Goal: Task Accomplishment & Management: Manage account settings

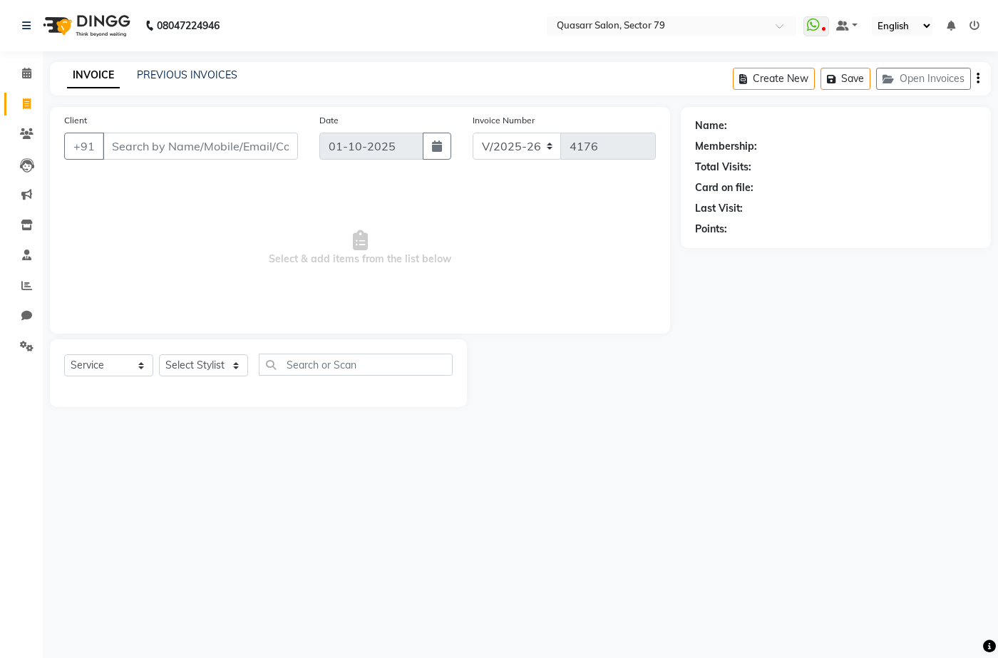
select select "7231"
select select "service"
click at [173, 73] on link "PREVIOUS INVOICES" at bounding box center [187, 74] width 100 height 13
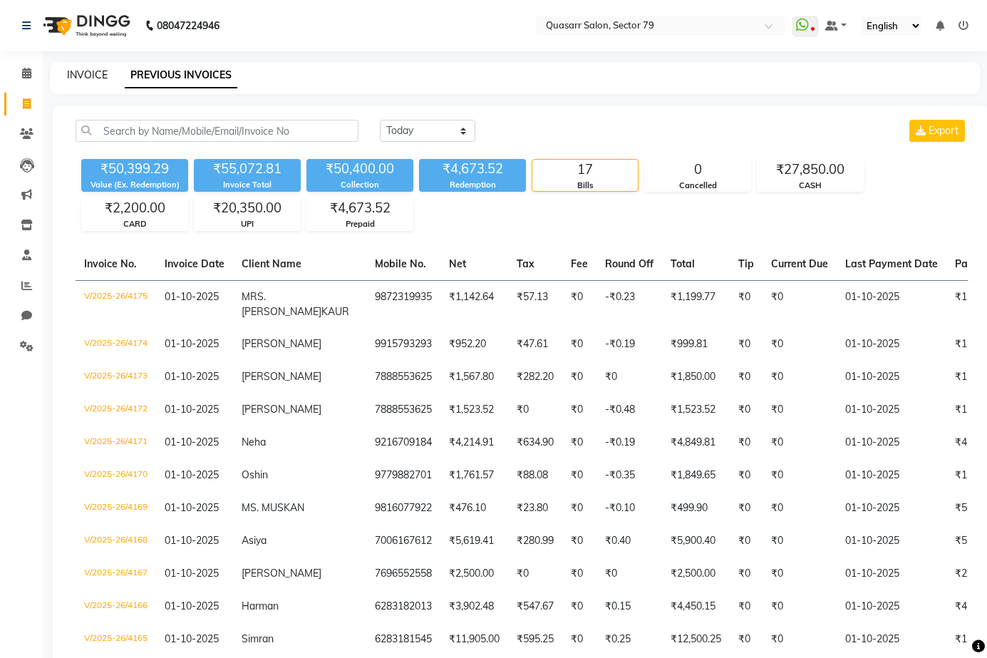
click at [84, 74] on link "INVOICE" at bounding box center [87, 74] width 41 height 13
select select "7231"
select select "service"
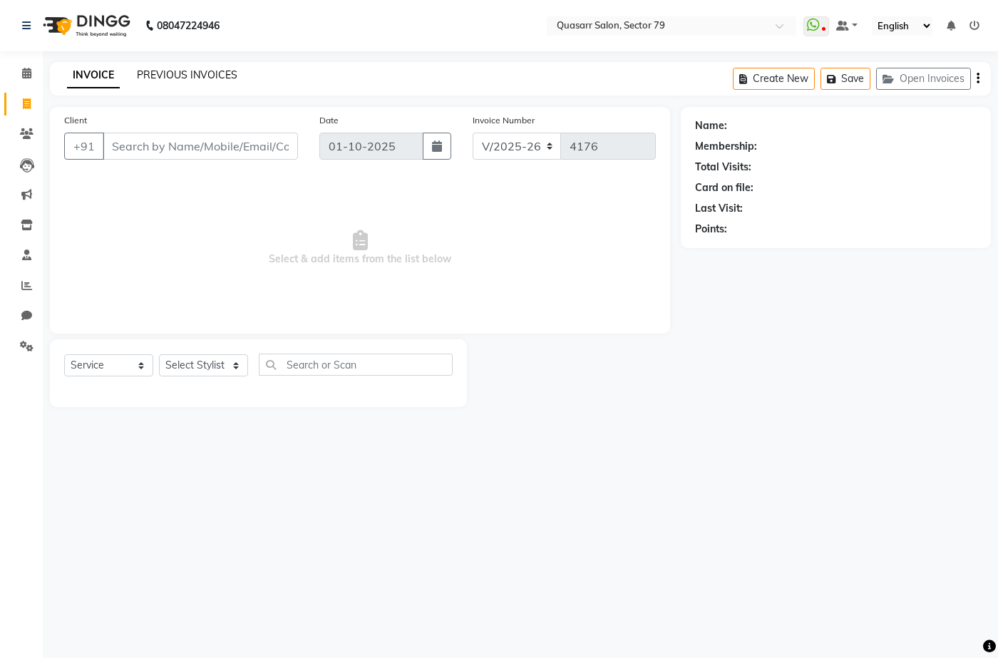
click at [194, 71] on link "PREVIOUS INVOICES" at bounding box center [187, 74] width 100 height 13
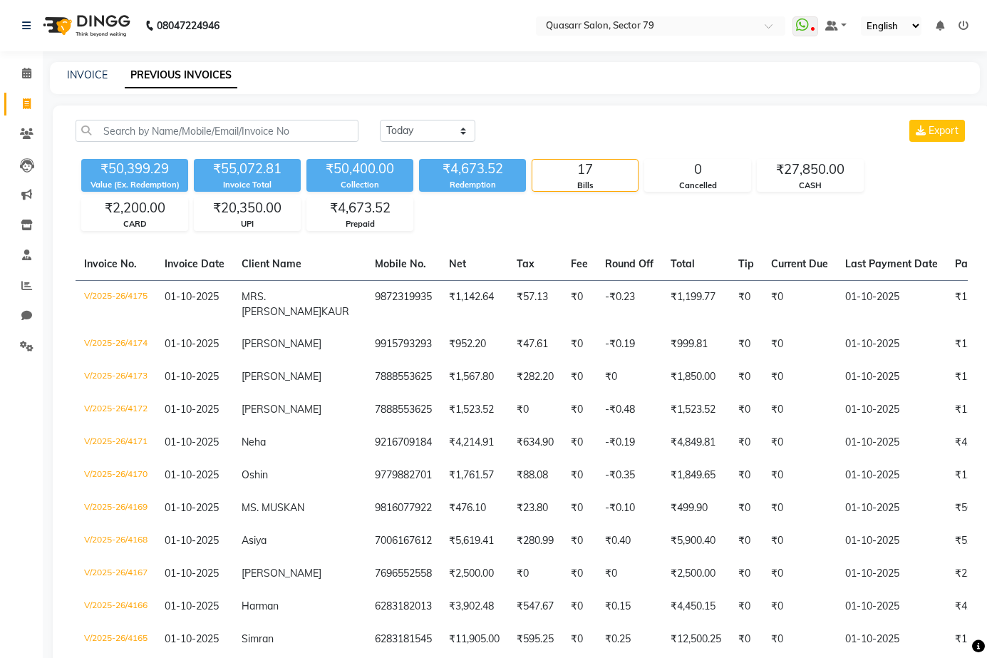
click at [108, 76] on div "INVOICE PREVIOUS INVOICES" at bounding box center [506, 75] width 913 height 15
click at [81, 70] on link "INVOICE" at bounding box center [87, 74] width 41 height 13
select select "service"
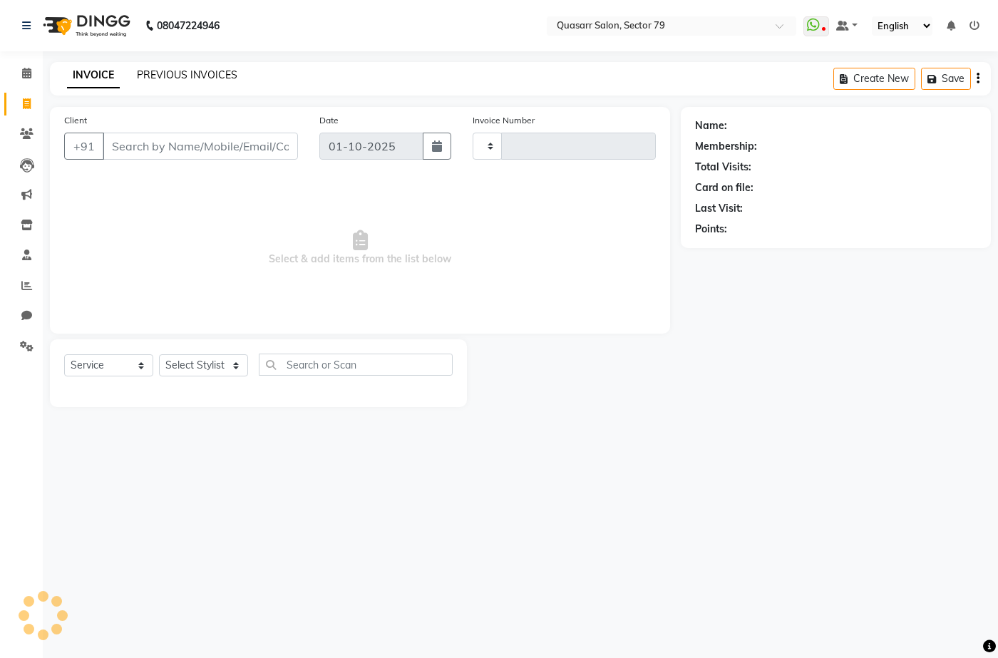
type input "4176"
click at [167, 68] on link "PREVIOUS INVOICES" at bounding box center [187, 74] width 100 height 13
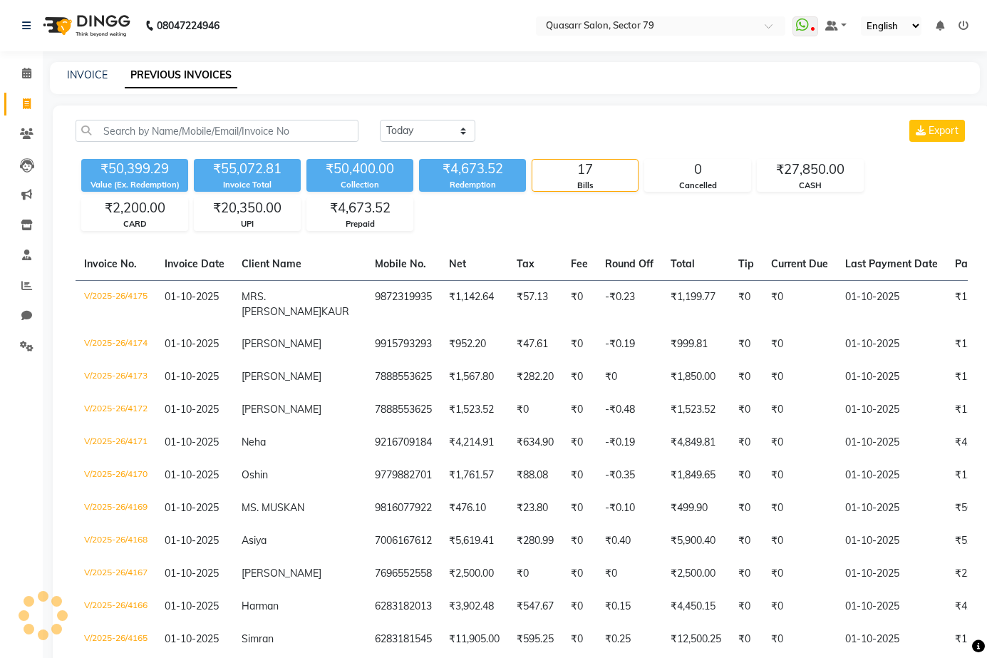
click at [309, 68] on div "INVOICE PREVIOUS INVOICES" at bounding box center [506, 75] width 913 height 15
click at [343, 38] on nav "08047224946 Select Location × Quasarr Salon, Sector 79 WhatsApp Status ✕ Status…" at bounding box center [493, 25] width 987 height 51
click at [482, 32] on nav "08047224946 Select Location × Quasarr Salon, Sector 79 WhatsApp Status ✕ Status…" at bounding box center [493, 25] width 987 height 51
click at [427, 33] on nav "08047224946 Select Location × Quasarr Salon, Sector 79 WhatsApp Status ✕ Status…" at bounding box center [493, 25] width 987 height 51
click at [101, 70] on link "INVOICE" at bounding box center [87, 74] width 41 height 13
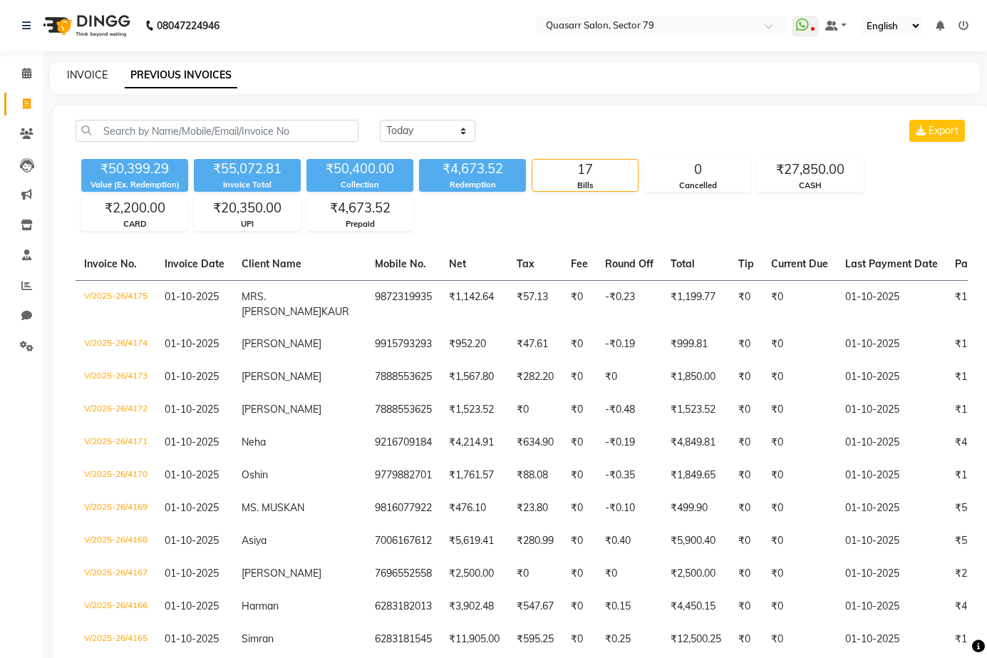
select select "service"
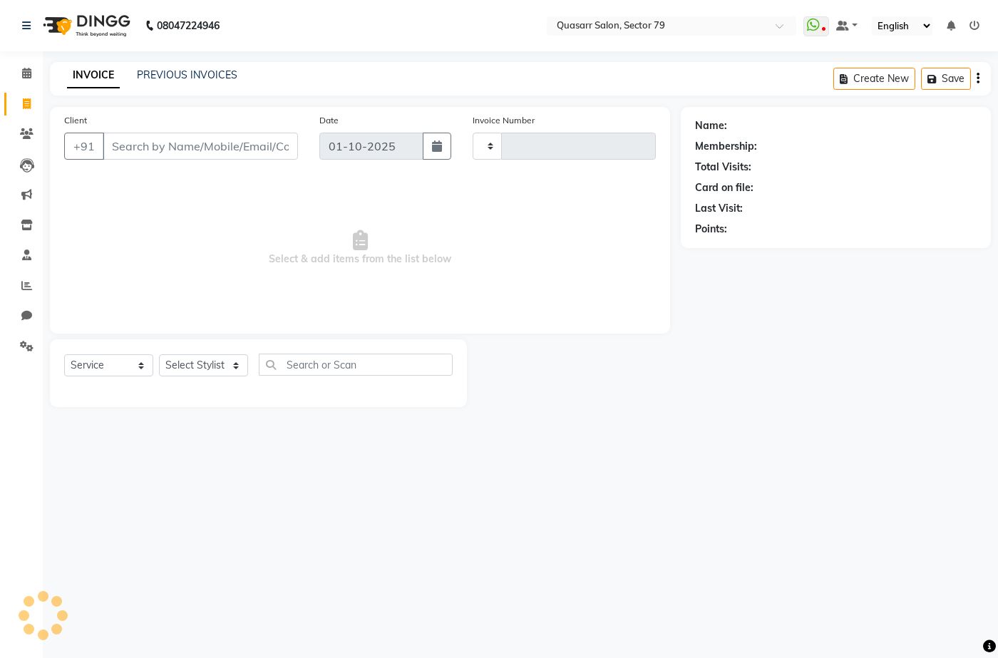
type input "4176"
select select "7231"
click at [186, 83] on div "INVOICE PREVIOUS INVOICES" at bounding box center [152, 76] width 205 height 16
click at [205, 74] on link "PREVIOUS INVOICES" at bounding box center [187, 74] width 100 height 13
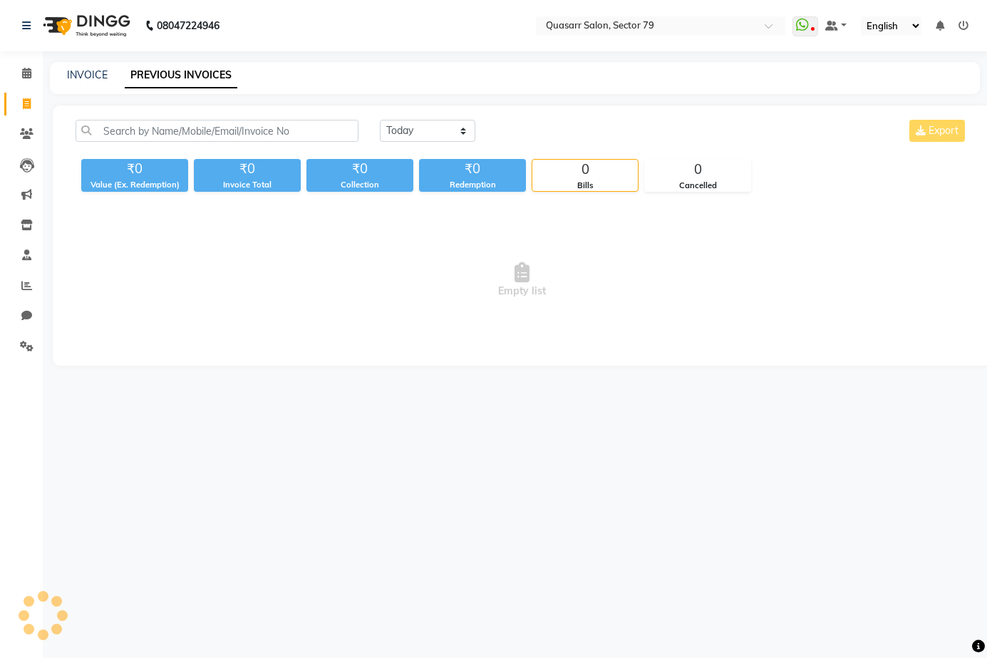
click at [363, 63] on div "INVOICE PREVIOUS INVOICES" at bounding box center [515, 78] width 930 height 32
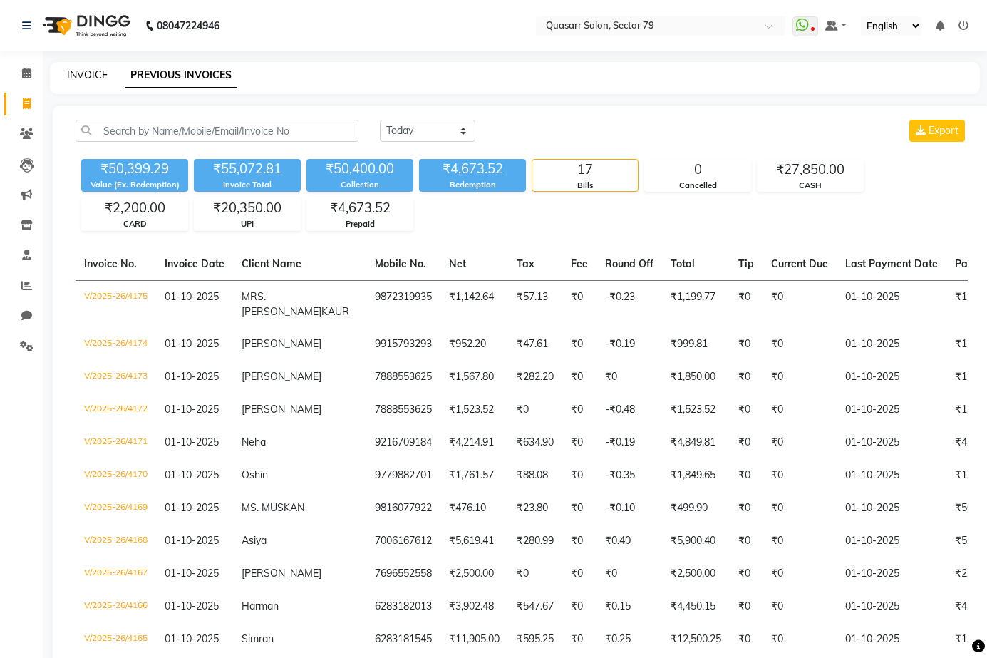
click at [77, 73] on link "INVOICE" at bounding box center [87, 74] width 41 height 13
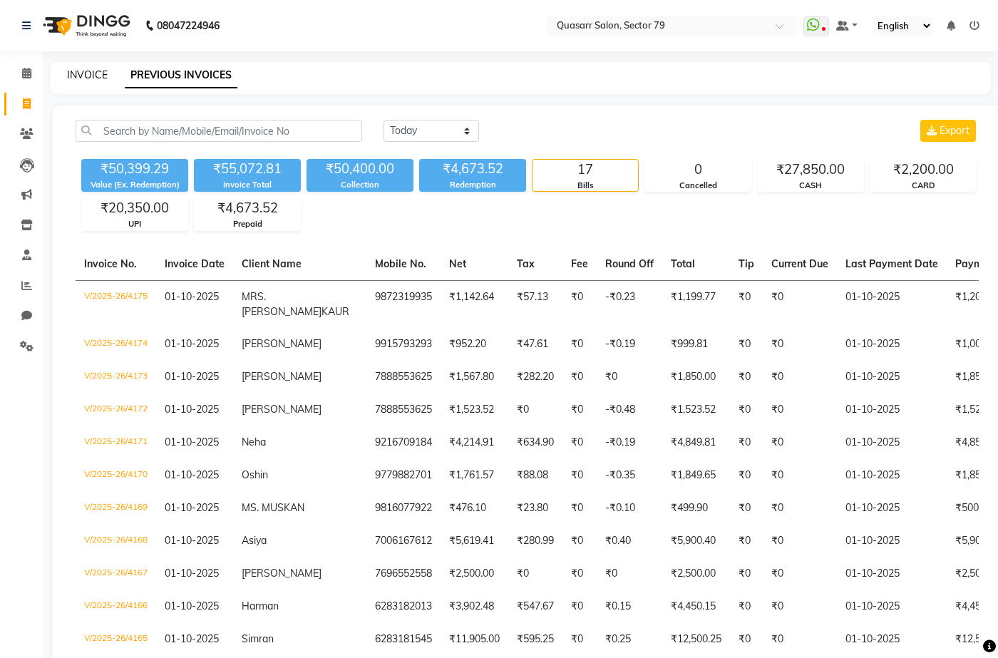
select select "7231"
select select "service"
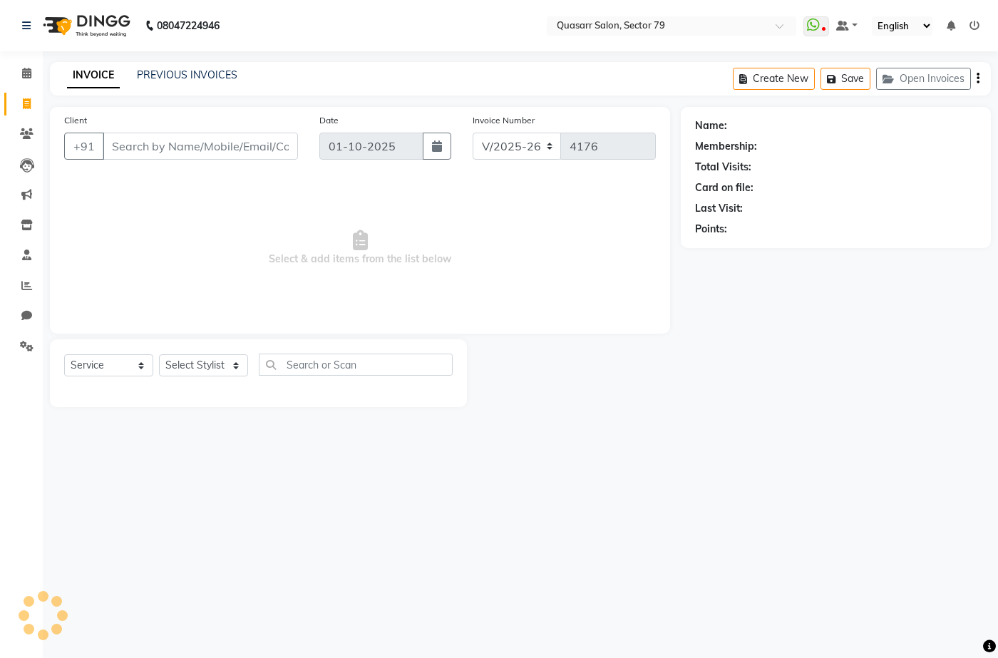
click at [372, 67] on div "INVOICE PREVIOUS INVOICES Create New Save Open Invoices" at bounding box center [520, 78] width 941 height 33
click at [513, 62] on div "INVOICE PREVIOUS INVOICES Create New Save Open Invoices" at bounding box center [520, 78] width 941 height 33
click at [162, 58] on div "08047224946 Select Location × Quasarr Salon, Sector 79 WhatsApp Status ✕ Status…" at bounding box center [499, 329] width 998 height 658
click at [162, 71] on link "PREVIOUS INVOICES" at bounding box center [187, 74] width 100 height 13
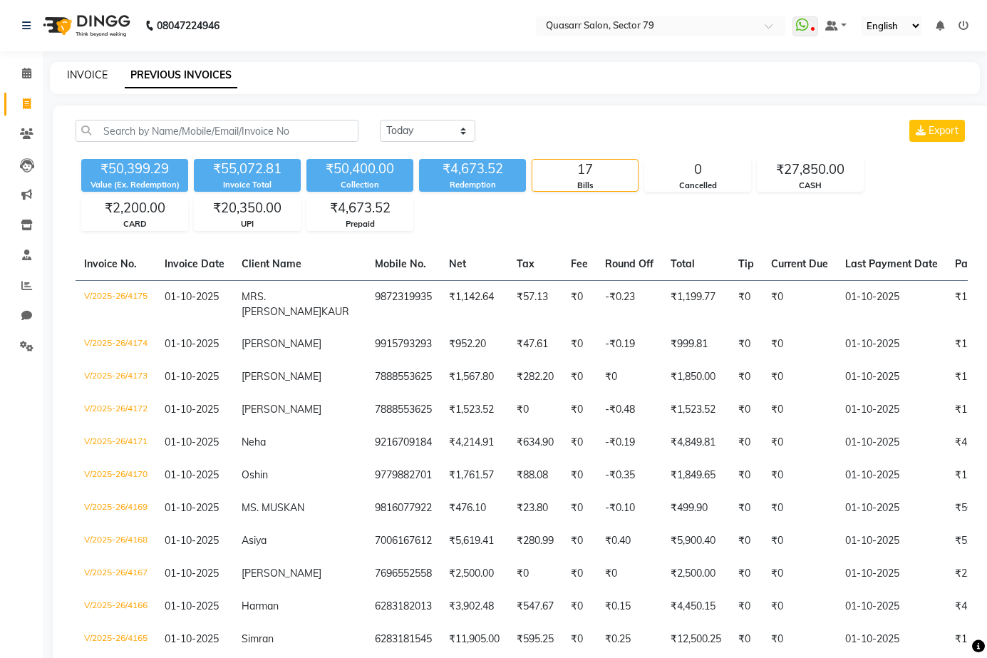
click at [86, 74] on link "INVOICE" at bounding box center [87, 74] width 41 height 13
select select "service"
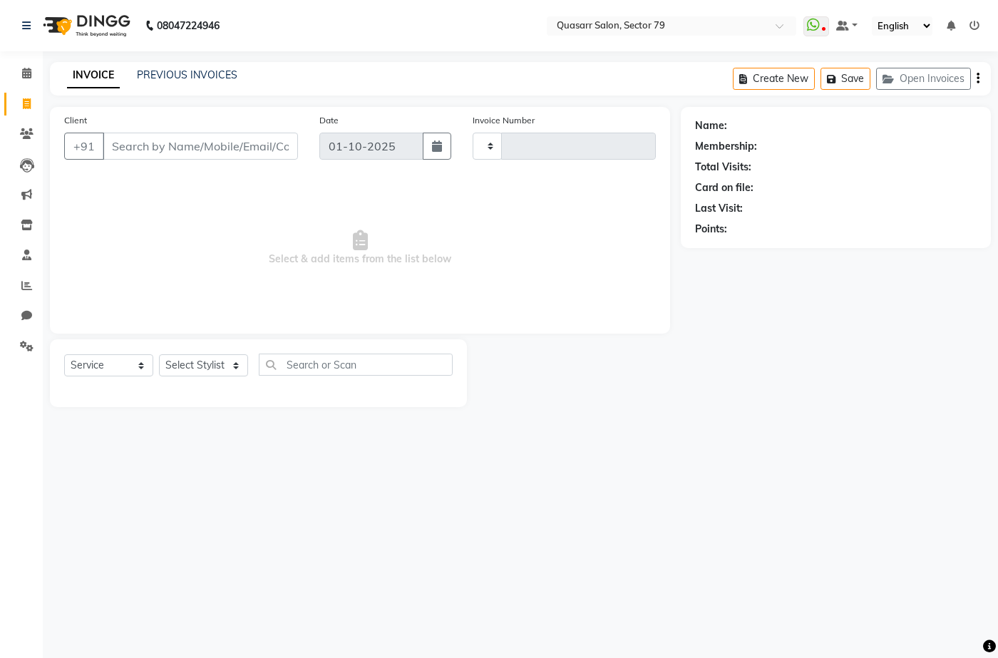
type input "4176"
select select "7231"
click at [303, 73] on div "INVOICE PREVIOUS INVOICES Create New Save Open Invoices" at bounding box center [520, 78] width 941 height 33
click at [222, 372] on select "Select Stylist ABOY ADDY MUA Aruna [PERSON_NAME] DEEP [PERSON_NAME] [PERSON_NAM…" at bounding box center [203, 365] width 89 height 22
select select "62220"
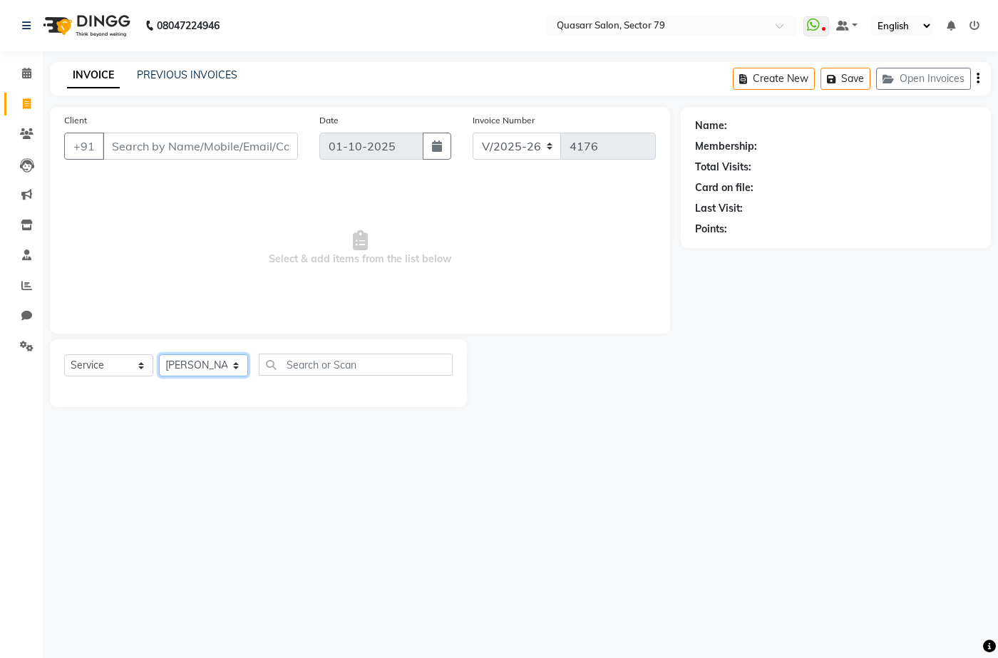
click at [159, 354] on select "Select Stylist ABOY ADDY MUA Aruna [PERSON_NAME] DEEP [PERSON_NAME] [PERSON_NAM…" at bounding box center [203, 365] width 89 height 22
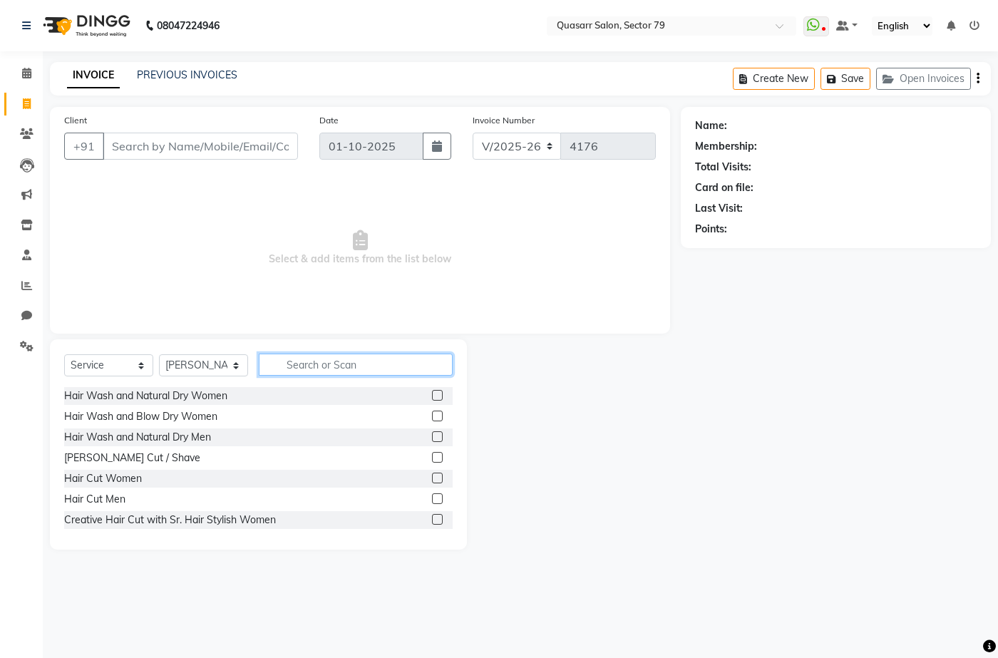
click at [293, 364] on input "text" at bounding box center [356, 364] width 194 height 22
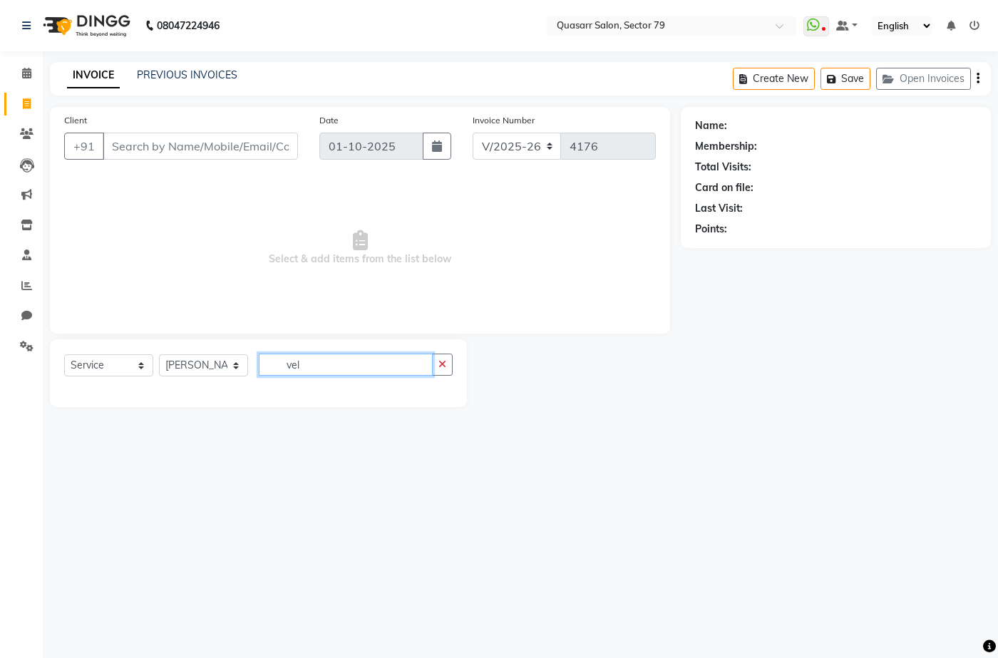
drag, startPoint x: 328, startPoint y: 366, endPoint x: 116, endPoint y: 357, distance: 212.5
click at [212, 363] on div "Select Service Product Membership Package Voucher Prepaid Gift Card Select Styl…" at bounding box center [258, 369] width 388 height 33
type input "vel"
drag, startPoint x: 115, startPoint y: 357, endPoint x: 117, endPoint y: 375, distance: 17.9
click at [115, 357] on select "Select Service Product Membership Package Voucher Prepaid Gift Card" at bounding box center [108, 365] width 89 height 22
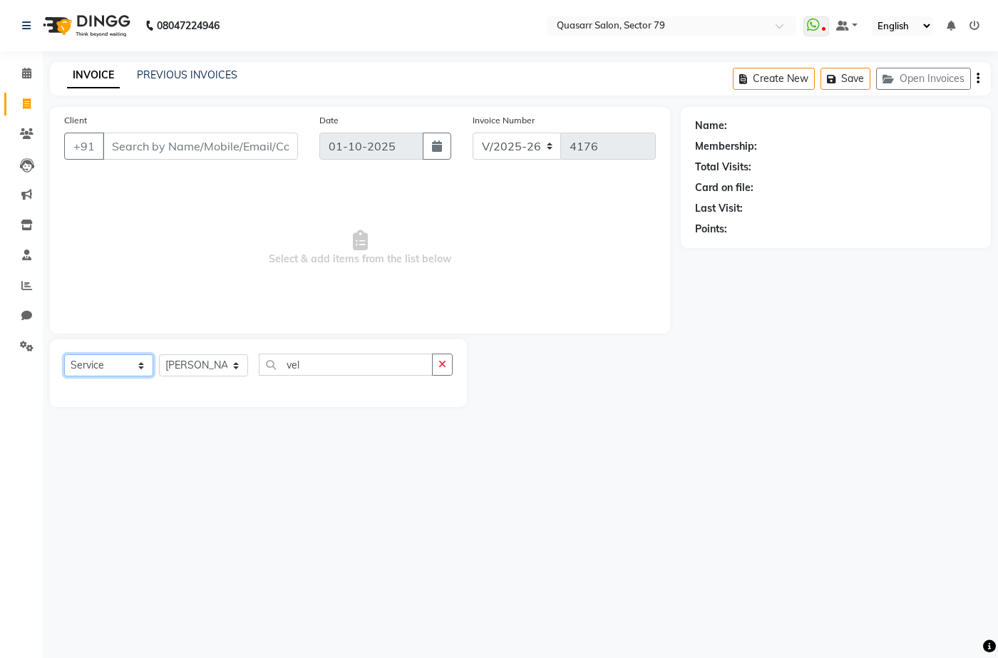
select select "product"
click at [64, 354] on select "Select Service Product Membership Package Voucher Prepaid Gift Card" at bounding box center [108, 365] width 89 height 22
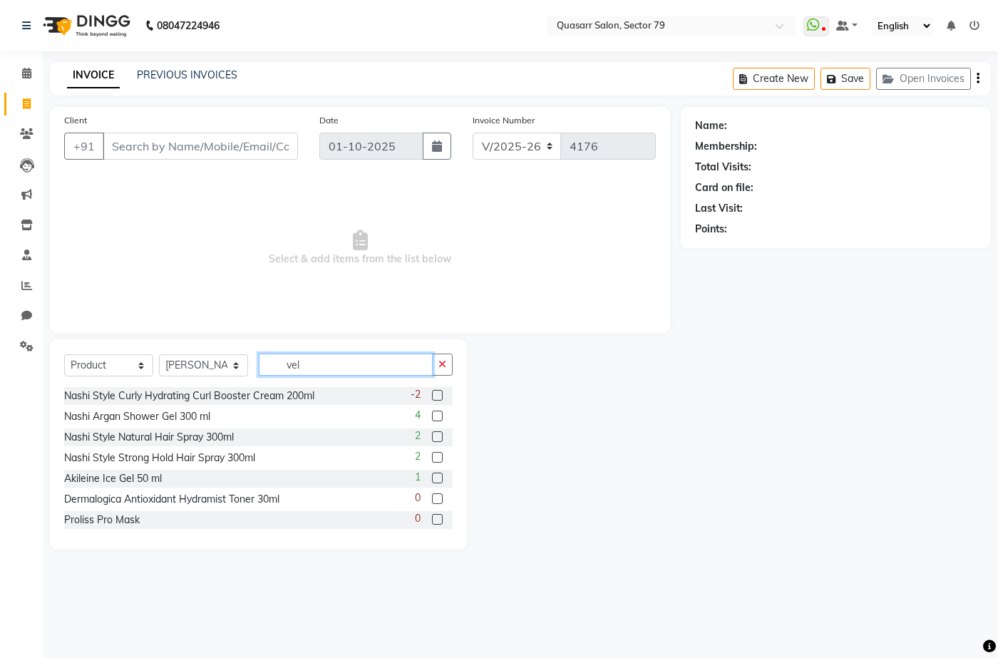
click at [326, 369] on input "vel" at bounding box center [346, 364] width 174 height 22
drag, startPoint x: 320, startPoint y: 367, endPoint x: 264, endPoint y: 371, distance: 56.4
click at [264, 371] on input "vel" at bounding box center [346, 364] width 174 height 22
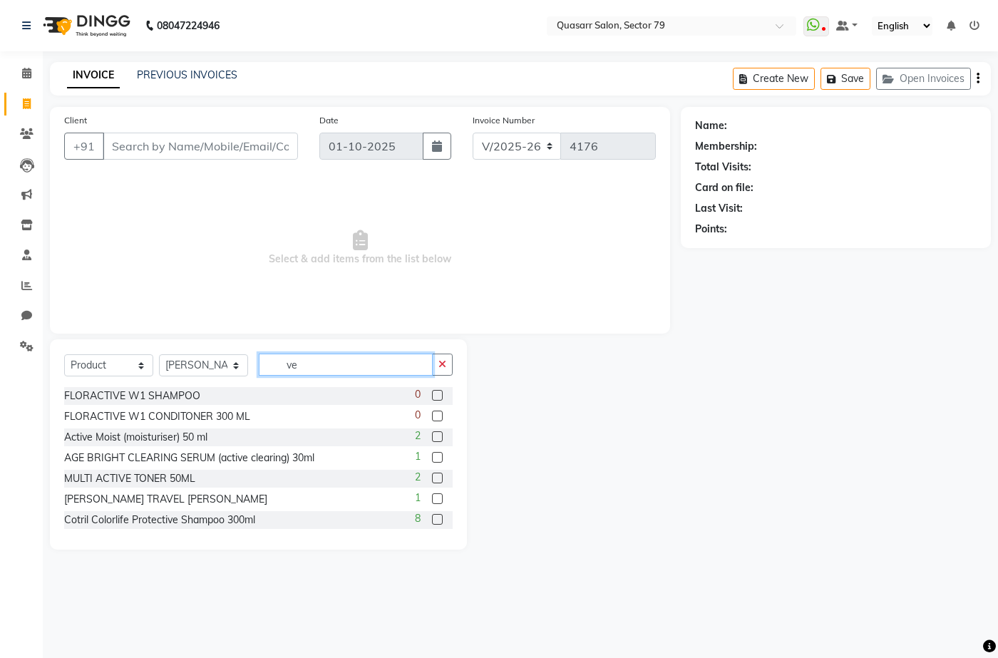
type input "vel"
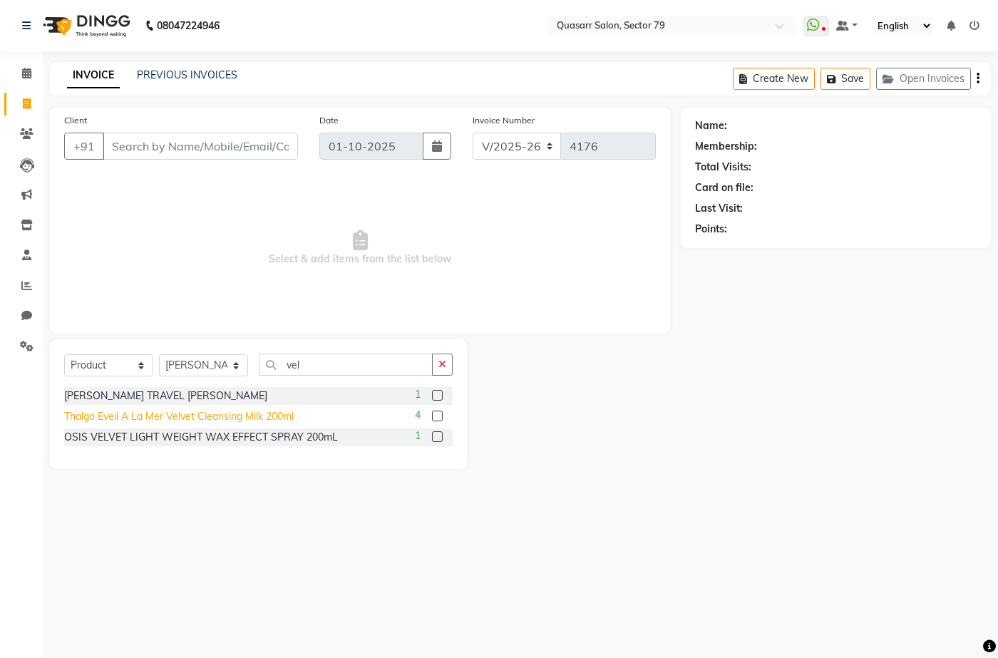
click at [251, 417] on div "Thalgo Eveil A La Mer Velvet Cleansing Milk 200ml" at bounding box center [178, 416] width 229 height 15
checkbox input "false"
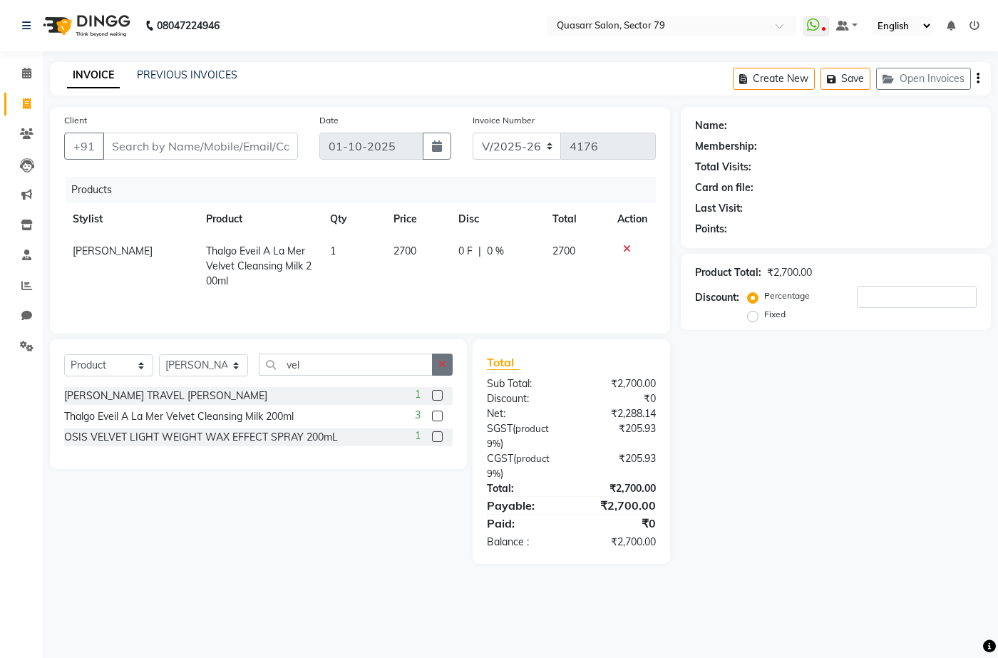
click at [434, 359] on button "button" at bounding box center [442, 364] width 21 height 22
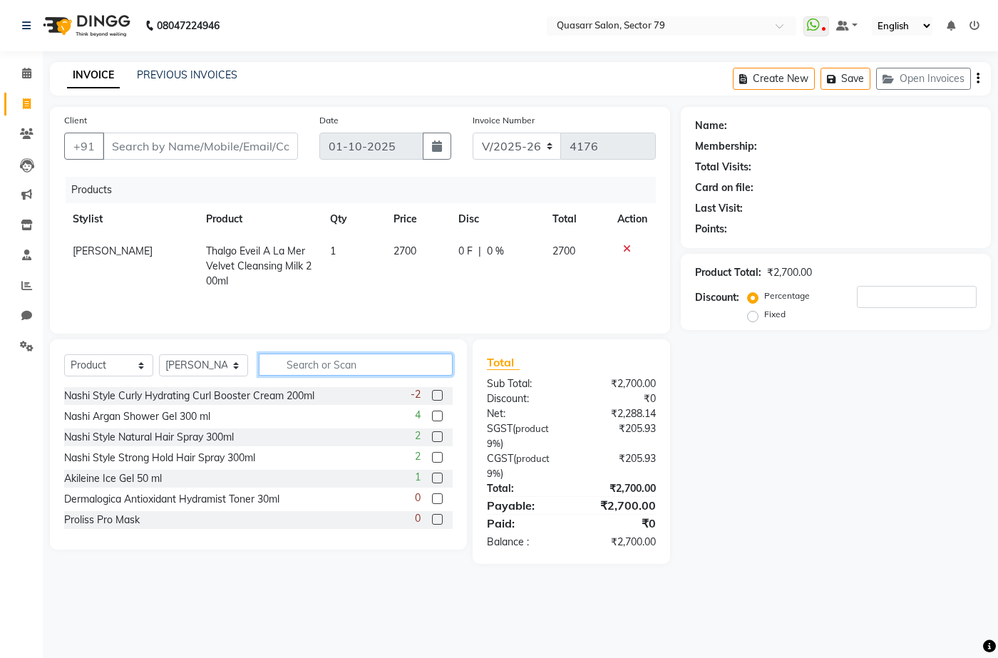
click at [306, 366] on input "text" at bounding box center [356, 364] width 194 height 22
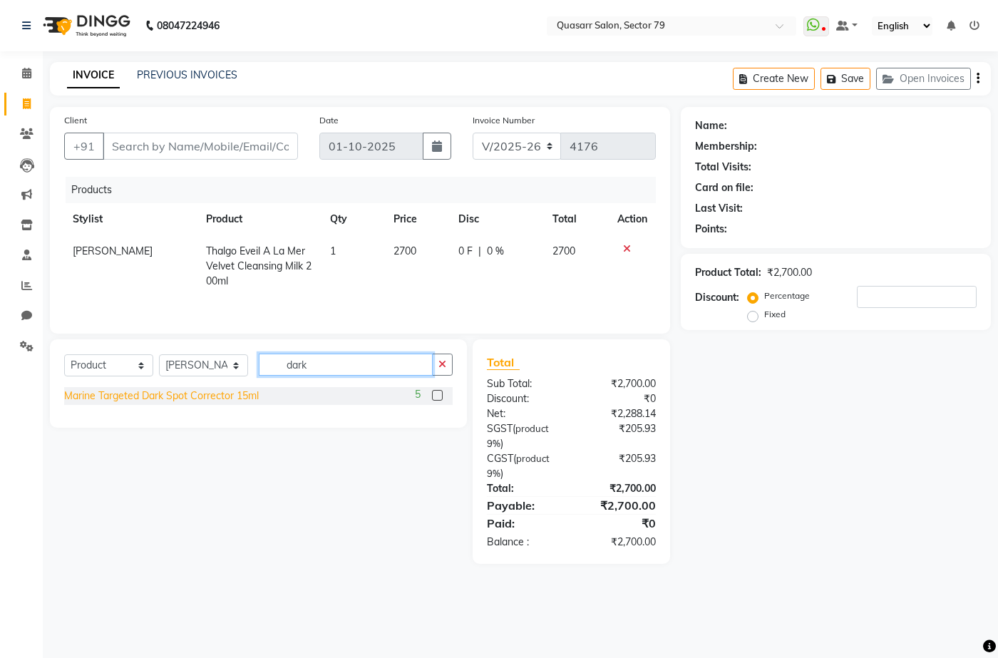
type input "dark"
click at [217, 399] on div "Marine Targeted Dark Spot Corrector 15ml" at bounding box center [161, 395] width 195 height 15
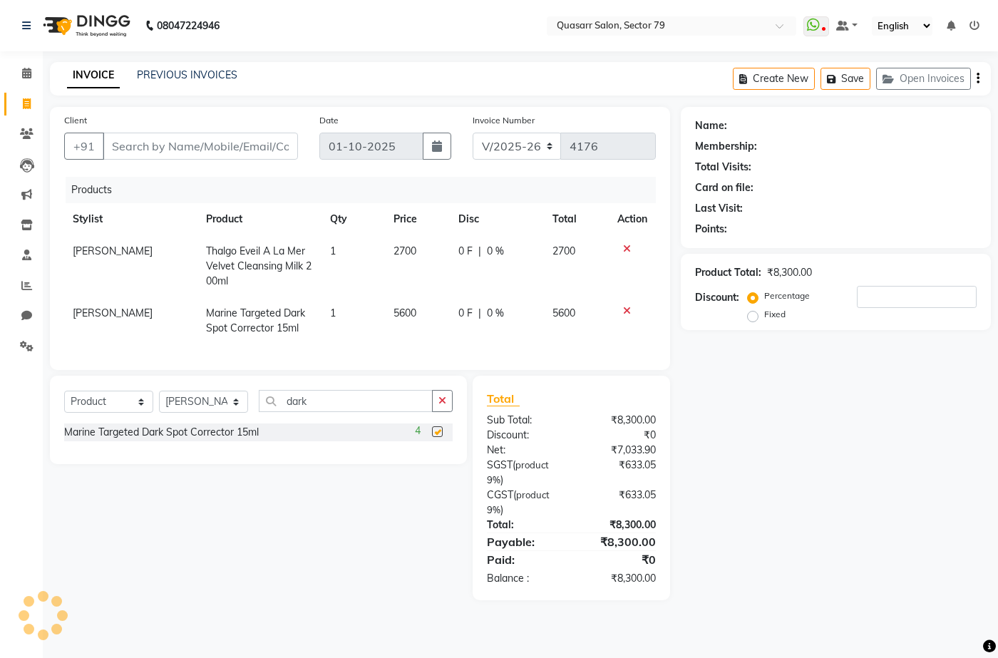
checkbox input "false"
click at [442, 405] on icon "button" at bounding box center [442, 400] width 8 height 10
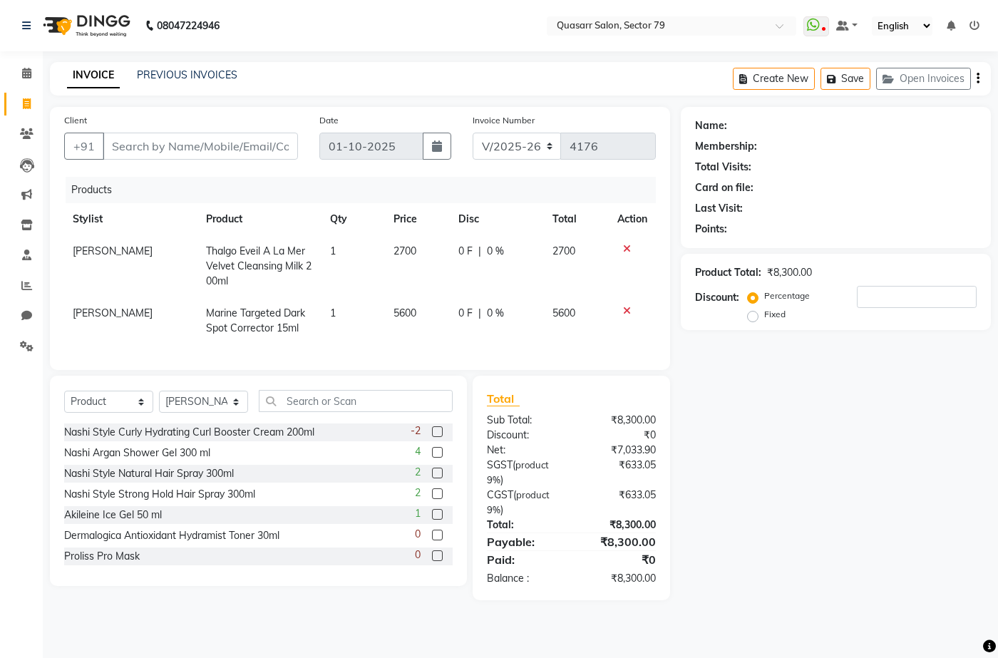
click at [833, 419] on div "Name: Membership: Total Visits: Card on file: Last Visit: Points: Product Total…" at bounding box center [840, 353] width 321 height 493
click at [341, 407] on input "text" at bounding box center [356, 401] width 194 height 22
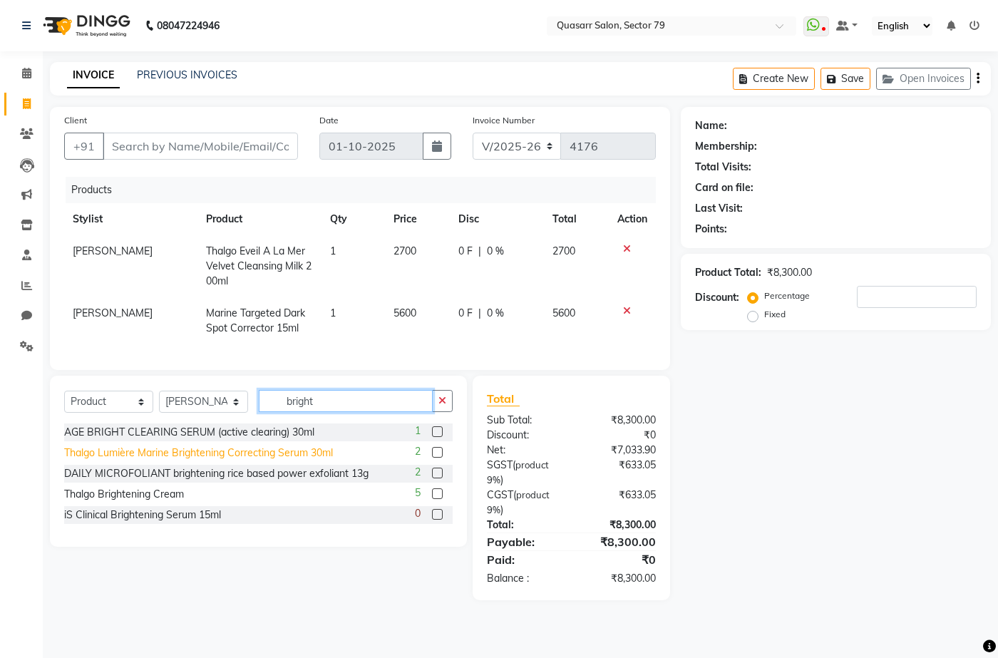
type input "bright"
click at [275, 460] on div "Thalgo Lumière Marine Brightening Correcting Serum 30ml" at bounding box center [198, 452] width 269 height 15
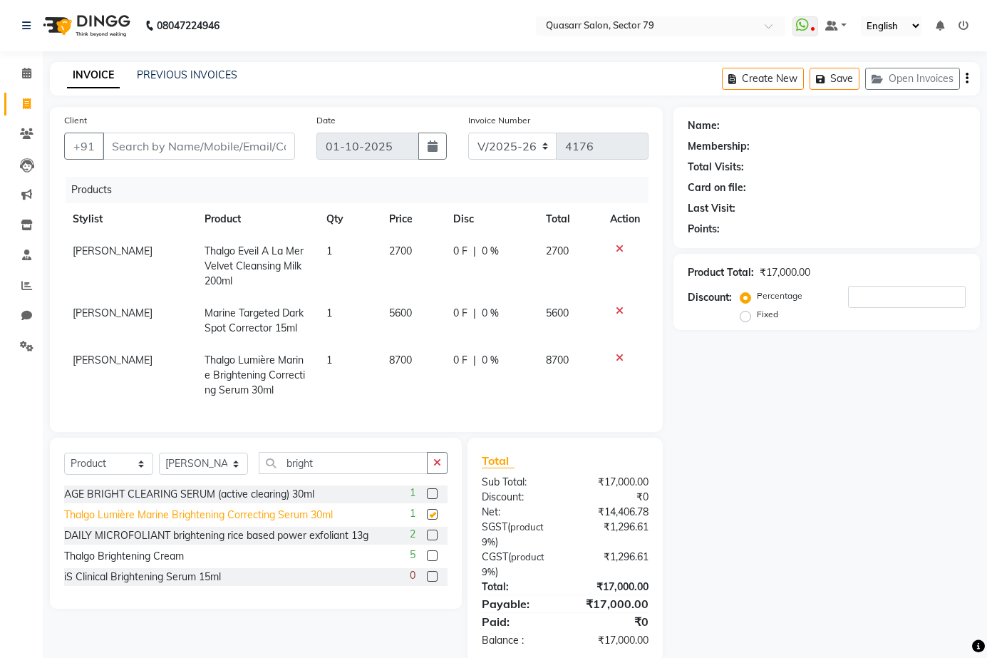
checkbox input "false"
click at [772, 438] on div "Name: Membership: Total Visits: Card on file: Last Visit: Points: Product Total…" at bounding box center [831, 384] width 317 height 555
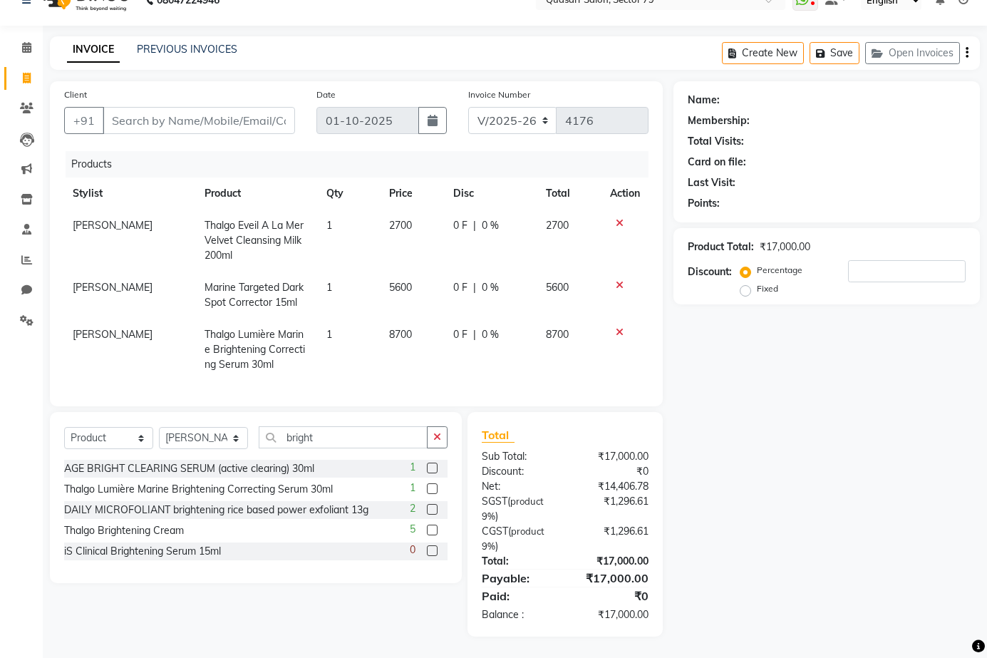
click at [622, 327] on icon at bounding box center [620, 332] width 8 height 10
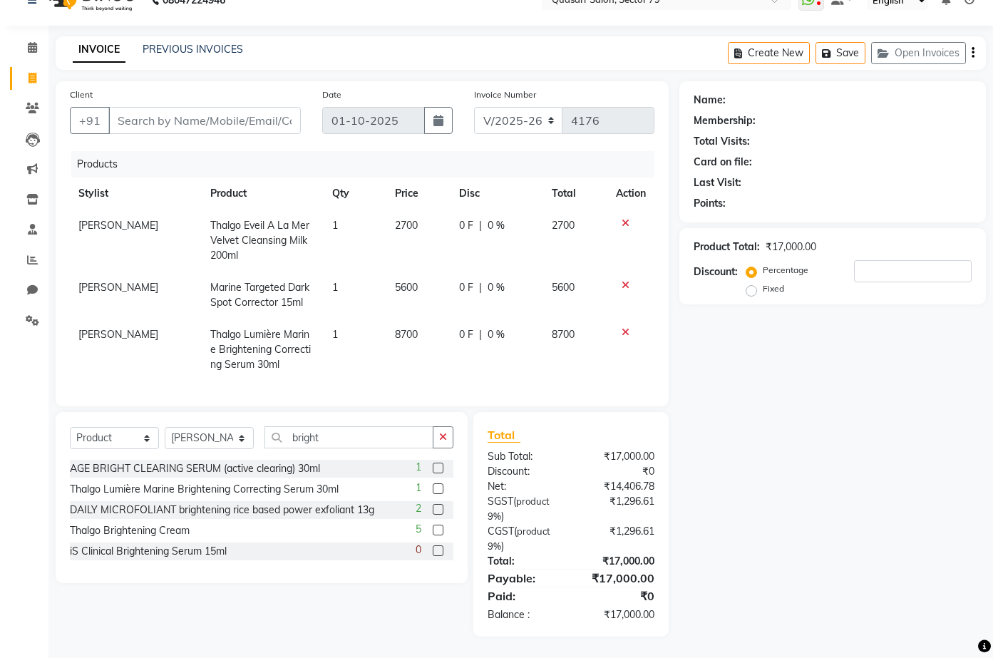
scroll to position [0, 0]
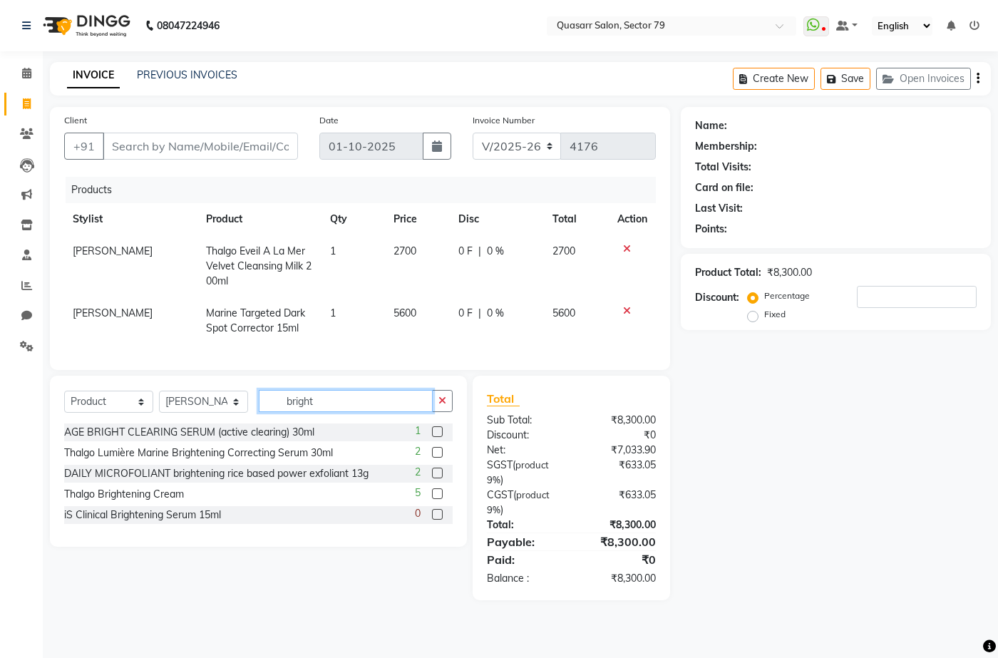
drag, startPoint x: 350, startPoint y: 417, endPoint x: 190, endPoint y: 404, distance: 160.1
click at [190, 404] on div "Select Service Product Membership Package Voucher Prepaid Gift Card Select Styl…" at bounding box center [258, 406] width 388 height 33
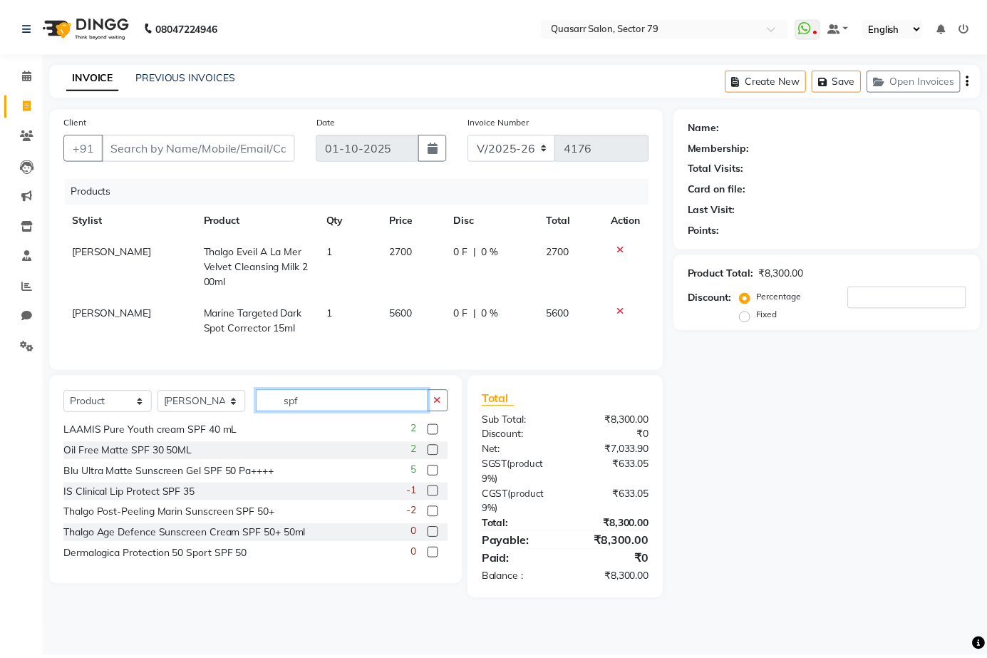
scroll to position [43, 0]
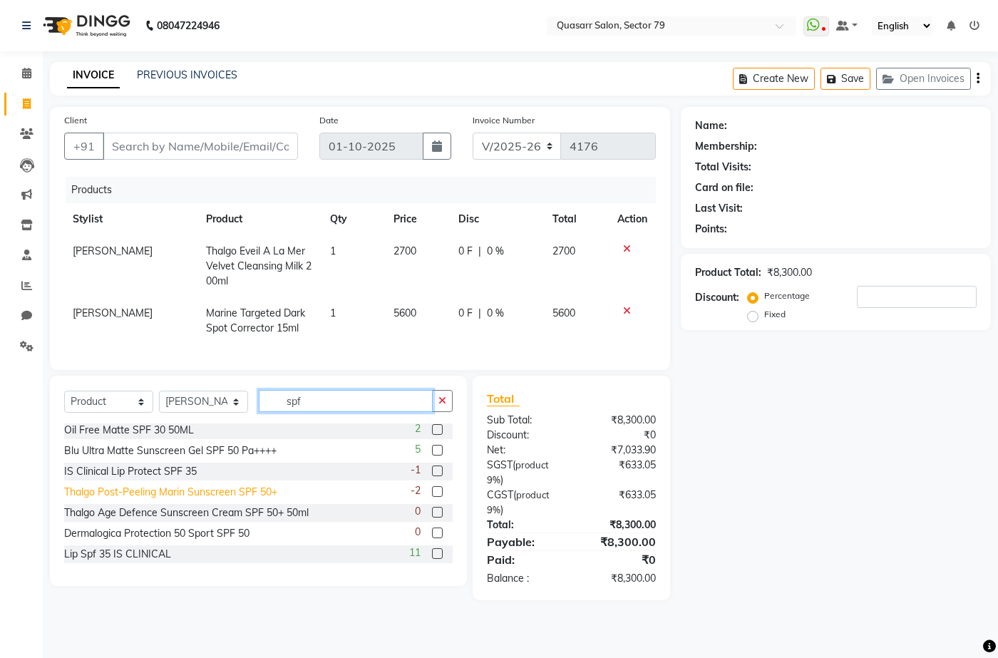
type input "spf"
click at [232, 497] on div "Thalgo Post-Peeling Marin Sunscreen SPF 50+" at bounding box center [170, 492] width 213 height 15
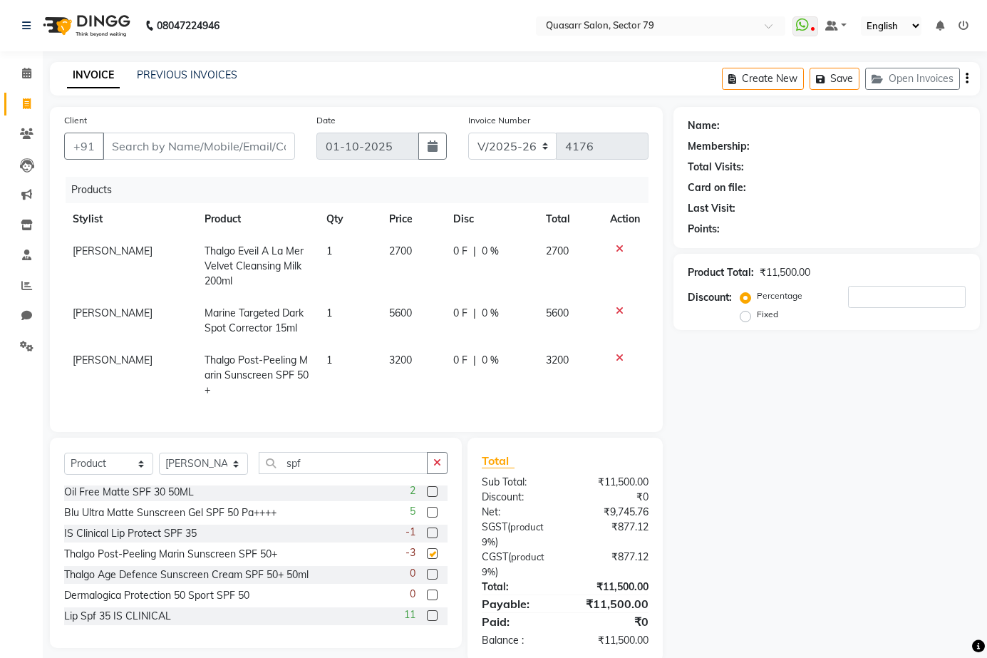
checkbox input "false"
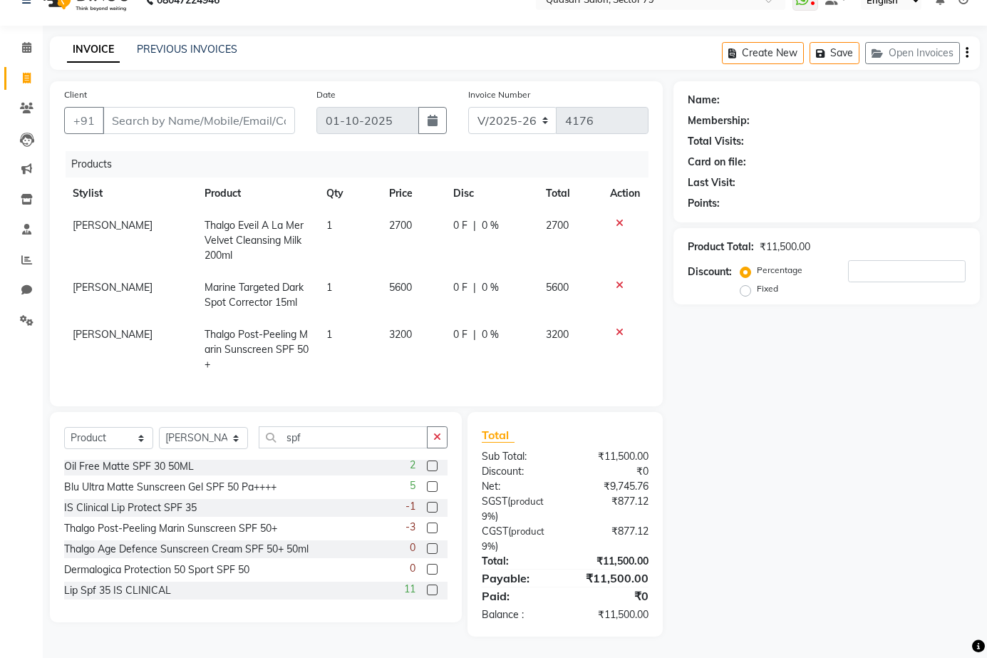
click at [619, 327] on icon at bounding box center [620, 332] width 8 height 10
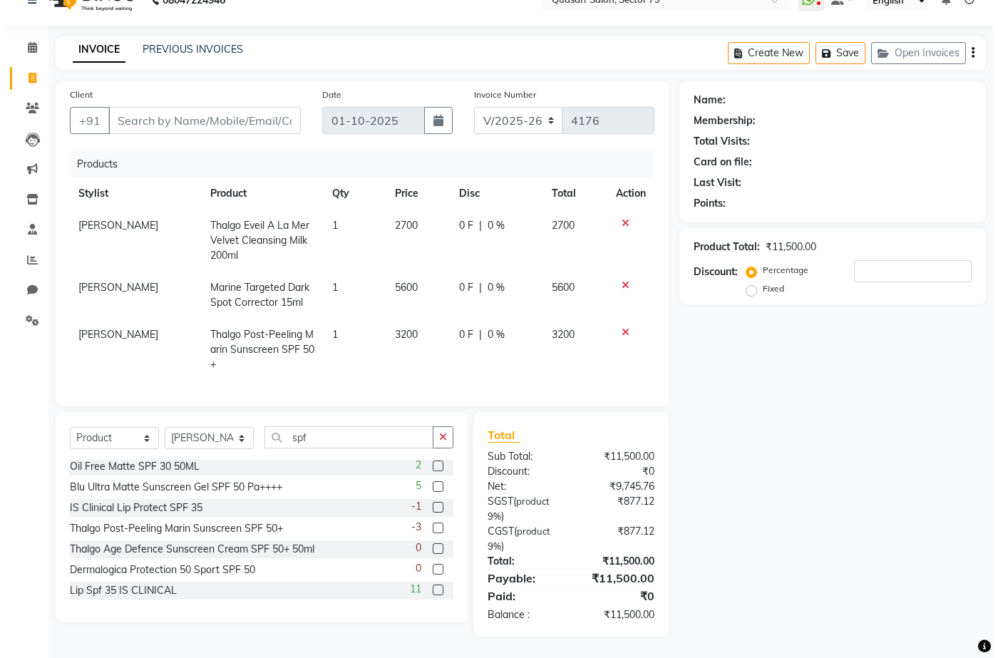
scroll to position [0, 0]
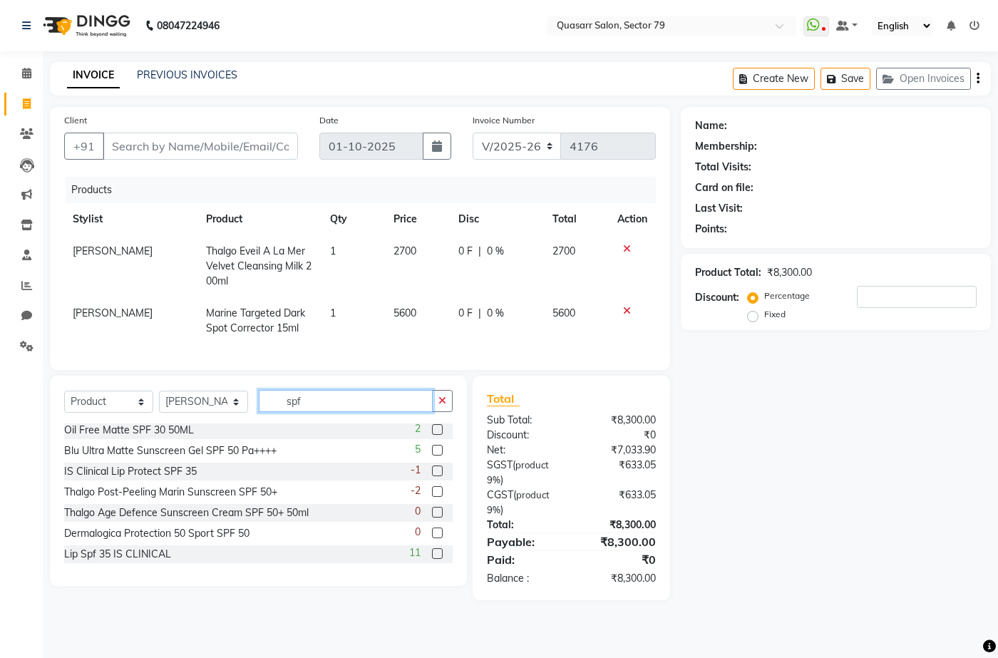
drag, startPoint x: 327, startPoint y: 414, endPoint x: 237, endPoint y: 401, distance: 91.4
click at [237, 401] on div "Select Service Product Membership Package Voucher Prepaid Gift Card Select Styl…" at bounding box center [258, 406] width 388 height 33
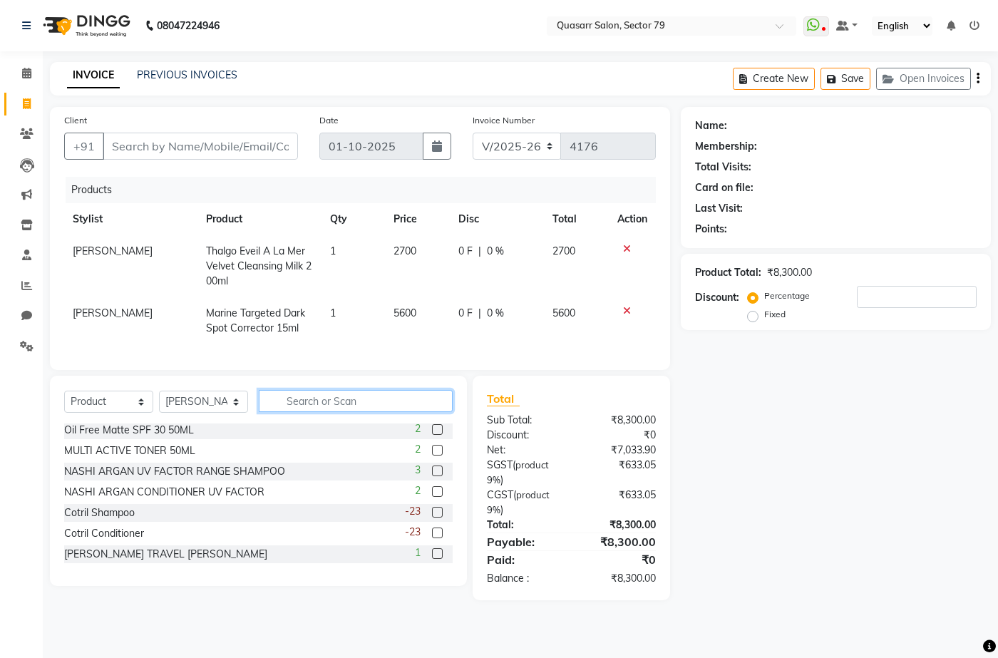
type input "w"
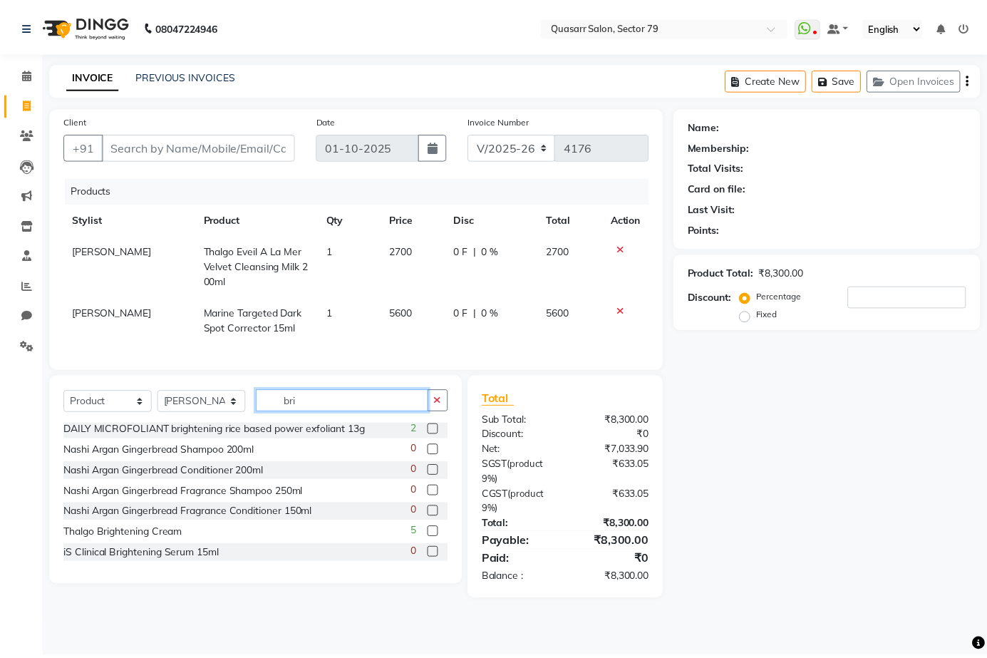
scroll to position [0, 0]
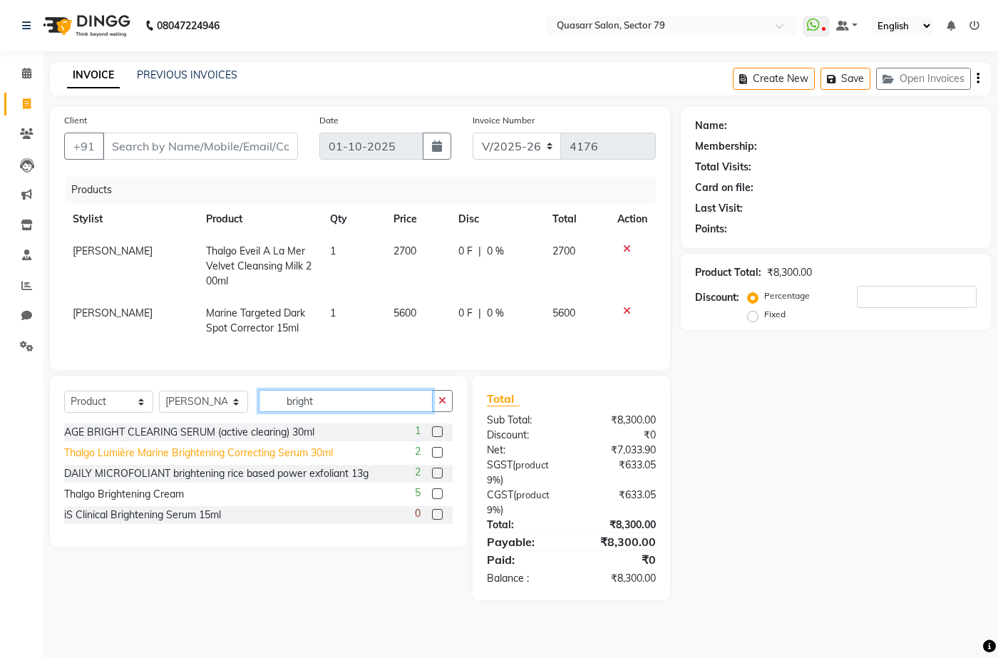
type input "bright"
click at [284, 460] on div "Thalgo Lumière Marine Brightening Correcting Serum 30ml" at bounding box center [198, 452] width 269 height 15
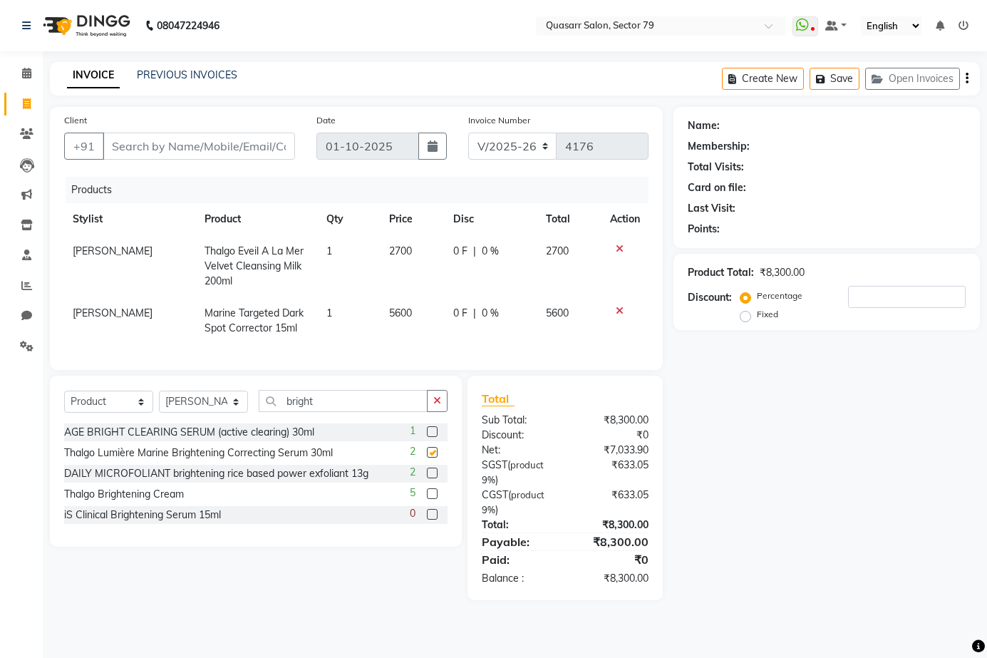
checkbox input "false"
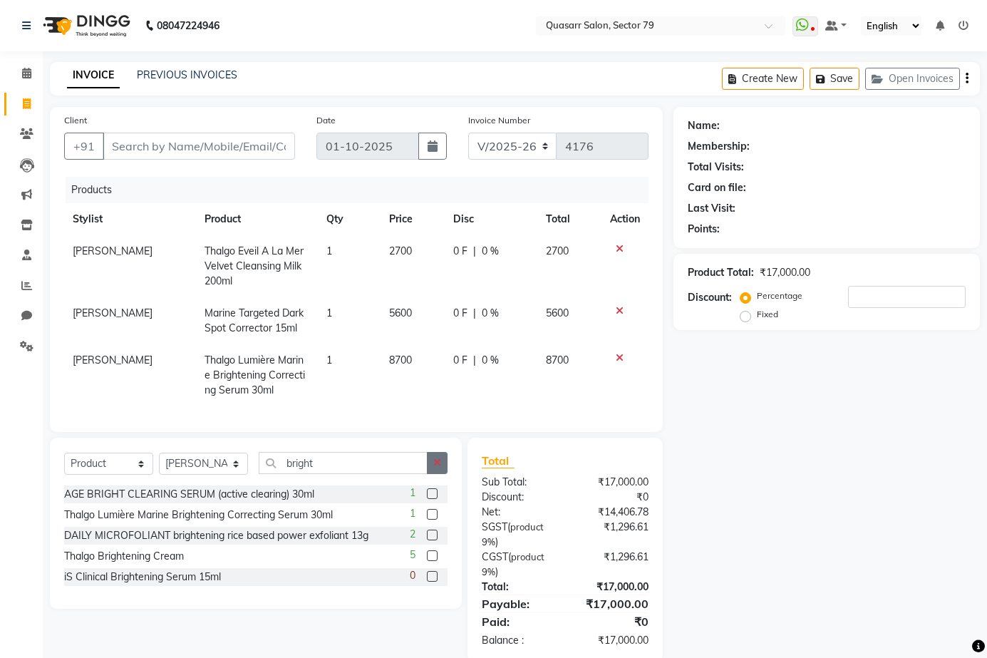
click at [428, 470] on button "button" at bounding box center [437, 463] width 21 height 22
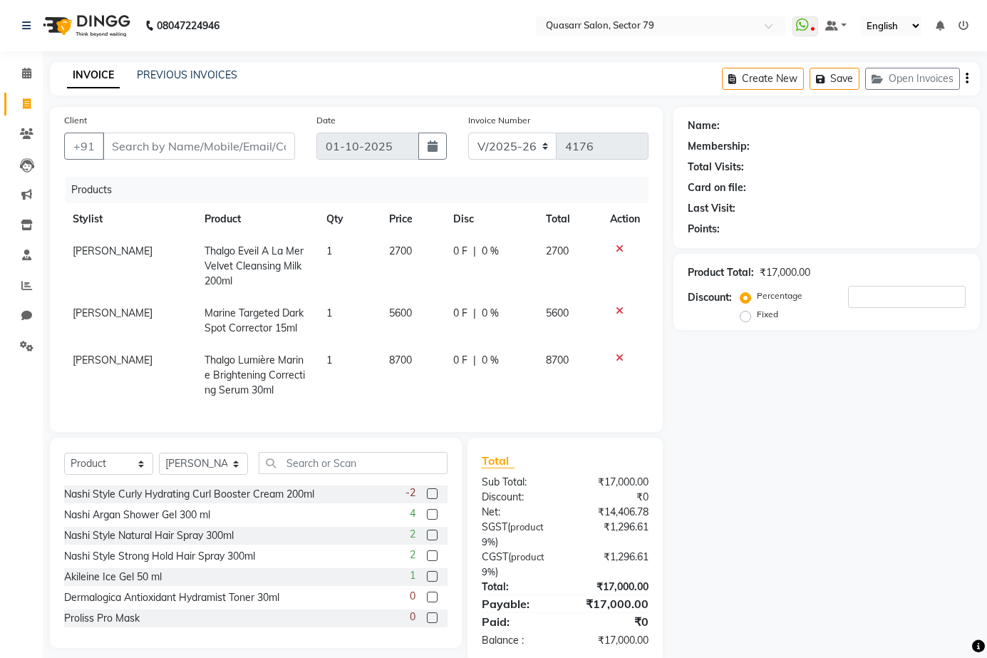
click at [823, 478] on div "Name: Membership: Total Visits: Card on file: Last Visit: Points: Product Total…" at bounding box center [831, 384] width 317 height 555
click at [871, 301] on input "number" at bounding box center [907, 297] width 118 height 22
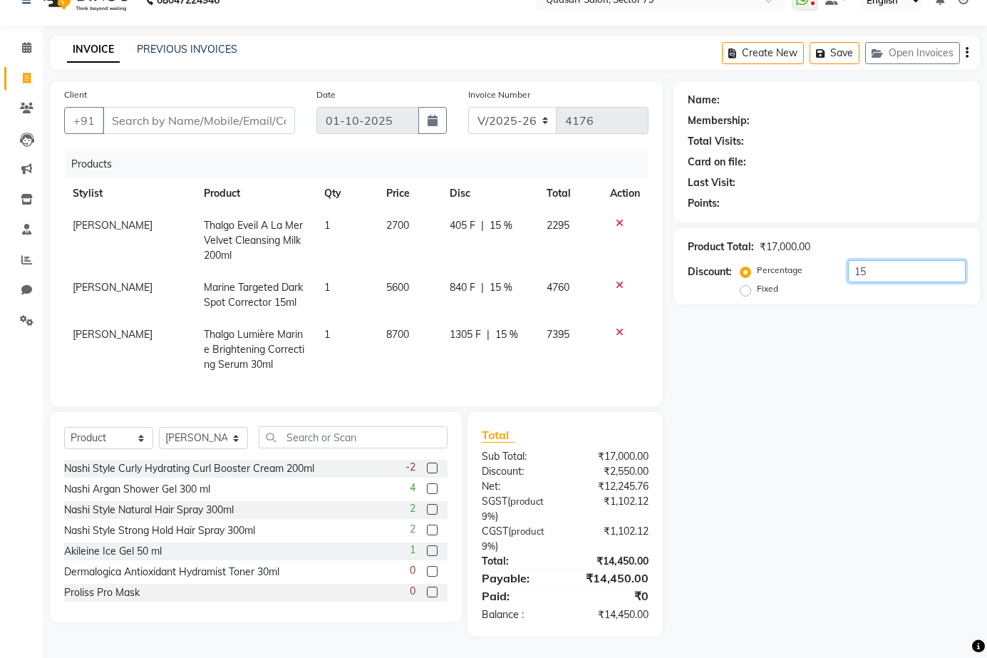
scroll to position [36, 0]
type input "15"
click at [164, 107] on input "Client" at bounding box center [199, 120] width 192 height 27
click at [189, 128] on div "Client +91" at bounding box center [179, 116] width 252 height 58
click at [188, 117] on input "Client" at bounding box center [199, 120] width 192 height 27
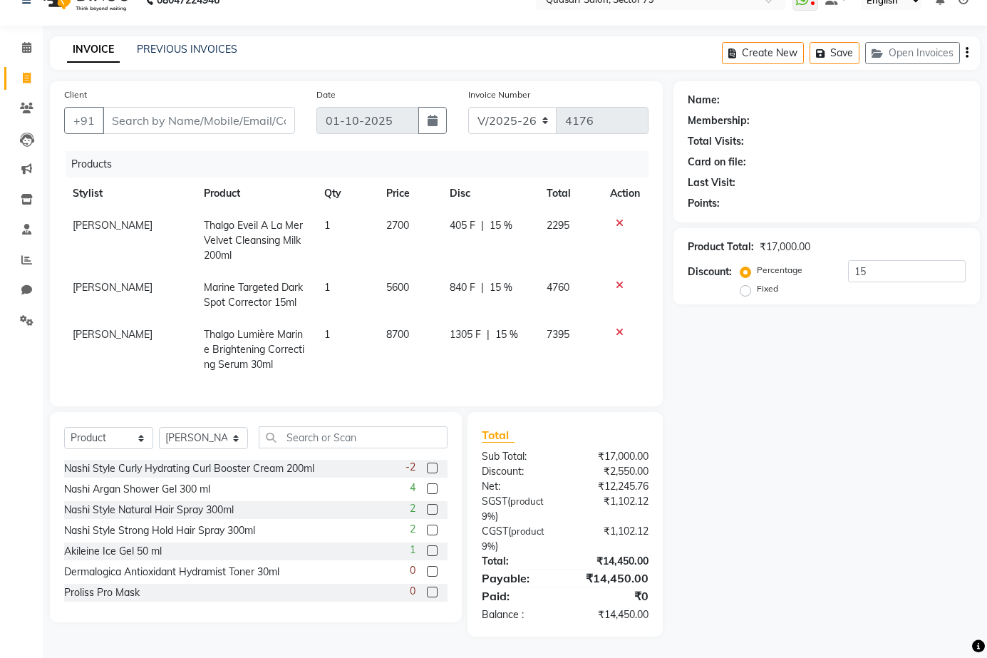
click at [323, 56] on div "INVOICE PREVIOUS INVOICES Create New Save Open Invoices" at bounding box center [515, 52] width 930 height 33
click at [214, 107] on input "Client" at bounding box center [199, 120] width 192 height 27
type input "a"
type input "0"
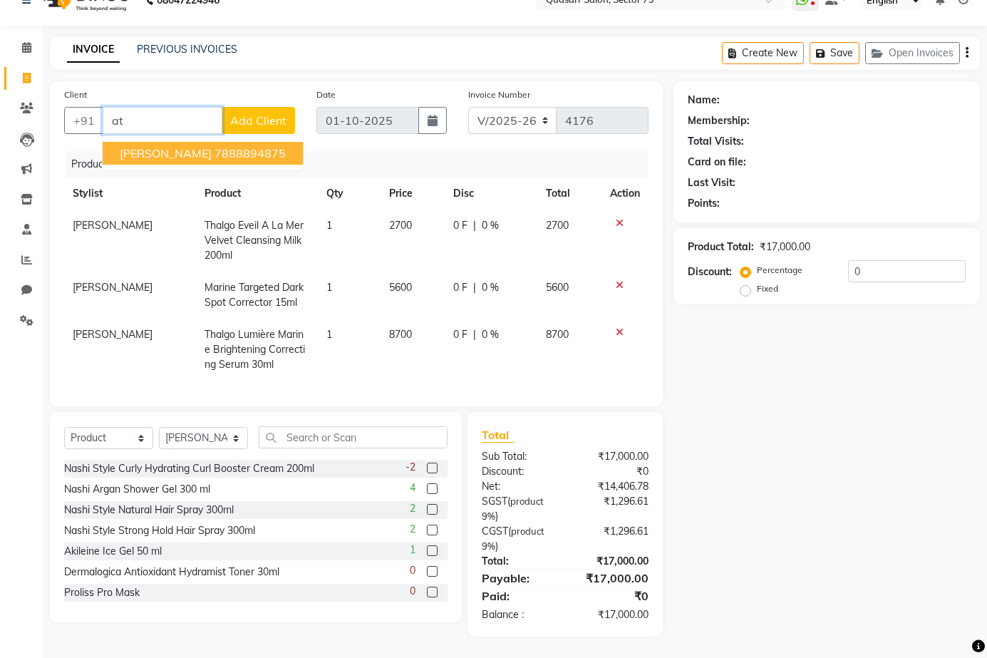
type input "a"
drag, startPoint x: 176, startPoint y: 105, endPoint x: 0, endPoint y: 129, distance: 177.7
click at [0, 129] on app-home "08047224946 Select Location × Quasarr Salon, Sector 79 WhatsApp Status ✕ Status…" at bounding box center [493, 315] width 987 height 683
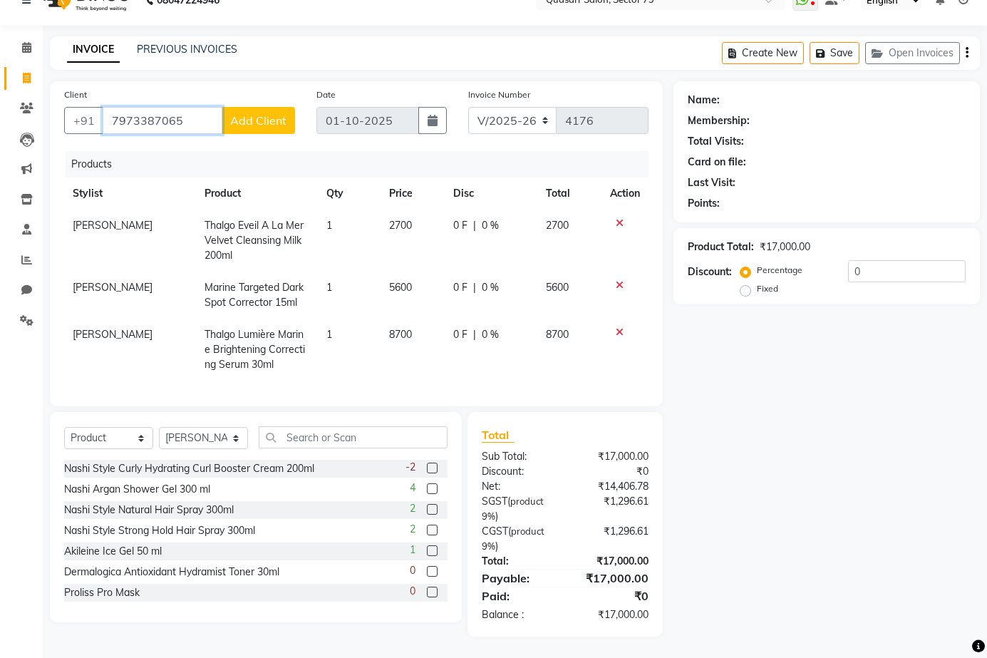
type input "7973387065"
click at [258, 120] on button "Add Client" at bounding box center [258, 120] width 73 height 27
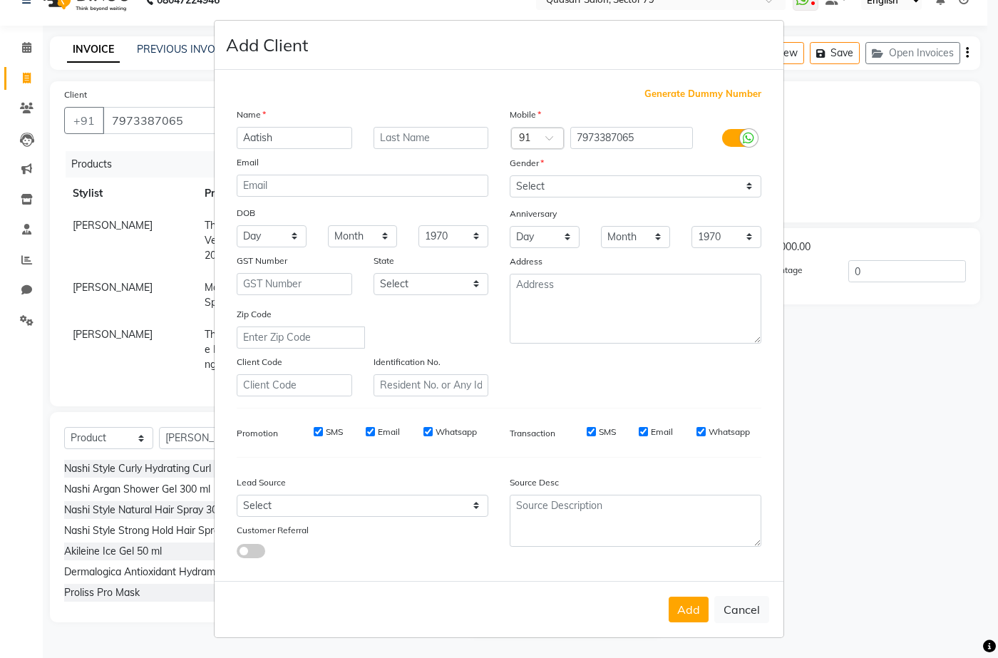
type input "Aatish"
click at [597, 191] on select "Select [DEMOGRAPHIC_DATA] [DEMOGRAPHIC_DATA] Other Prefer Not To Say" at bounding box center [635, 186] width 252 height 22
select select "[DEMOGRAPHIC_DATA]"
click at [509, 175] on select "Select [DEMOGRAPHIC_DATA] [DEMOGRAPHIC_DATA] Other Prefer Not To Say" at bounding box center [635, 186] width 252 height 22
click at [376, 504] on select "Select Walk-in Referral Internet Friend Word of Mouth Advertisement Facebook Ju…" at bounding box center [363, 506] width 252 height 22
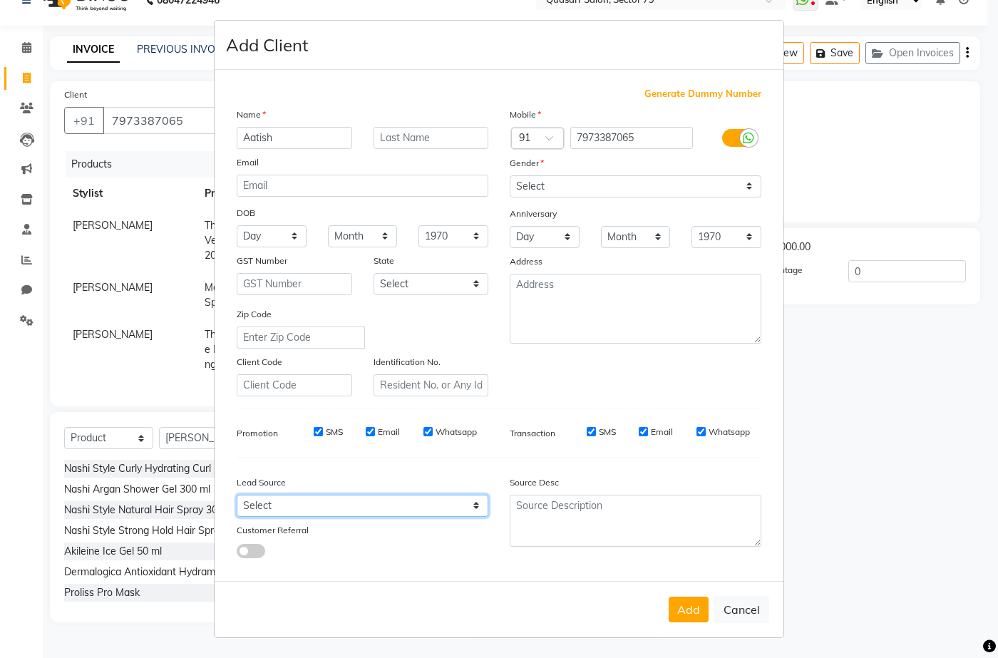
select select "49717"
click at [237, 495] on select "Select Walk-in Referral Internet Friend Word of Mouth Advertisement Facebook Ju…" at bounding box center [363, 506] width 252 height 22
click at [689, 609] on button "Add" at bounding box center [688, 609] width 40 height 26
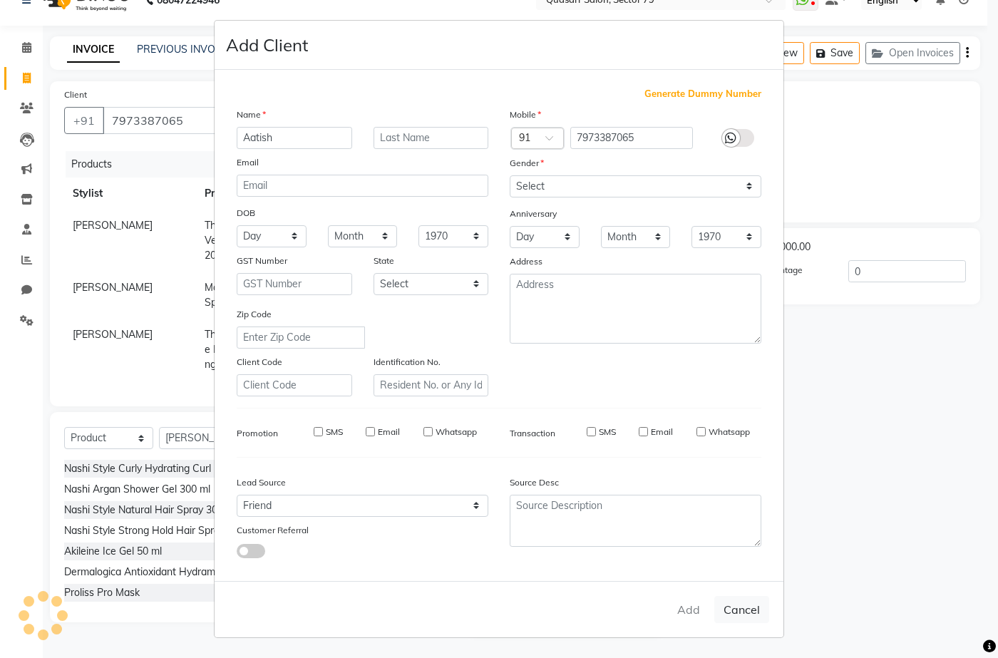
select select
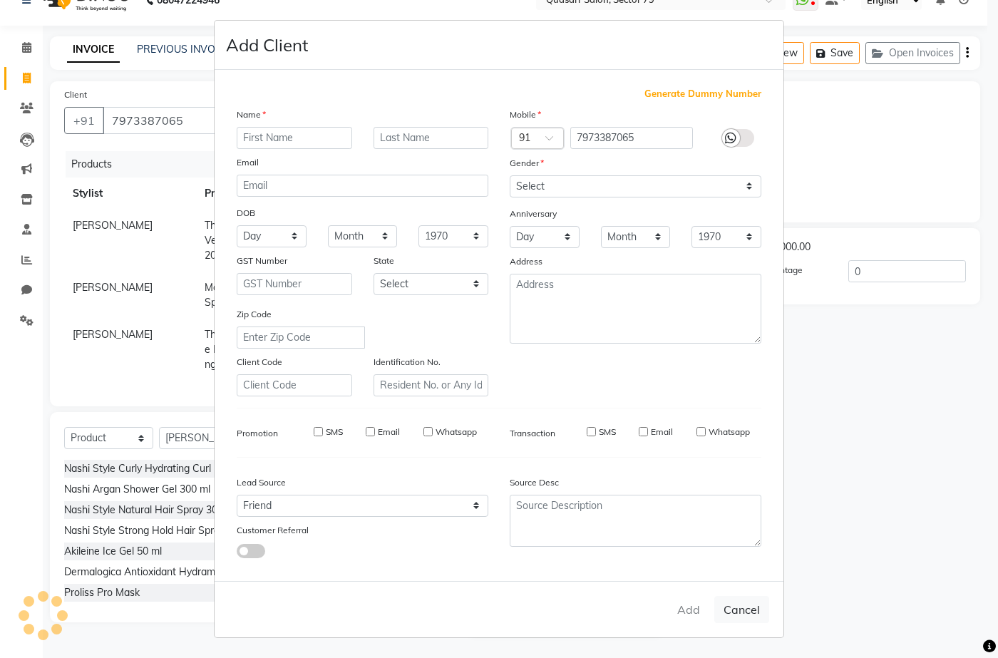
select select
checkbox input "false"
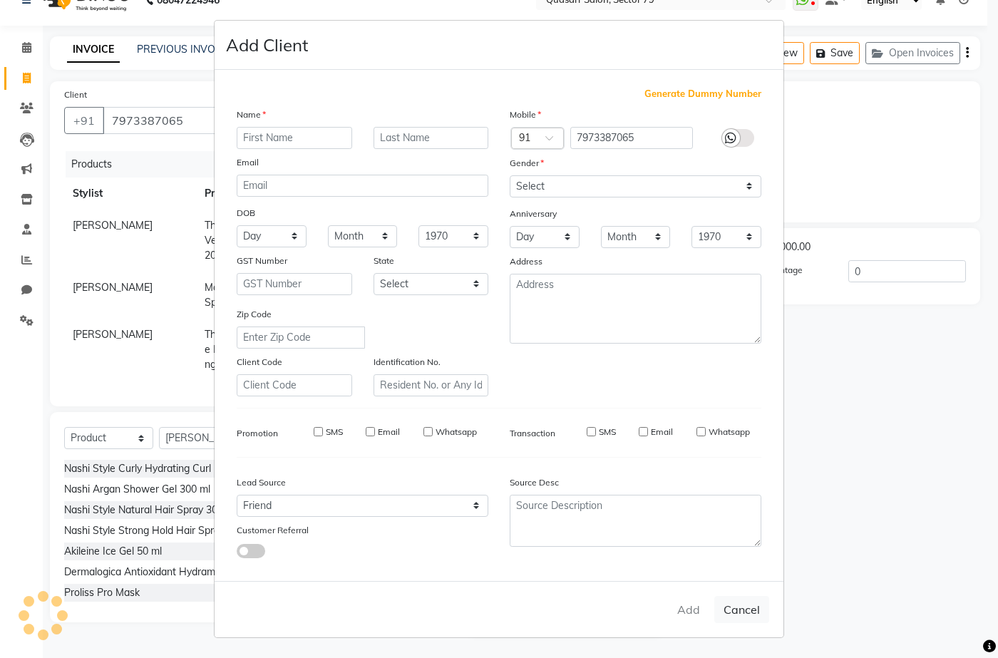
checkbox input "false"
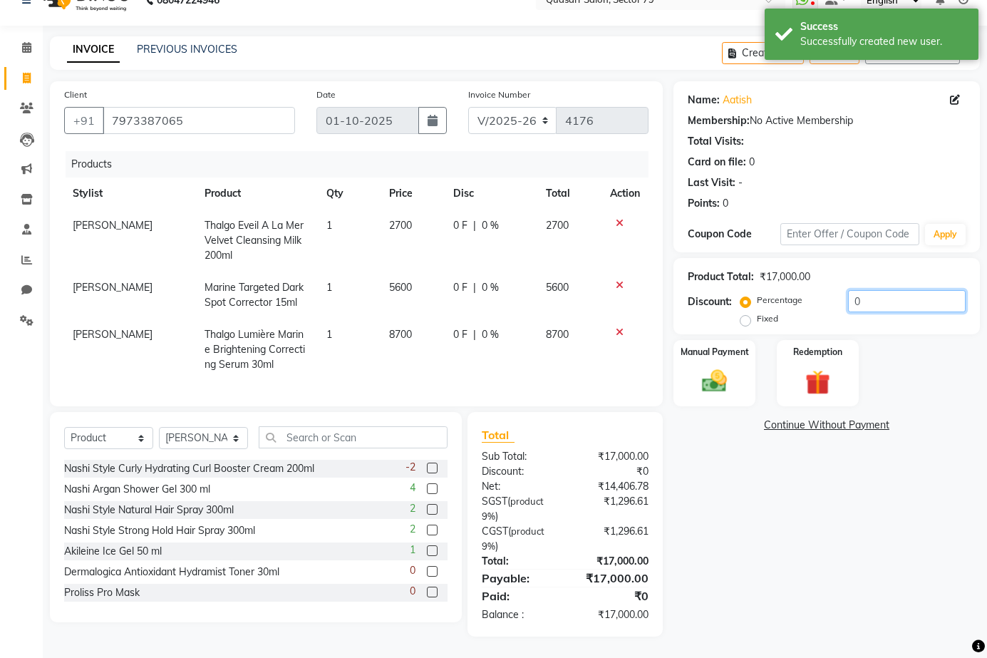
drag, startPoint x: 891, startPoint y: 285, endPoint x: 804, endPoint y: 306, distance: 88.8
click at [804, 306] on div "Percentage Fixed 0" at bounding box center [854, 309] width 222 height 38
type input "15"
click at [742, 348] on div "Manual Payment" at bounding box center [715, 372] width 86 height 69
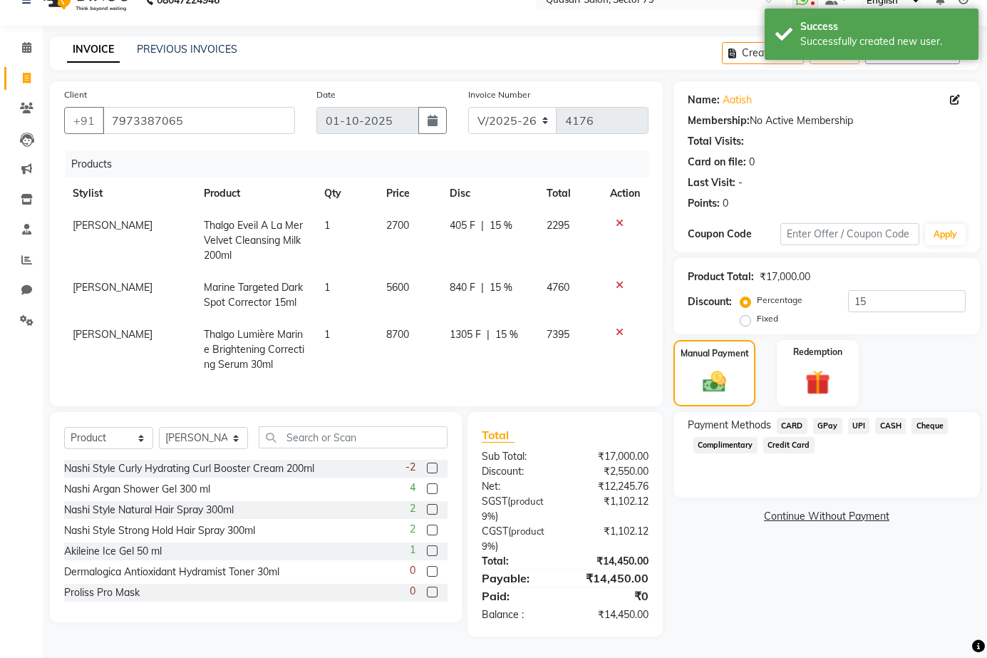
click at [858, 418] on span "UPI" at bounding box center [859, 426] width 22 height 16
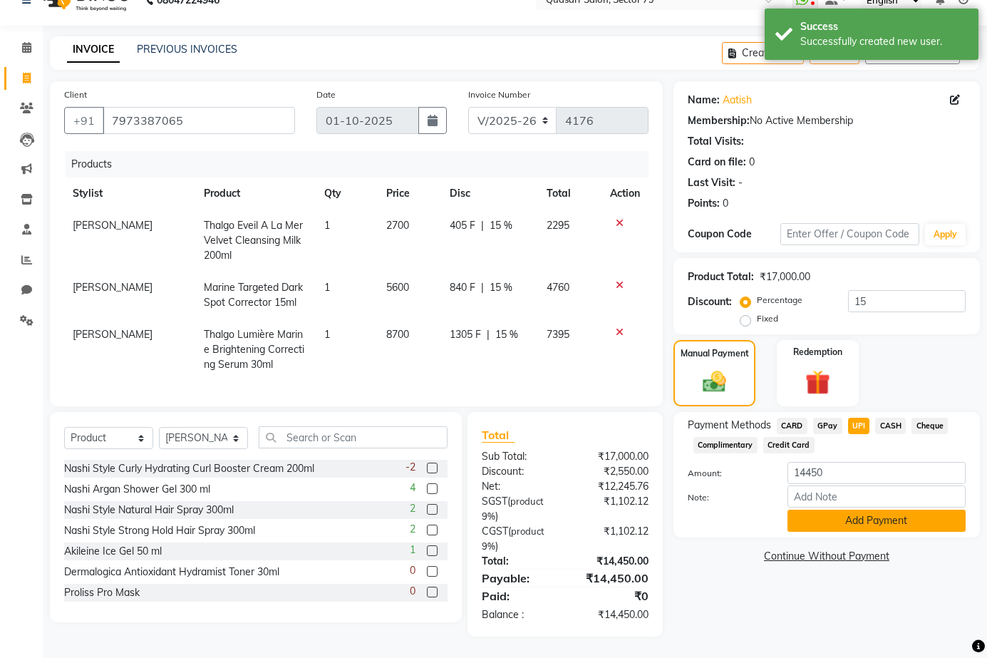
click at [876, 509] on button "Add Payment" at bounding box center [876, 520] width 178 height 22
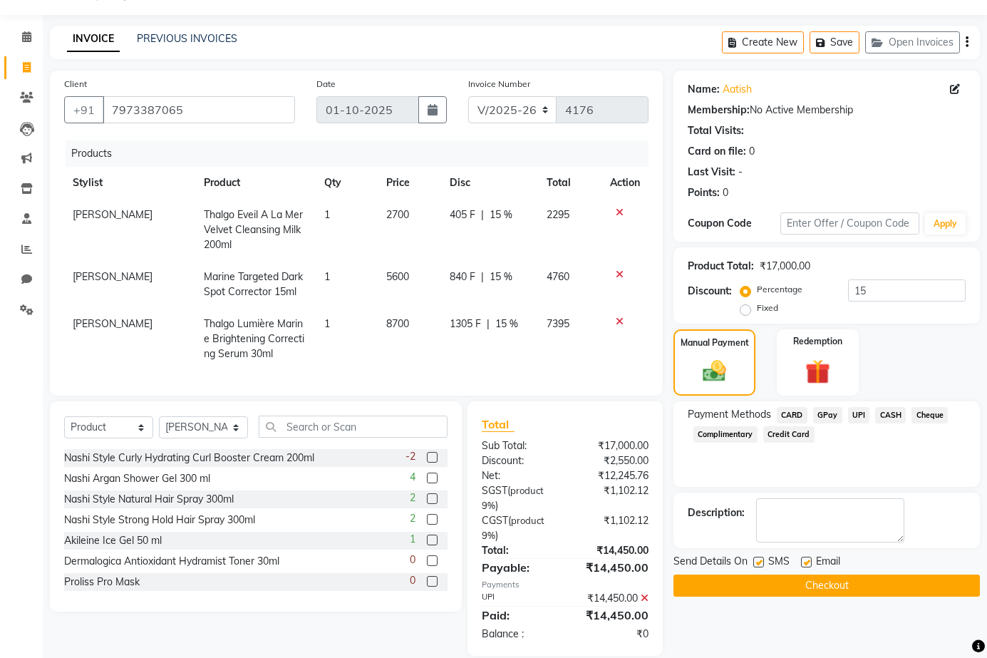
click at [759, 561] on label at bounding box center [758, 562] width 11 height 11
click at [759, 561] on input "checkbox" at bounding box center [757, 562] width 9 height 9
checkbox input "false"
click at [806, 564] on label at bounding box center [806, 562] width 11 height 11
click at [806, 564] on input "checkbox" at bounding box center [805, 562] width 9 height 9
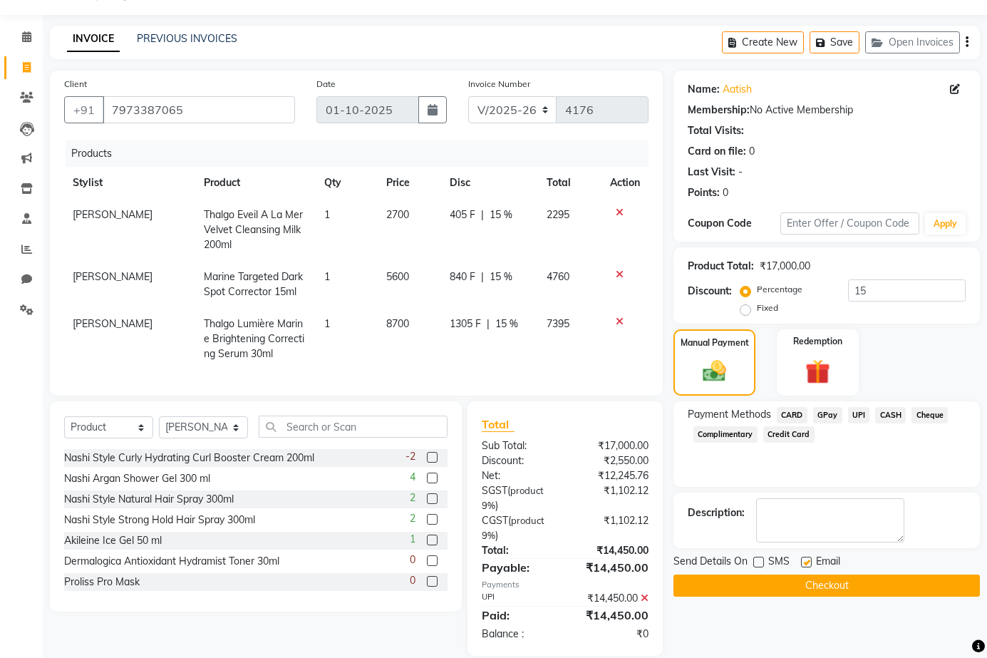
checkbox input "false"
click at [813, 579] on button "Checkout" at bounding box center [826, 585] width 306 height 22
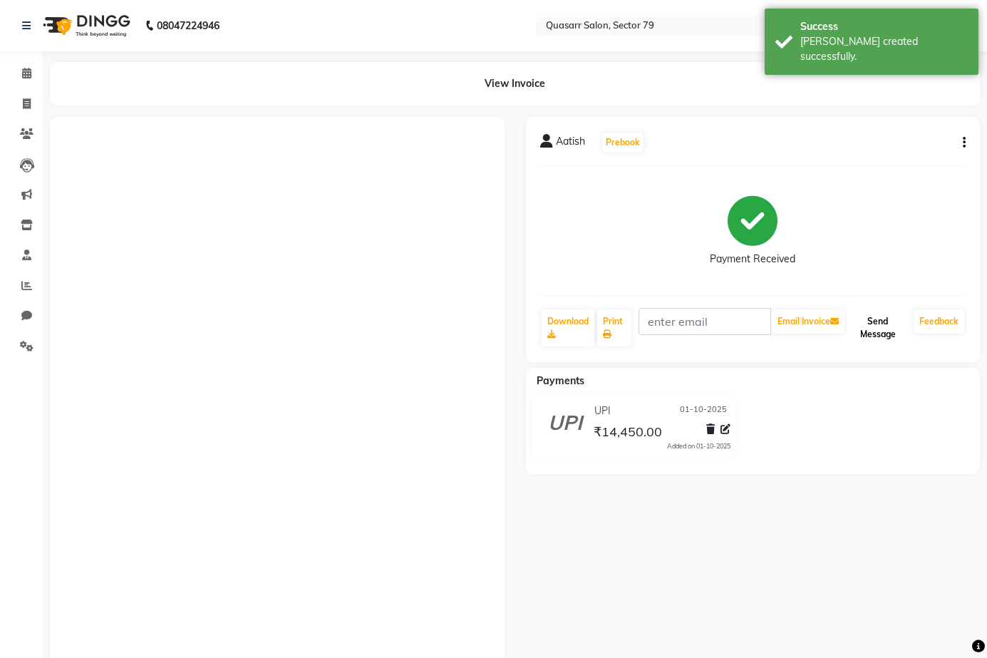
click at [884, 332] on button "Send Message" at bounding box center [877, 327] width 61 height 37
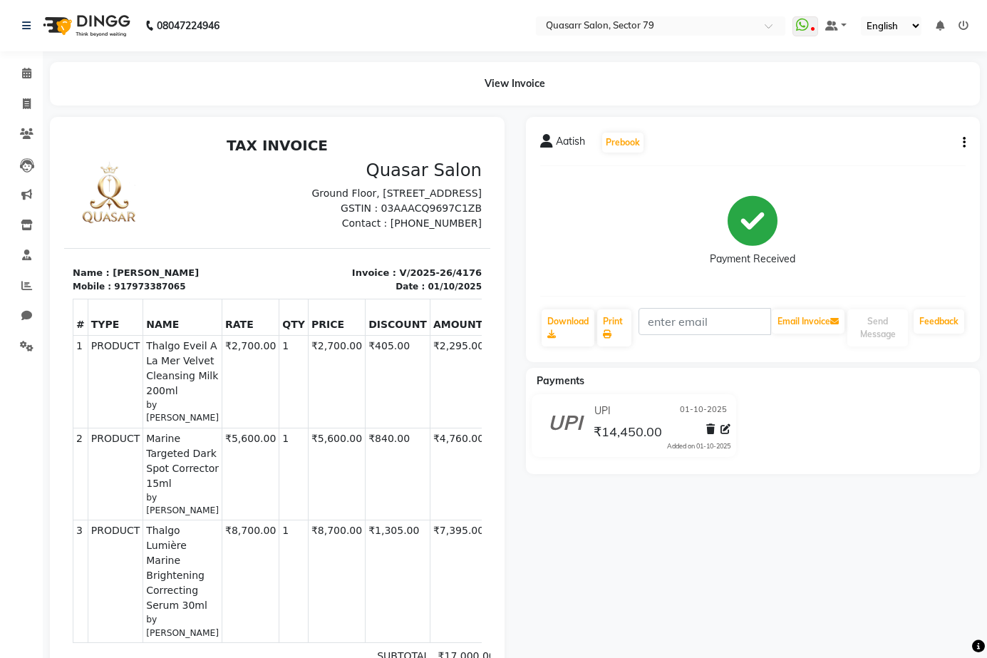
click at [143, 293] on div "917973387065" at bounding box center [149, 286] width 71 height 13
copy div "917973387065"
click at [41, 110] on li "Invoice" at bounding box center [21, 104] width 43 height 31
click at [30, 105] on icon at bounding box center [27, 103] width 8 height 11
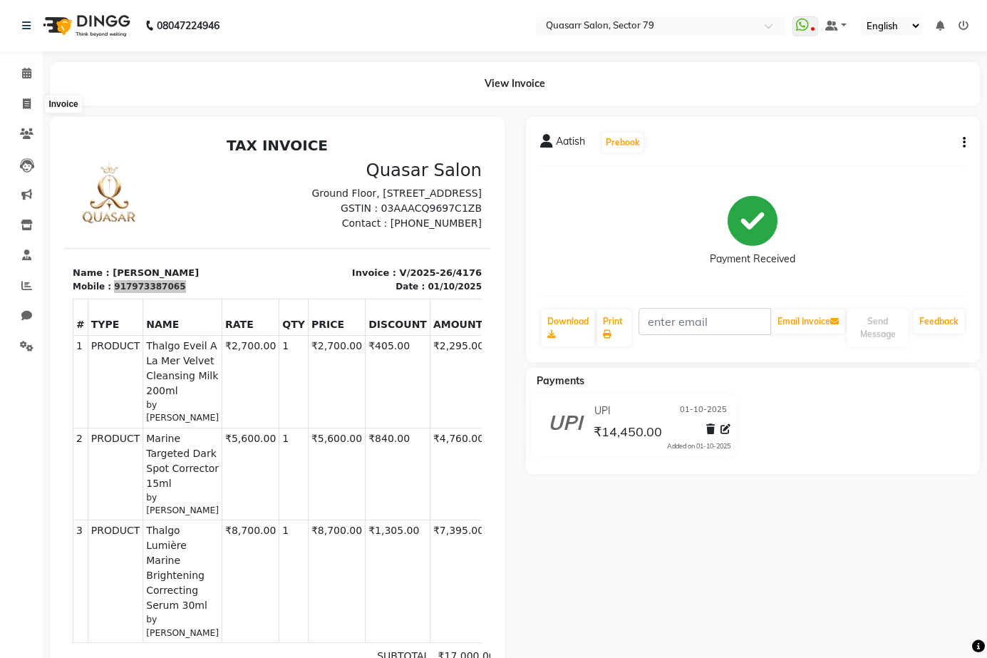
select select "service"
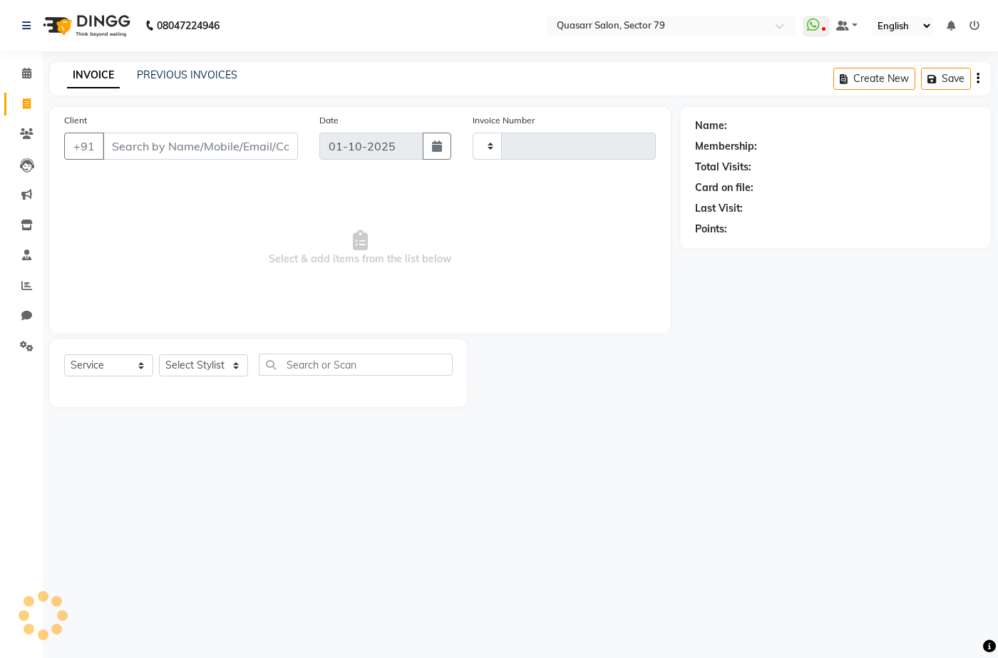
type input "4177"
select select "7231"
click at [180, 151] on input "Client" at bounding box center [200, 146] width 195 height 27
type input "917973387065"
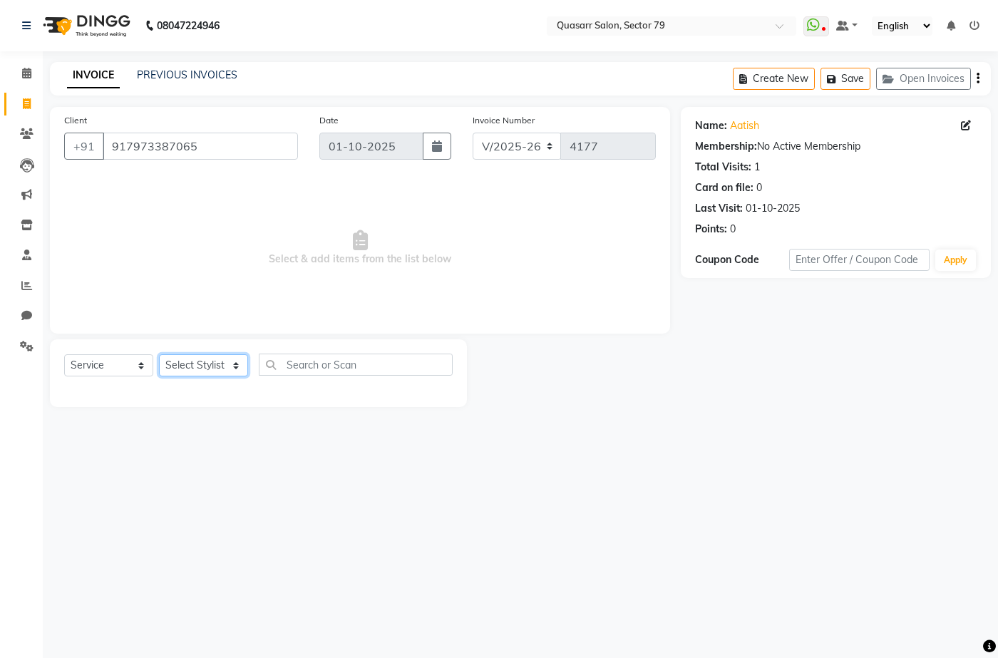
click at [207, 365] on select "Select Stylist ABOY ADDY MUA Aruna [PERSON_NAME] DEEP [PERSON_NAME] [PERSON_NAM…" at bounding box center [203, 365] width 89 height 22
select select "62220"
click at [159, 354] on select "Select Stylist ABOY ADDY MUA Aruna [PERSON_NAME] DEEP [PERSON_NAME] [PERSON_NAM…" at bounding box center [203, 365] width 89 height 22
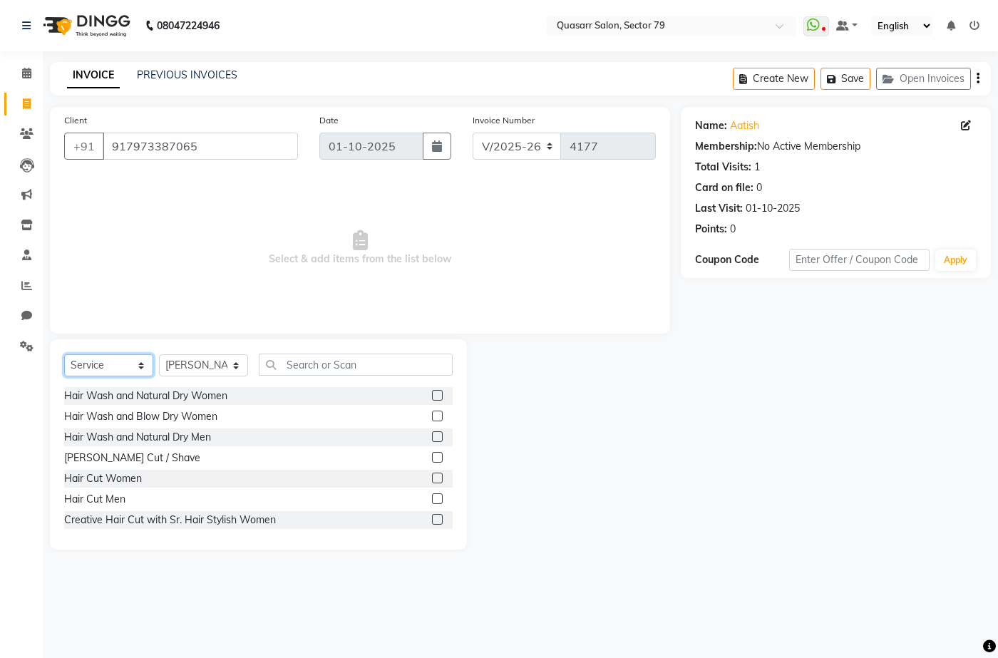
click at [68, 364] on select "Select Service Product Membership Package Voucher Prepaid Gift Card" at bounding box center [108, 365] width 89 height 22
select select "product"
click at [64, 354] on select "Select Service Product Membership Package Voucher Prepaid Gift Card" at bounding box center [108, 365] width 89 height 22
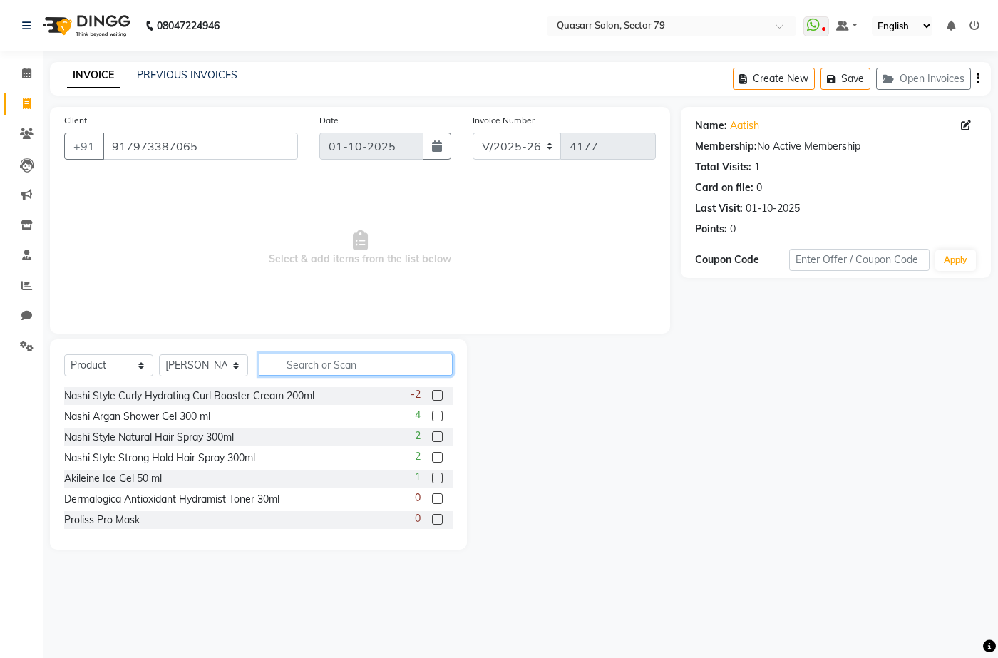
click at [325, 371] on input "text" at bounding box center [356, 364] width 194 height 22
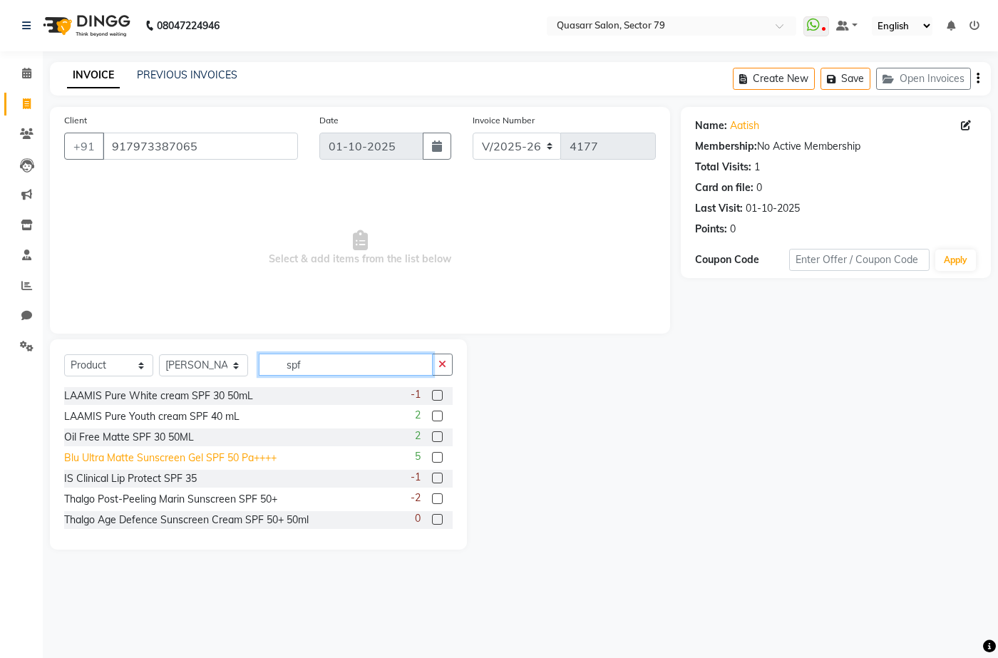
type input "spf"
click at [217, 455] on div "Blu Ultra Matte Sunscreen Gel SPF 50 Pa++++" at bounding box center [170, 457] width 212 height 15
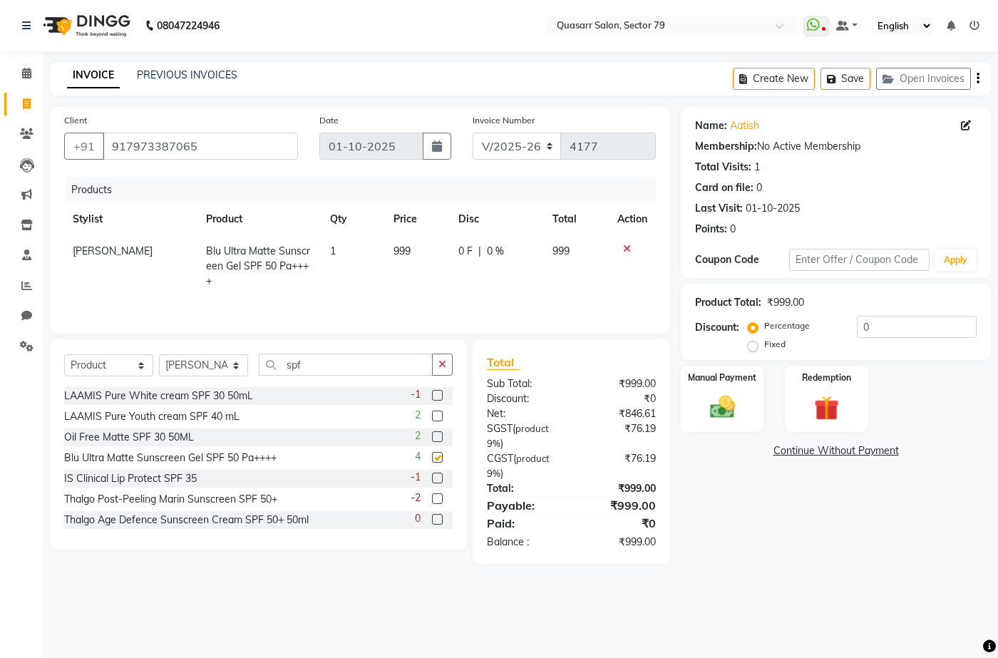
checkbox input "false"
click at [439, 368] on icon "button" at bounding box center [442, 364] width 8 height 10
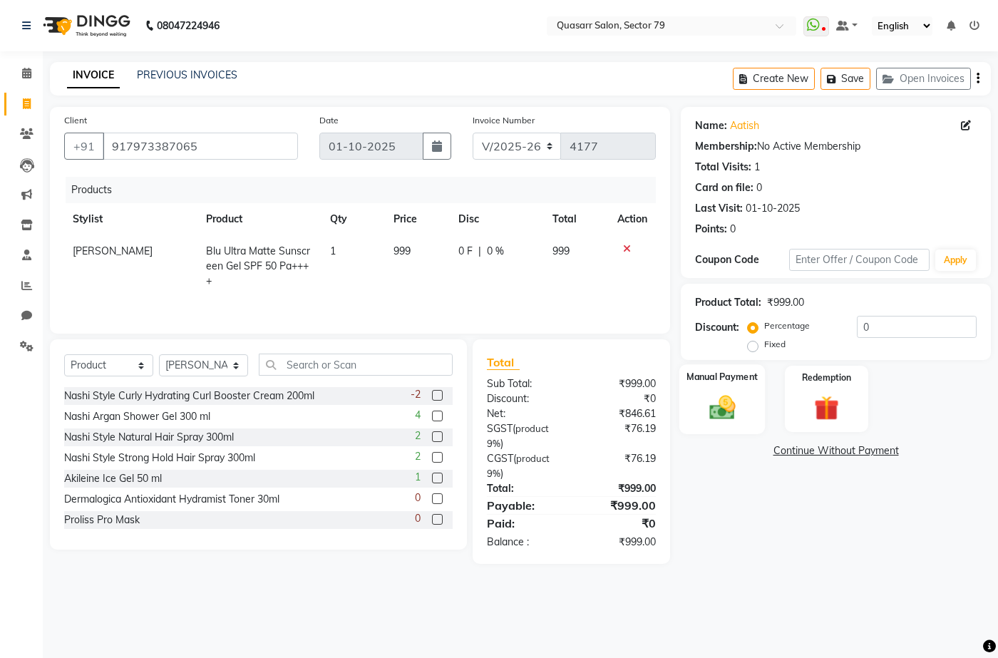
click at [746, 389] on div "Manual Payment" at bounding box center [722, 398] width 86 height 69
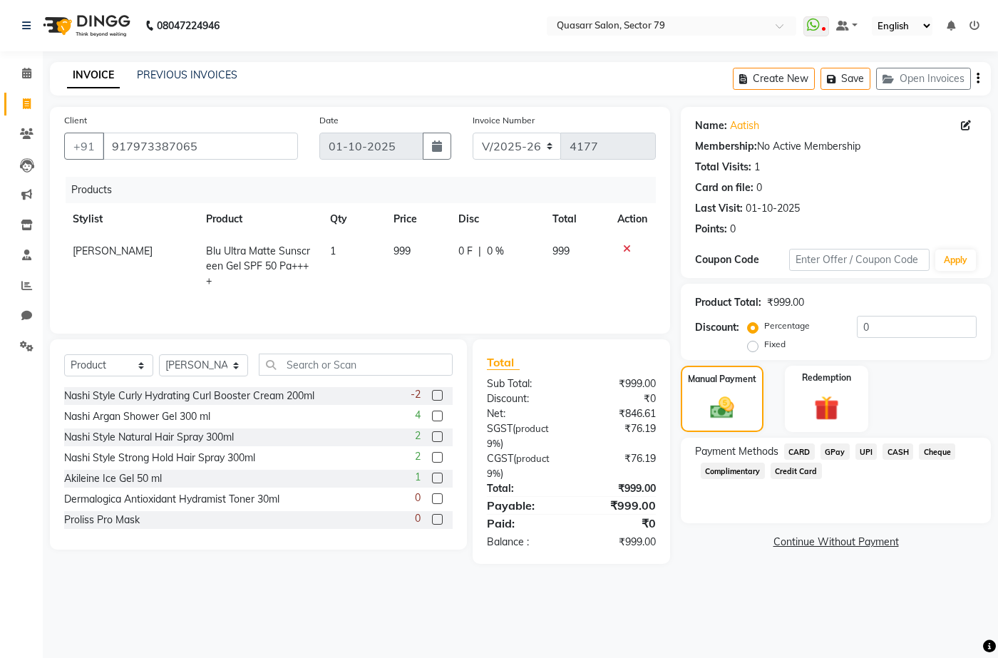
click at [874, 455] on span "UPI" at bounding box center [866, 451] width 22 height 16
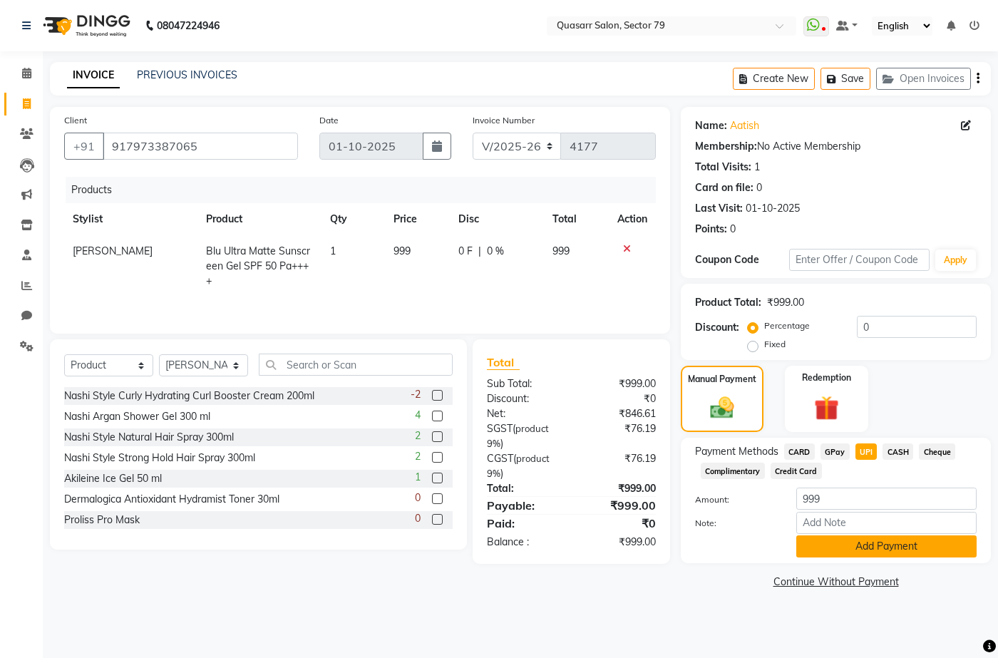
click at [903, 548] on button "Add Payment" at bounding box center [886, 546] width 180 height 22
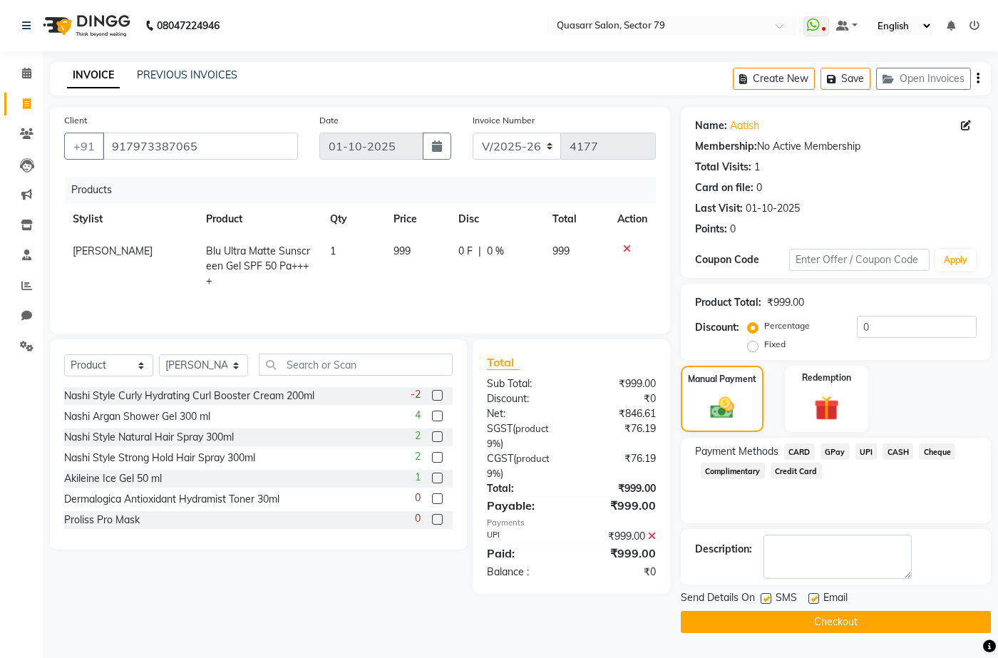
click at [768, 595] on label at bounding box center [765, 598] width 11 height 11
click at [768, 595] on input "checkbox" at bounding box center [764, 598] width 9 height 9
checkbox input "false"
click at [811, 599] on label at bounding box center [813, 598] width 11 height 11
click at [811, 599] on input "checkbox" at bounding box center [812, 598] width 9 height 9
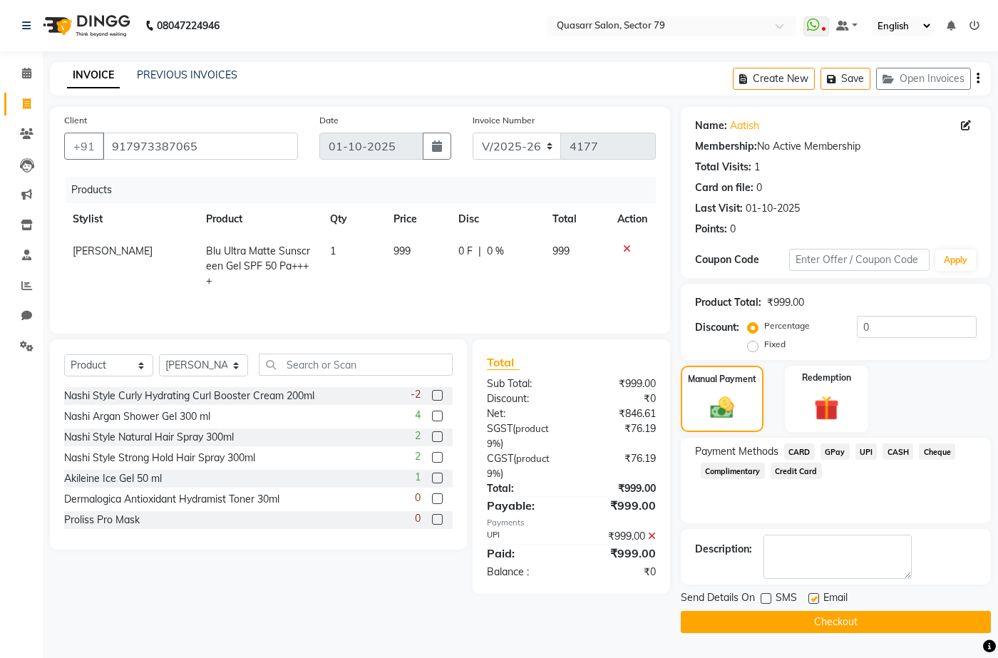
checkbox input "false"
click at [841, 633] on button "Checkout" at bounding box center [835, 622] width 310 height 22
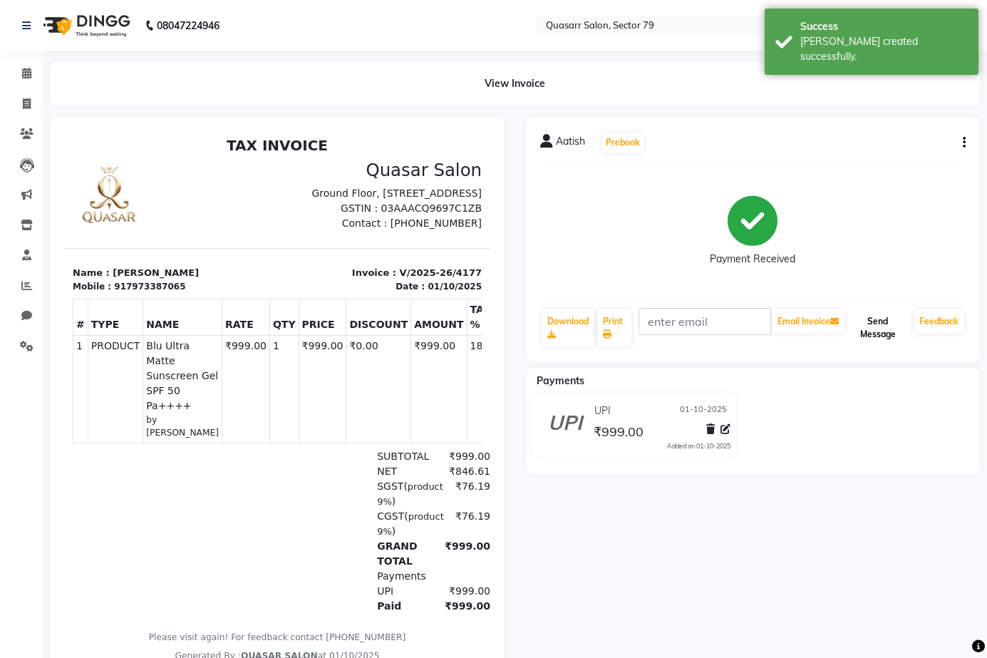
click at [878, 333] on button "Send Message" at bounding box center [877, 327] width 61 height 37
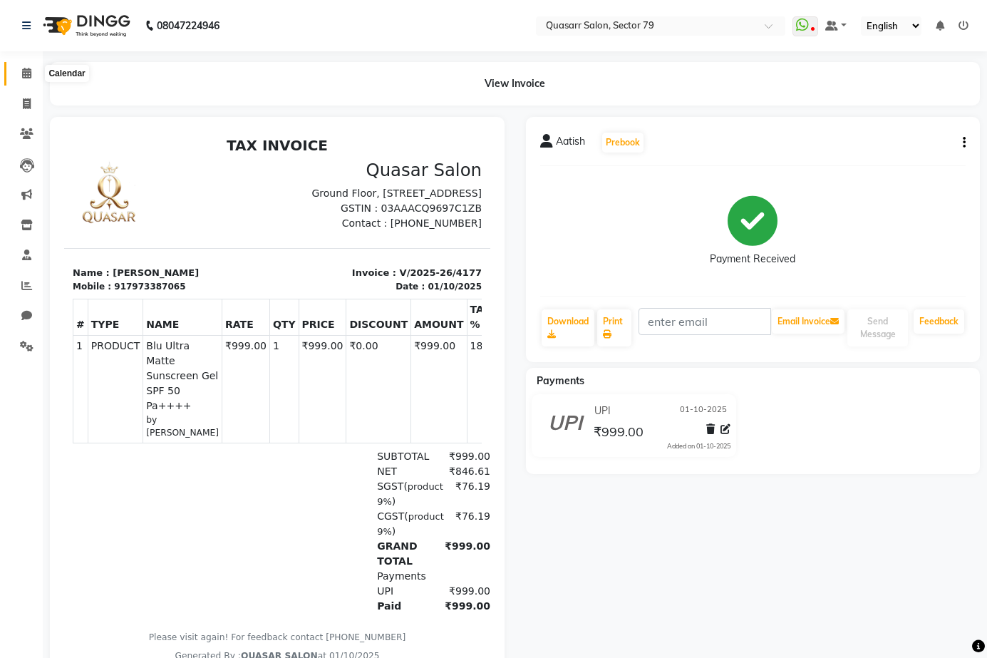
click at [25, 71] on icon at bounding box center [26, 73] width 9 height 11
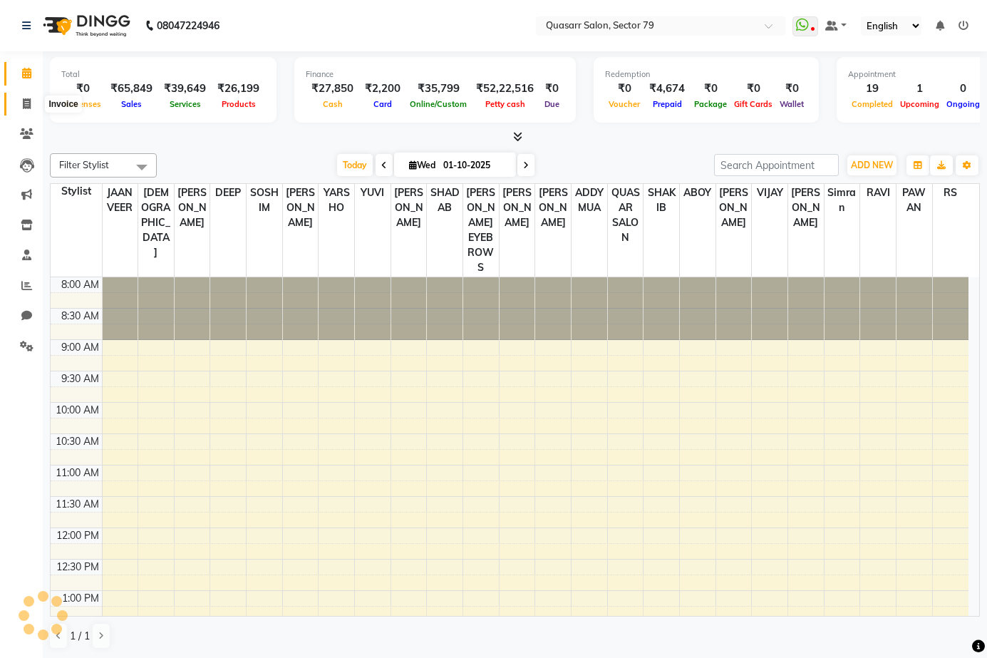
drag, startPoint x: 26, startPoint y: 105, endPoint x: 51, endPoint y: 97, distance: 25.5
click at [26, 104] on icon at bounding box center [27, 103] width 8 height 11
select select "service"
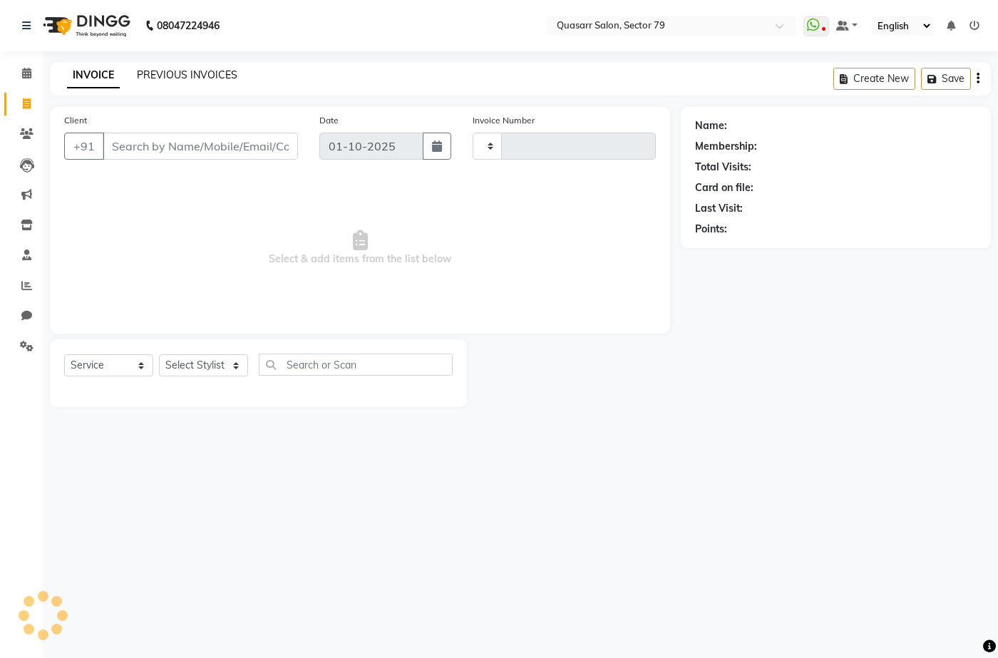
type input "4178"
select select "7231"
click at [209, 73] on link "PREVIOUS INVOICES" at bounding box center [187, 74] width 100 height 13
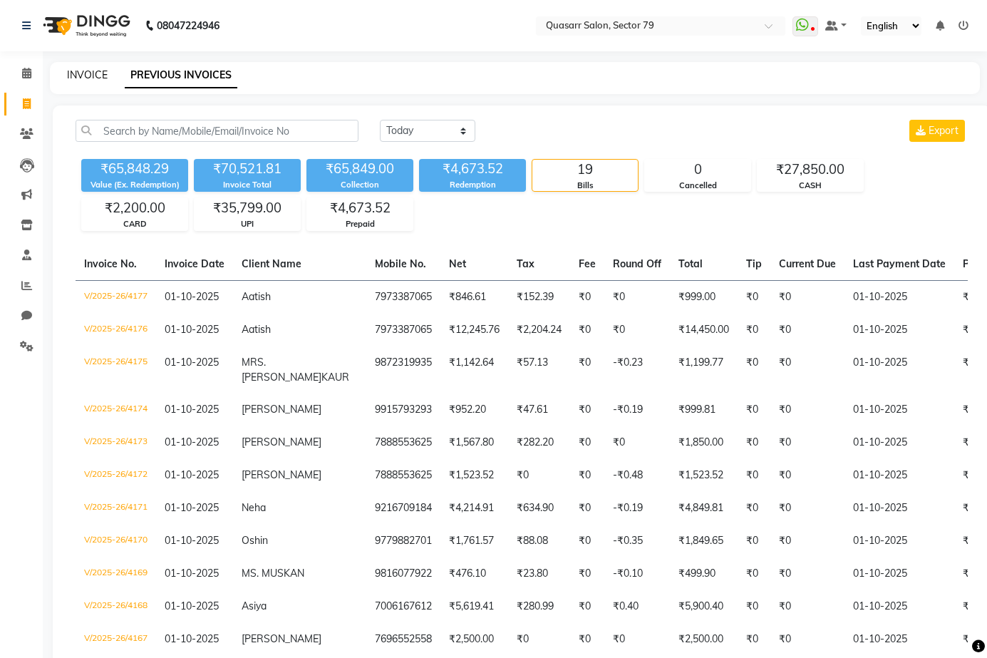
click at [95, 71] on link "INVOICE" at bounding box center [87, 74] width 41 height 13
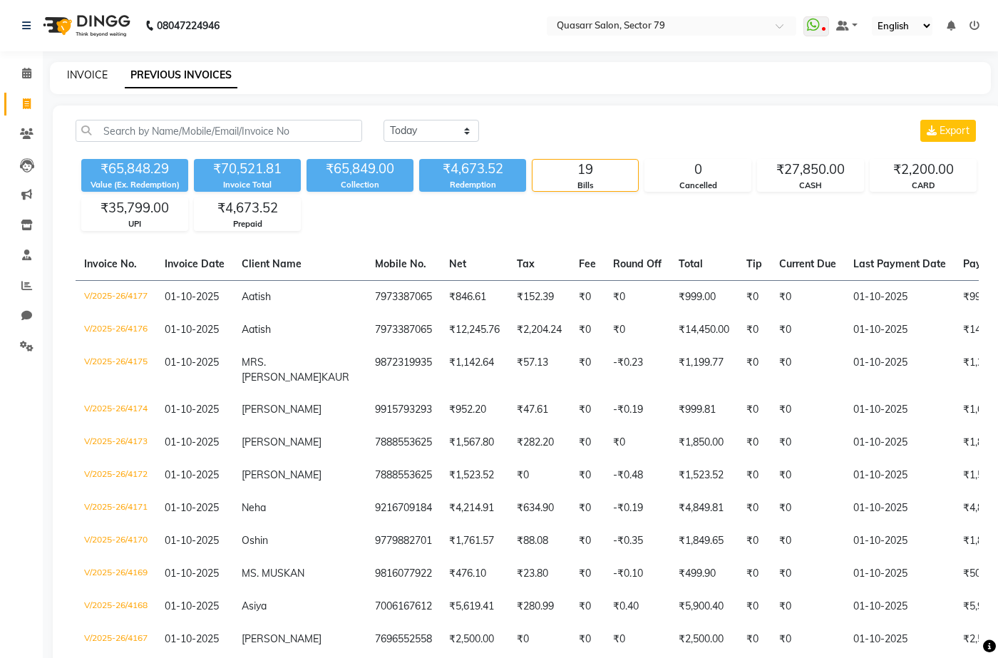
select select "7231"
select select "service"
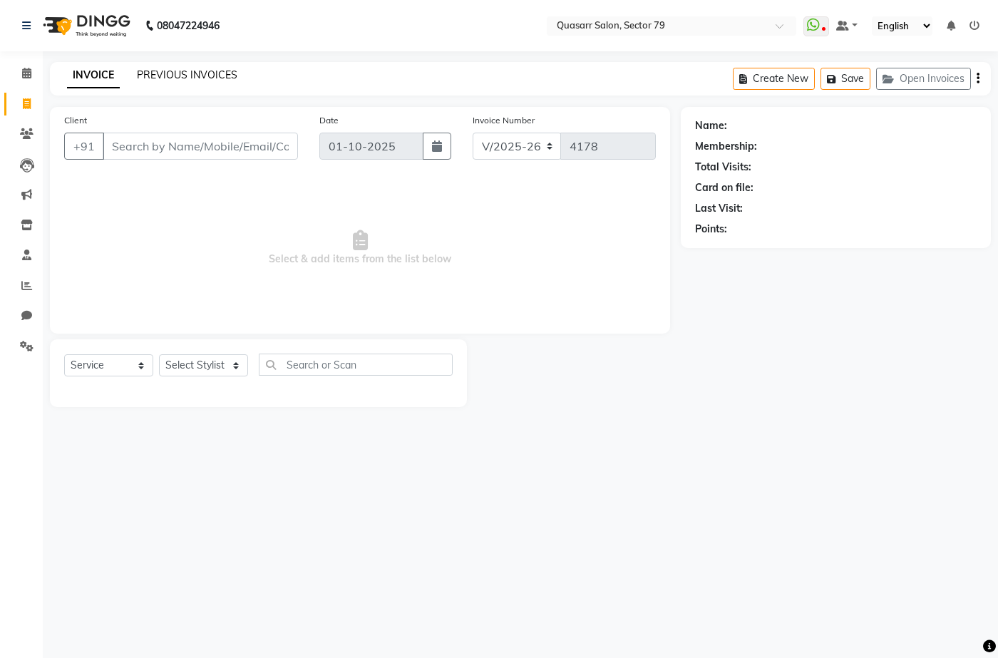
click at [205, 70] on link "PREVIOUS INVOICES" at bounding box center [187, 74] width 100 height 13
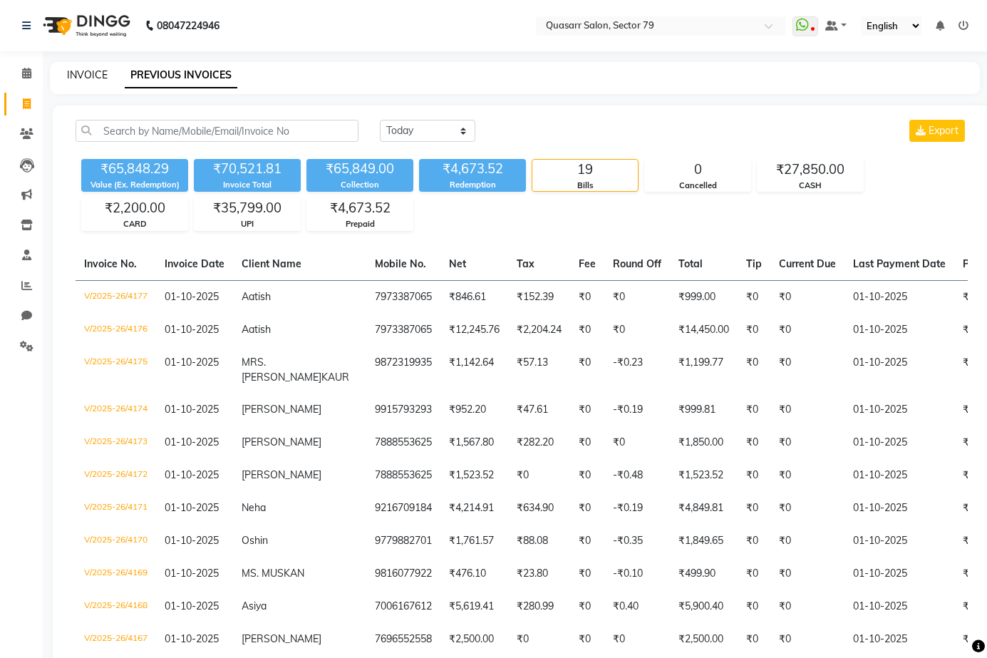
click at [83, 77] on link "INVOICE" at bounding box center [87, 74] width 41 height 13
select select "service"
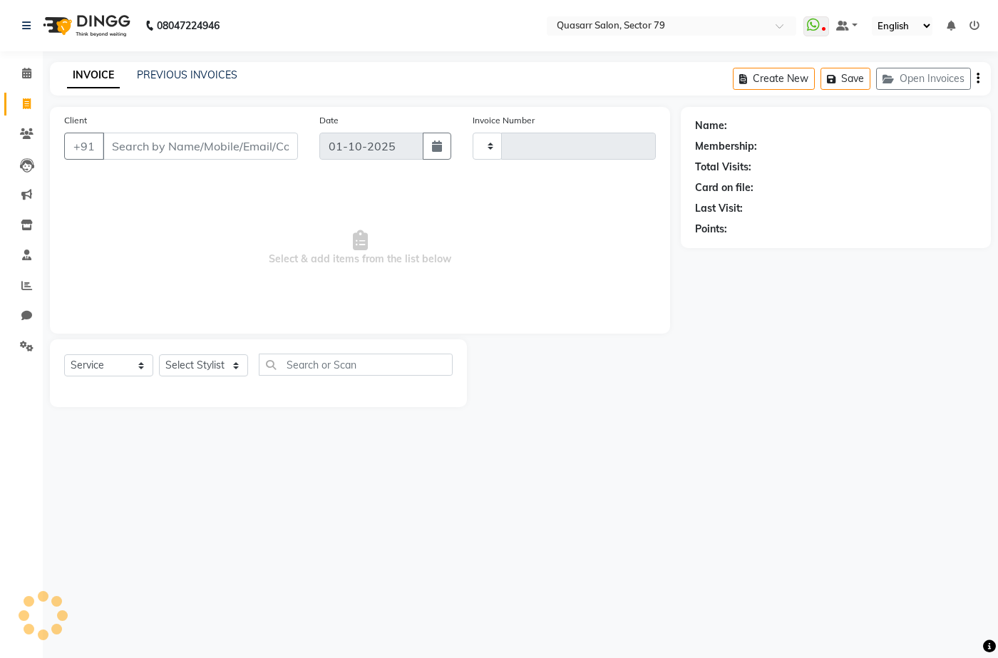
type input "4178"
select select "7231"
click at [29, 77] on icon at bounding box center [26, 73] width 9 height 11
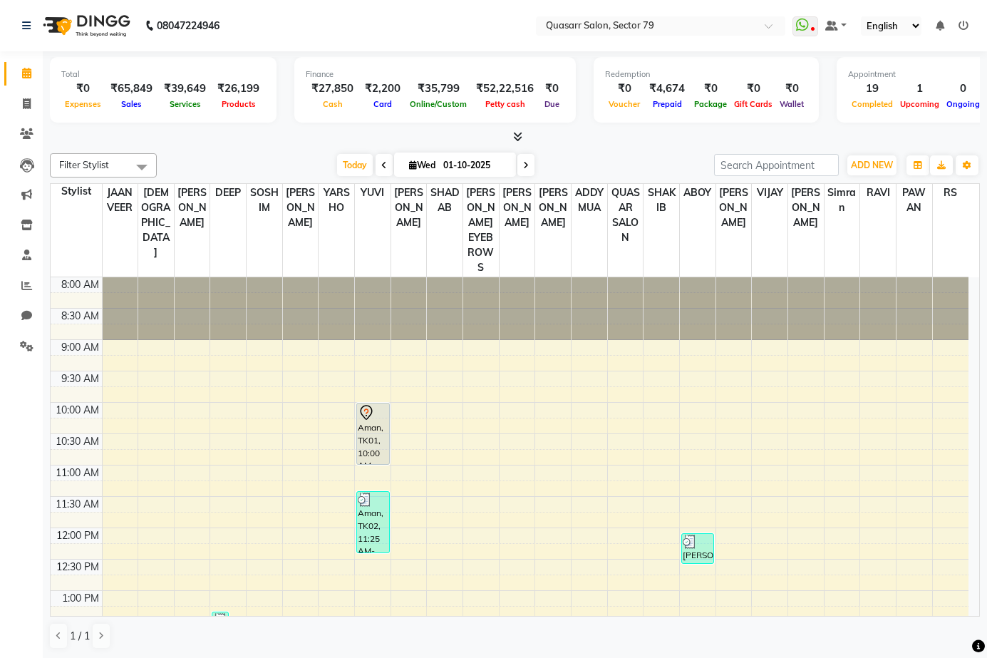
click at [523, 164] on icon at bounding box center [526, 165] width 6 height 9
type input "02-10-2025"
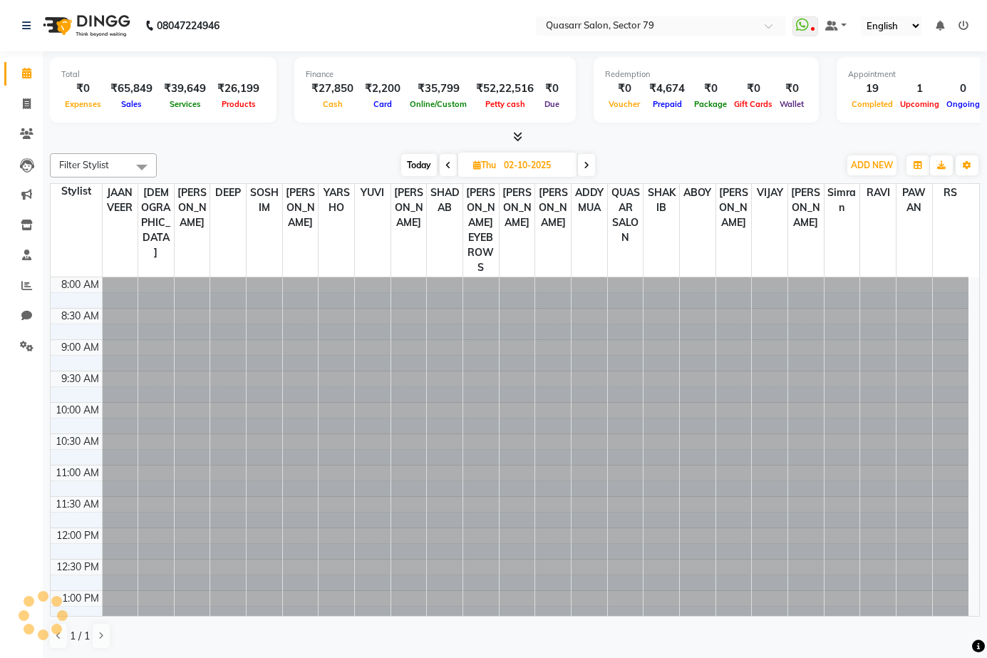
click at [522, 164] on input "02-10-2025" at bounding box center [534, 165] width 71 height 21
select select "10"
select select "2025"
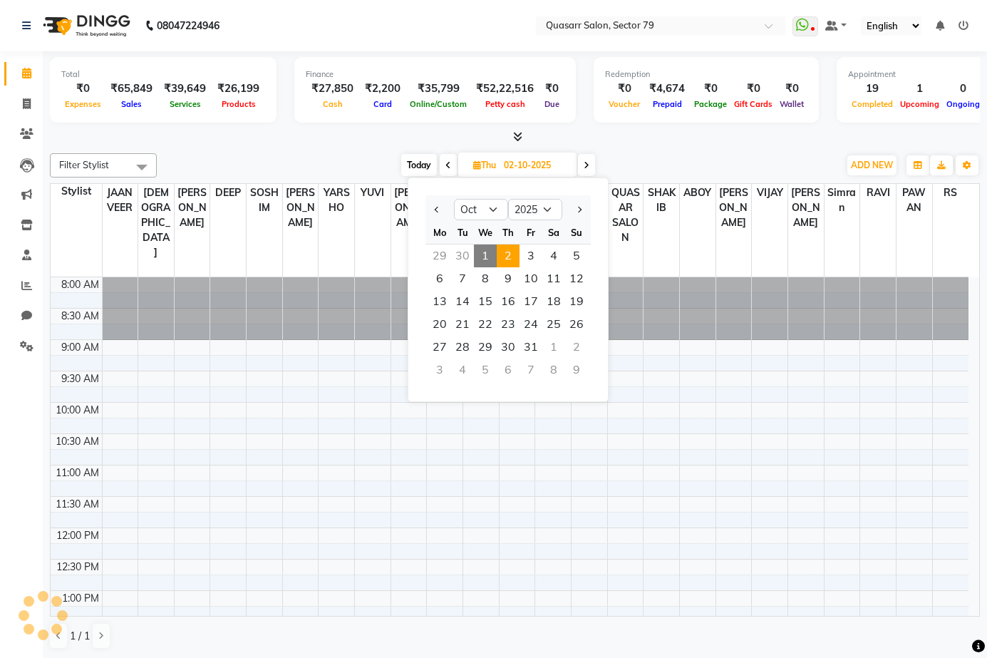
scroll to position [649, 0]
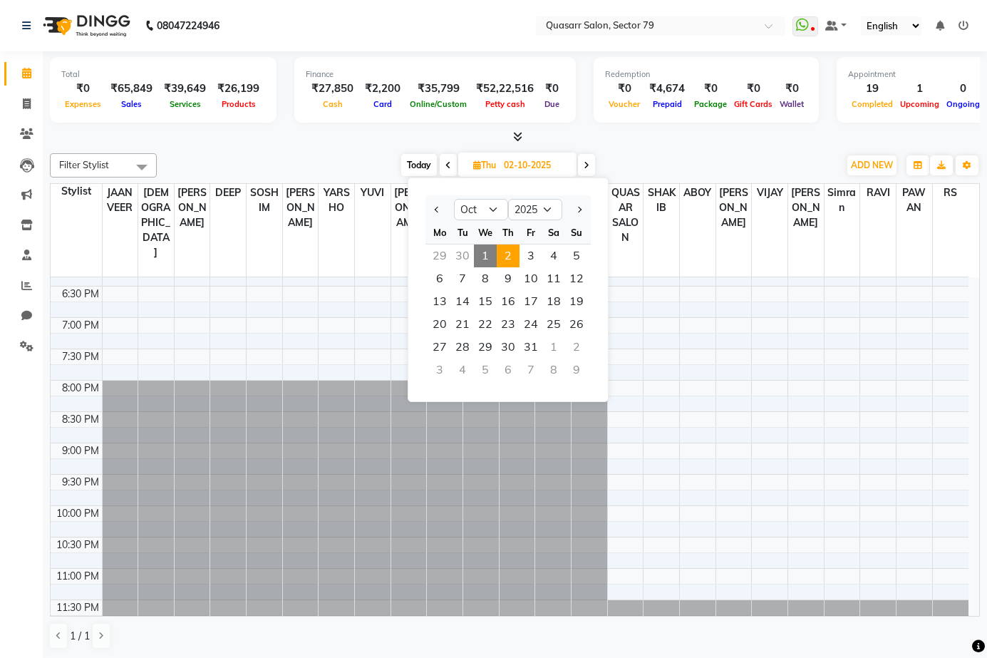
click at [594, 165] on span at bounding box center [586, 165] width 17 height 22
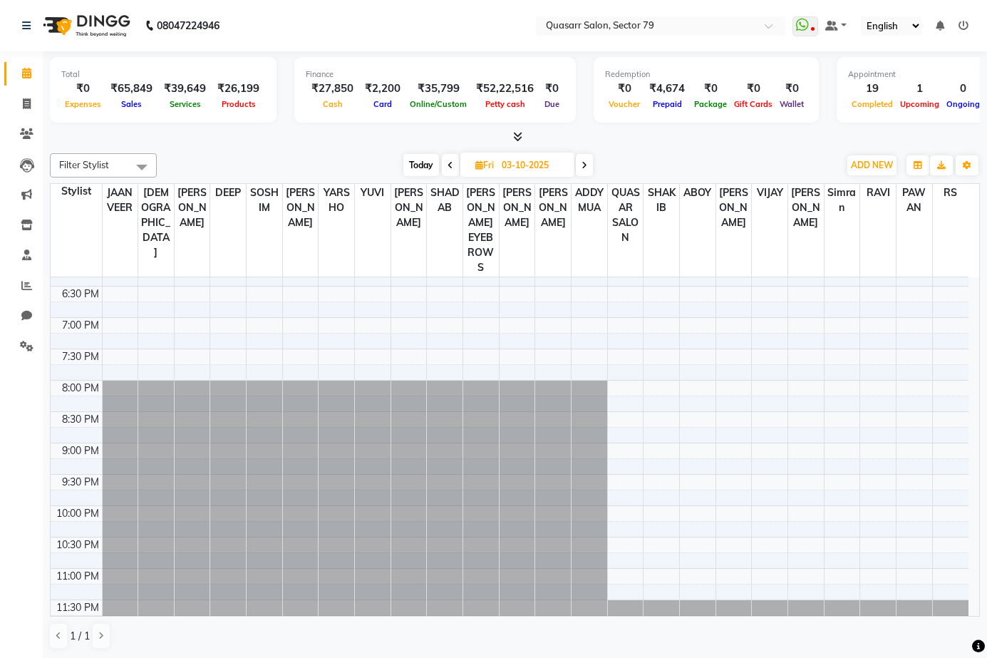
click at [585, 164] on icon at bounding box center [584, 165] width 6 height 9
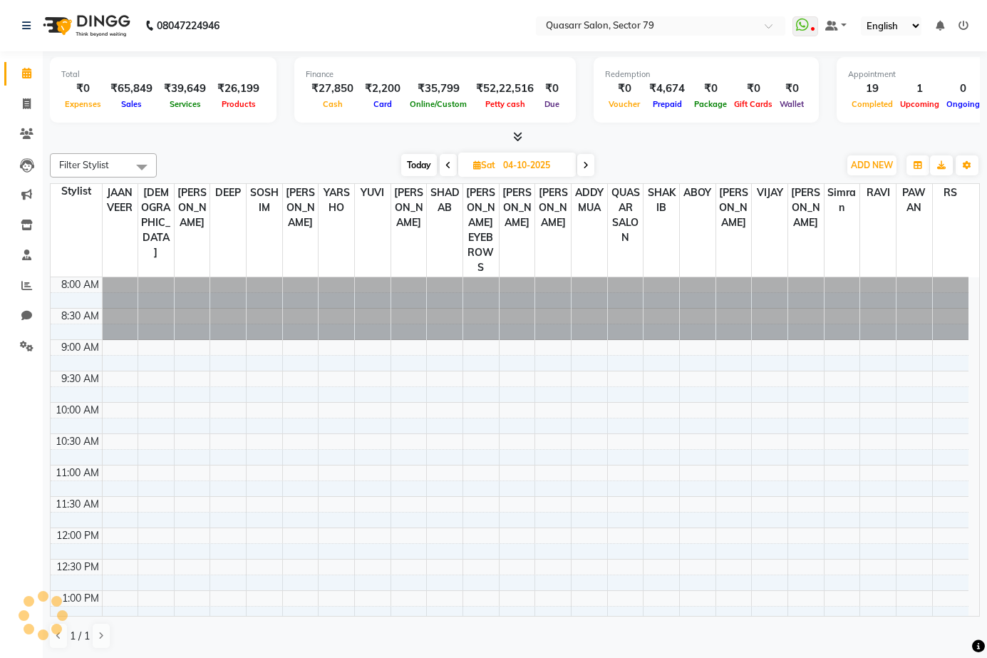
scroll to position [0, 0]
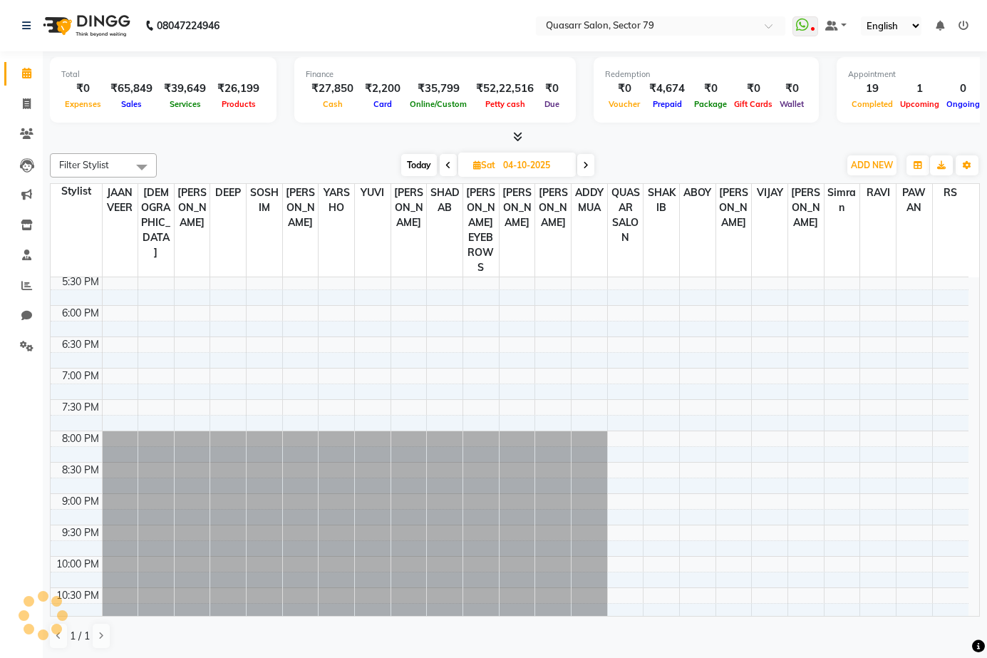
click at [585, 164] on icon at bounding box center [586, 165] width 6 height 9
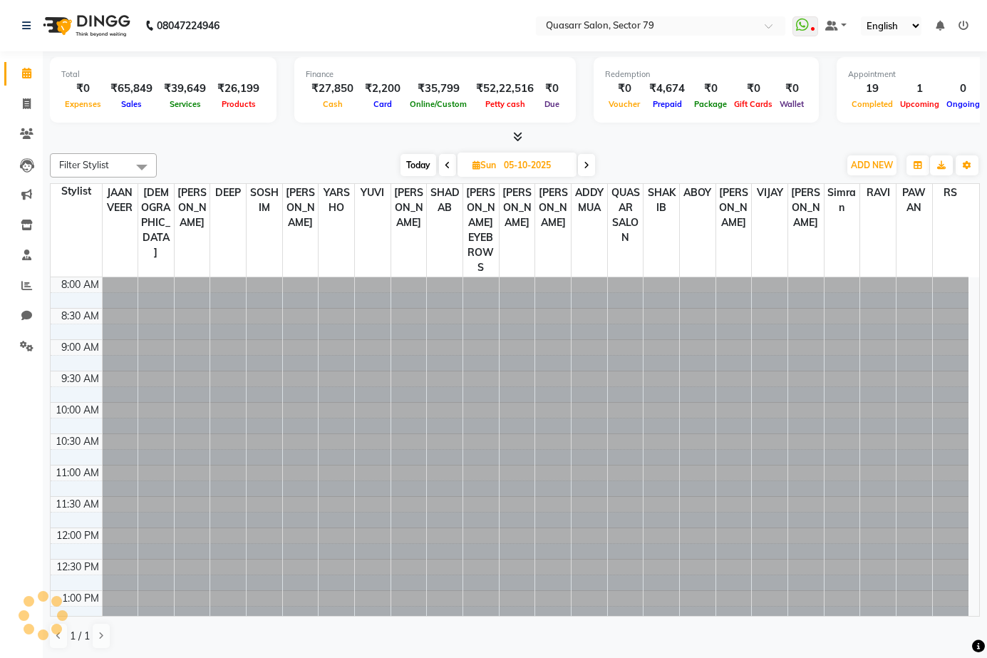
scroll to position [649, 0]
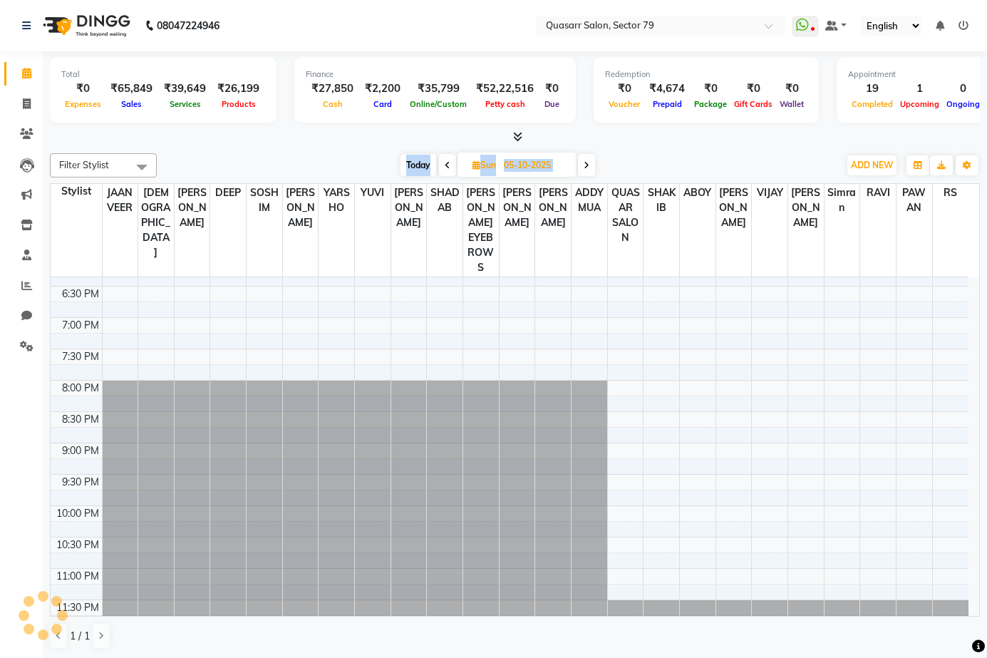
click at [585, 164] on icon at bounding box center [587, 165] width 6 height 9
type input "[DATE]"
click at [877, 163] on span "ADD NEW" at bounding box center [872, 165] width 42 height 11
click at [848, 196] on button "Add Appointment" at bounding box center [839, 192] width 113 height 19
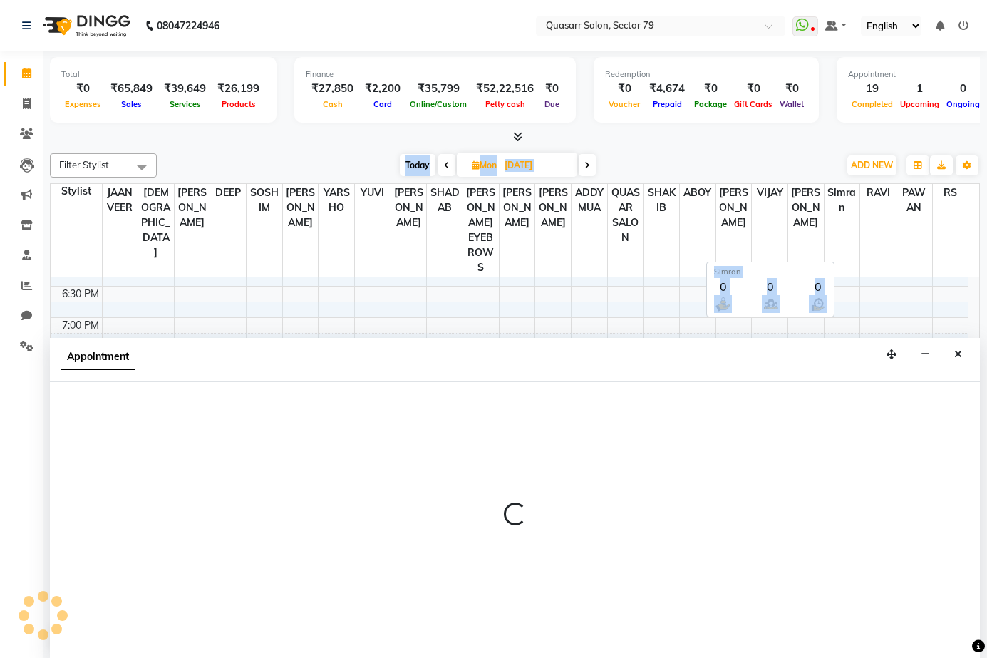
scroll to position [1, 0]
select select "540"
select select "tentative"
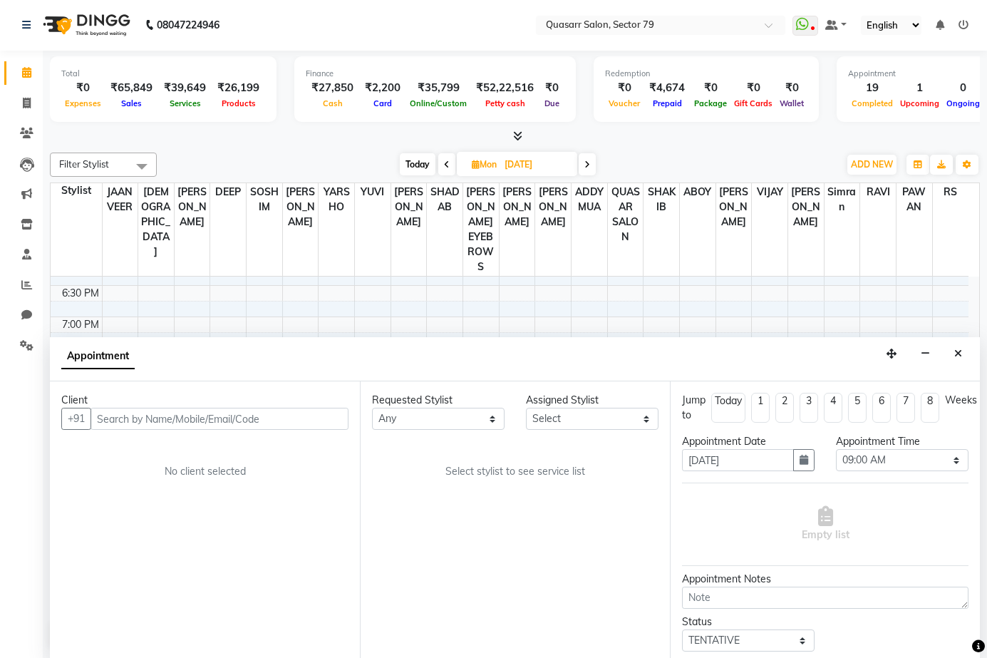
click at [151, 417] on input "text" at bounding box center [219, 419] width 258 height 22
drag, startPoint x: 204, startPoint y: 419, endPoint x: 0, endPoint y: 414, distance: 203.8
click at [0, 414] on app-home "08047224946 Select Location × Quasarr Salon, Sector 79 WhatsApp Status ✕ Status…" at bounding box center [493, 328] width 987 height 658
type input "7973217966"
click at [311, 418] on span "Add Client" at bounding box center [319, 418] width 48 height 13
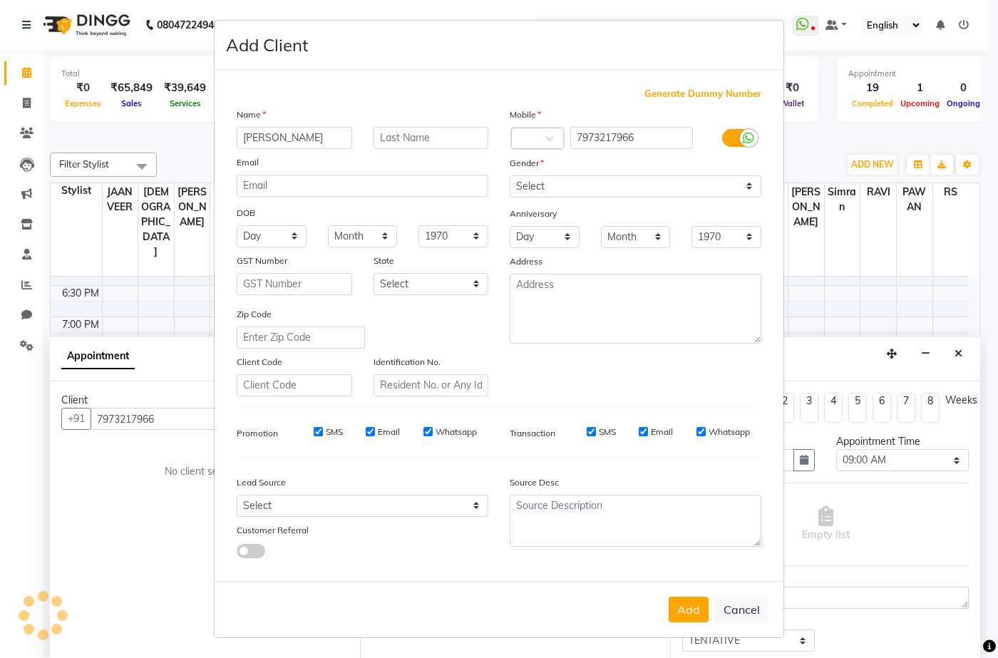
type input "[PERSON_NAME]"
click at [540, 192] on select "Select [DEMOGRAPHIC_DATA] [DEMOGRAPHIC_DATA] Other Prefer Not To Say" at bounding box center [635, 186] width 252 height 22
select select "[DEMOGRAPHIC_DATA]"
click at [509, 175] on select "Select [DEMOGRAPHIC_DATA] [DEMOGRAPHIC_DATA] Other Prefer Not To Say" at bounding box center [635, 186] width 252 height 22
click at [353, 504] on select "Select Walk-in Referral Internet Friend Word of Mouth Advertisement Facebook Ju…" at bounding box center [363, 506] width 252 height 22
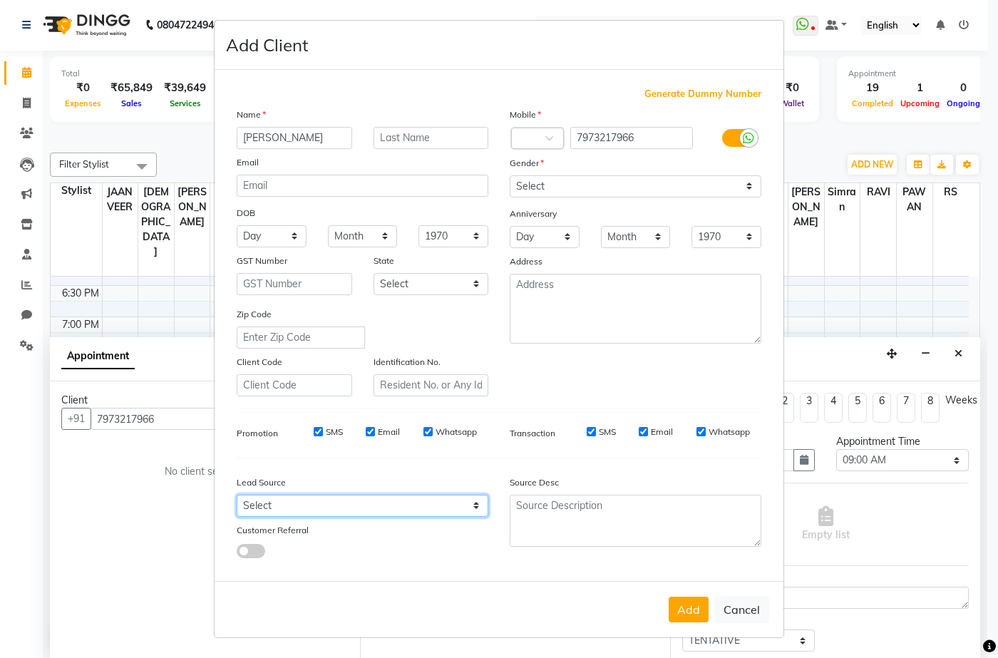
select select "49714"
click at [237, 495] on select "Select Walk-in Referral Internet Friend Word of Mouth Advertisement Facebook Ju…" at bounding box center [363, 506] width 252 height 22
click at [680, 609] on button "Add" at bounding box center [688, 609] width 40 height 26
click at [693, 609] on div "Add Cancel" at bounding box center [498, 609] width 569 height 56
click at [690, 607] on div "Add Cancel" at bounding box center [498, 609] width 569 height 56
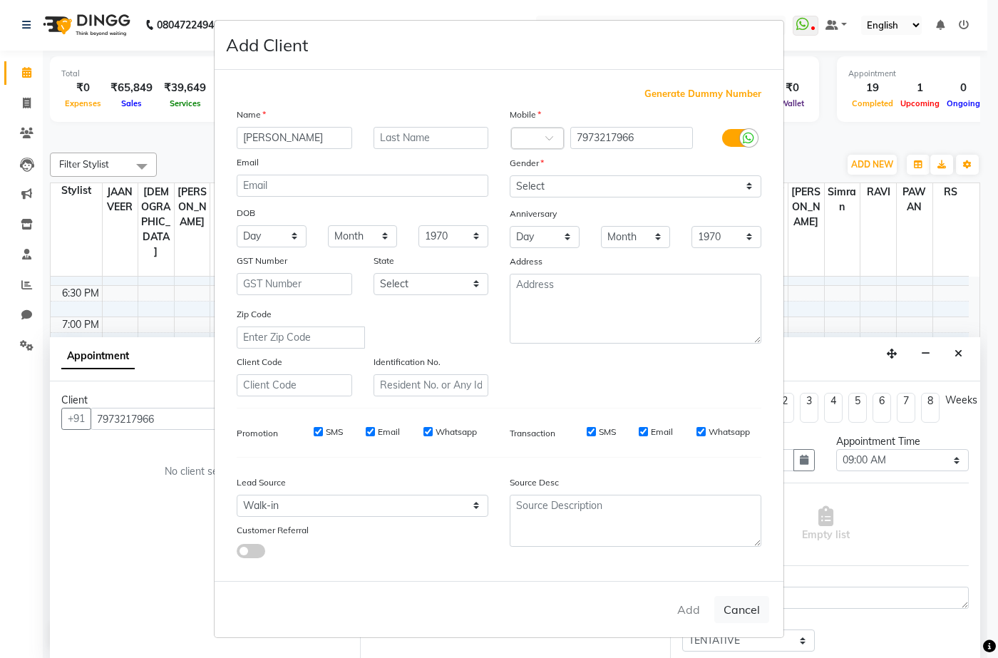
click at [690, 607] on div "Add Cancel" at bounding box center [498, 609] width 569 height 56
click at [751, 616] on button "Cancel" at bounding box center [741, 609] width 55 height 27
select select
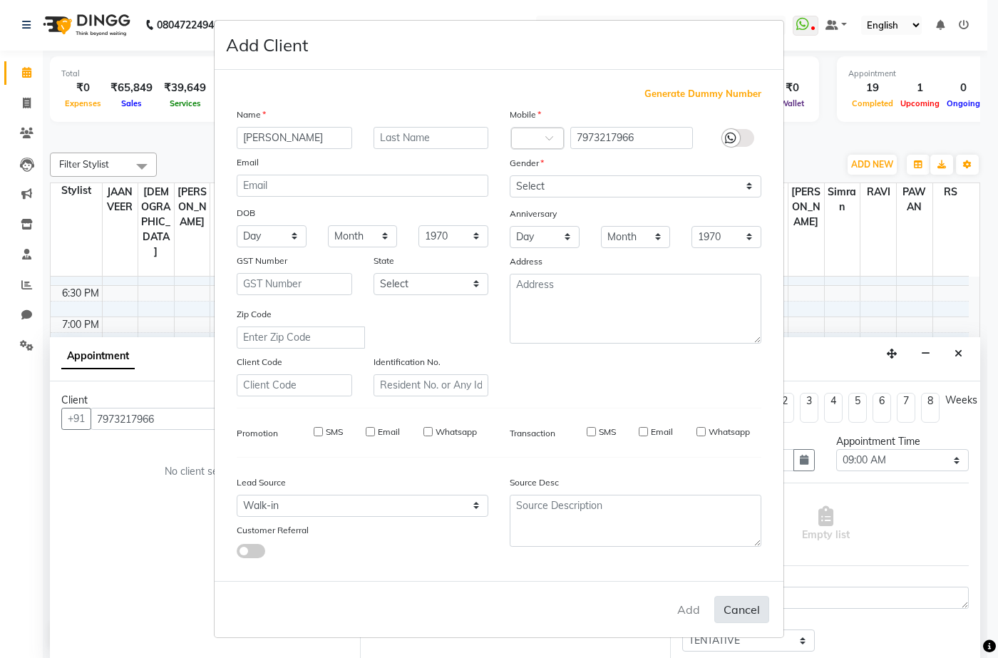
select select
checkbox input "false"
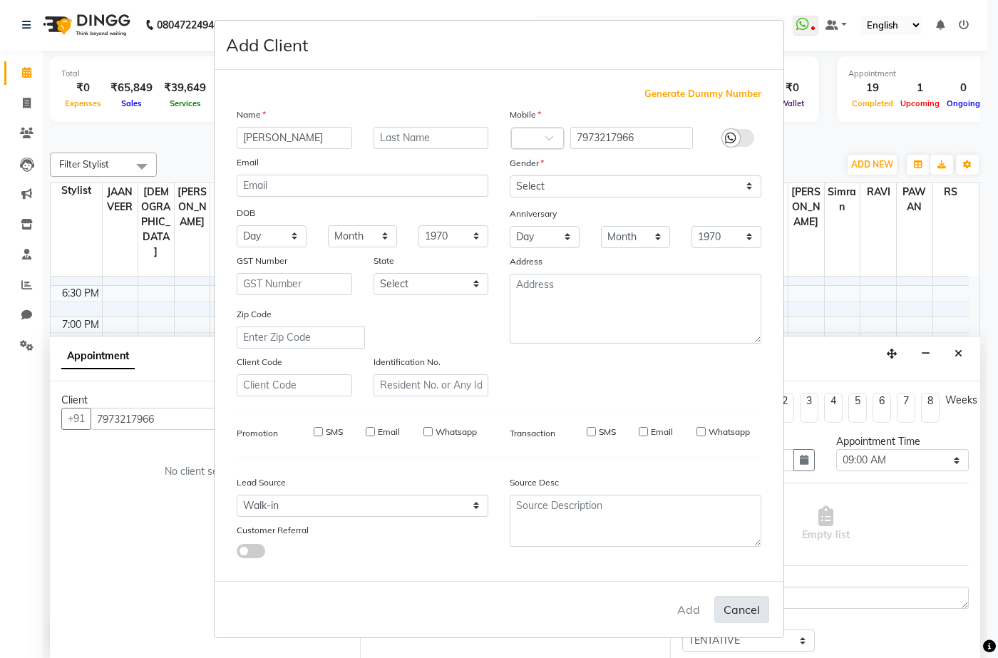
checkbox input "false"
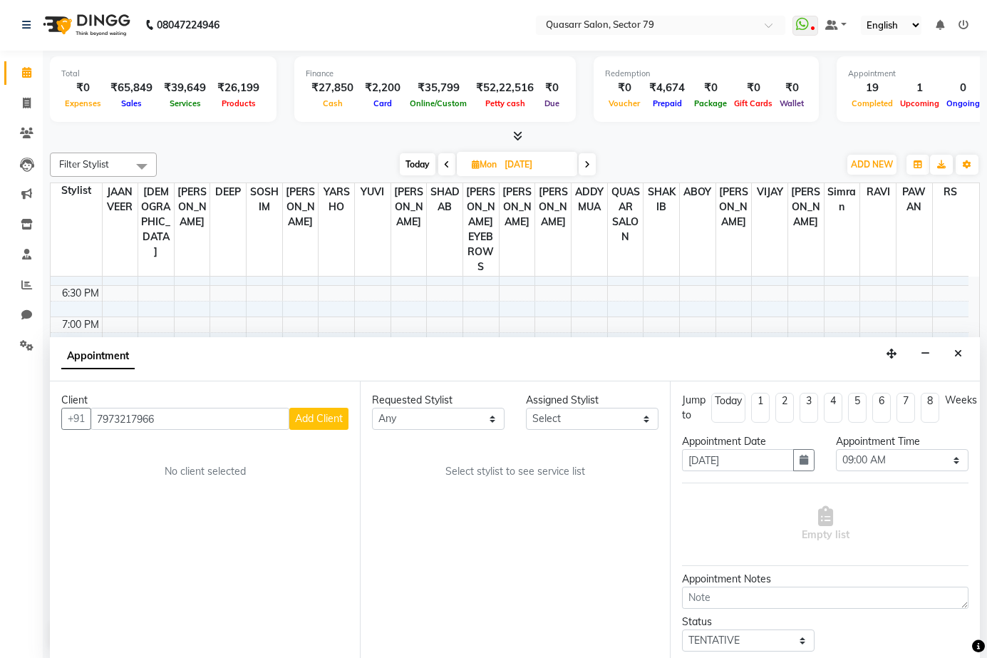
click at [334, 420] on span "Add Client" at bounding box center [319, 418] width 48 height 13
select select "49714"
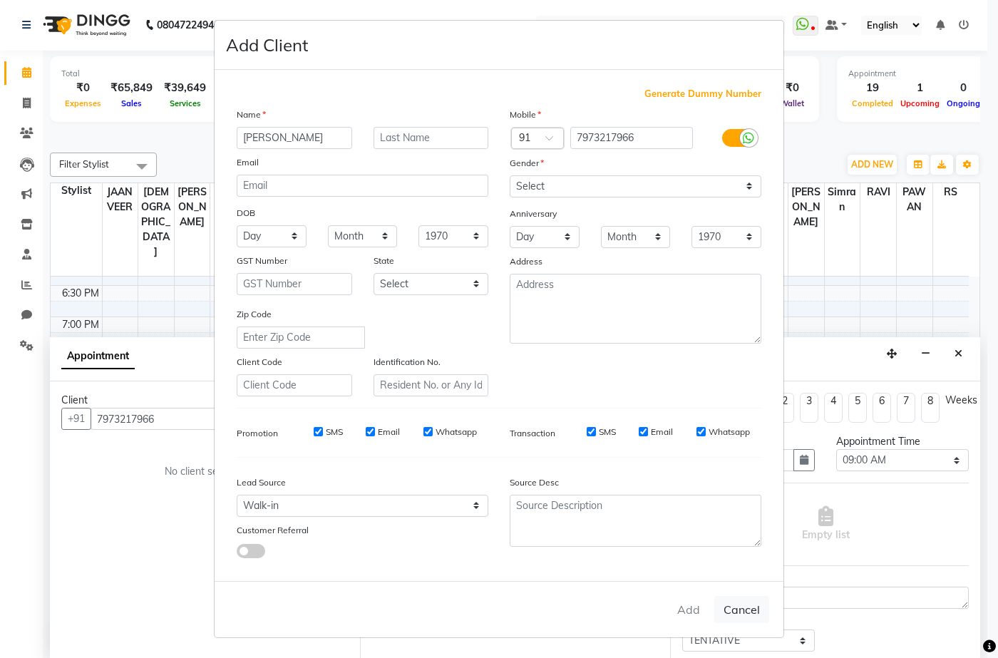
type input "[PERSON_NAME]"
click at [574, 185] on select "Select [DEMOGRAPHIC_DATA] [DEMOGRAPHIC_DATA] Other Prefer Not To Say" at bounding box center [635, 186] width 252 height 22
select select "[DEMOGRAPHIC_DATA]"
click at [509, 175] on select "Select [DEMOGRAPHIC_DATA] [DEMOGRAPHIC_DATA] Other Prefer Not To Say" at bounding box center [635, 186] width 252 height 22
click at [321, 509] on select "Select Walk-in Referral Internet Friend Word of Mouth Advertisement Facebook Ju…" at bounding box center [363, 506] width 252 height 22
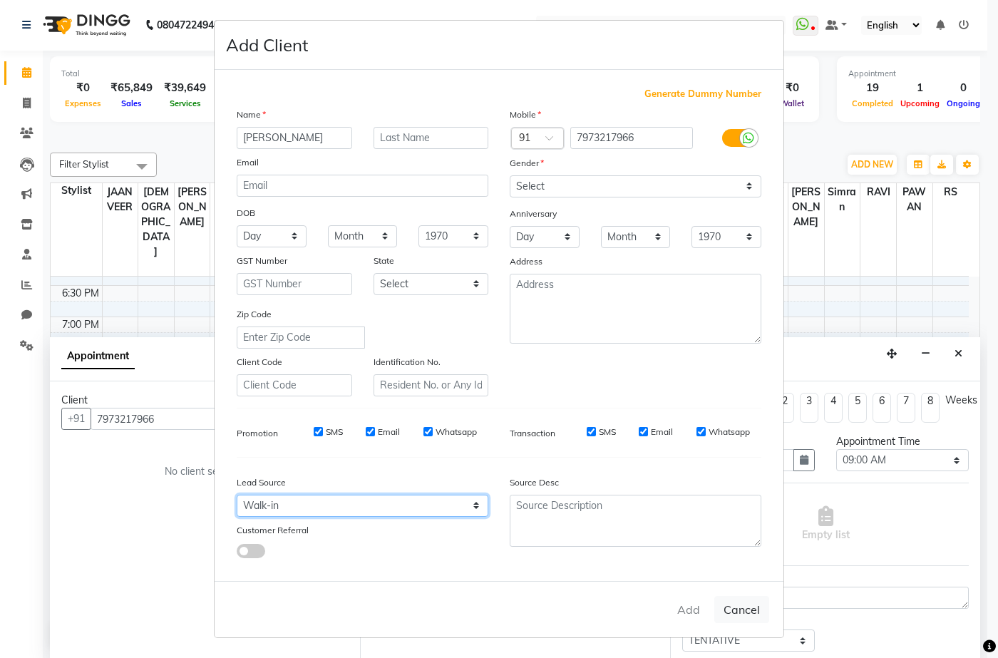
click at [321, 509] on select "Select Walk-in Referral Internet Friend Word of Mouth Advertisement Facebook Ju…" at bounding box center [363, 506] width 252 height 22
click at [700, 614] on div "Add Cancel" at bounding box center [498, 609] width 569 height 56
click at [752, 619] on button "Cancel" at bounding box center [741, 609] width 55 height 27
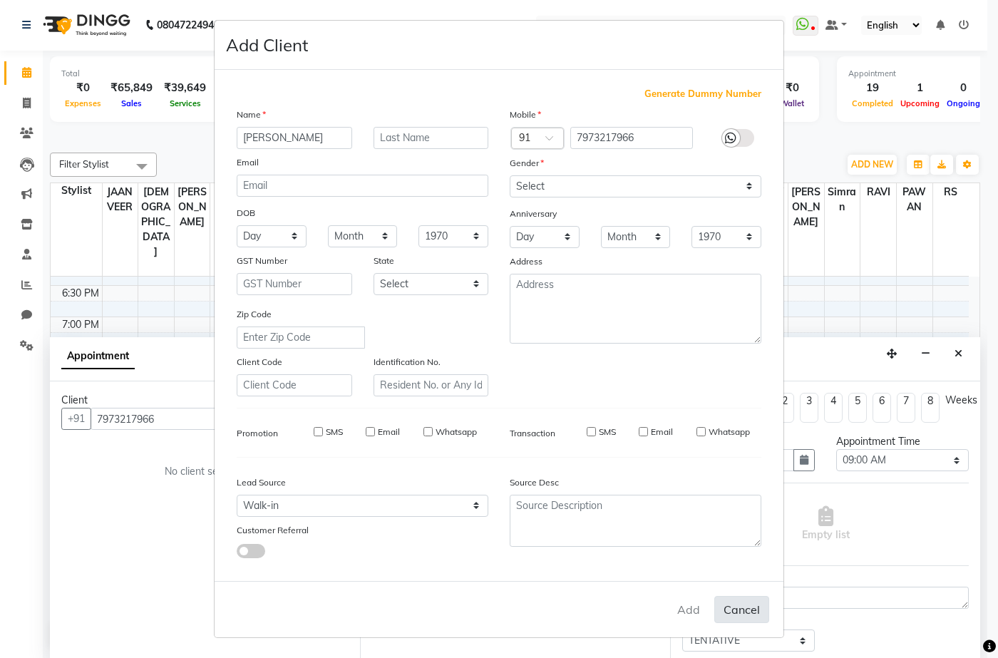
select select
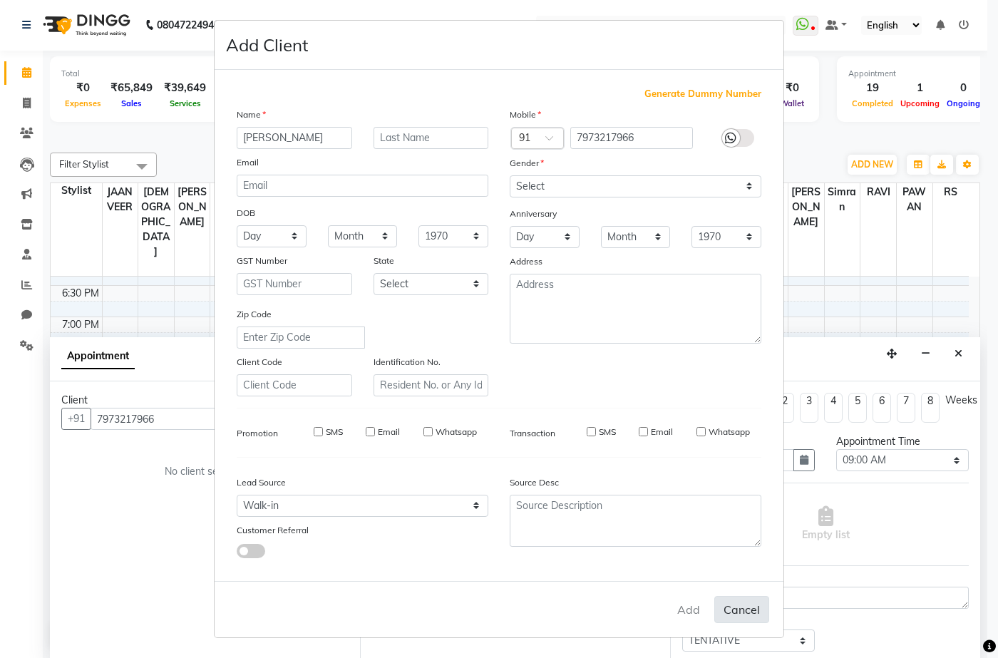
select select
checkbox input "false"
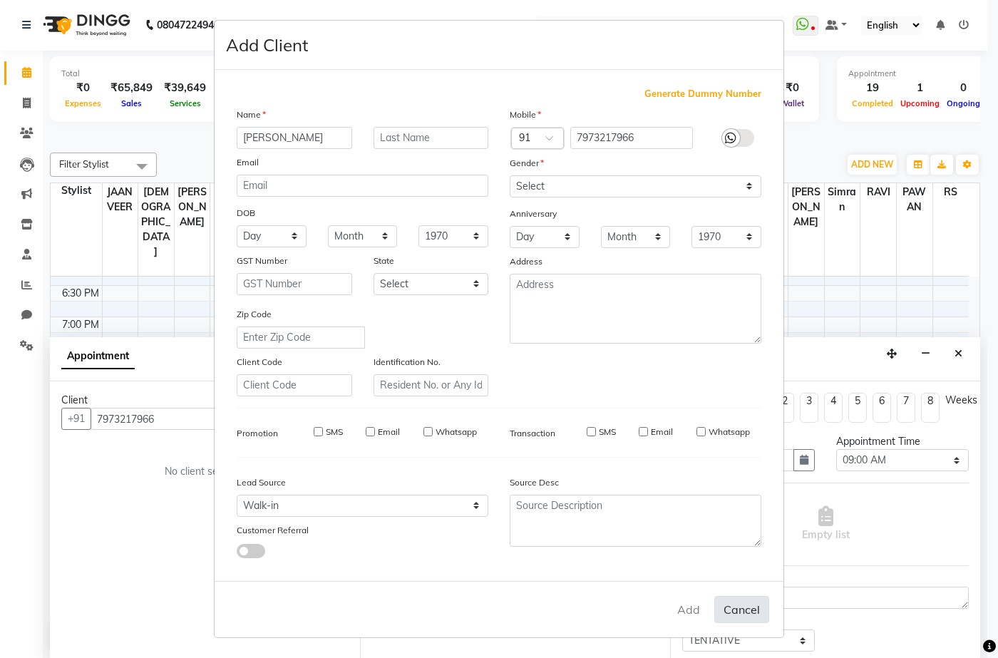
checkbox input "false"
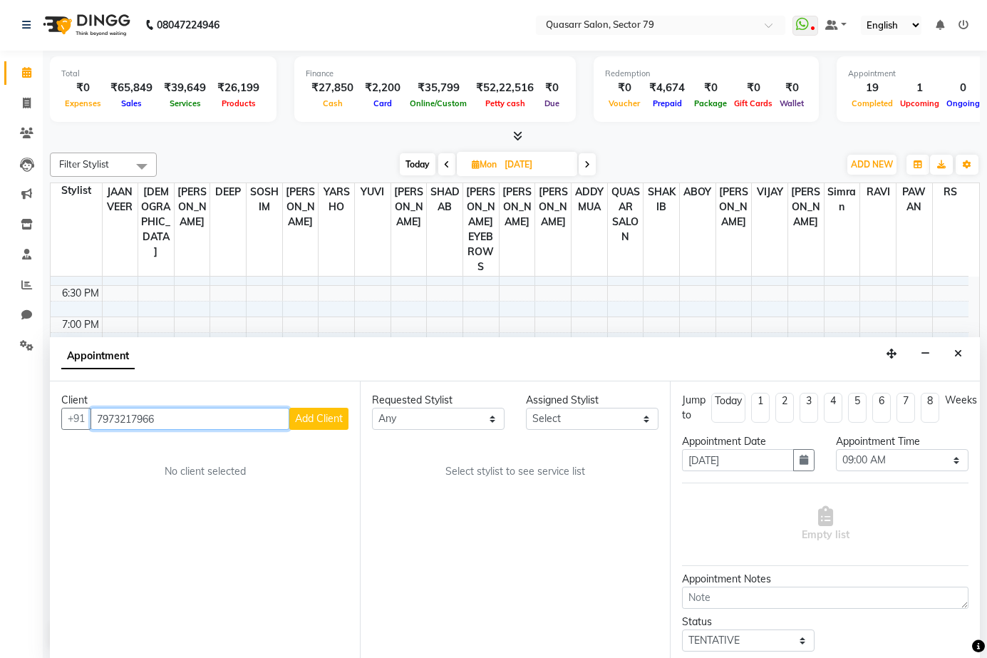
click at [135, 423] on input "7973217966" at bounding box center [189, 419] width 199 height 22
click at [224, 421] on input "text" at bounding box center [219, 419] width 258 height 22
paste input "7973217966"
type input "7973217966"
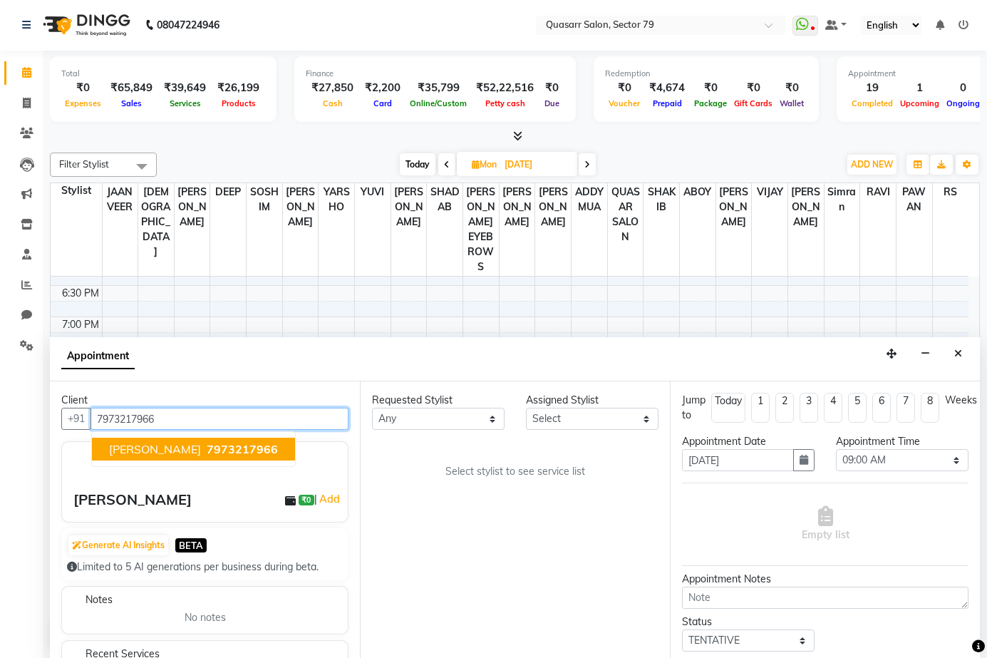
click at [214, 449] on span "7973217966" at bounding box center [242, 449] width 71 height 14
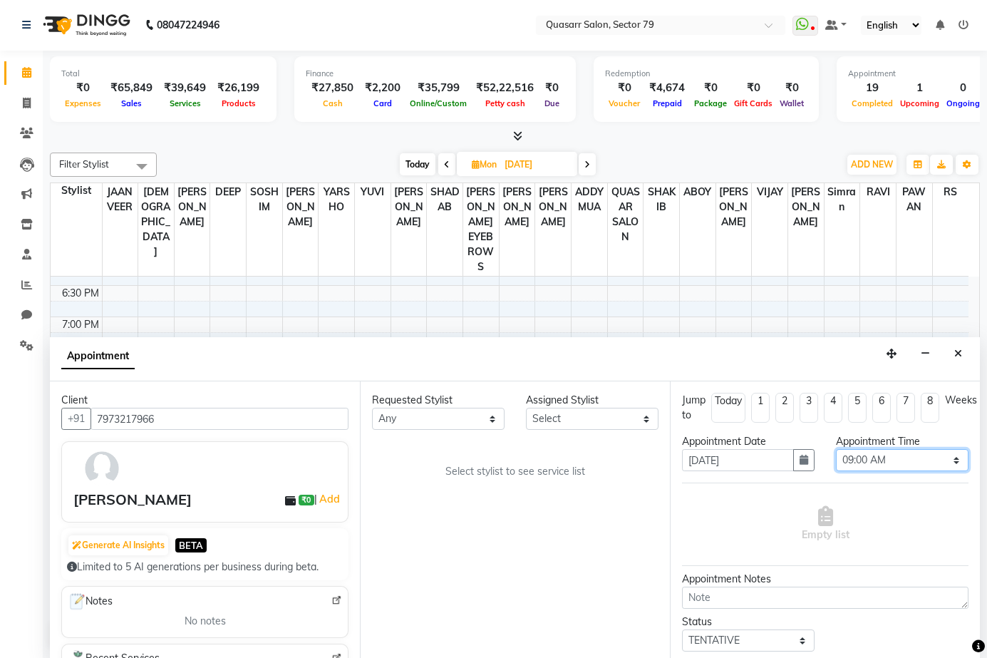
click at [890, 452] on select "Select 09:00 AM 09:15 AM 09:30 AM 09:45 AM 10:00 AM 10:15 AM 10:30 AM 10:45 AM …" at bounding box center [902, 460] width 133 height 22
select select "630"
click at [836, 449] on select "Select 09:00 AM 09:15 AM 09:30 AM 09:45 AM 10:00 AM 10:15 AM 10:30 AM 10:45 AM …" at bounding box center [902, 460] width 133 height 22
click at [559, 414] on select "Select ABOY ADDY MUA Aruna [PERSON_NAME] DEEP [PERSON_NAME] [PERSON_NAME] QUASA…" at bounding box center [592, 419] width 133 height 22
select select "61605"
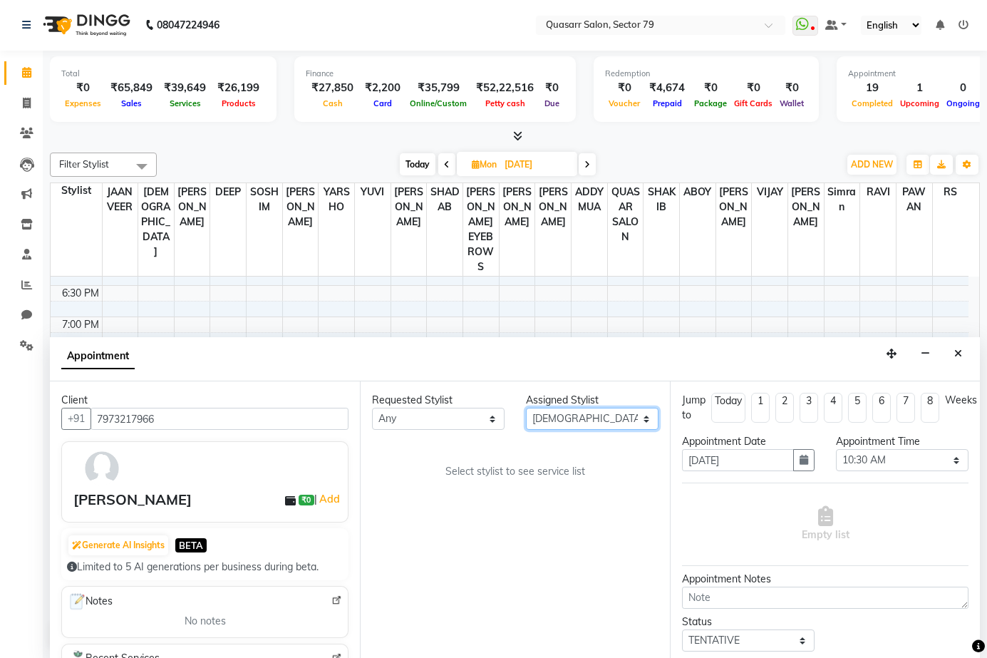
click at [526, 408] on select "Select ABOY ADDY MUA Aruna [PERSON_NAME] DEEP [PERSON_NAME] [PERSON_NAME] QUASA…" at bounding box center [592, 419] width 133 height 22
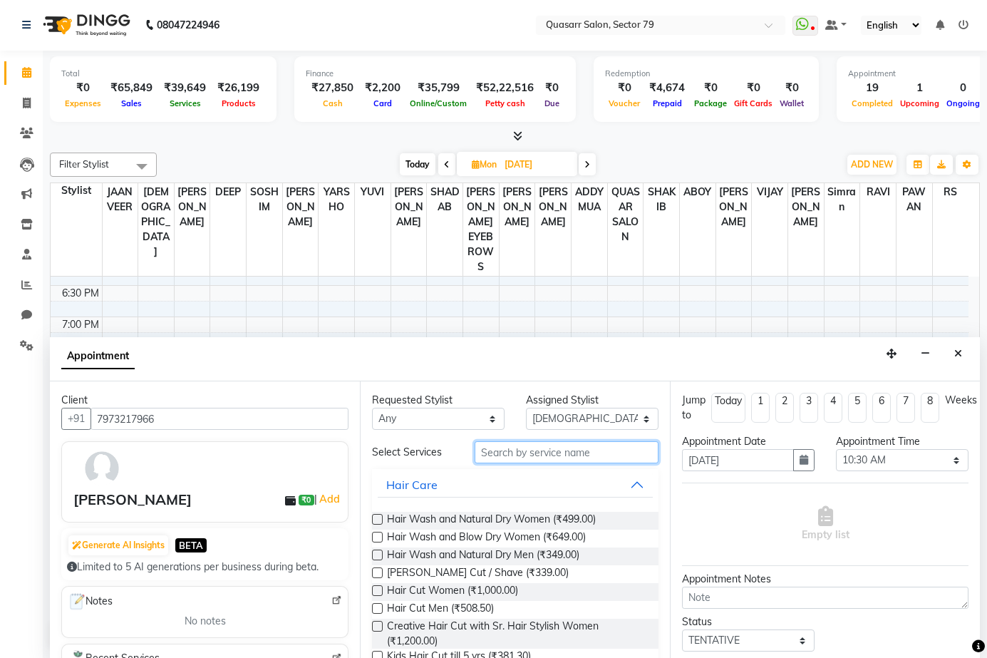
click at [548, 456] on input "text" at bounding box center [567, 452] width 184 height 22
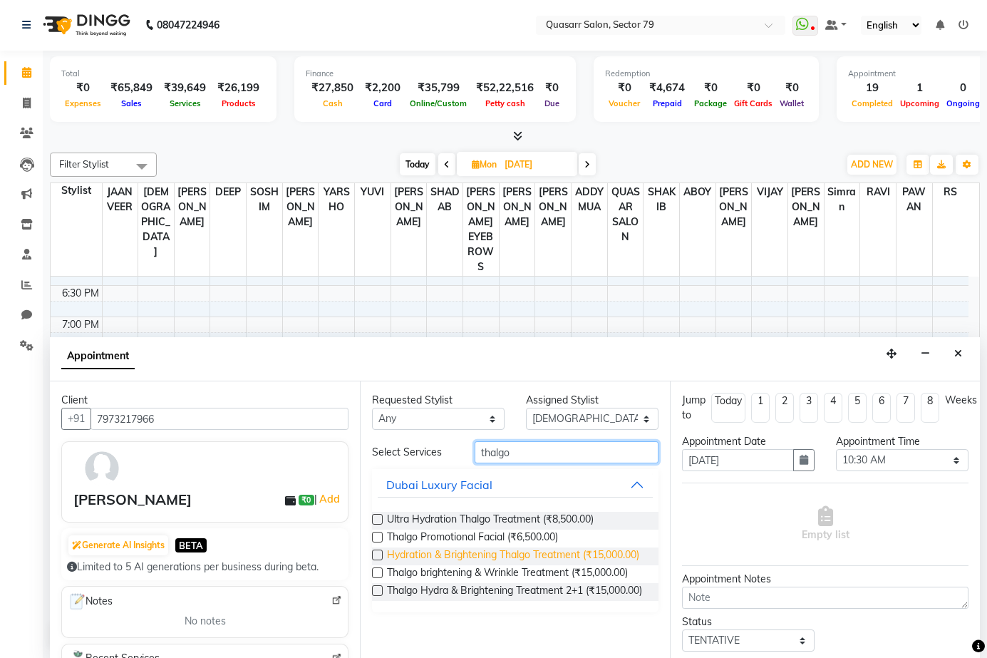
type input "thalgo"
click at [512, 554] on span "Hydration & Brightening Thalgo Treatment (₹15,000.00)" at bounding box center [513, 556] width 252 height 18
checkbox input "false"
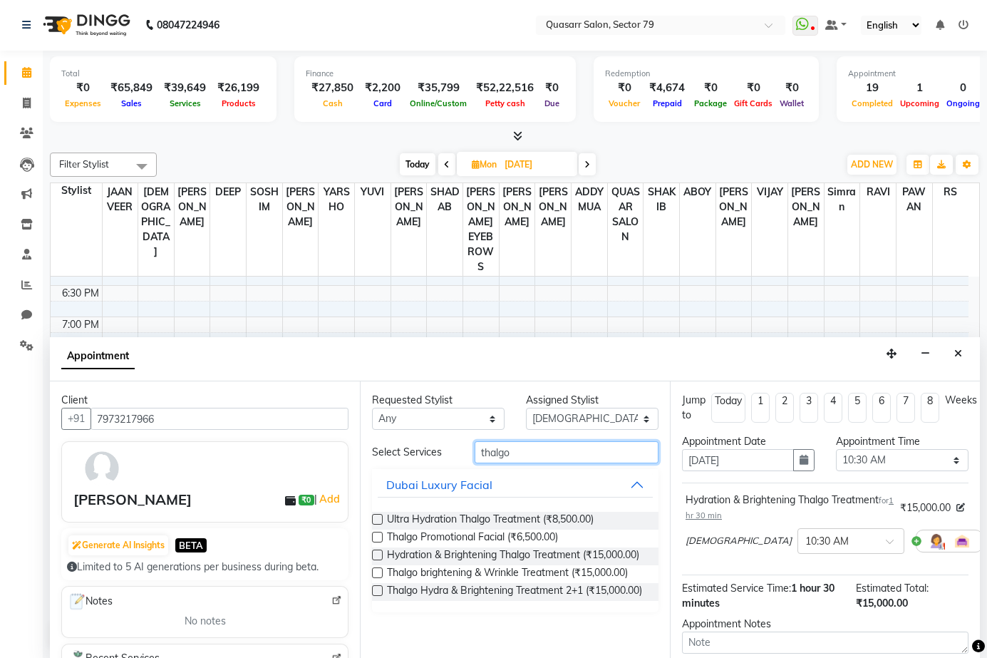
drag, startPoint x: 448, startPoint y: 454, endPoint x: 436, endPoint y: 453, distance: 12.1
click at [436, 453] on div "Select Services thalgo" at bounding box center [515, 452] width 308 height 22
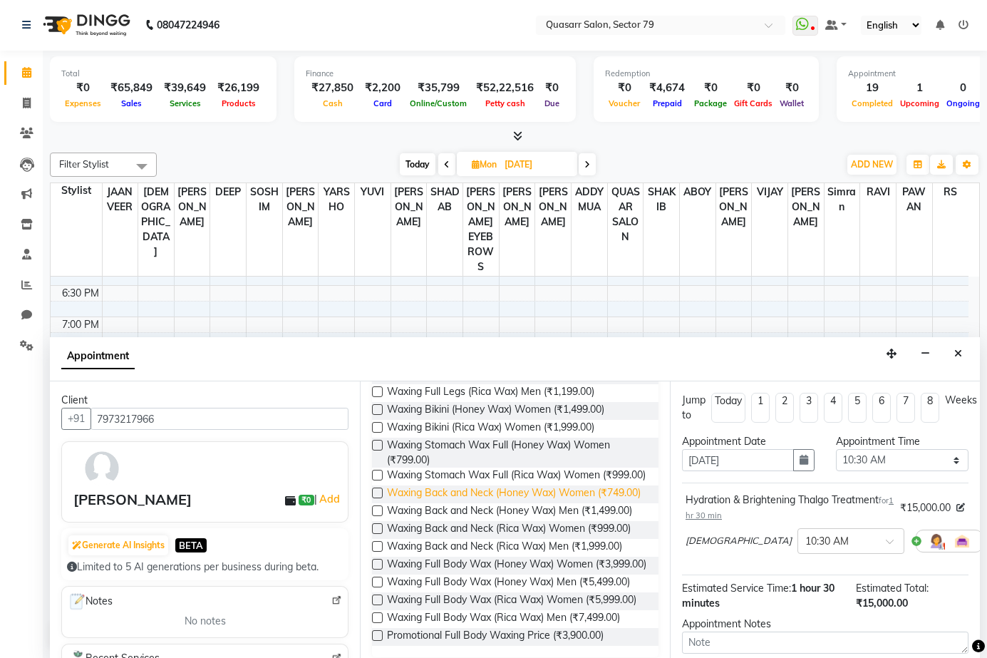
scroll to position [669, 0]
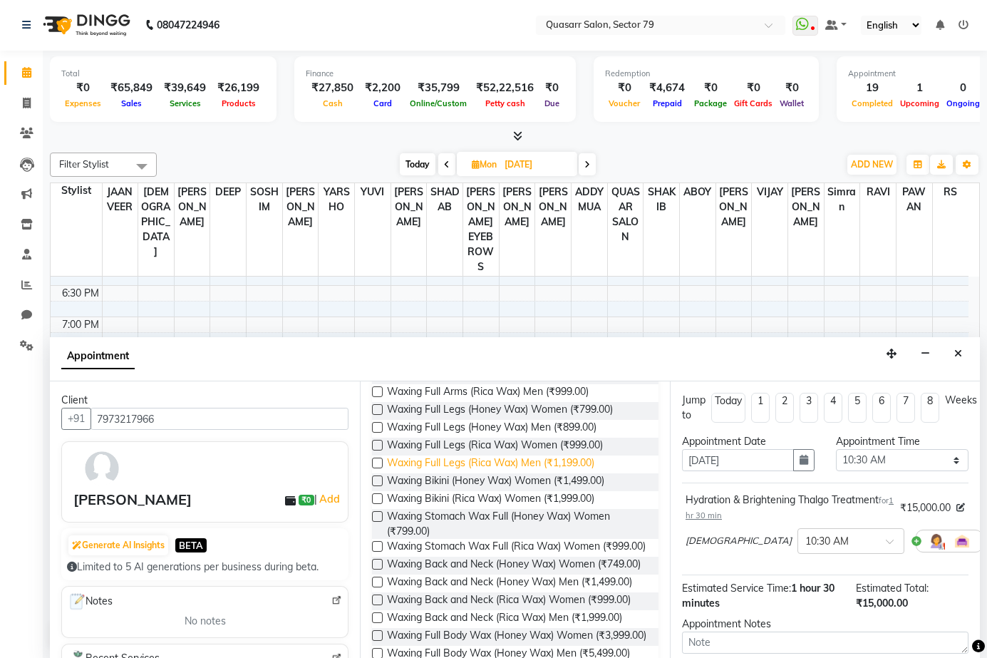
type input "waxing"
click at [530, 473] on span "Waxing Full Legs (Rica Wax) Men (₹1,199.00)" at bounding box center [490, 464] width 207 height 18
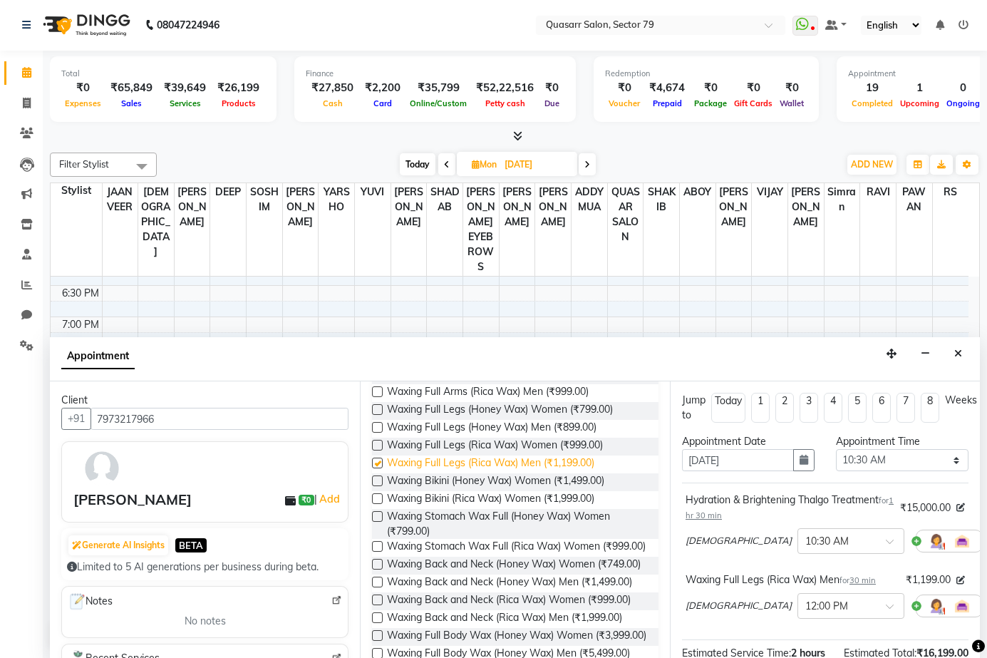
checkbox input "false"
click at [533, 384] on span "Waxing Full Arms (Rica Wax) Women (₹899.00)" at bounding box center [496, 375] width 218 height 18
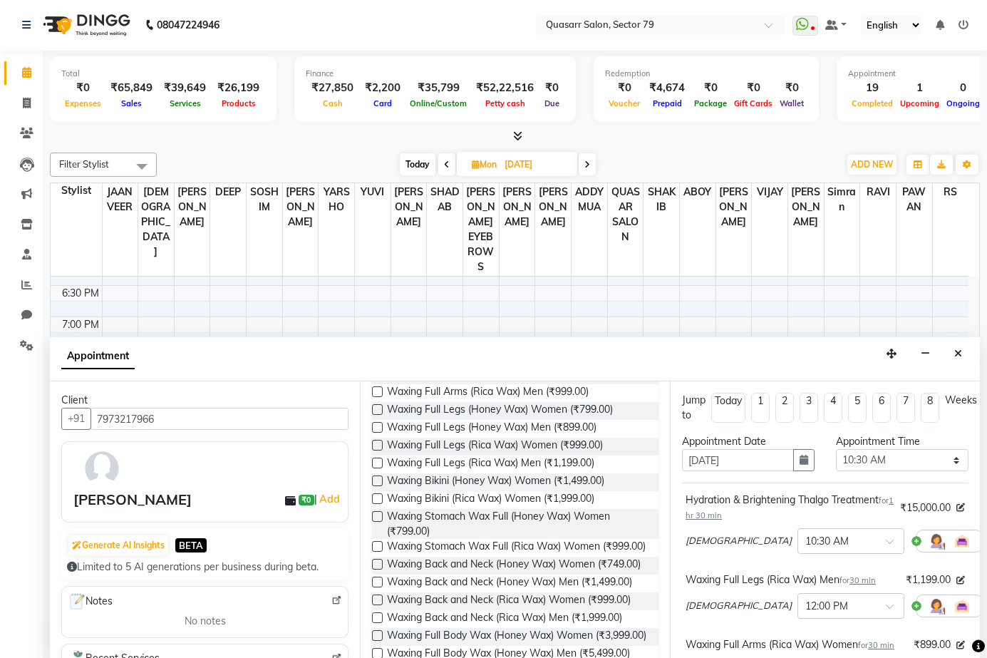
checkbox input "false"
click at [988, 602] on icon at bounding box center [992, 606] width 9 height 10
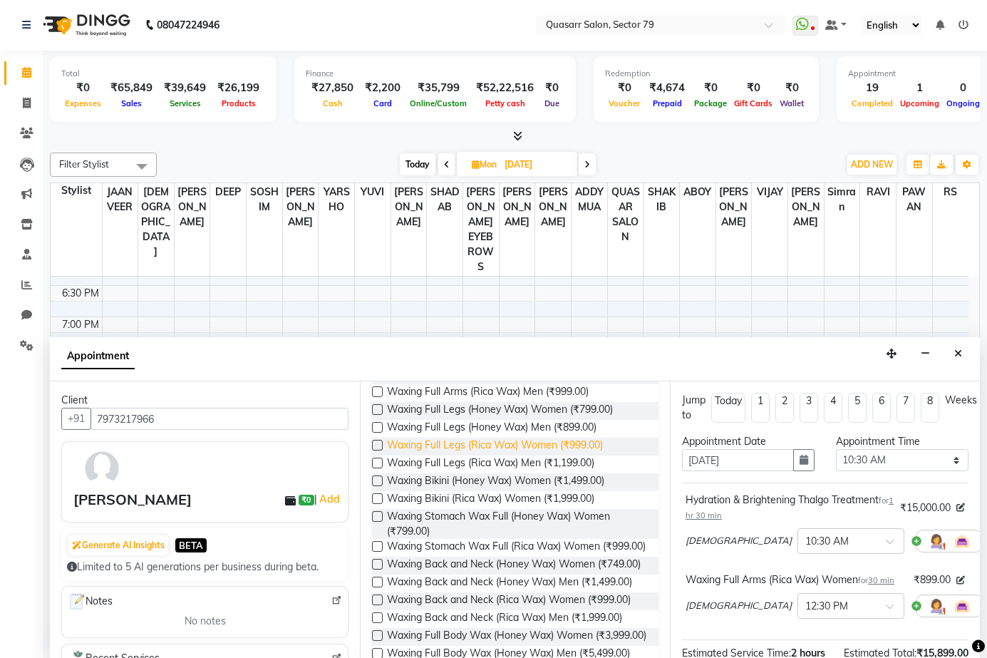
click at [544, 455] on span "Waxing Full Legs (Rica Wax) Women (₹999.00)" at bounding box center [495, 447] width 216 height 18
checkbox input "false"
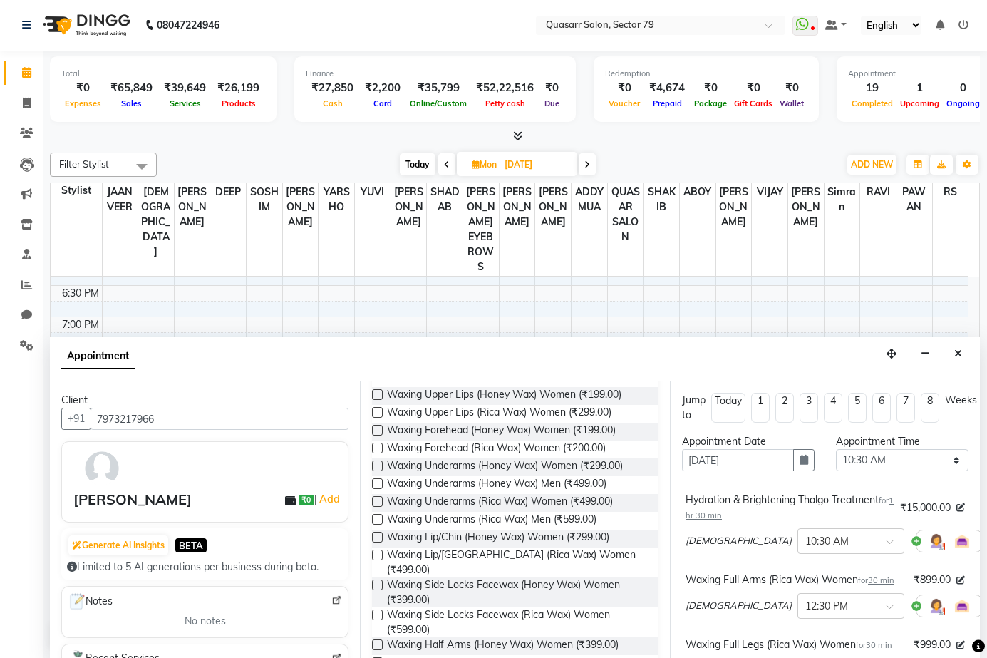
scroll to position [99, 0]
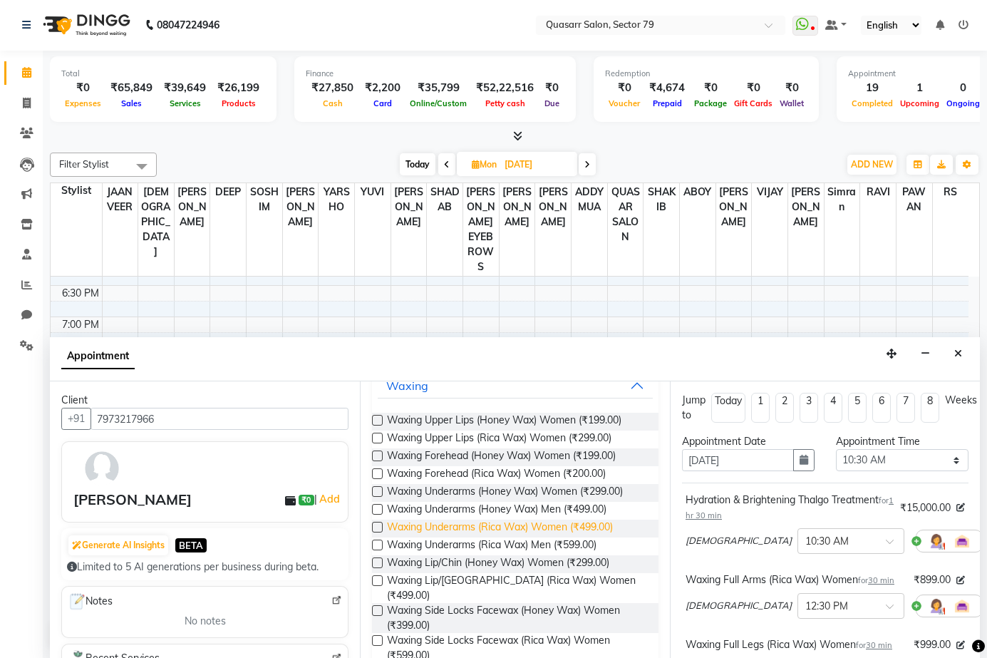
click at [575, 531] on span "Waxing Underarms (Rica Wax) Women (₹499.00)" at bounding box center [500, 528] width 226 height 18
checkbox input "false"
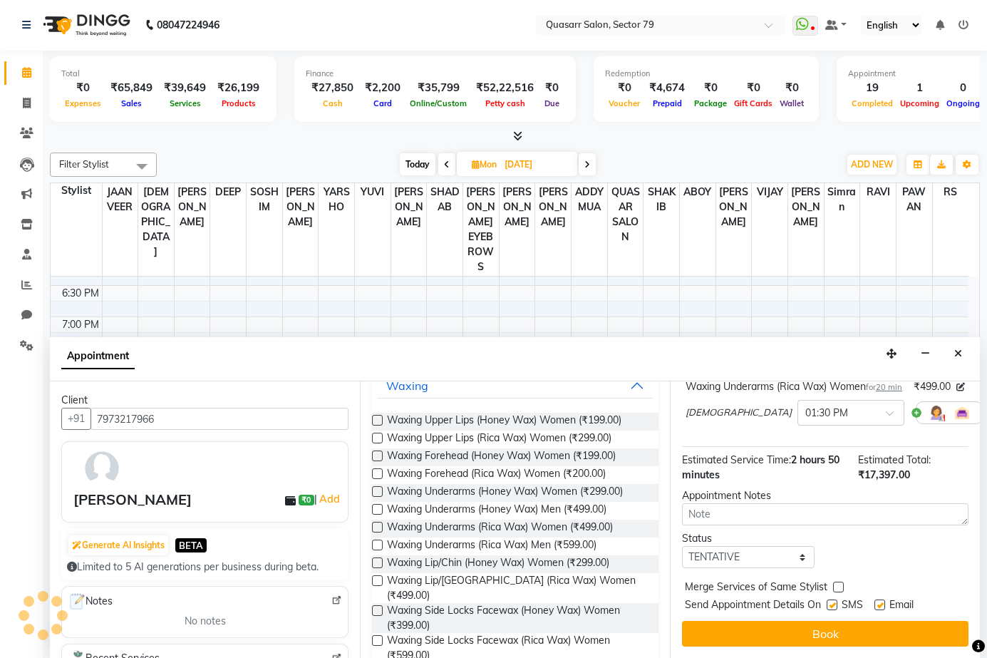
scroll to position [368, 0]
click at [827, 608] on label at bounding box center [832, 604] width 11 height 11
click at [827, 608] on input "checkbox" at bounding box center [831, 605] width 9 height 9
checkbox input "false"
click at [879, 608] on label at bounding box center [879, 604] width 11 height 11
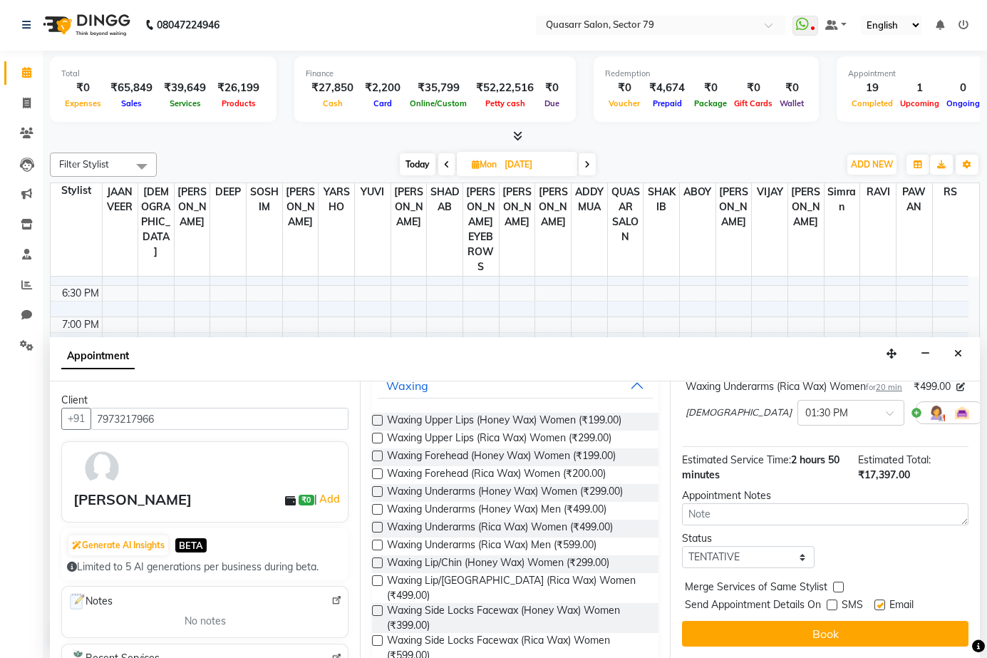
click at [879, 608] on input "checkbox" at bounding box center [878, 605] width 9 height 9
checkbox input "false"
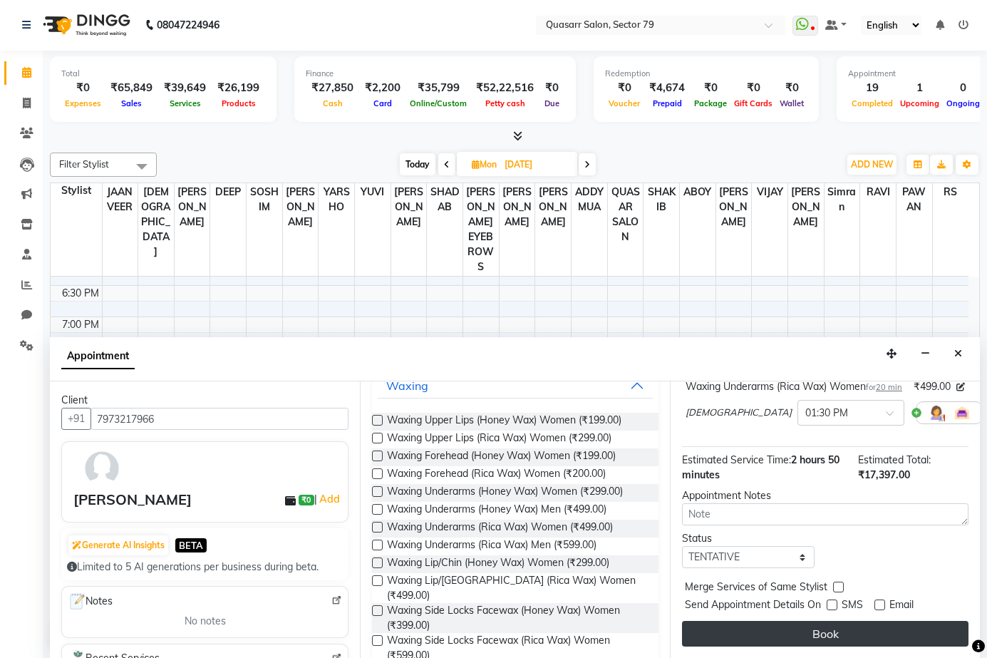
click at [879, 626] on button "Book" at bounding box center [825, 634] width 286 height 26
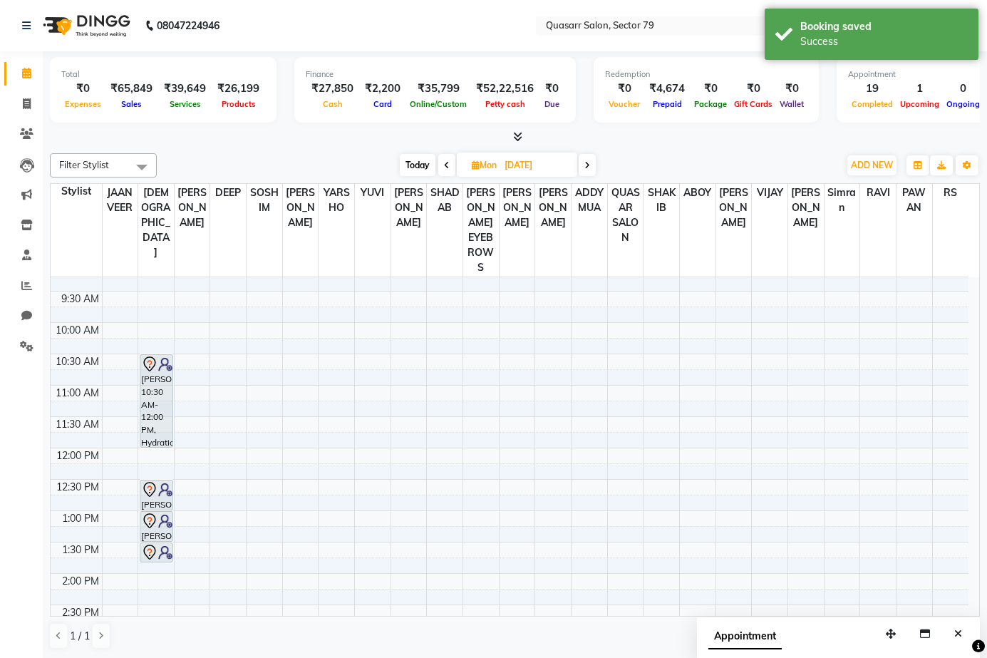
scroll to position [79, 0]
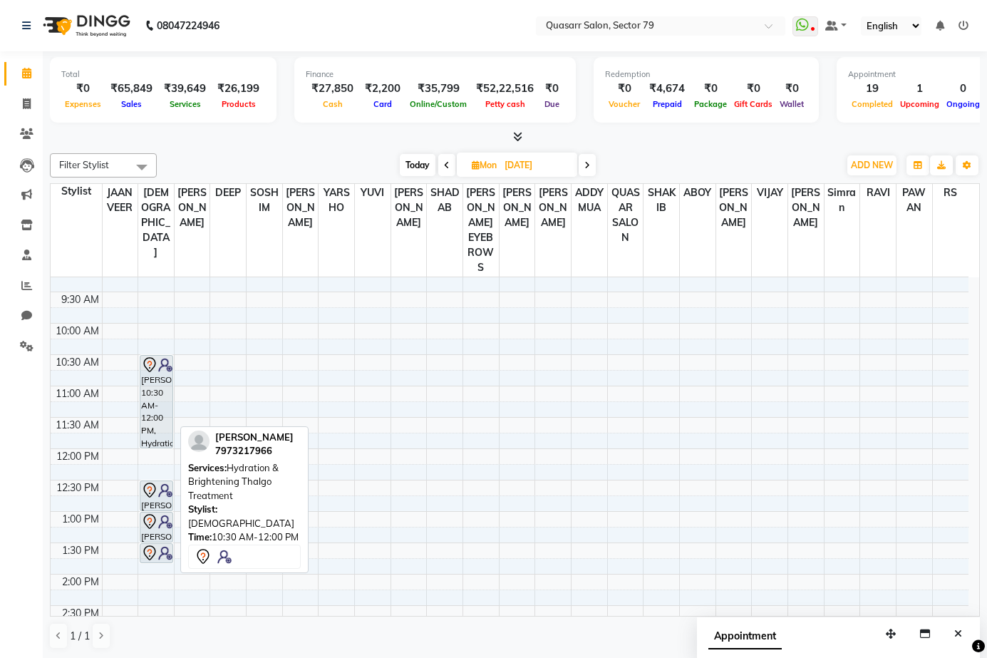
click at [160, 363] on div "[PERSON_NAME], 10:30 AM-12:00 PM, Hydration & Brightening Thalgo Treatment" at bounding box center [155, 402] width 31 height 92
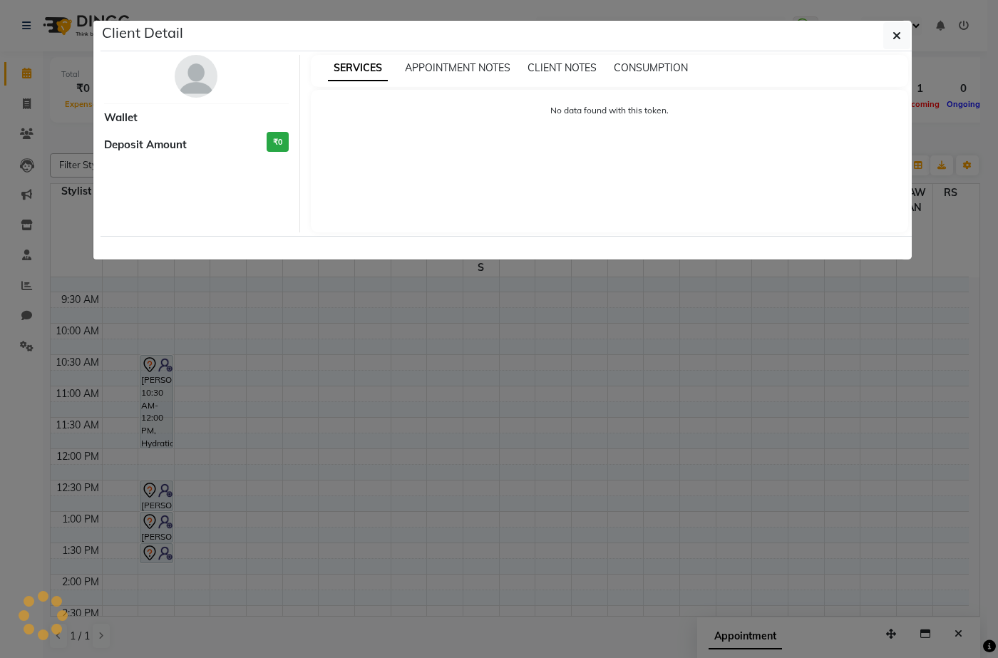
select select "7"
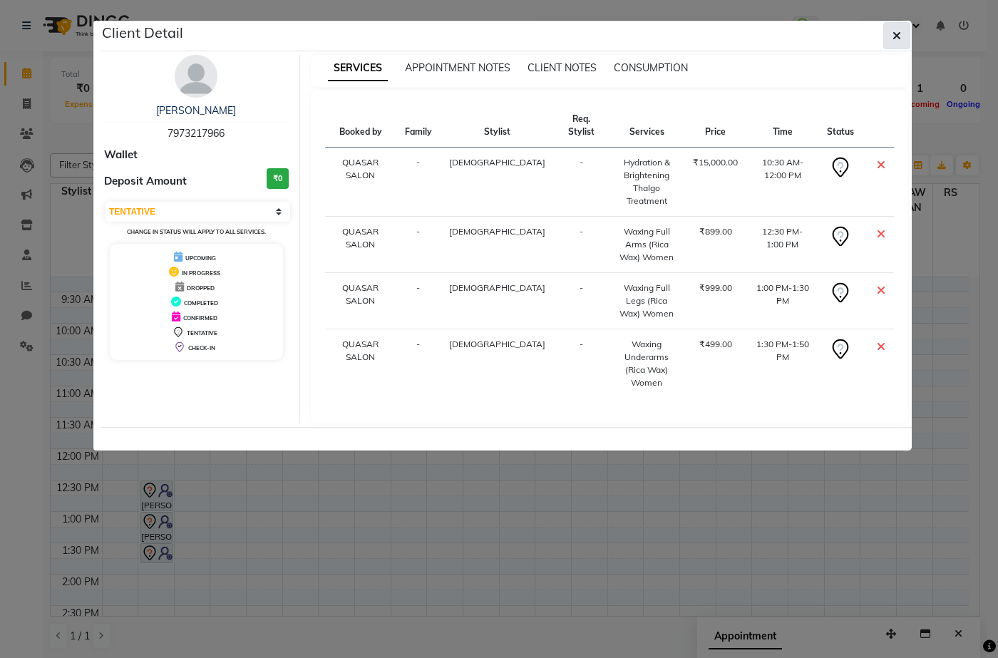
click at [901, 33] on button "button" at bounding box center [896, 35] width 27 height 27
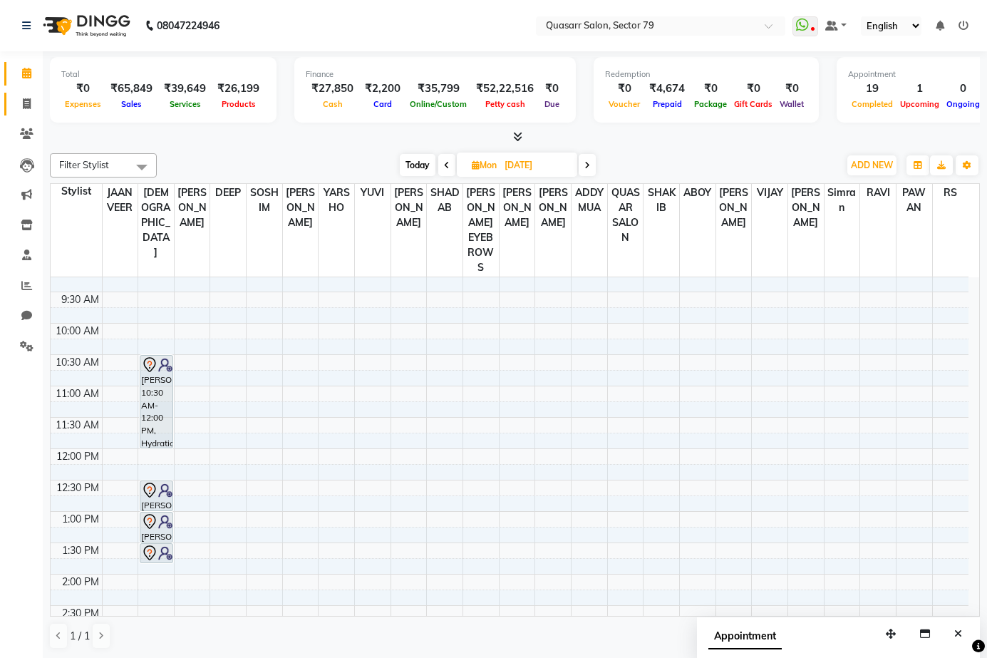
click at [29, 108] on icon at bounding box center [27, 103] width 8 height 11
select select "service"
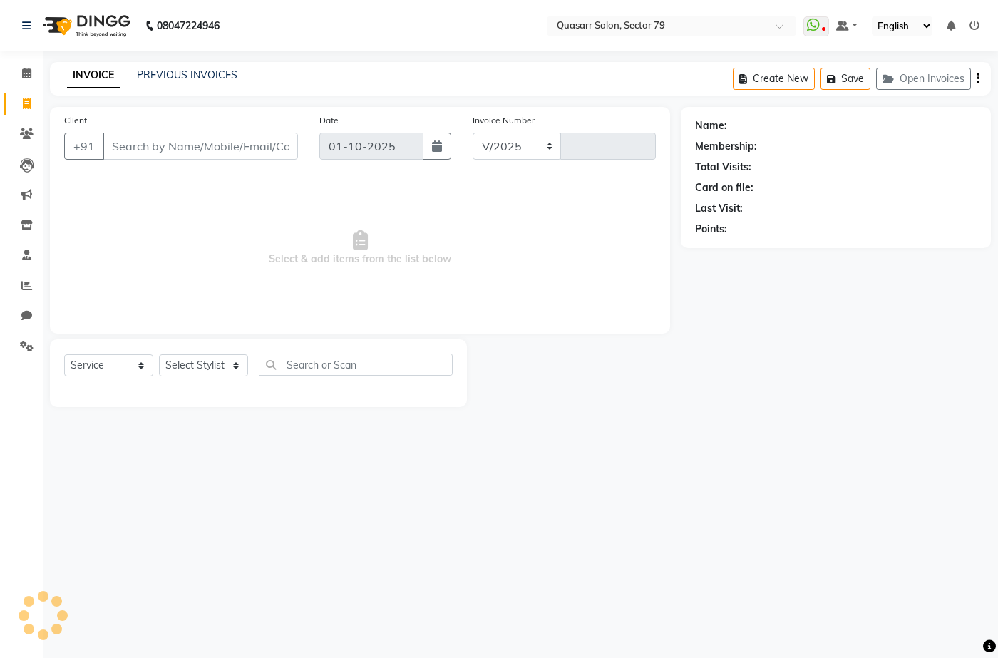
select select "7231"
type input "4178"
click at [301, 41] on nav "08047224946 Select Location × Quasarr Salon, Sector 79 WhatsApp Status ✕ Status…" at bounding box center [499, 25] width 998 height 51
click at [426, 59] on div "08047224946 Select Location × Quasarr Salon, Sector 79 WhatsApp Status ✕ Status…" at bounding box center [499, 329] width 998 height 658
click at [17, 77] on span at bounding box center [26, 74] width 25 height 16
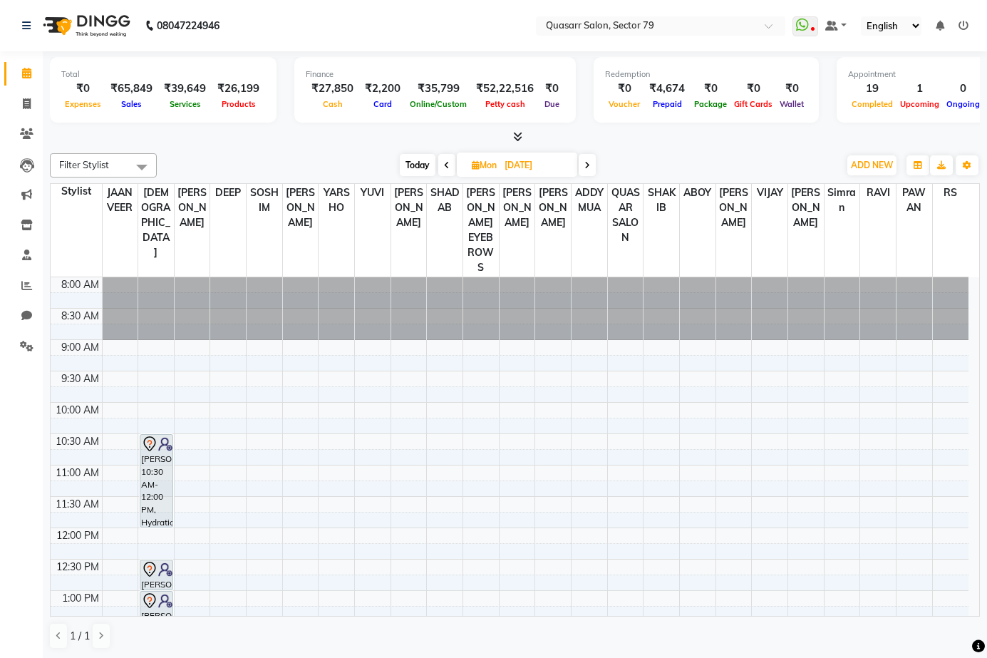
click at [450, 165] on span at bounding box center [446, 165] width 17 height 22
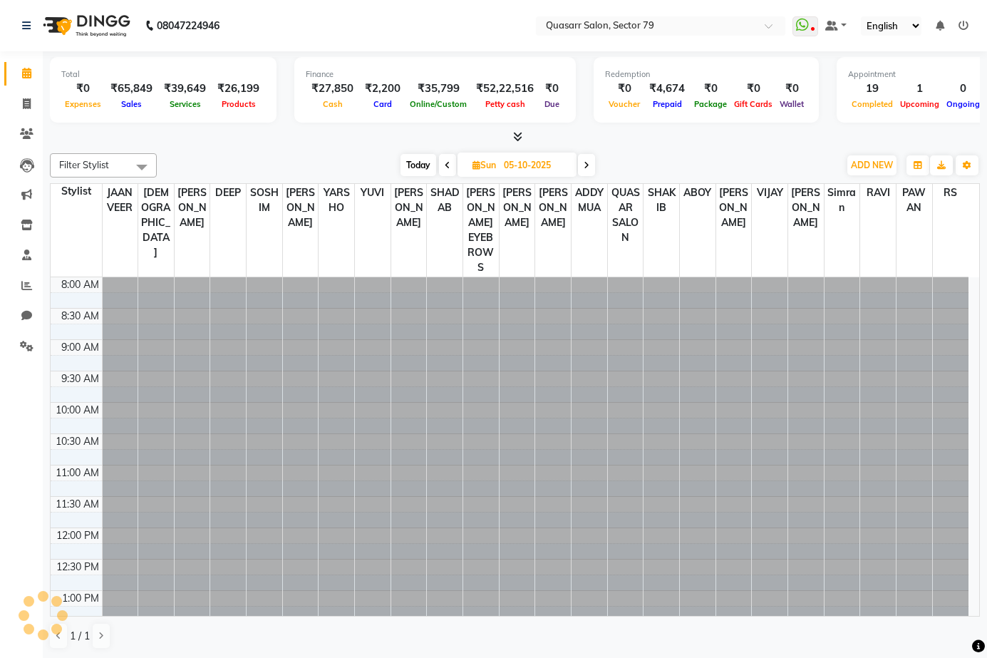
scroll to position [649, 0]
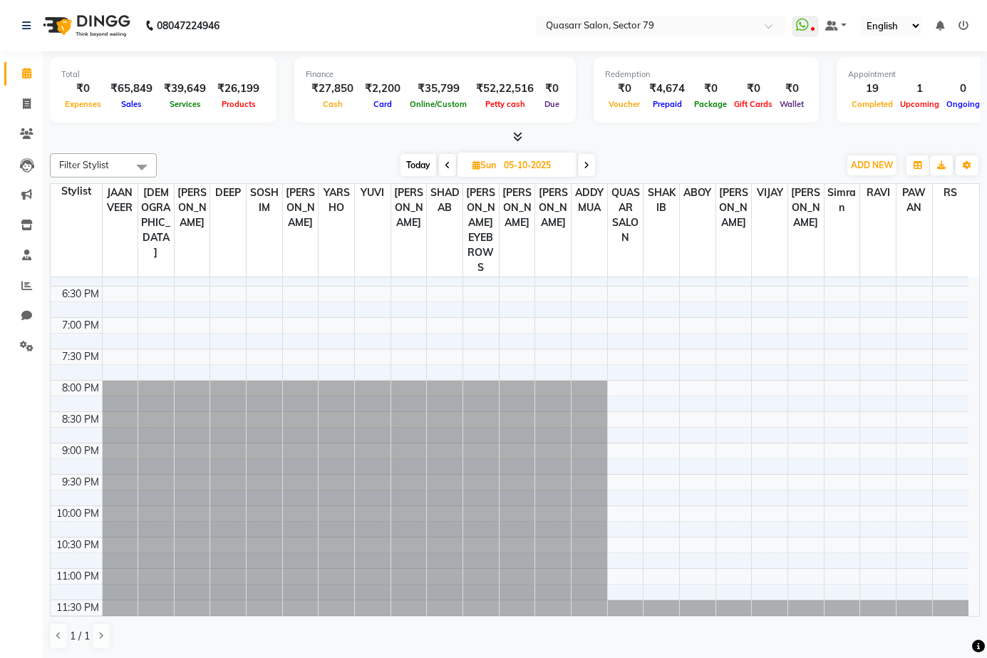
click at [448, 165] on icon at bounding box center [448, 165] width 6 height 9
type input "04-10-2025"
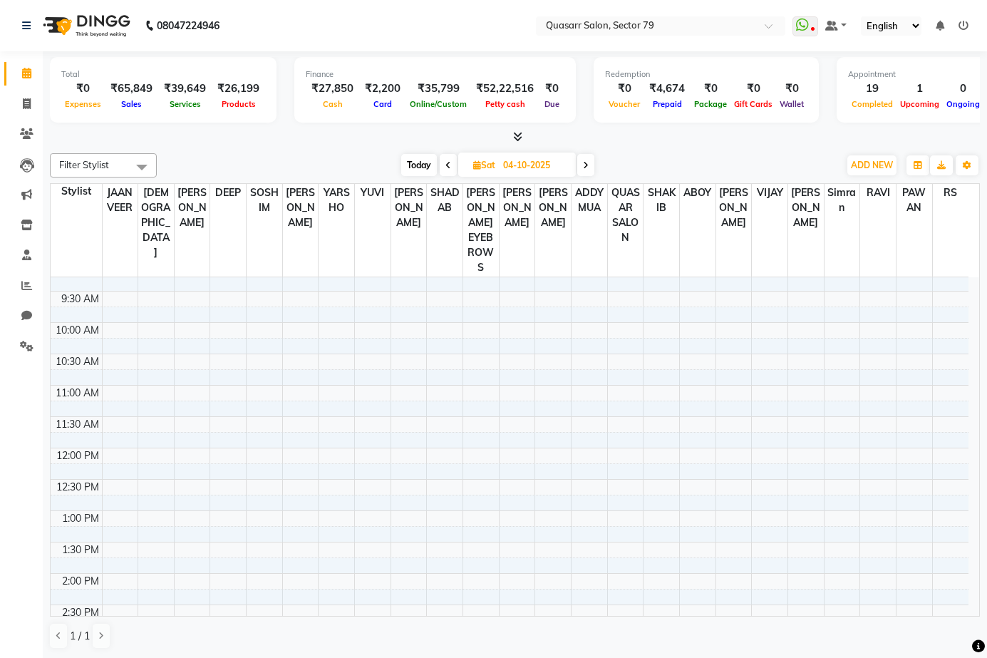
scroll to position [0, 0]
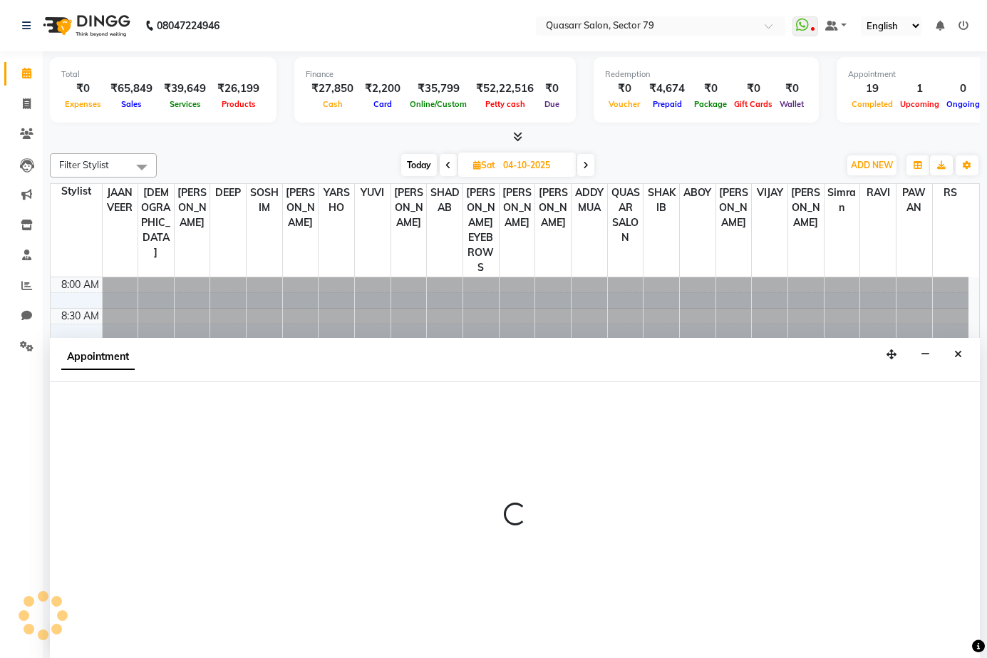
scroll to position [1, 0]
select select "61604"
select select "690"
select select "tentative"
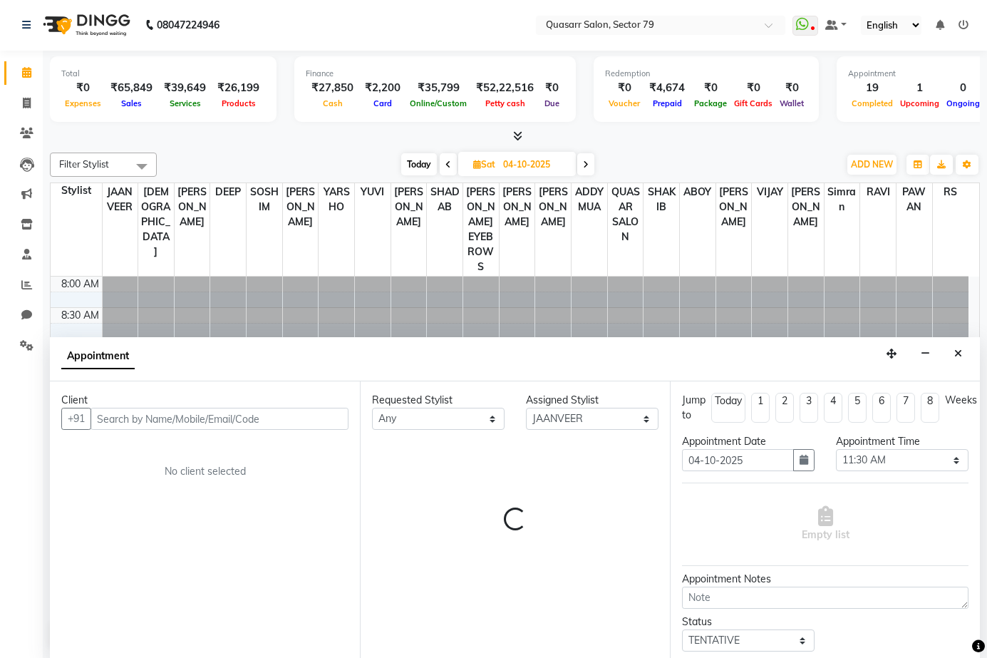
click at [170, 420] on input "text" at bounding box center [219, 419] width 258 height 22
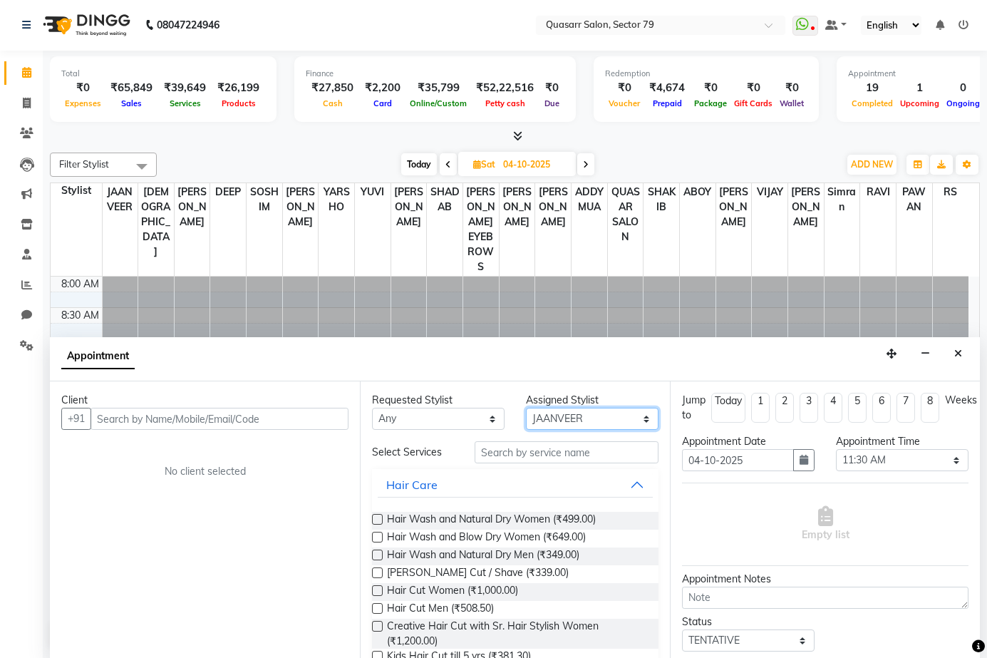
click at [589, 425] on select "Select ABOY ADDY MUA Aruna [PERSON_NAME] DEEP [PERSON_NAME] [PERSON_NAME] QUASA…" at bounding box center [592, 419] width 133 height 22
select select "69599"
click at [526, 408] on select "Select ABOY ADDY MUA Aruna [PERSON_NAME] DEEP [PERSON_NAME] [PERSON_NAME] QUASA…" at bounding box center [592, 419] width 133 height 22
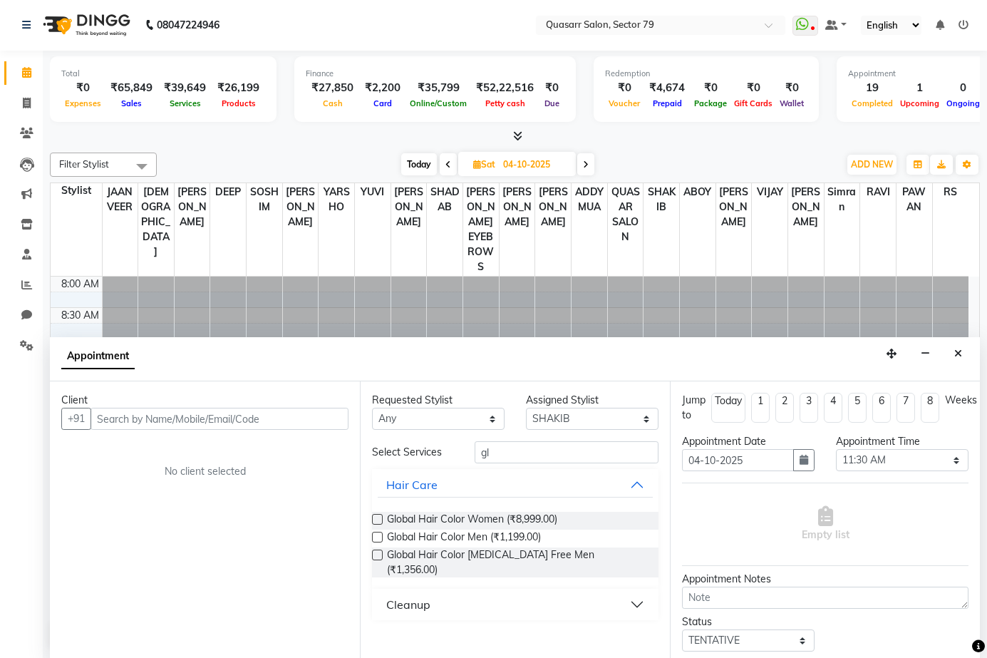
type input "g"
type input "global"
click at [524, 517] on span "Global Hair Color Women (₹8,999.00)" at bounding box center [472, 521] width 170 height 18
checkbox input "false"
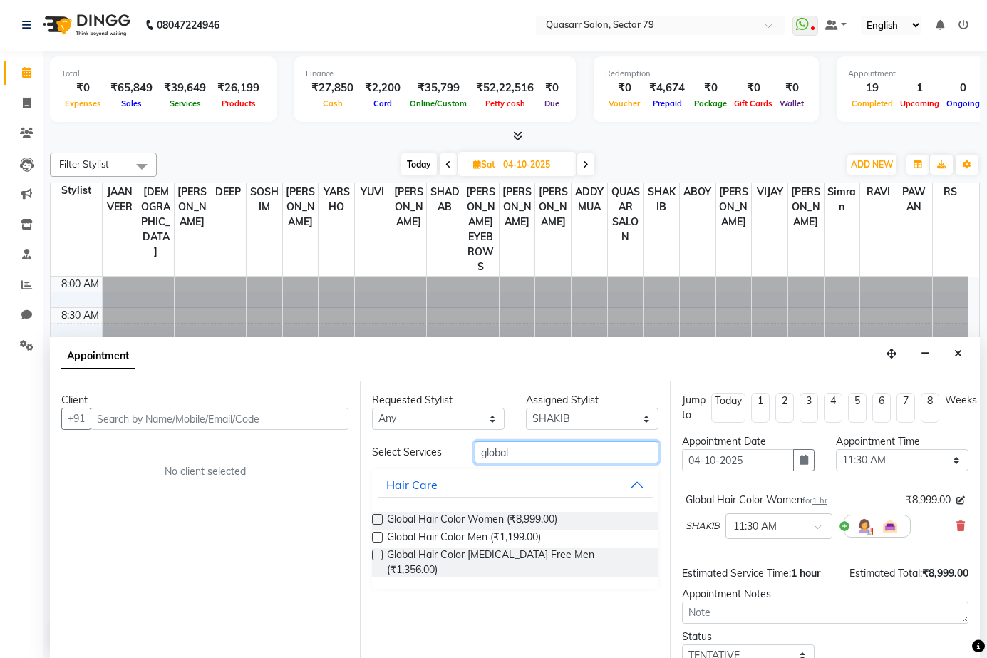
drag, startPoint x: 556, startPoint y: 455, endPoint x: 428, endPoint y: 445, distance: 128.0
click at [428, 445] on div "Select Services global" at bounding box center [515, 452] width 308 height 22
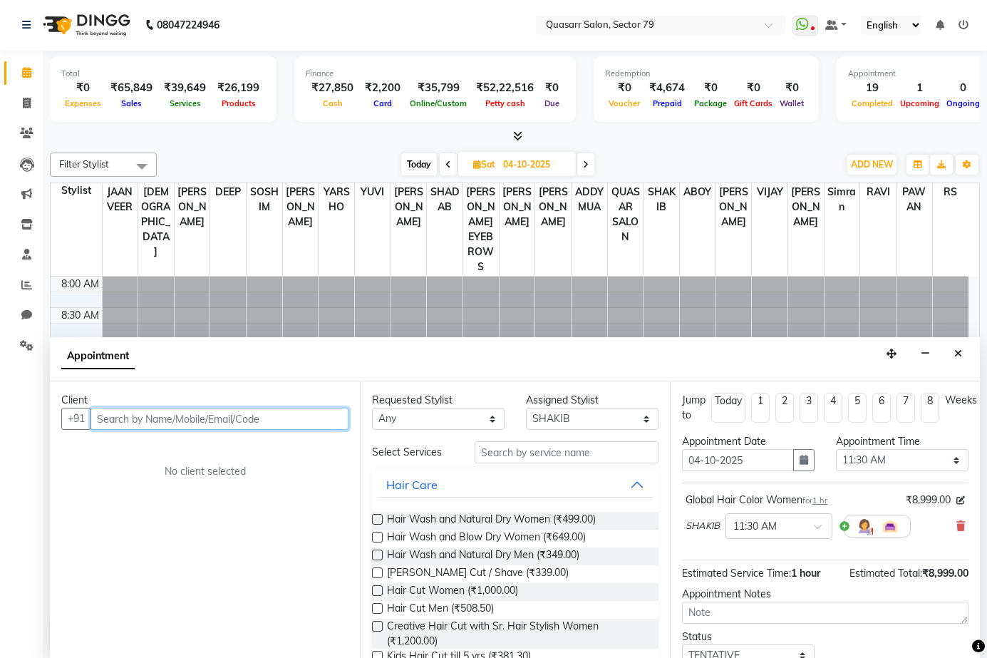
click at [242, 422] on input "text" at bounding box center [219, 419] width 258 height 22
type input "9358818630"
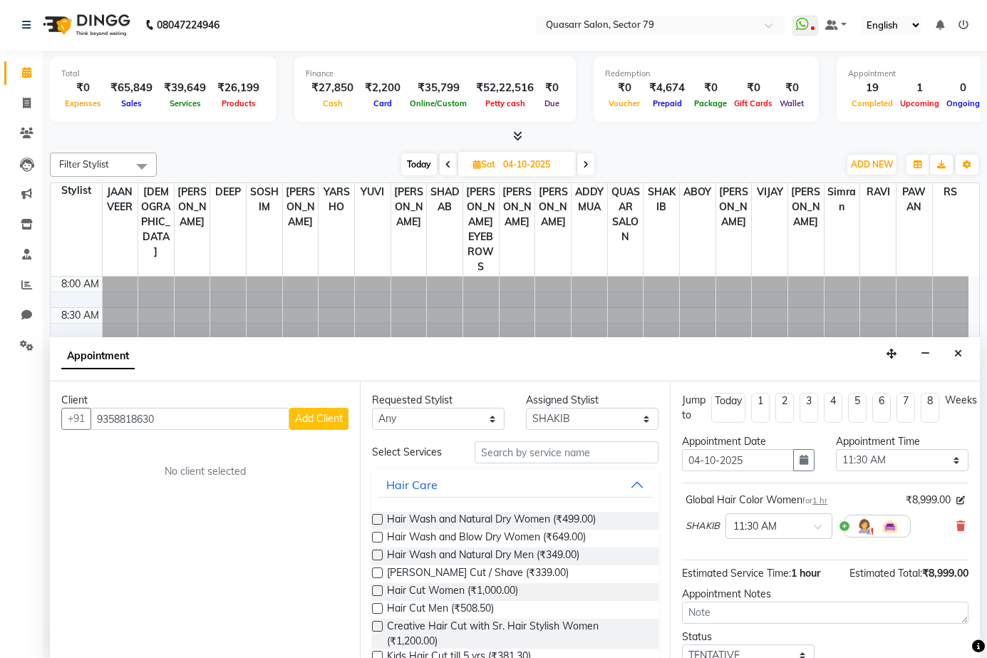
click at [318, 425] on button "Add Client" at bounding box center [318, 419] width 59 height 22
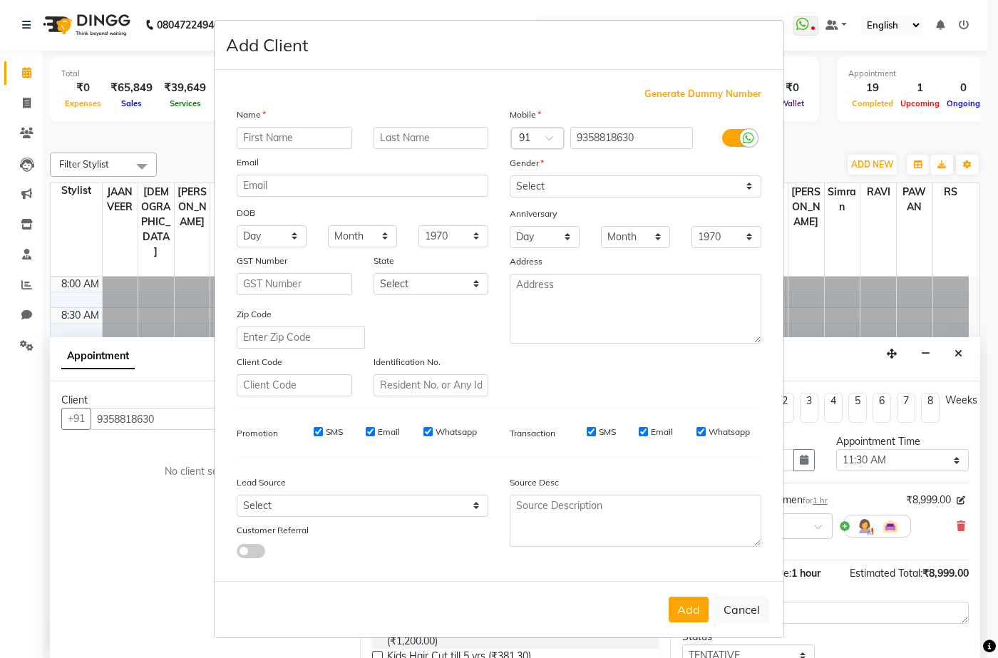
click at [297, 140] on input "text" at bounding box center [294, 138] width 115 height 22
drag, startPoint x: 571, startPoint y: 184, endPoint x: 576, endPoint y: 195, distance: 12.4
click at [571, 184] on select "Select [DEMOGRAPHIC_DATA] [DEMOGRAPHIC_DATA] Other Prefer Not To Say" at bounding box center [635, 186] width 252 height 22
select select "[DEMOGRAPHIC_DATA]"
click at [509, 175] on select "Select [DEMOGRAPHIC_DATA] [DEMOGRAPHIC_DATA] Other Prefer Not To Say" at bounding box center [635, 186] width 252 height 22
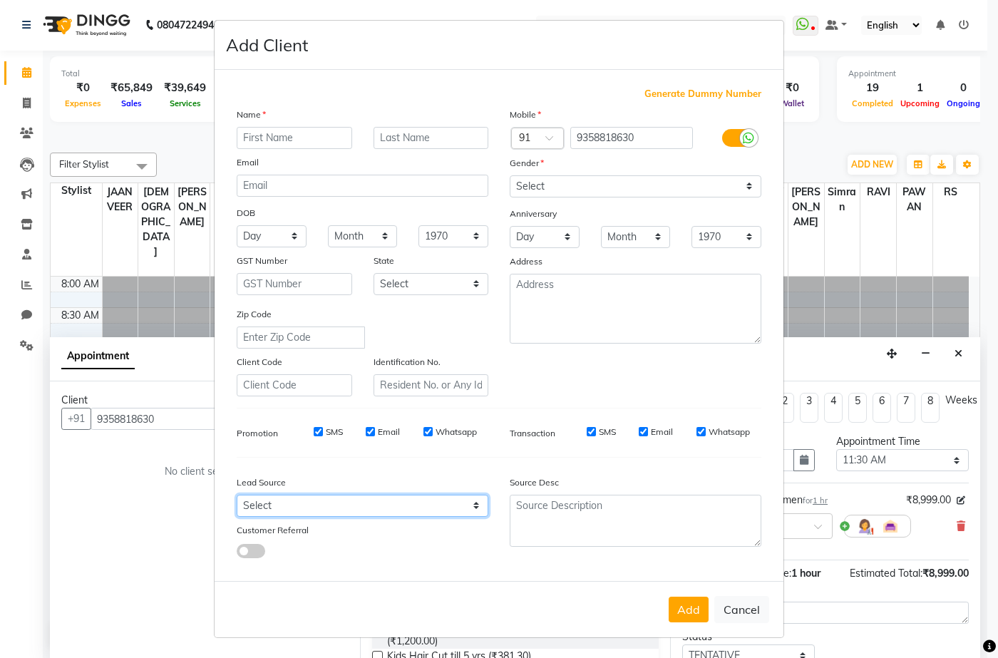
click at [370, 504] on select "Select Walk-in Referral Internet Friend Word of Mouth Advertisement Facebook Ju…" at bounding box center [363, 506] width 252 height 22
select select "49714"
click at [237, 495] on select "Select Walk-in Referral Internet Friend Word of Mouth Advertisement Facebook Ju…" at bounding box center [363, 506] width 252 height 22
click at [688, 609] on button "Add" at bounding box center [688, 609] width 40 height 26
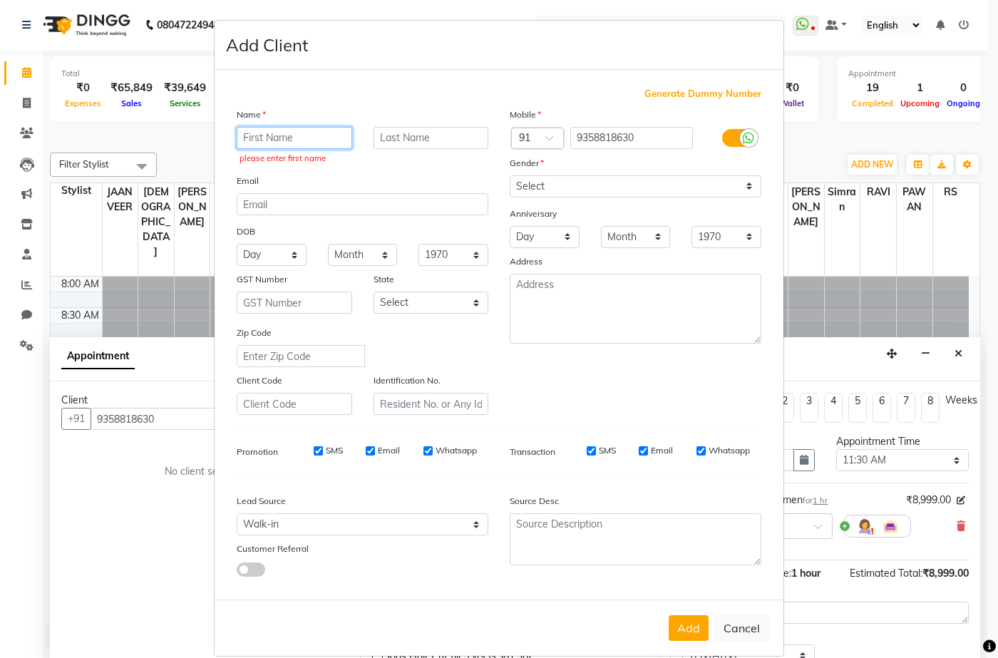
click at [286, 141] on input "text" at bounding box center [294, 138] width 115 height 22
type input "J"
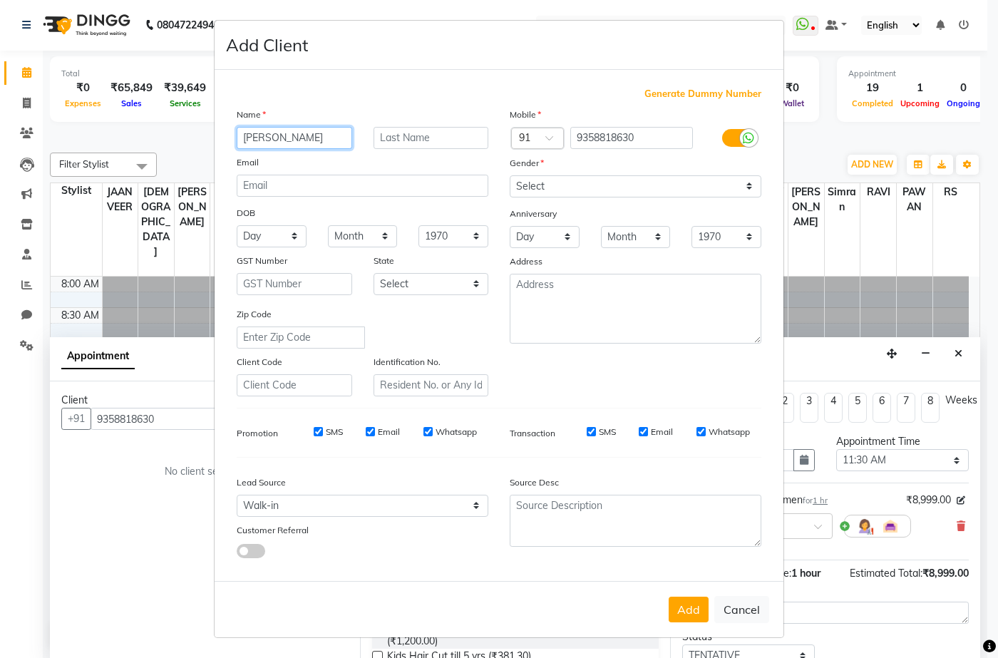
type input "[PERSON_NAME]"
type input "KaurZ"
type input "[PERSON_NAME]"
click at [688, 602] on button "Add" at bounding box center [688, 609] width 40 height 26
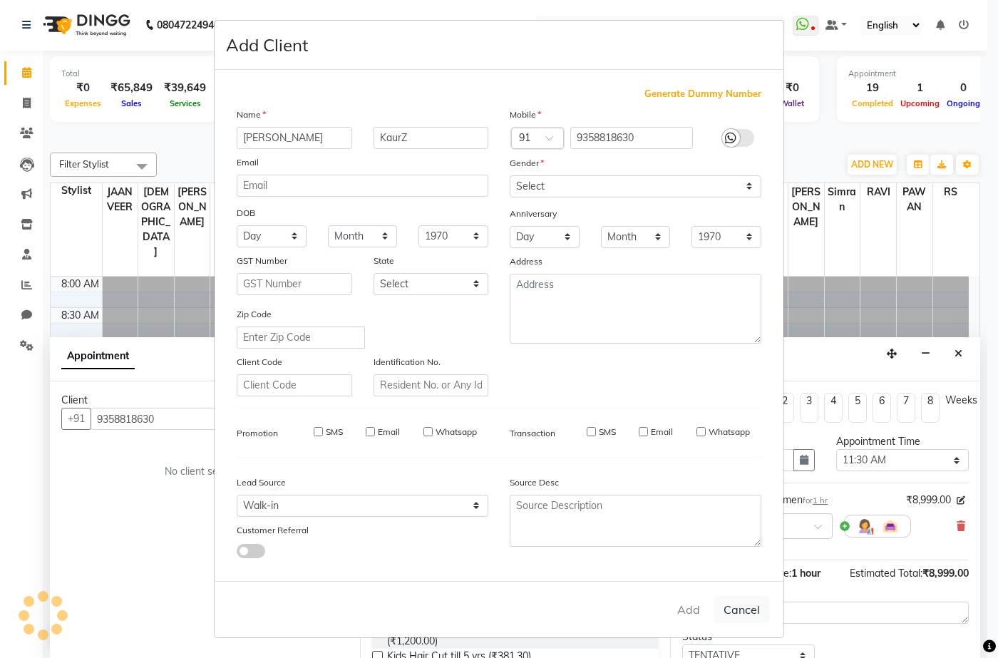
select select
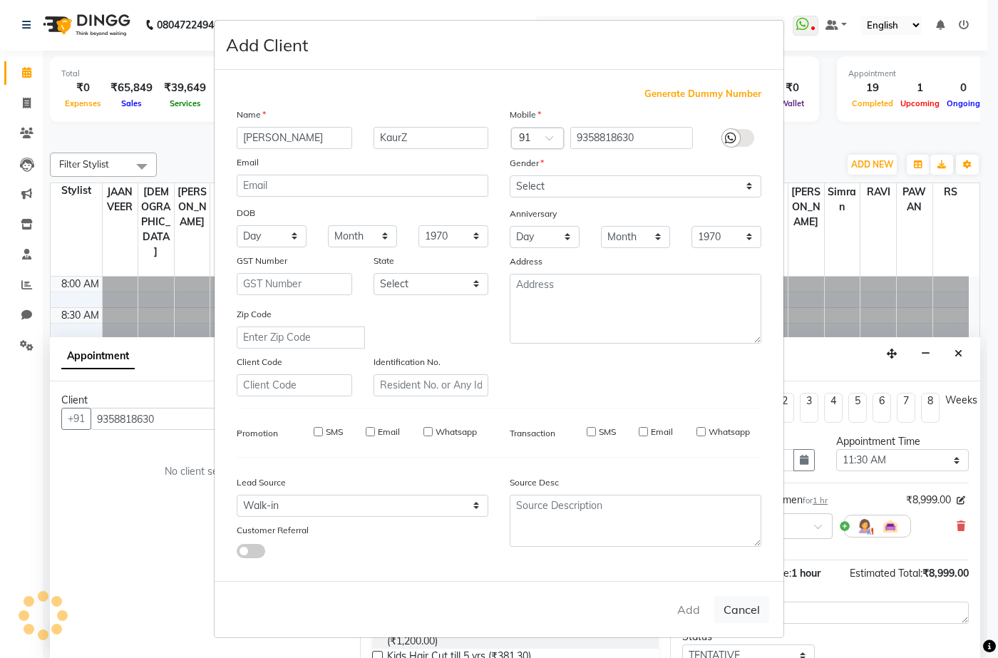
select select
checkbox input "false"
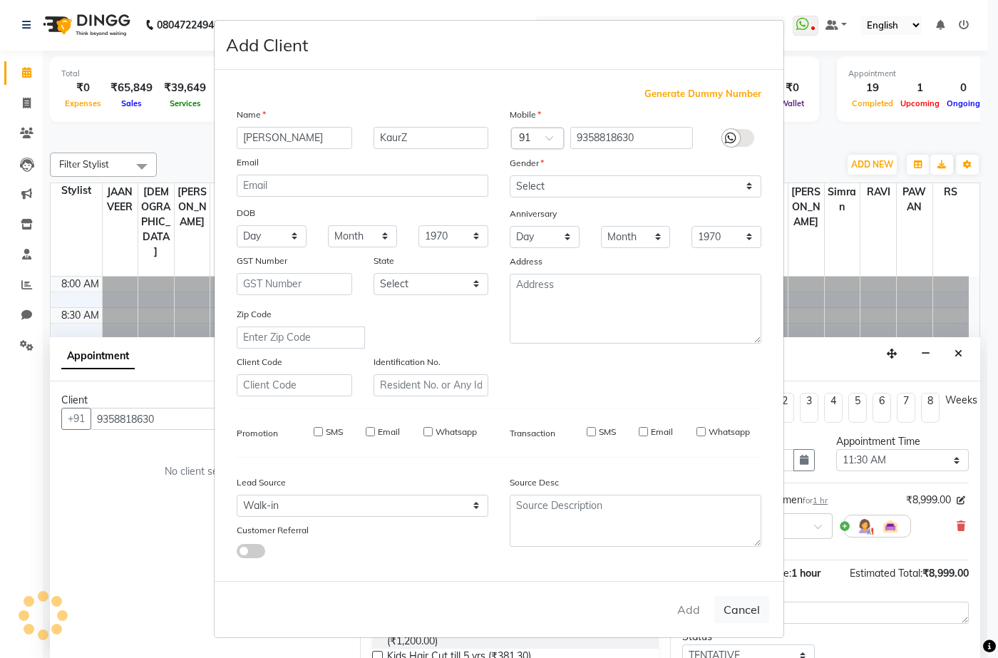
checkbox input "false"
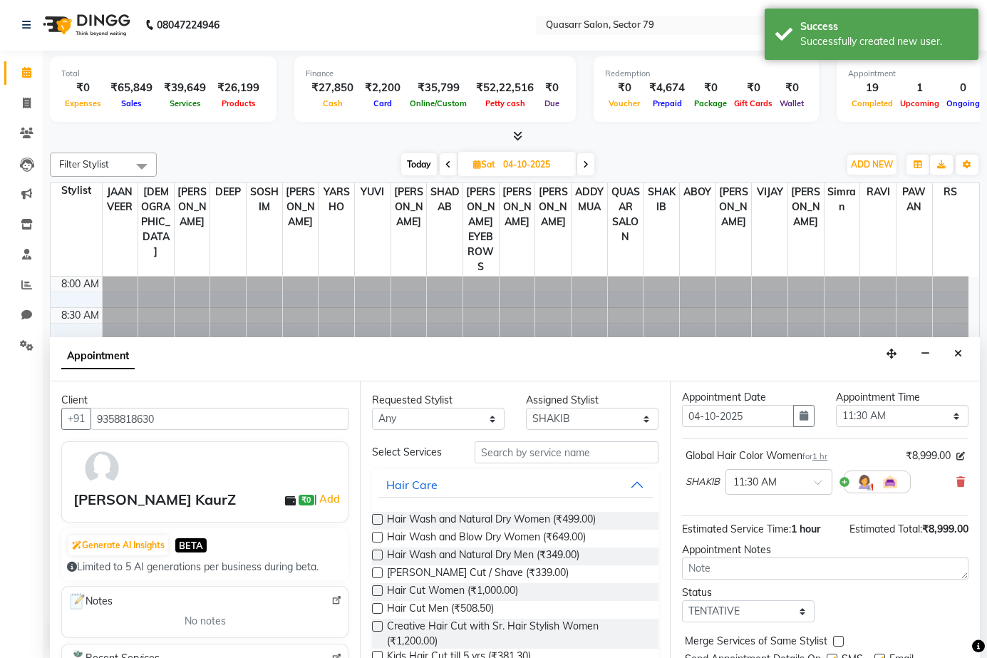
scroll to position [98, 0]
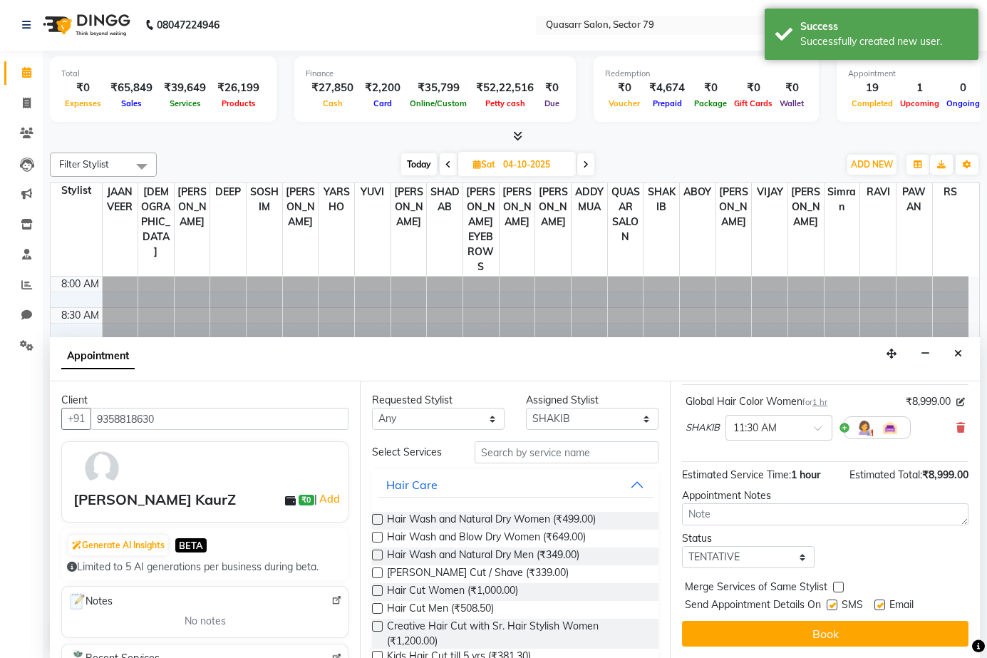
click at [837, 609] on label at bounding box center [832, 604] width 11 height 11
click at [836, 609] on input "checkbox" at bounding box center [831, 605] width 9 height 9
checkbox input "false"
click at [874, 608] on label at bounding box center [879, 604] width 11 height 11
click at [874, 608] on input "checkbox" at bounding box center [878, 605] width 9 height 9
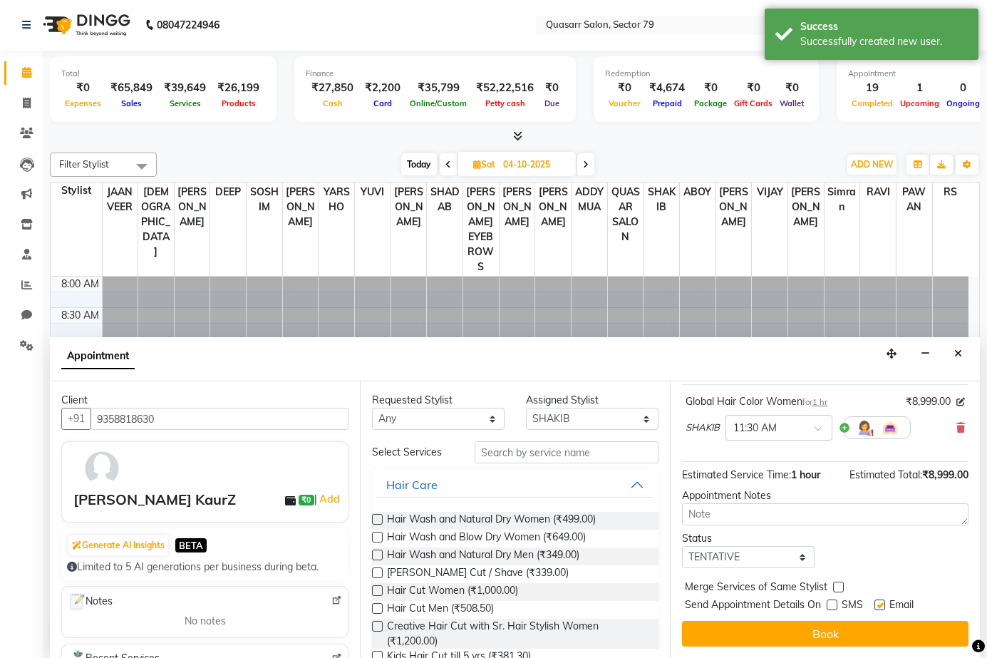
checkbox input "false"
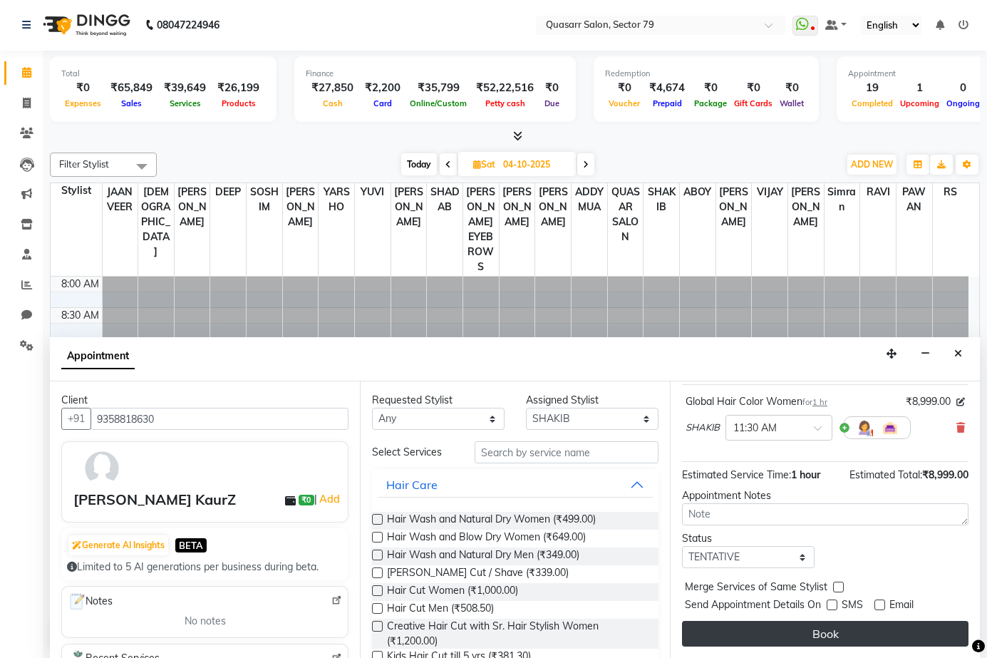
click at [817, 632] on button "Book" at bounding box center [825, 634] width 286 height 26
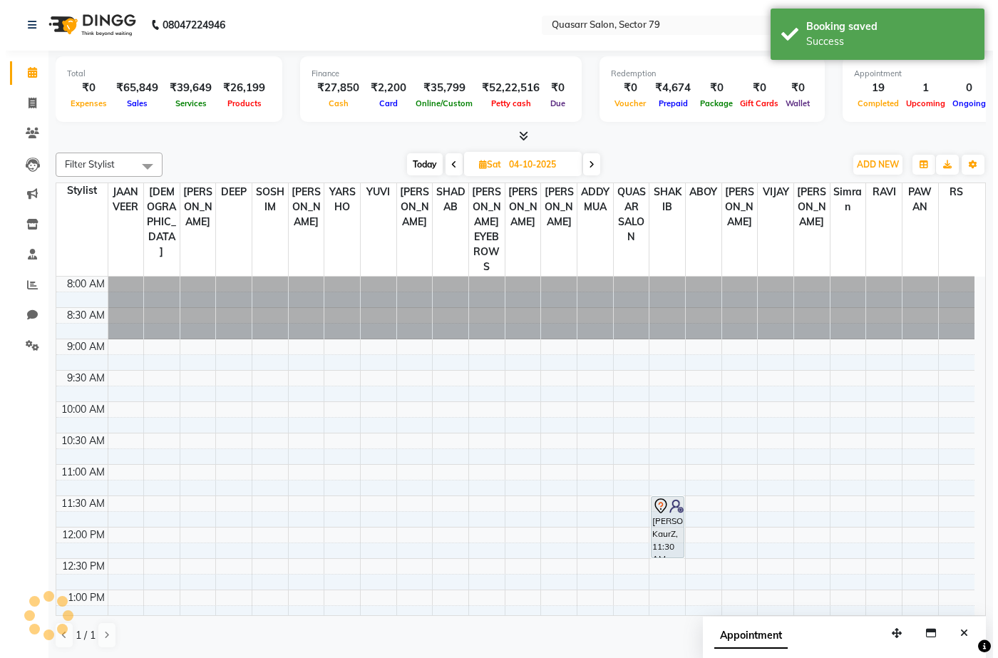
scroll to position [0, 0]
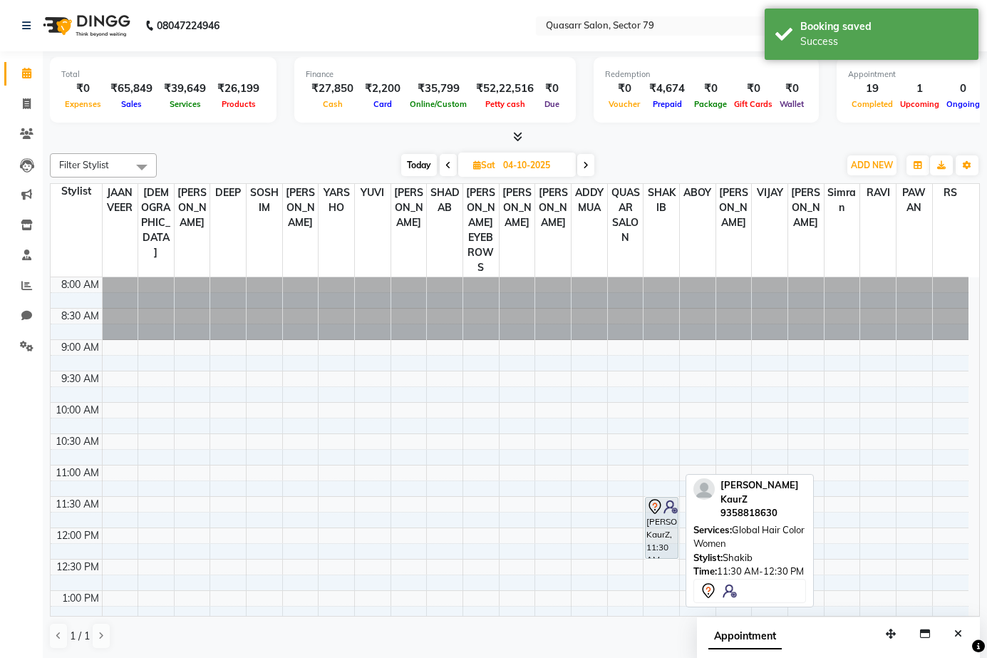
click at [668, 499] on img at bounding box center [670, 506] width 14 height 14
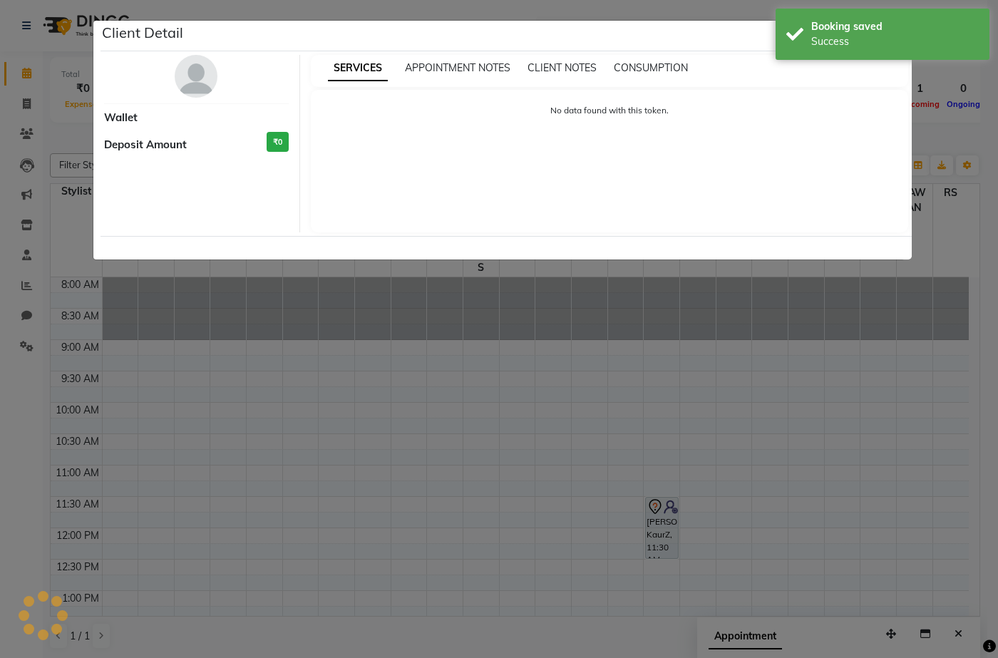
select select "7"
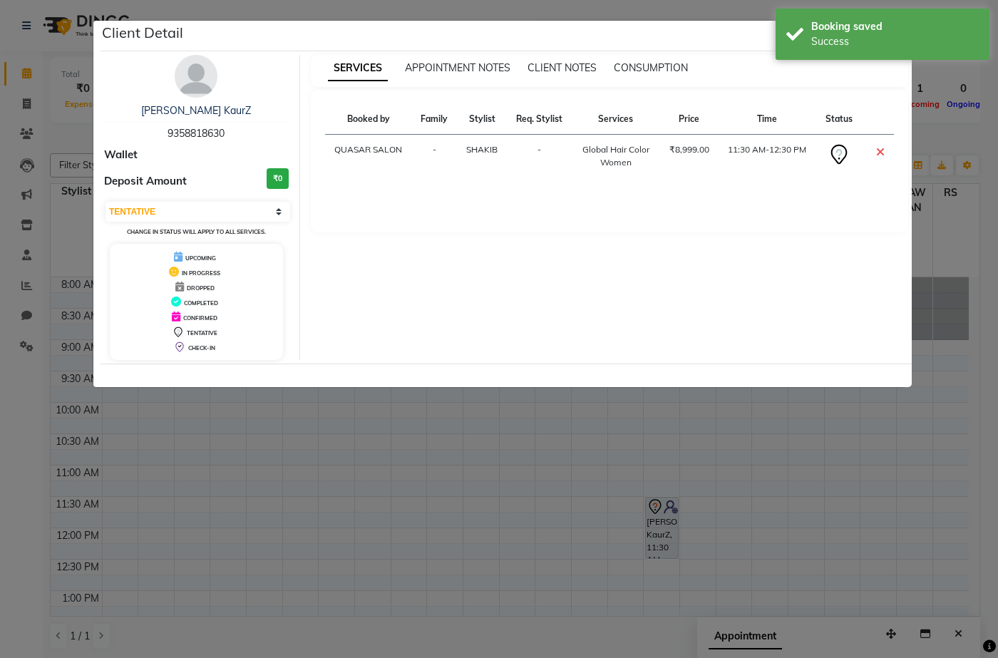
click at [202, 135] on span "9358818630" at bounding box center [195, 133] width 57 height 13
copy span "9358818630"
click at [600, 467] on ngb-modal-window "Client Detail [PERSON_NAME] KaurZ 9358818630 Wallet Deposit Amount ₹0 Select CO…" at bounding box center [499, 329] width 998 height 658
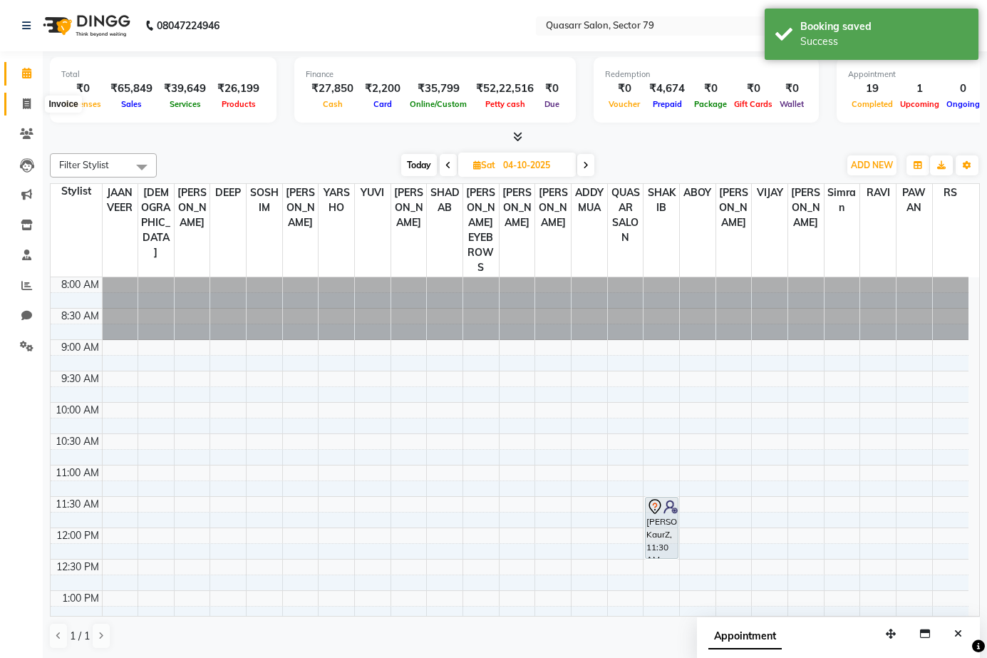
click at [29, 108] on icon at bounding box center [27, 103] width 8 height 11
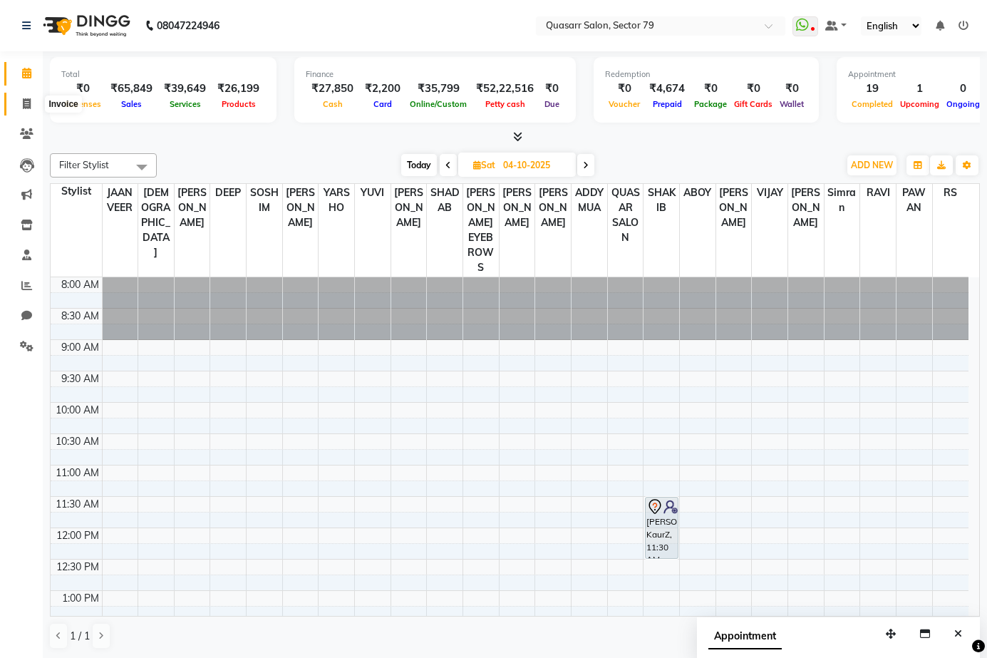
select select "7231"
select select "service"
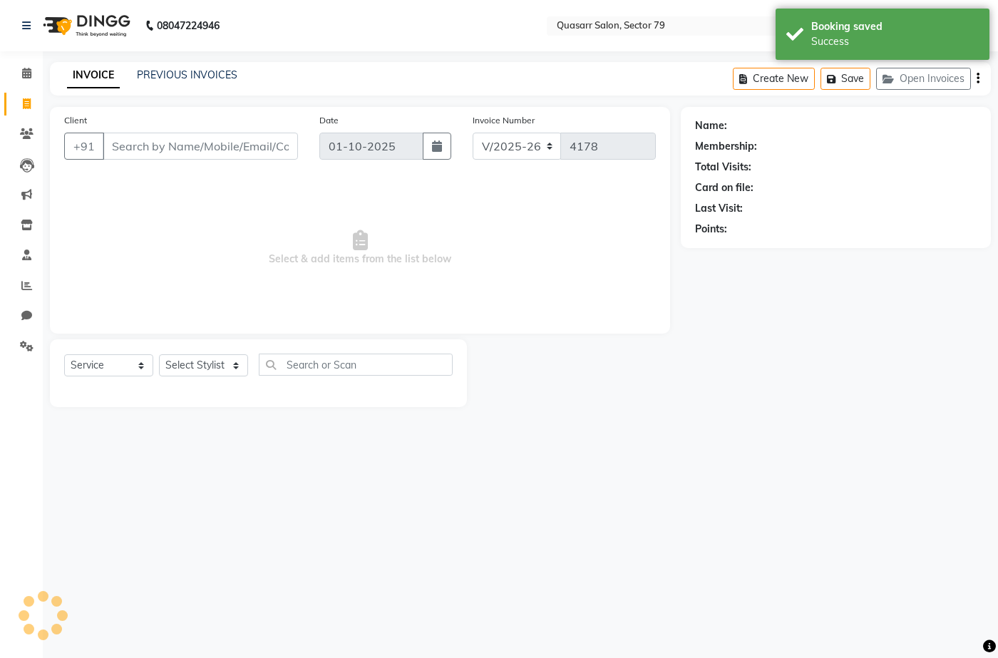
click at [214, 150] on input "Client" at bounding box center [200, 146] width 195 height 27
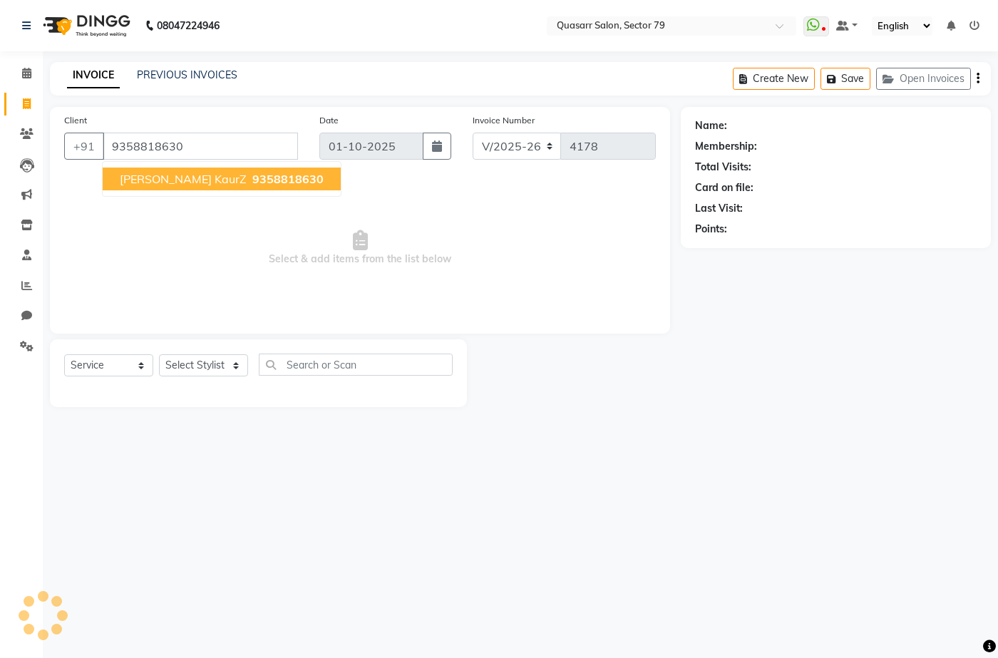
type input "9358818630"
click at [252, 176] on span "9358818630" at bounding box center [287, 179] width 71 height 14
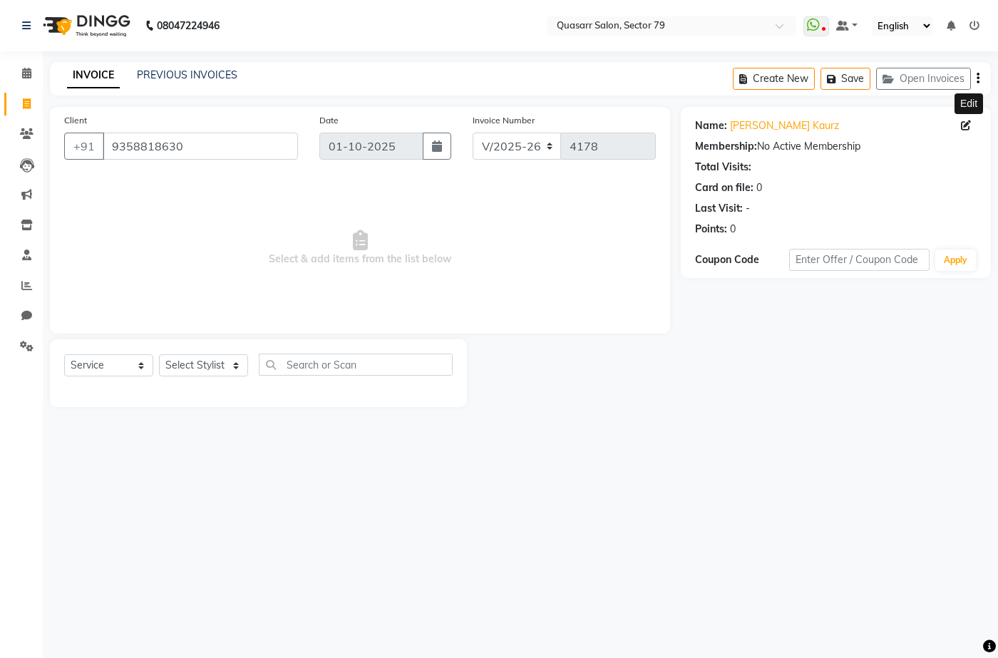
click at [961, 130] on span at bounding box center [969, 125] width 16 height 15
click at [963, 120] on icon at bounding box center [966, 125] width 10 height 10
select select "[DEMOGRAPHIC_DATA]"
select select "49714"
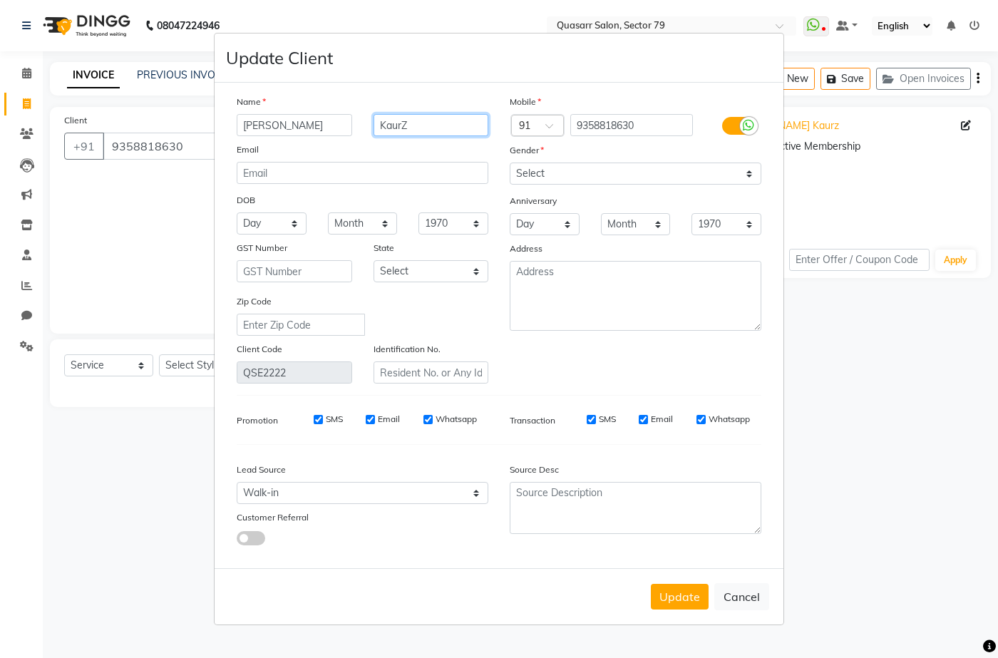
click at [453, 127] on input "KaurZ" at bounding box center [430, 125] width 115 height 22
type input "Kaur"
click at [669, 604] on button "Update" at bounding box center [680, 597] width 58 height 26
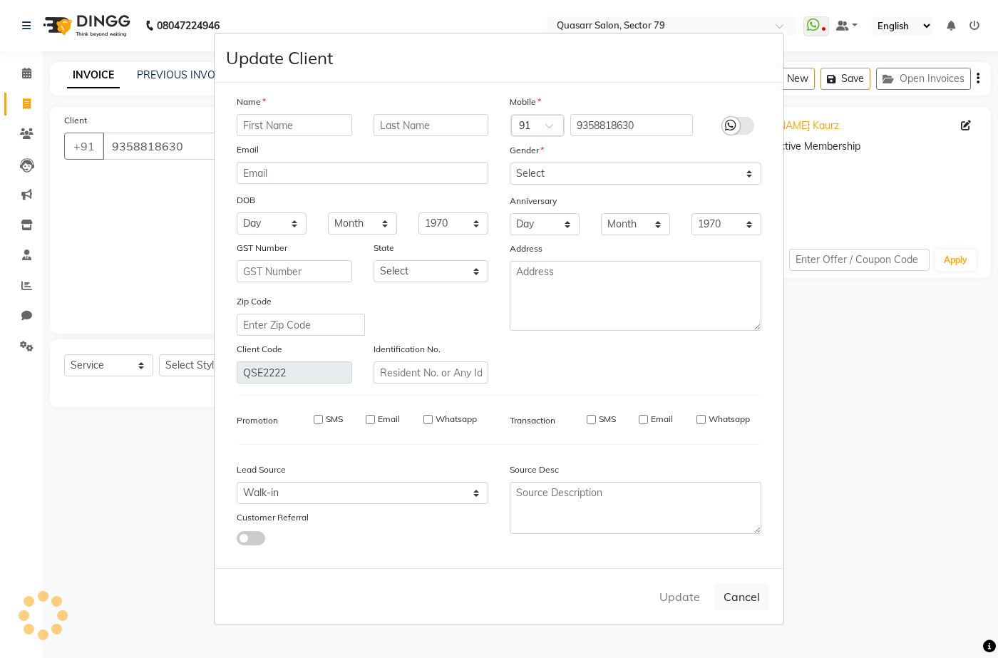
select select
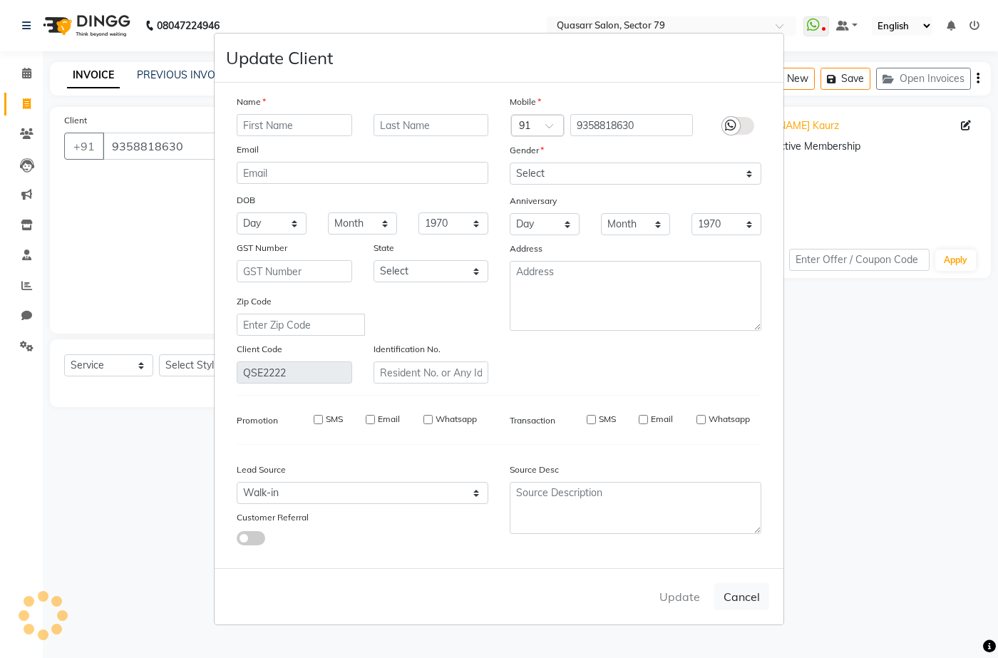
select select
checkbox input "false"
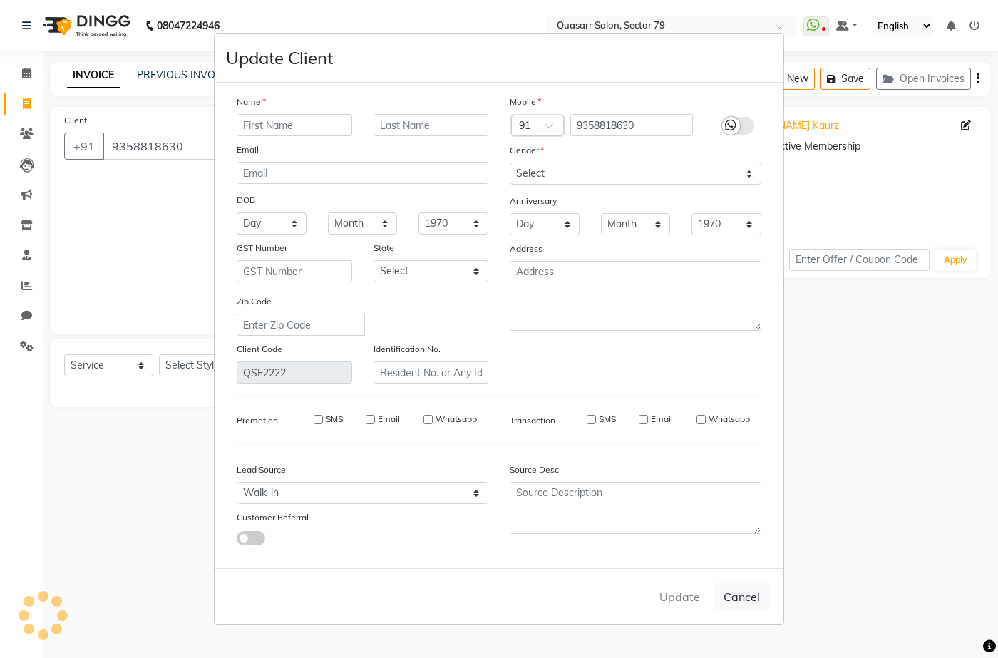
checkbox input "false"
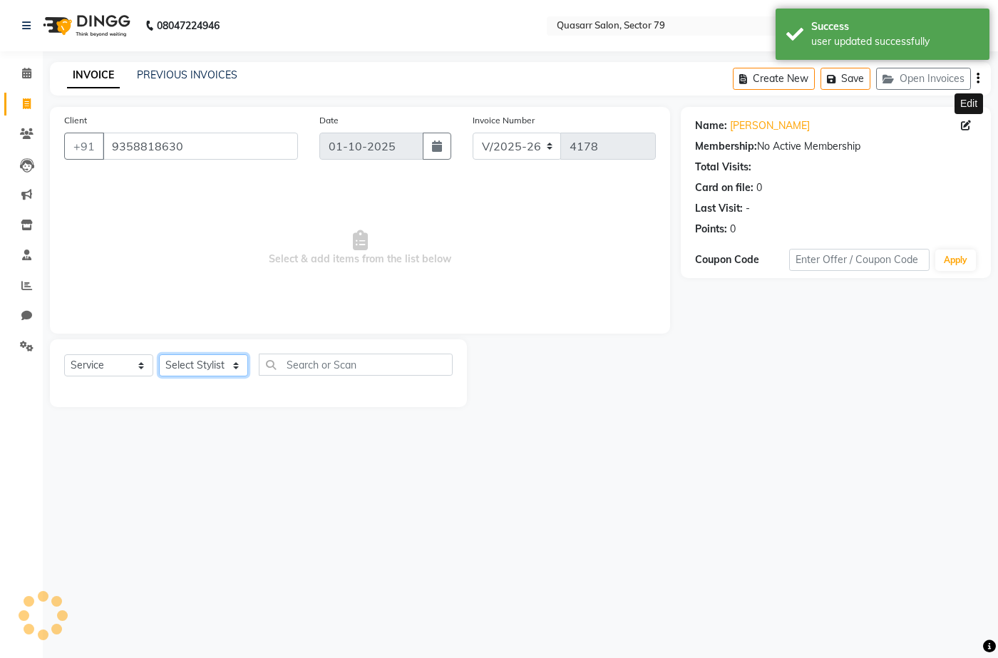
click at [202, 376] on select "Select Stylist ABOY ADDY MUA Aruna [PERSON_NAME] DEEP [PERSON_NAME] [PERSON_NAM…" at bounding box center [203, 365] width 89 height 22
select select "69599"
click at [159, 354] on select "Select Stylist ABOY ADDY MUA Aruna [PERSON_NAME] DEEP [PERSON_NAME] [PERSON_NAM…" at bounding box center [203, 365] width 89 height 22
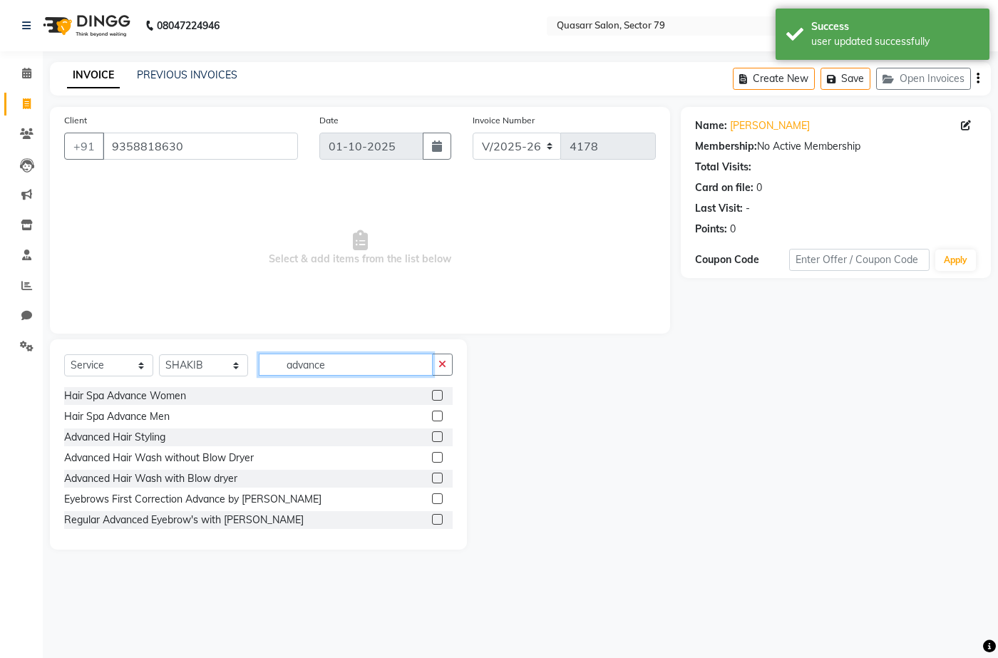
drag, startPoint x: 225, startPoint y: 356, endPoint x: 200, endPoint y: 356, distance: 25.7
click at [200, 356] on div "Select Service Product Membership Package Voucher Prepaid Gift Card Select Styl…" at bounding box center [258, 369] width 388 height 33
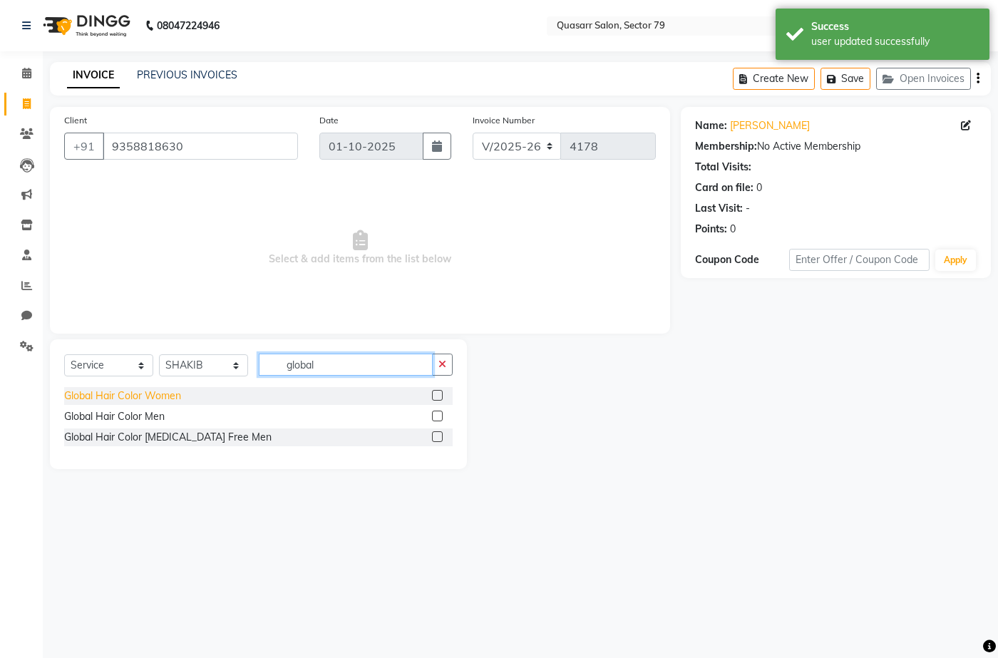
type input "global"
click at [151, 398] on div "Global Hair Color Women" at bounding box center [122, 395] width 117 height 15
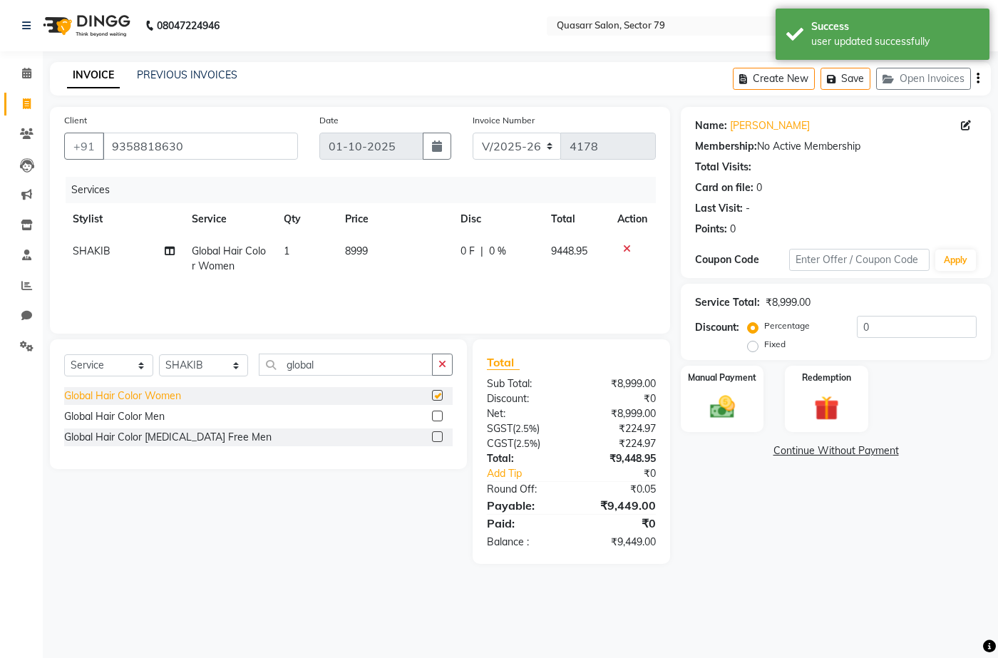
checkbox input "false"
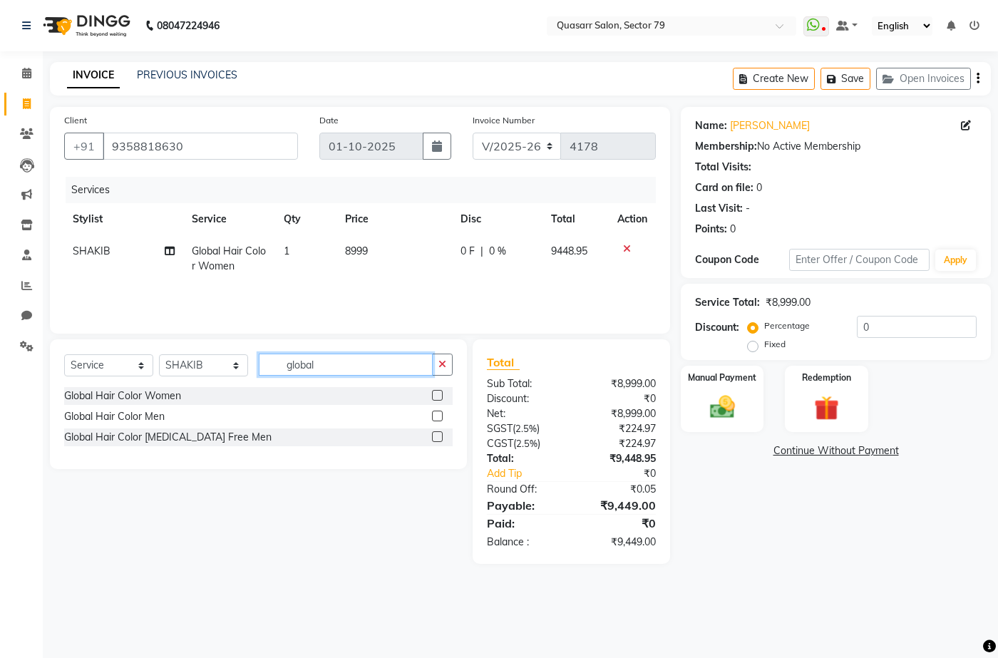
drag, startPoint x: 348, startPoint y: 372, endPoint x: 245, endPoint y: 371, distance: 102.6
click at [245, 371] on div "Select Service Product Membership Package Voucher Prepaid Gift Card Select Styl…" at bounding box center [258, 369] width 388 height 33
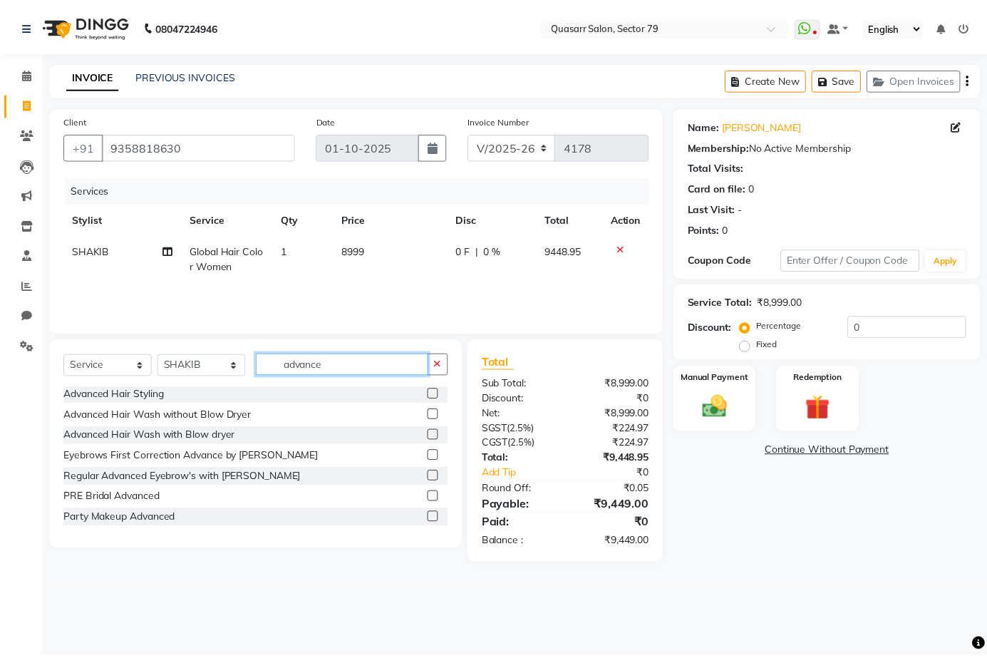
scroll to position [64, 0]
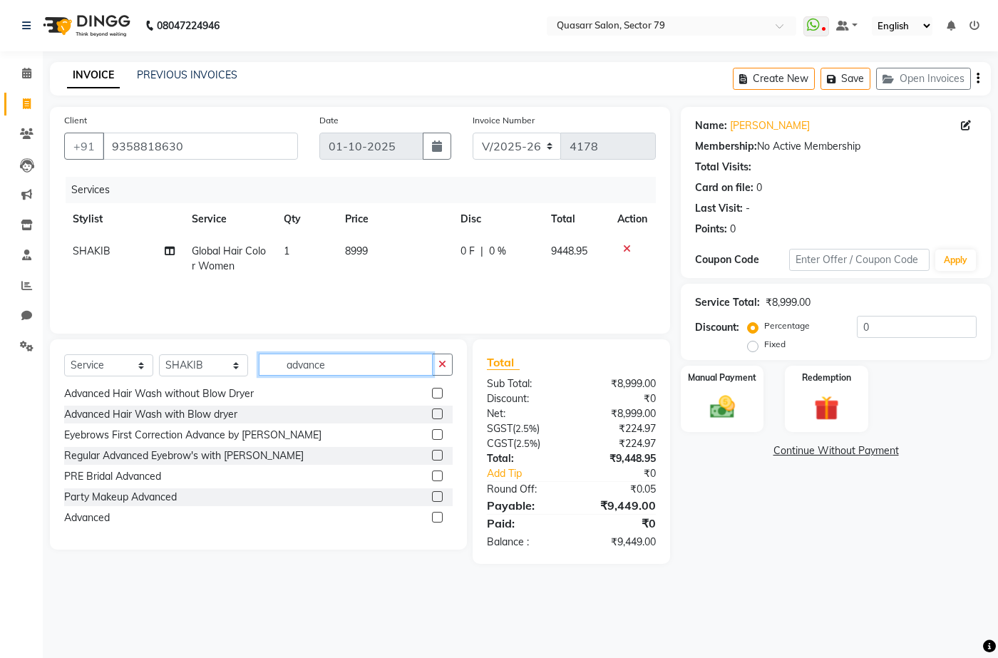
type input "advance"
click at [432, 519] on label at bounding box center [437, 517] width 11 height 11
click at [432, 519] on input "checkbox" at bounding box center [436, 517] width 9 height 9
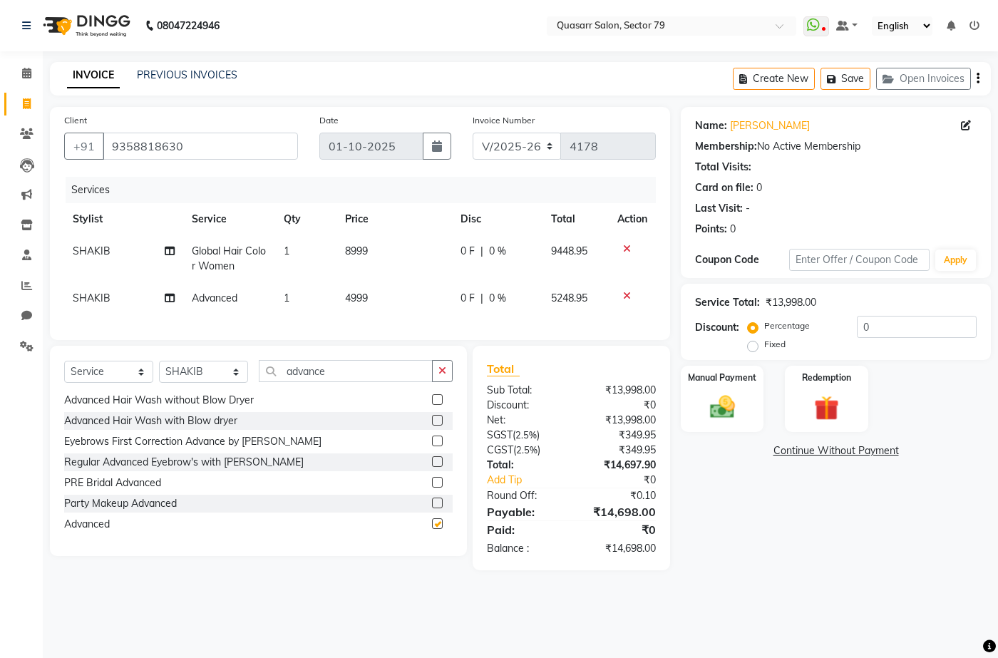
checkbox input "false"
click at [623, 249] on icon at bounding box center [627, 249] width 8 height 10
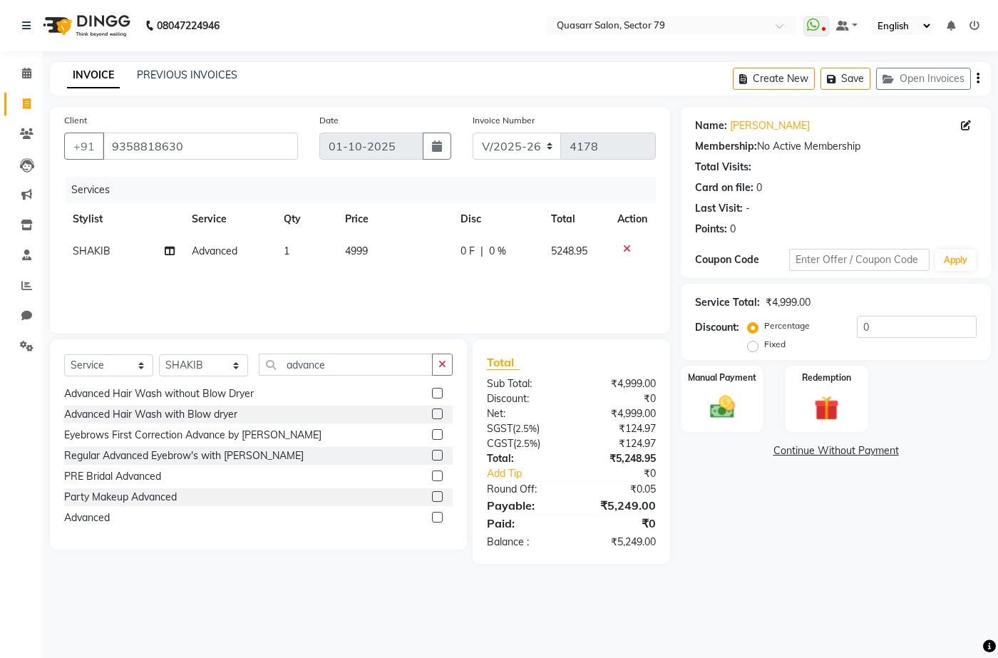
click at [348, 252] on span "4999" at bounding box center [356, 250] width 23 height 13
select select "69599"
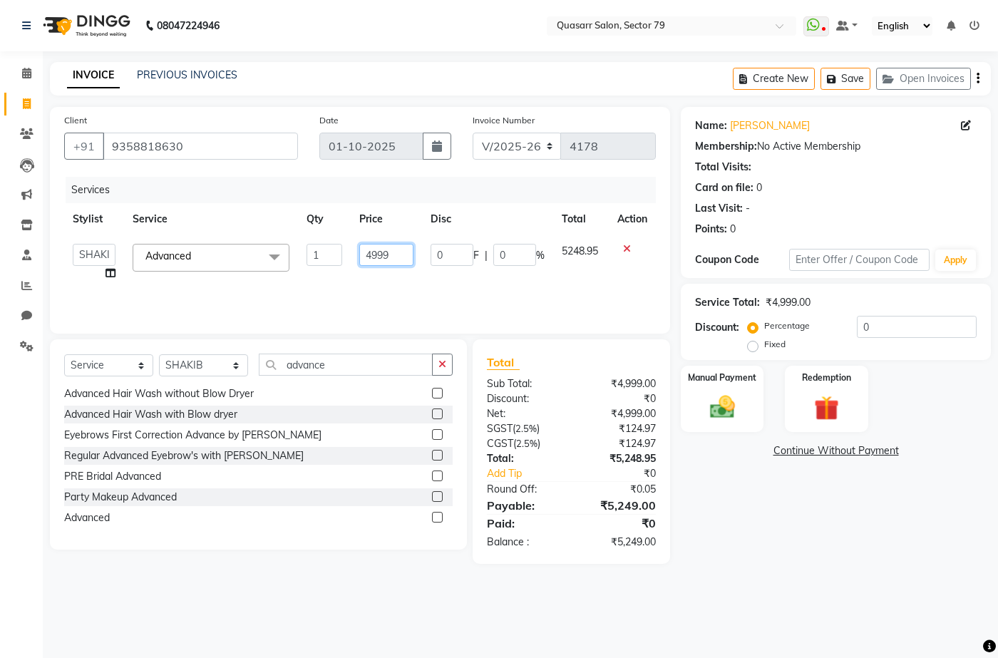
drag, startPoint x: 402, startPoint y: 261, endPoint x: 300, endPoint y: 262, distance: 101.9
click at [300, 262] on tr "ABOY ADDY MUA Aruna [PERSON_NAME] DEEP [PERSON_NAME] DEVI JAANVEER [PERSON_NAME…" at bounding box center [359, 262] width 591 height 54
type input "1"
type input "1600"
click at [722, 409] on img at bounding box center [721, 407] width 42 height 30
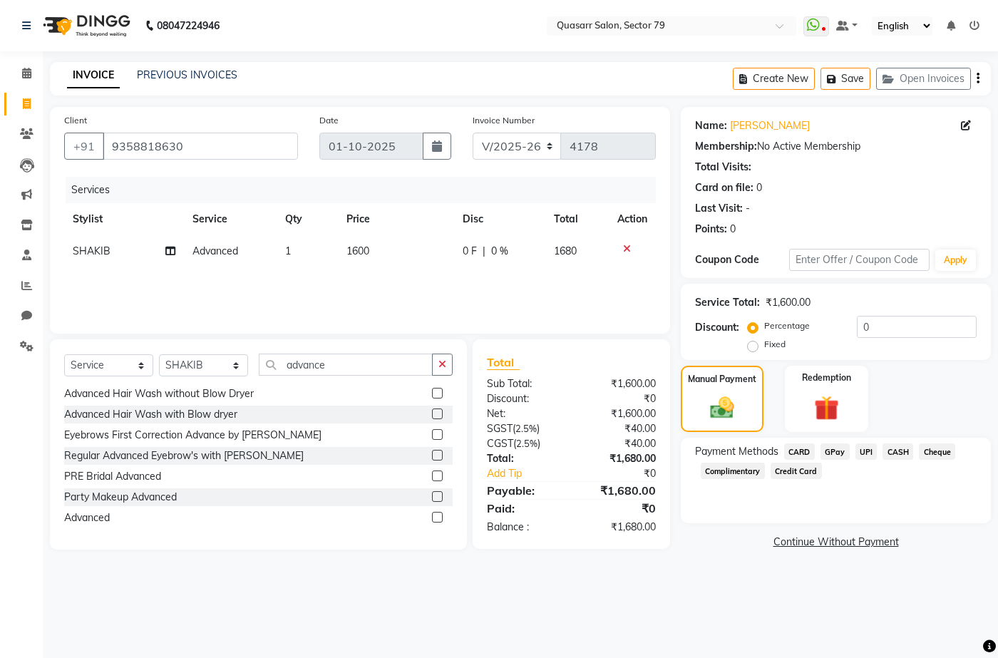
click at [864, 449] on span "UPI" at bounding box center [866, 451] width 22 height 16
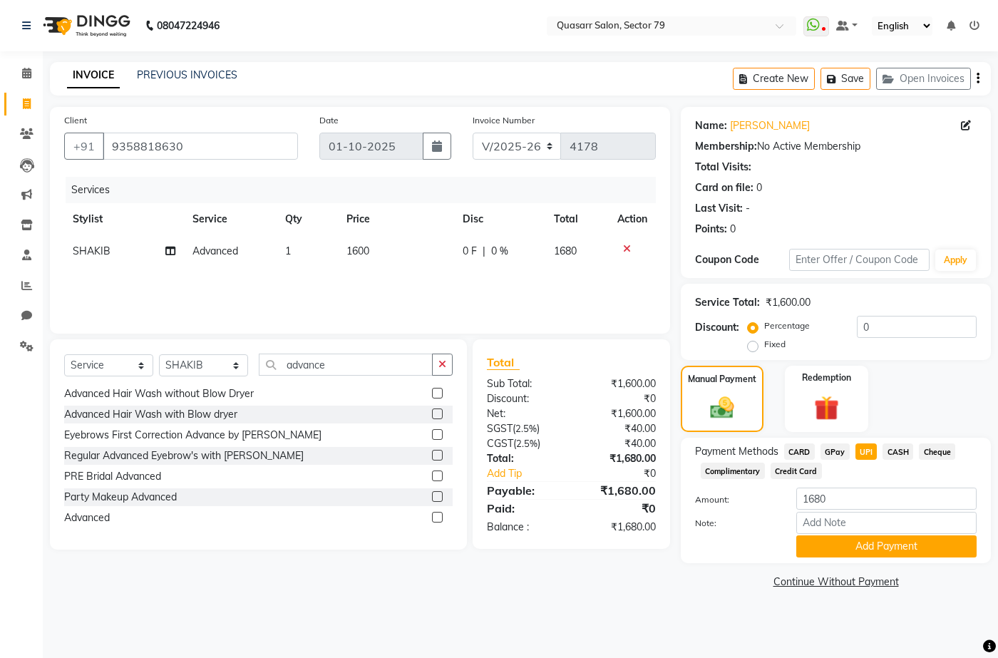
click at [408, 258] on td "1600" at bounding box center [396, 251] width 116 height 32
select select "69599"
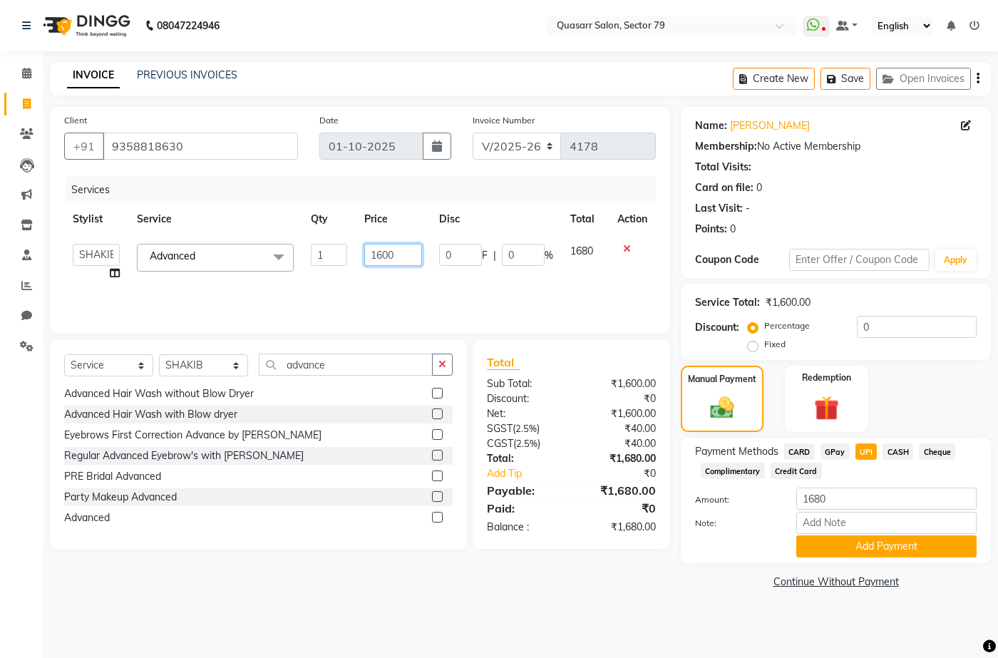
drag, startPoint x: 415, startPoint y: 254, endPoint x: 321, endPoint y: 268, distance: 95.8
click at [313, 254] on tr "ABOY ADDY MUA Aruna [PERSON_NAME] DEEP [PERSON_NAME] DEVI JAANVEER [PERSON_NAME…" at bounding box center [359, 262] width 591 height 54
type input "1520"
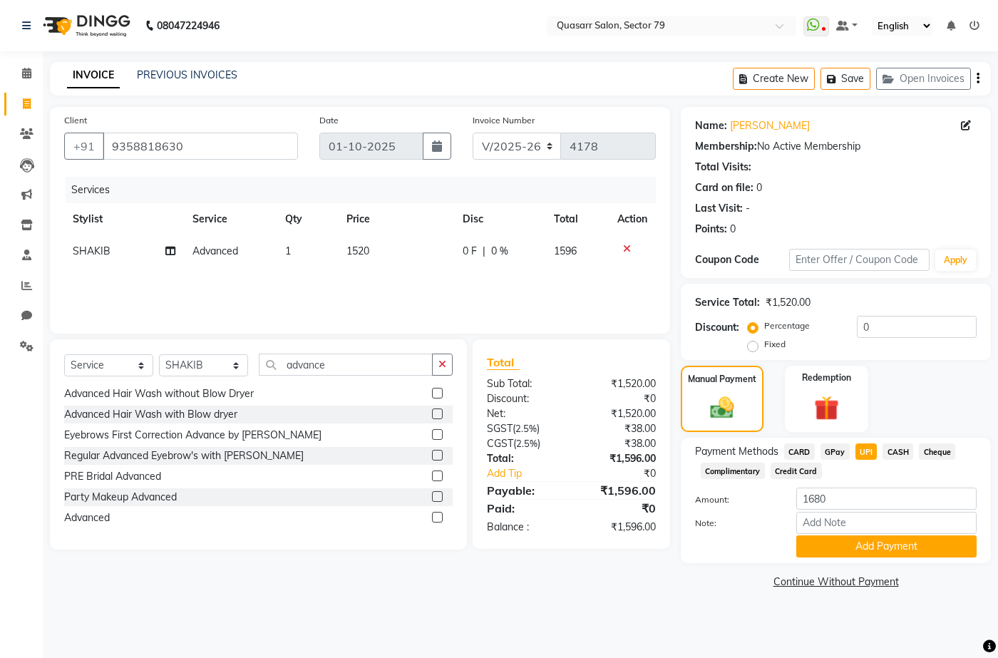
click at [423, 281] on div "Services Stylist Service Qty Price Disc Total Action SHAKIB Advanced 1 1520 0 F…" at bounding box center [359, 248] width 591 height 143
click at [876, 376] on div "Manual Payment Redemption" at bounding box center [835, 399] width 331 height 67
drag, startPoint x: 326, startPoint y: 250, endPoint x: 505, endPoint y: 242, distance: 179.7
click at [326, 249] on td "1" at bounding box center [306, 251] width 61 height 32
select select "69599"
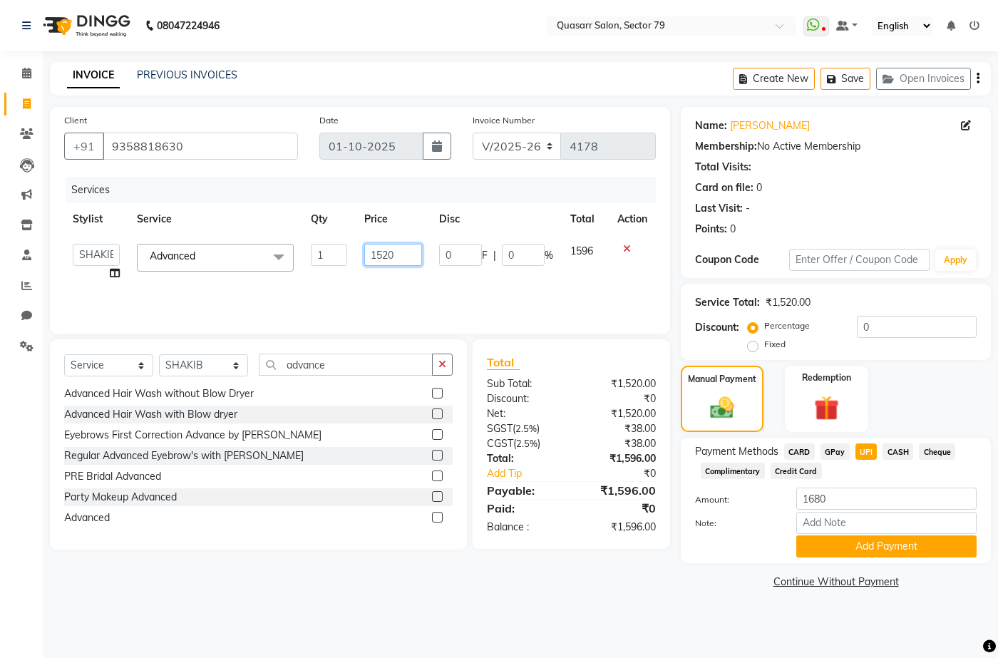
click at [397, 262] on input "1520" at bounding box center [393, 255] width 58 height 22
type input "1522"
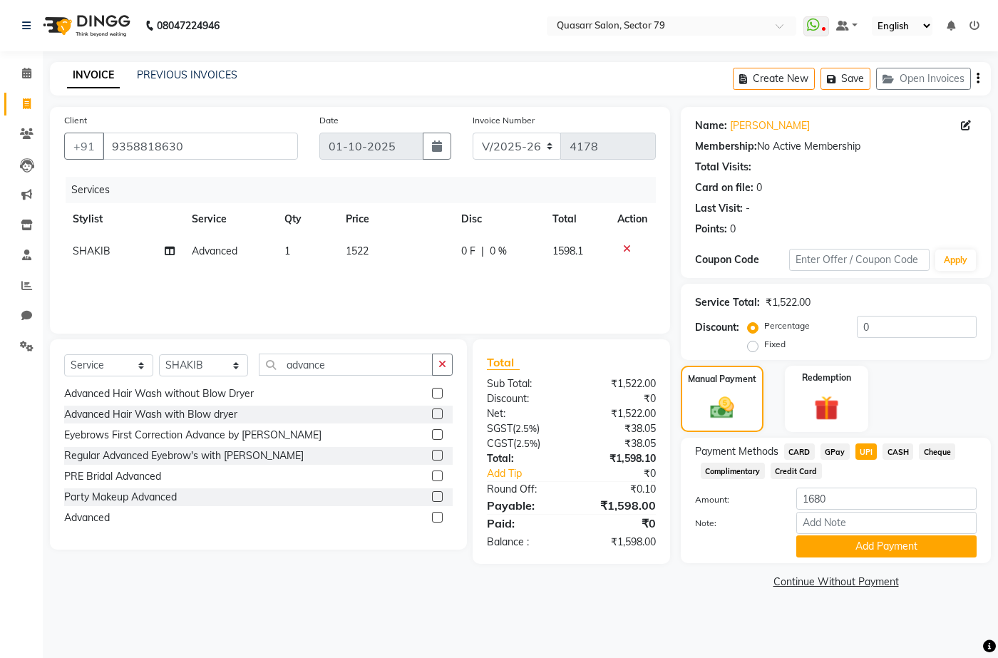
click at [408, 289] on div "Services Stylist Service Qty Price Disc Total Action SHAKIB Advanced 1 1522 0 F…" at bounding box center [359, 248] width 591 height 143
click at [390, 247] on td "1522" at bounding box center [394, 251] width 115 height 32
select select "69599"
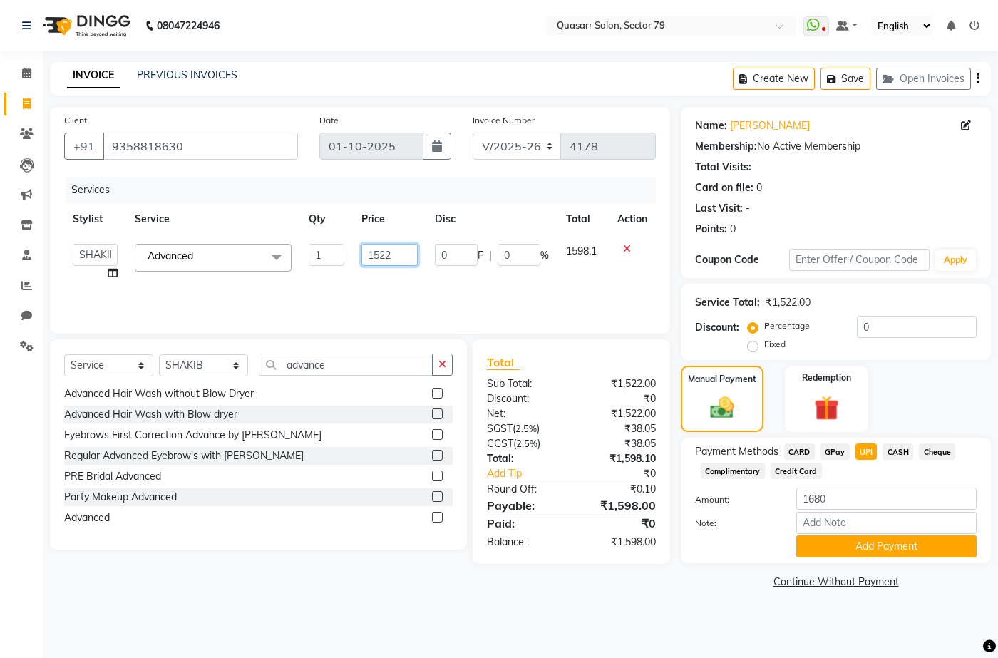
click at [395, 254] on input "1522" at bounding box center [389, 255] width 56 height 22
type input "1523"
click at [456, 299] on div "Services Stylist Service Qty Price Disc Total Action ABOY ADDY MUA Aruna [PERSO…" at bounding box center [359, 248] width 591 height 143
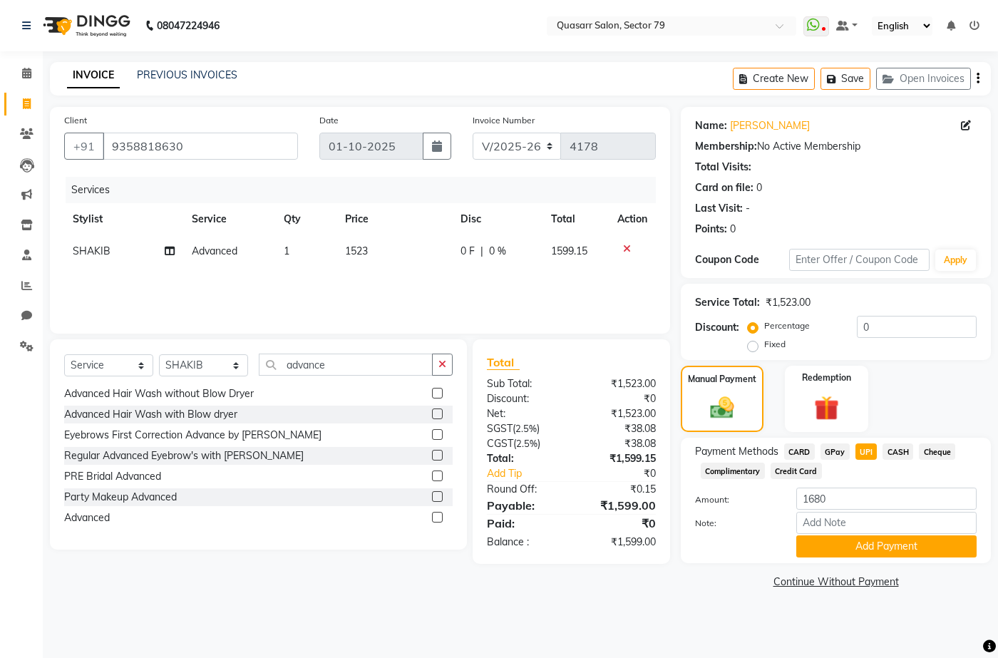
click at [390, 249] on td "1523" at bounding box center [393, 251] width 115 height 32
select select "69599"
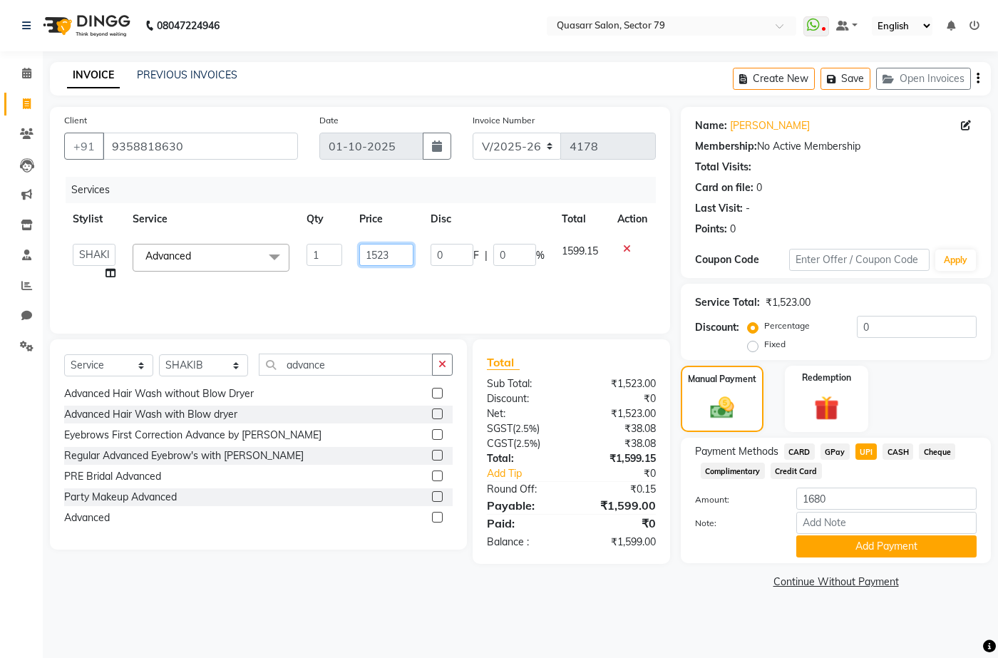
click at [390, 250] on input "1523" at bounding box center [386, 255] width 54 height 22
type input "1523.5"
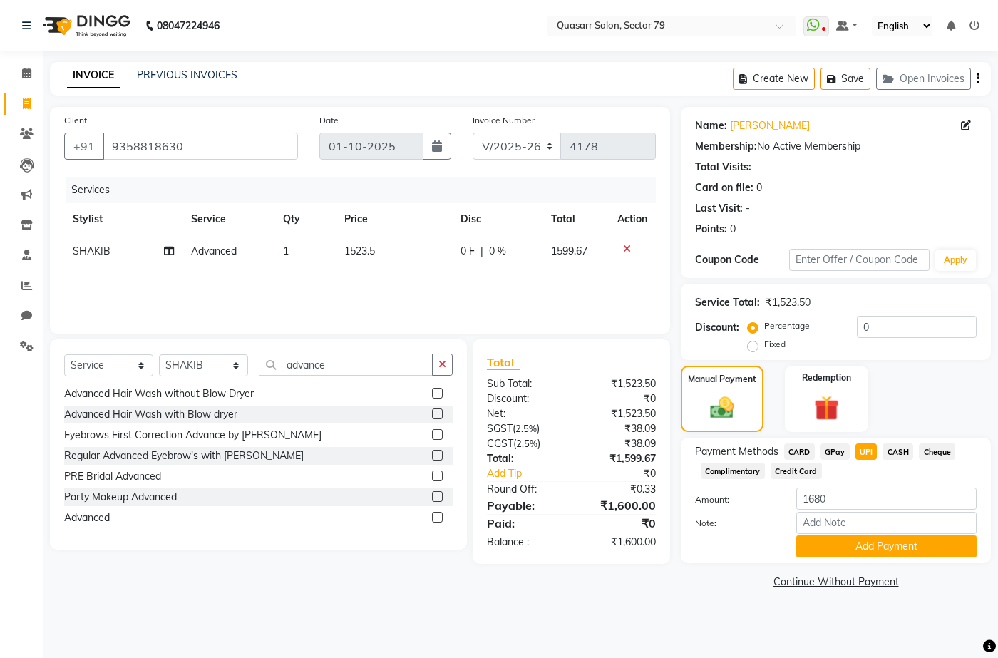
click at [408, 286] on div "Services Stylist Service Qty Price Disc Total Action SHAKIB Advanced 1 1523.5 0…" at bounding box center [359, 248] width 591 height 143
click at [815, 390] on div "Redemption" at bounding box center [826, 398] width 86 height 69
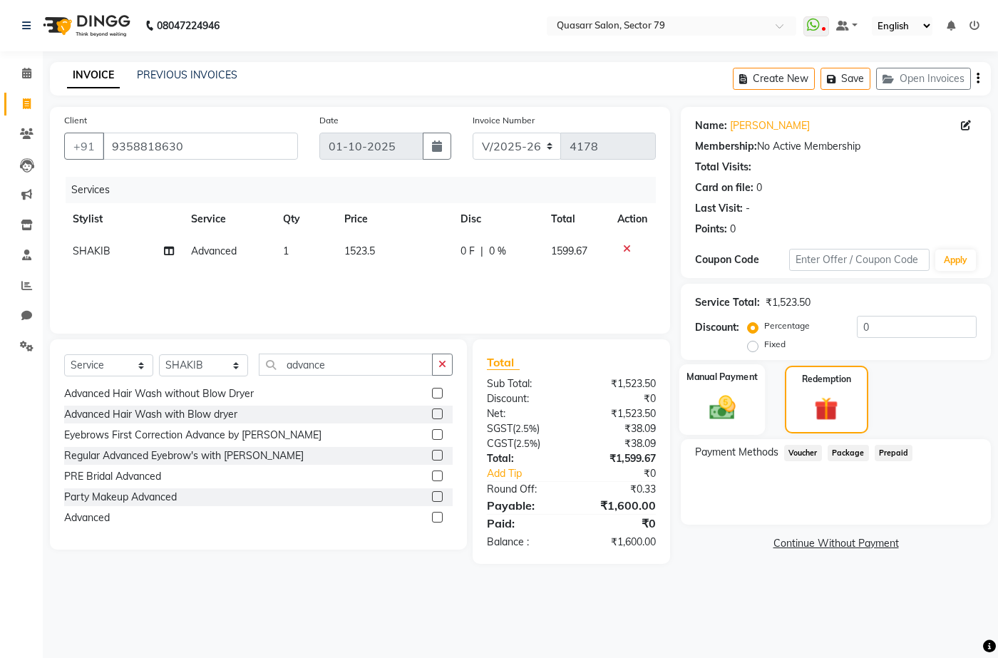
click at [739, 398] on img at bounding box center [721, 407] width 42 height 30
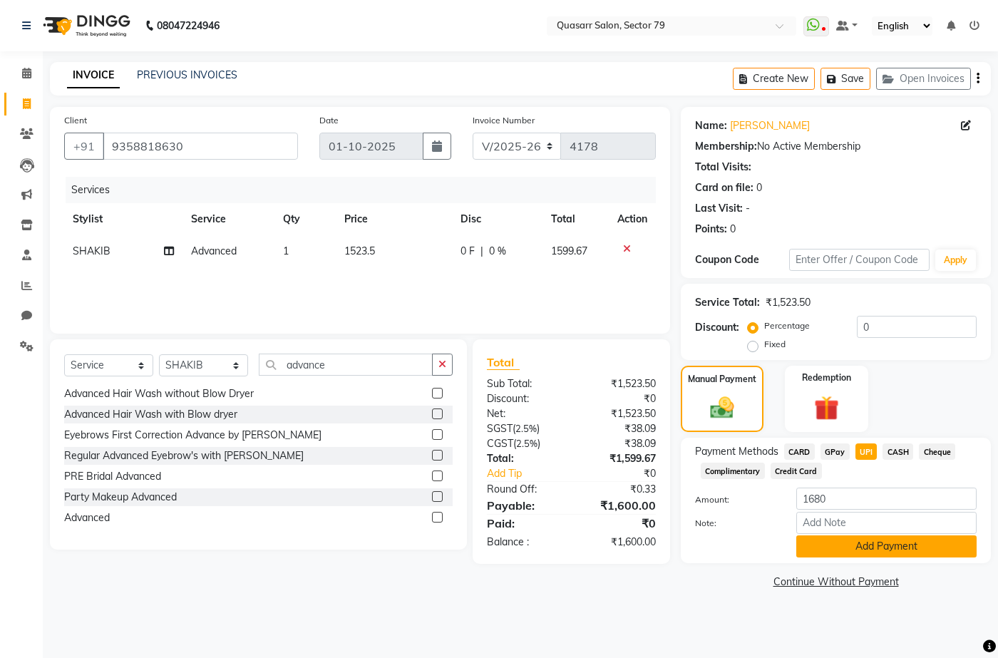
click at [886, 552] on button "Add Payment" at bounding box center [886, 546] width 180 height 22
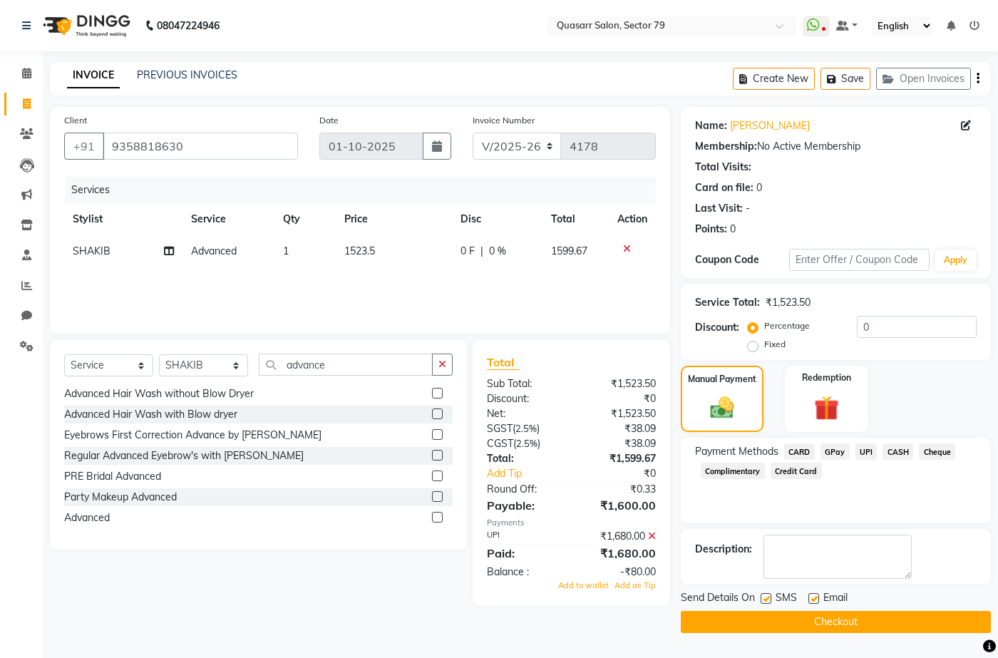
click at [655, 532] on icon at bounding box center [652, 536] width 8 height 10
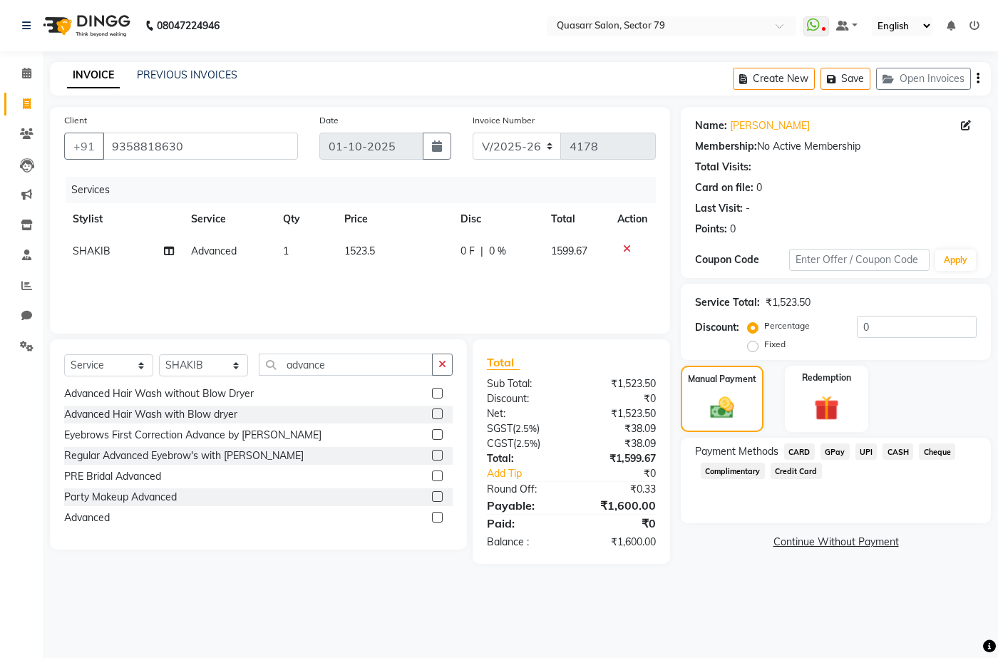
click at [871, 451] on span "UPI" at bounding box center [866, 451] width 22 height 16
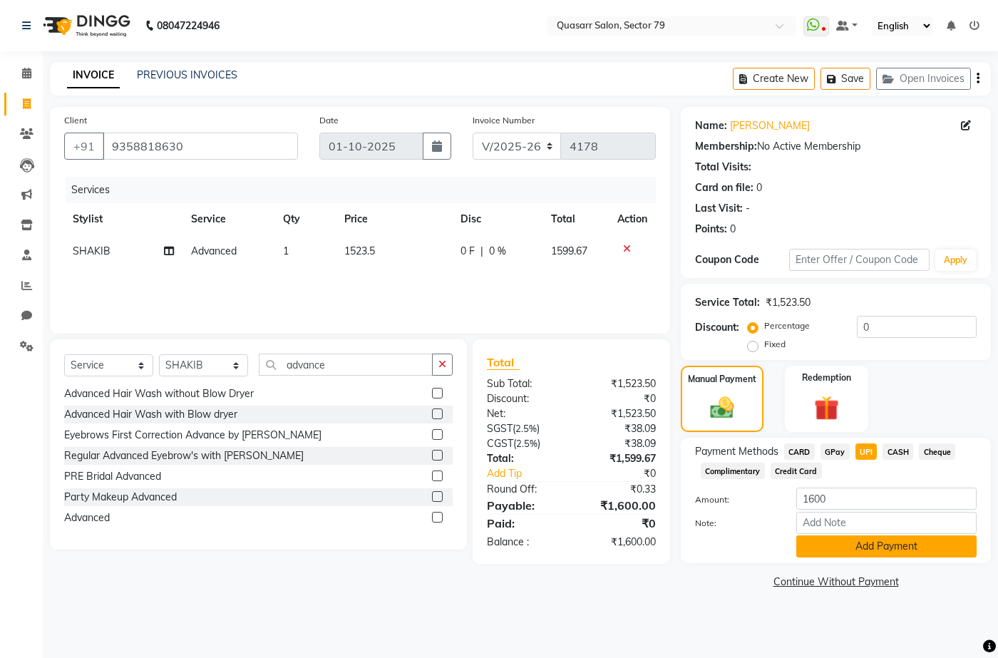
click at [871, 547] on button "Add Payment" at bounding box center [886, 546] width 180 height 22
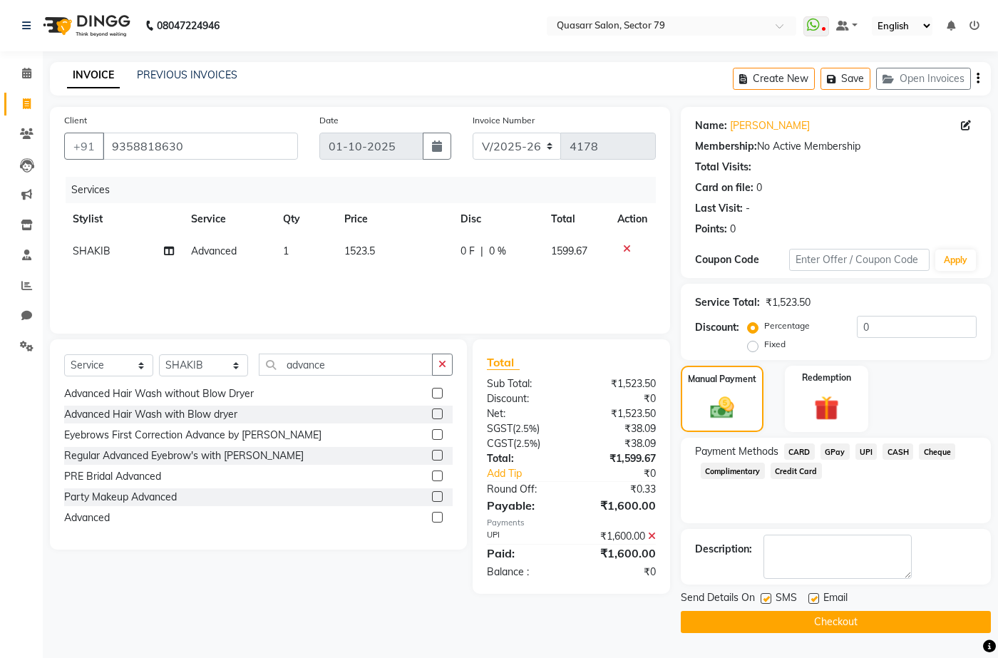
click at [814, 596] on label at bounding box center [813, 598] width 11 height 11
click at [814, 596] on input "checkbox" at bounding box center [812, 598] width 9 height 9
checkbox input "false"
click at [770, 596] on label at bounding box center [765, 598] width 11 height 11
click at [770, 596] on input "checkbox" at bounding box center [764, 598] width 9 height 9
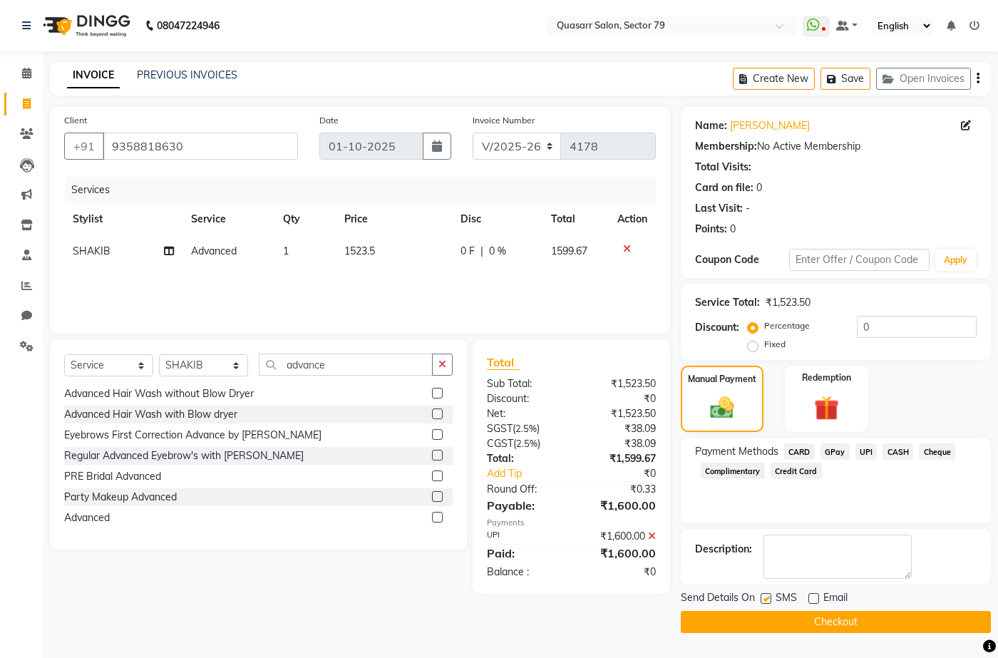
checkbox input "false"
click at [777, 623] on button "Checkout" at bounding box center [835, 622] width 310 height 22
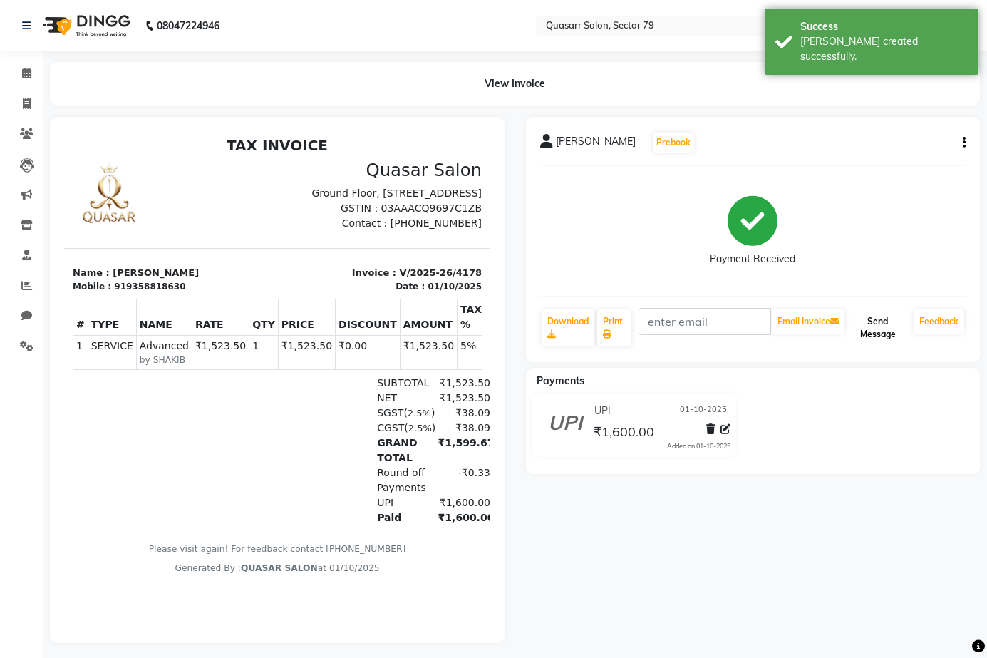
click at [884, 341] on button "Send Message" at bounding box center [877, 327] width 61 height 37
click at [28, 96] on span at bounding box center [26, 104] width 25 height 16
select select "service"
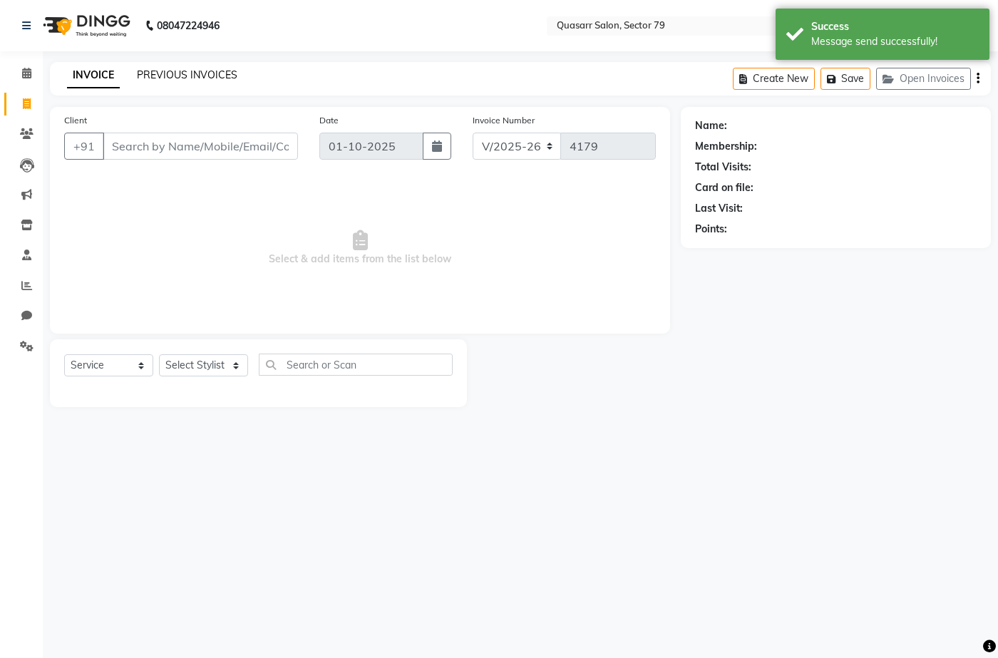
click at [214, 71] on link "PREVIOUS INVOICES" at bounding box center [187, 74] width 100 height 13
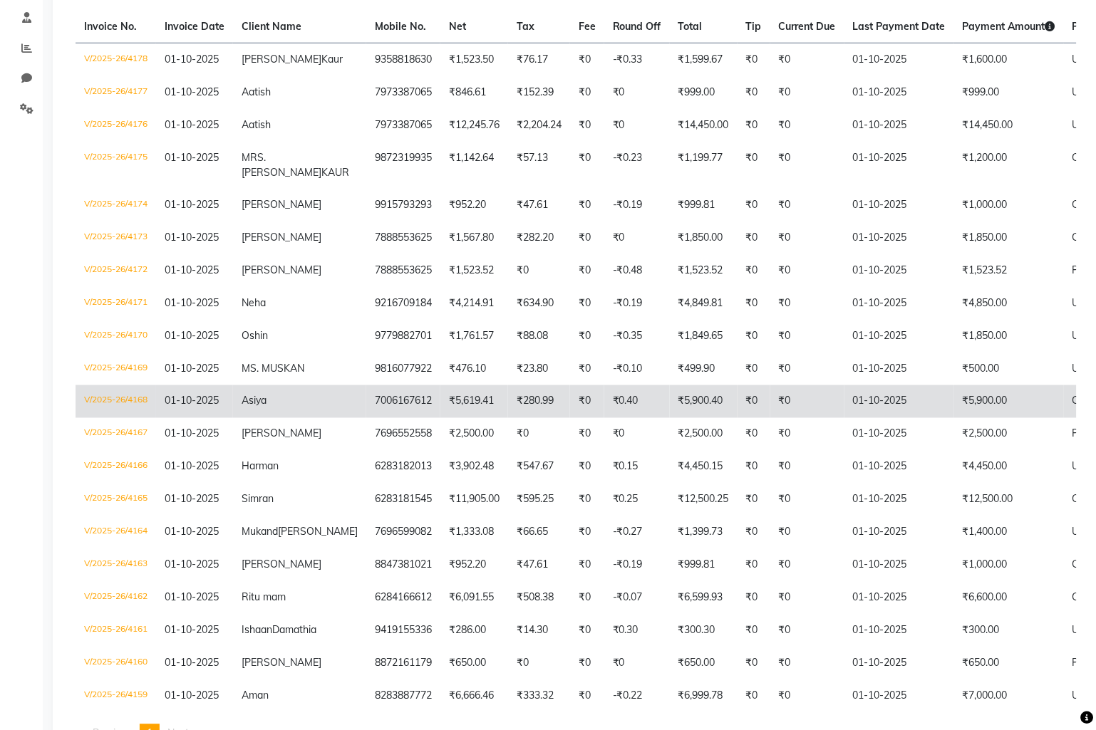
scroll to position [316, 0]
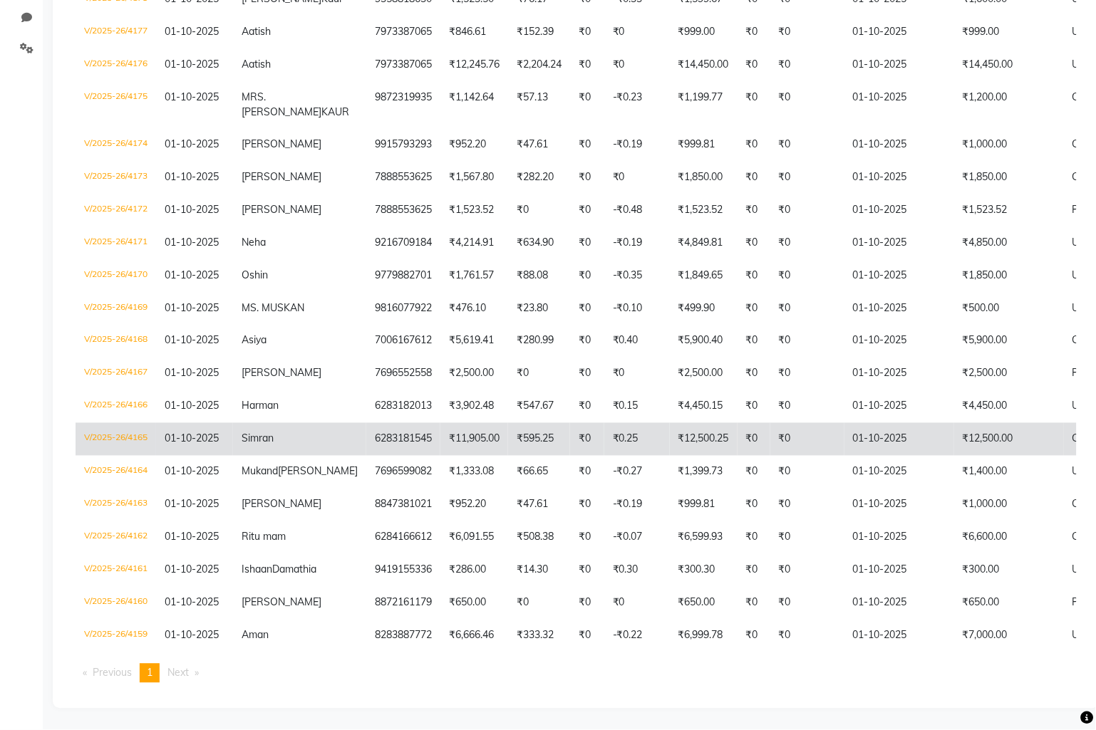
click at [954, 447] on td "₹12,500.00" at bounding box center [1009, 439] width 110 height 33
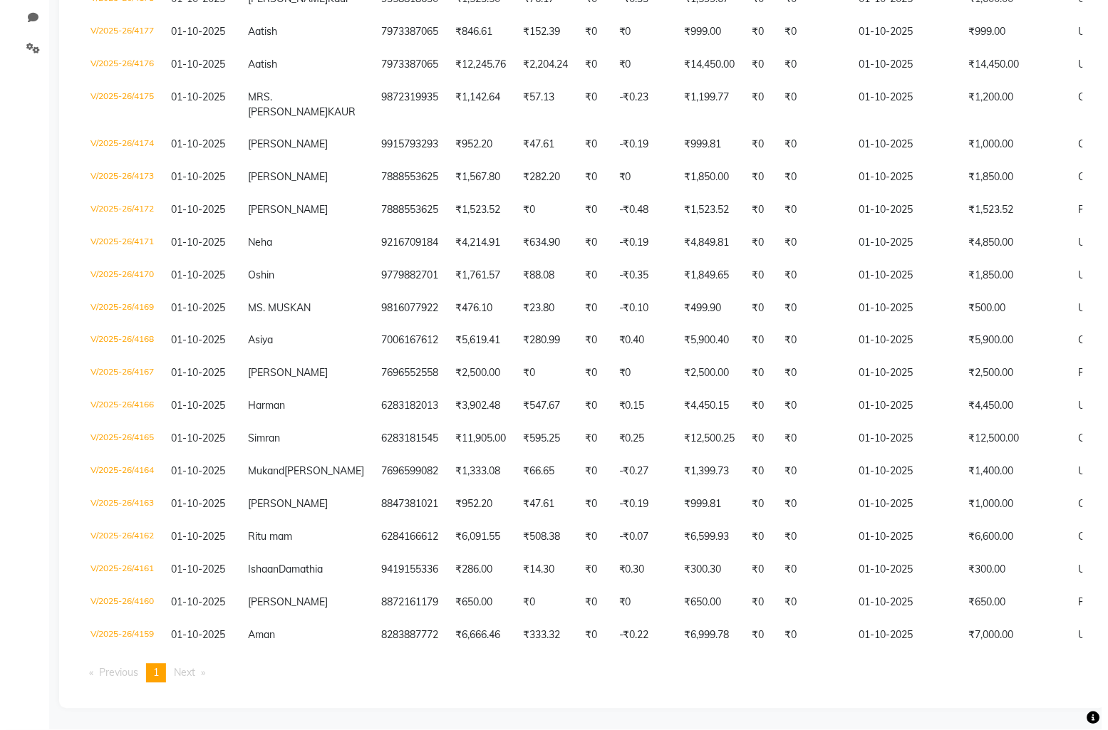
scroll to position [0, 0]
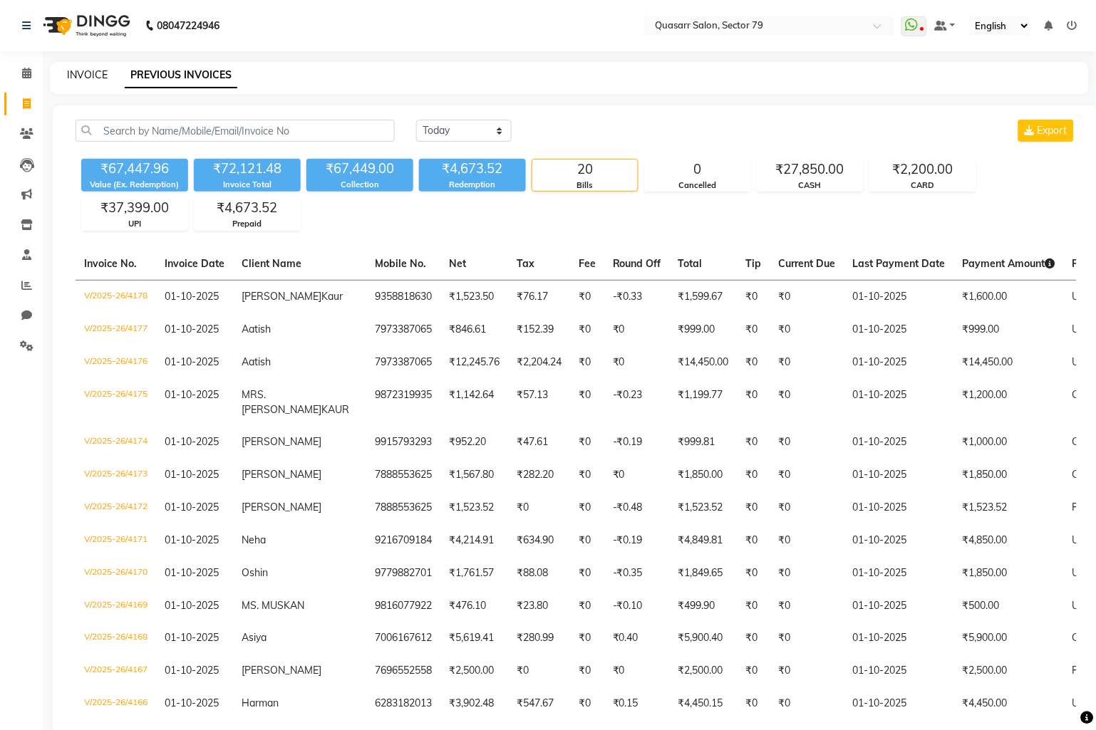
click at [86, 73] on link "INVOICE" at bounding box center [87, 74] width 41 height 13
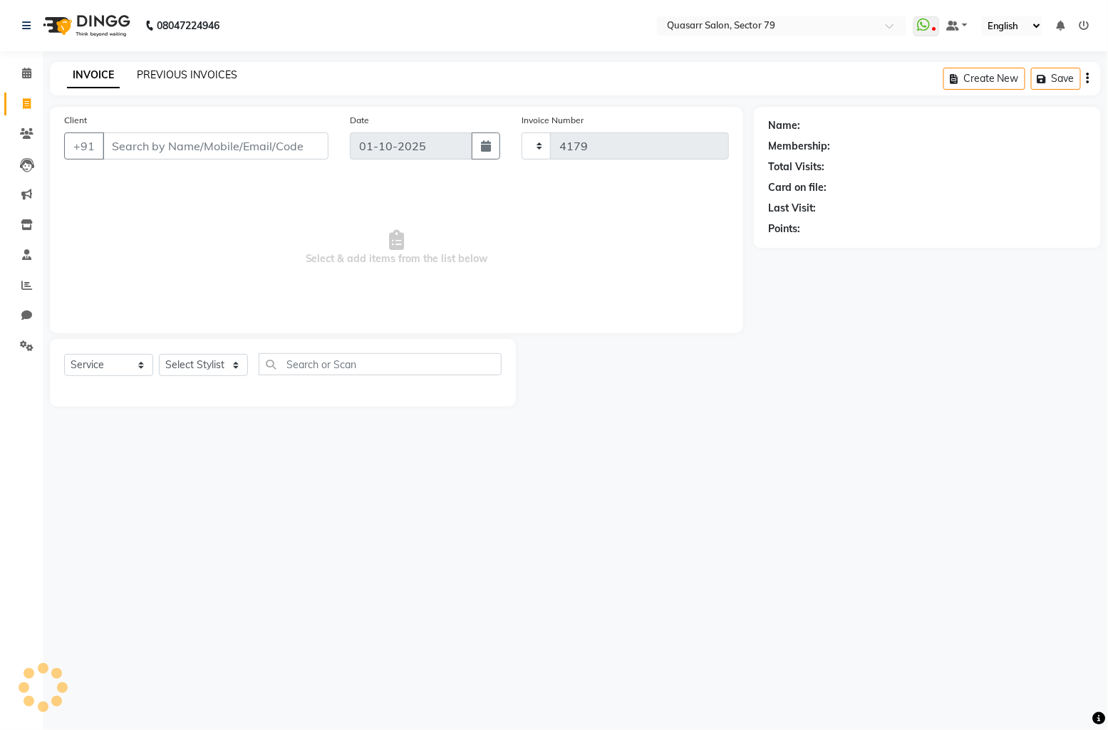
click at [187, 73] on link "PREVIOUS INVOICES" at bounding box center [187, 74] width 100 height 13
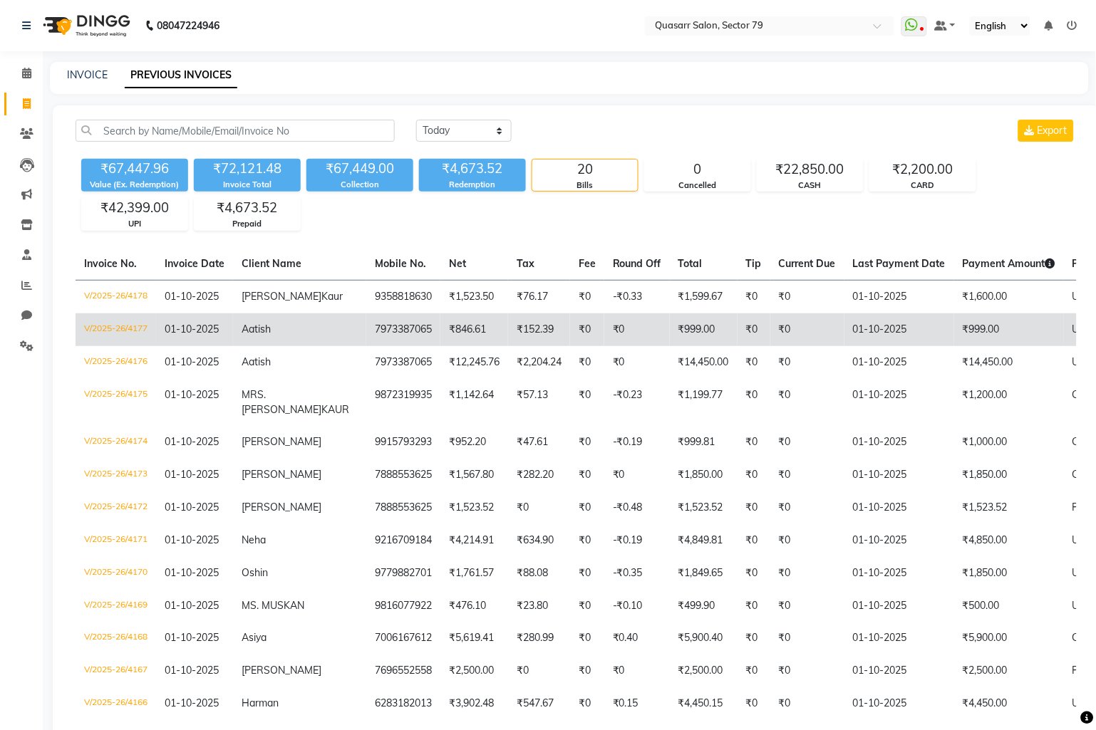
click at [844, 326] on td "01-10-2025" at bounding box center [899, 330] width 110 height 33
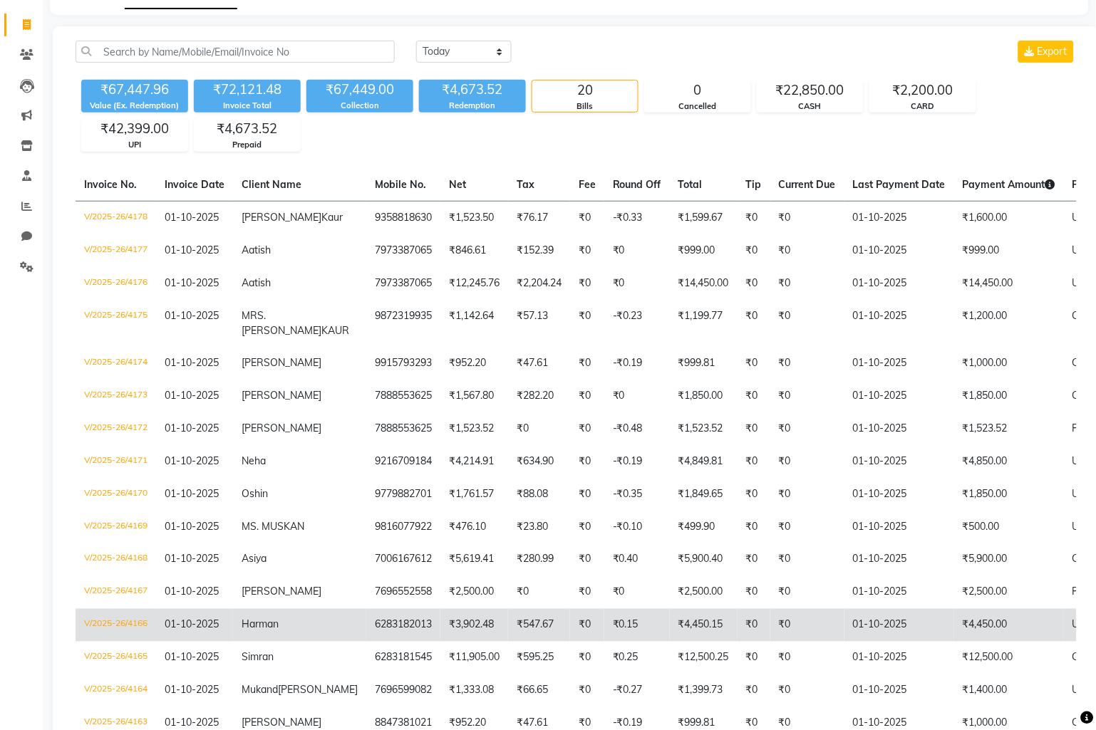
scroll to position [158, 0]
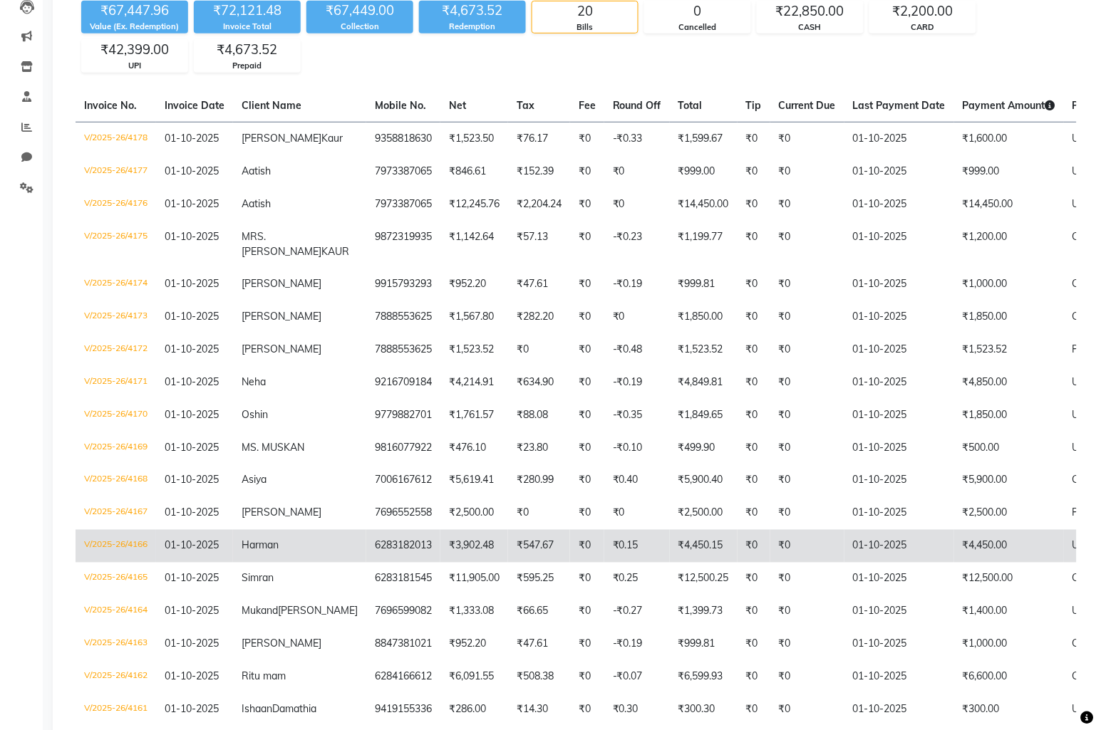
click at [954, 563] on td "₹4,450.00" at bounding box center [1009, 546] width 110 height 33
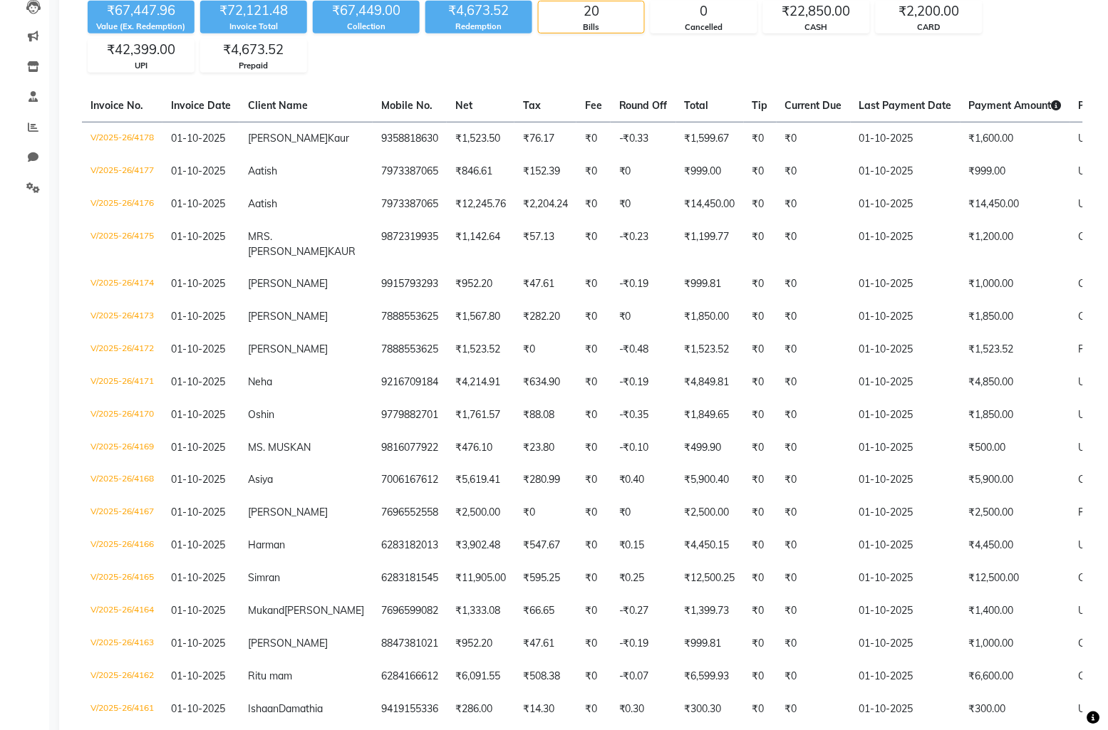
scroll to position [0, 0]
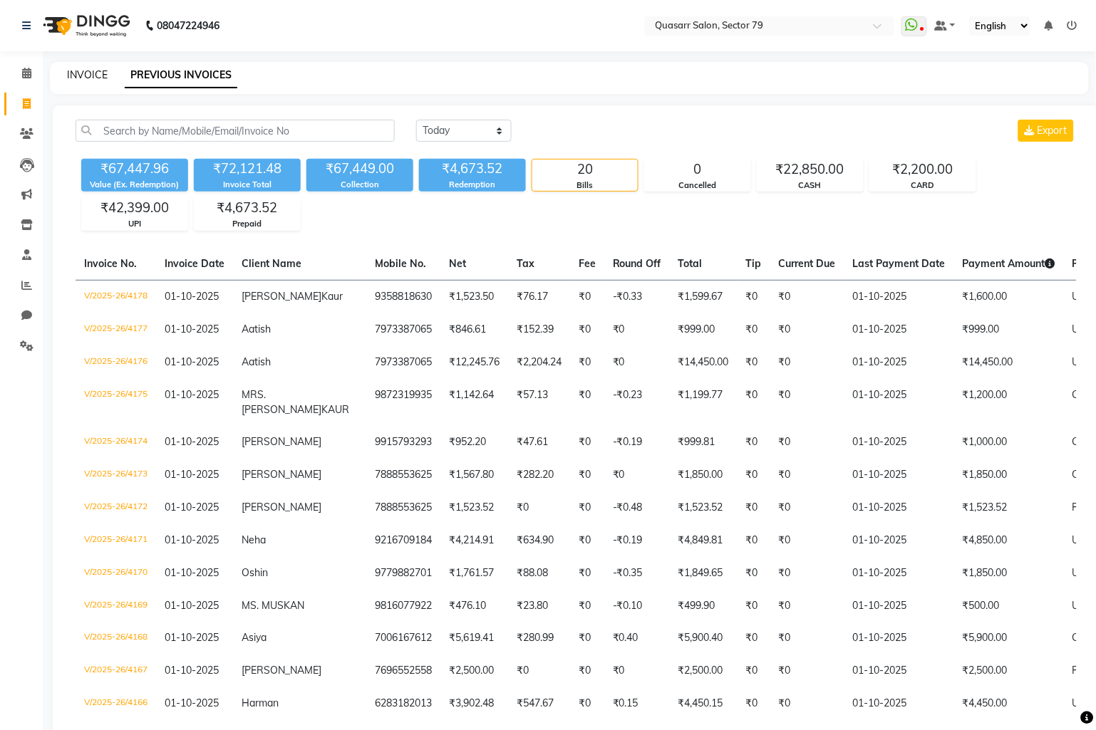
click at [90, 75] on link "INVOICE" at bounding box center [87, 74] width 41 height 13
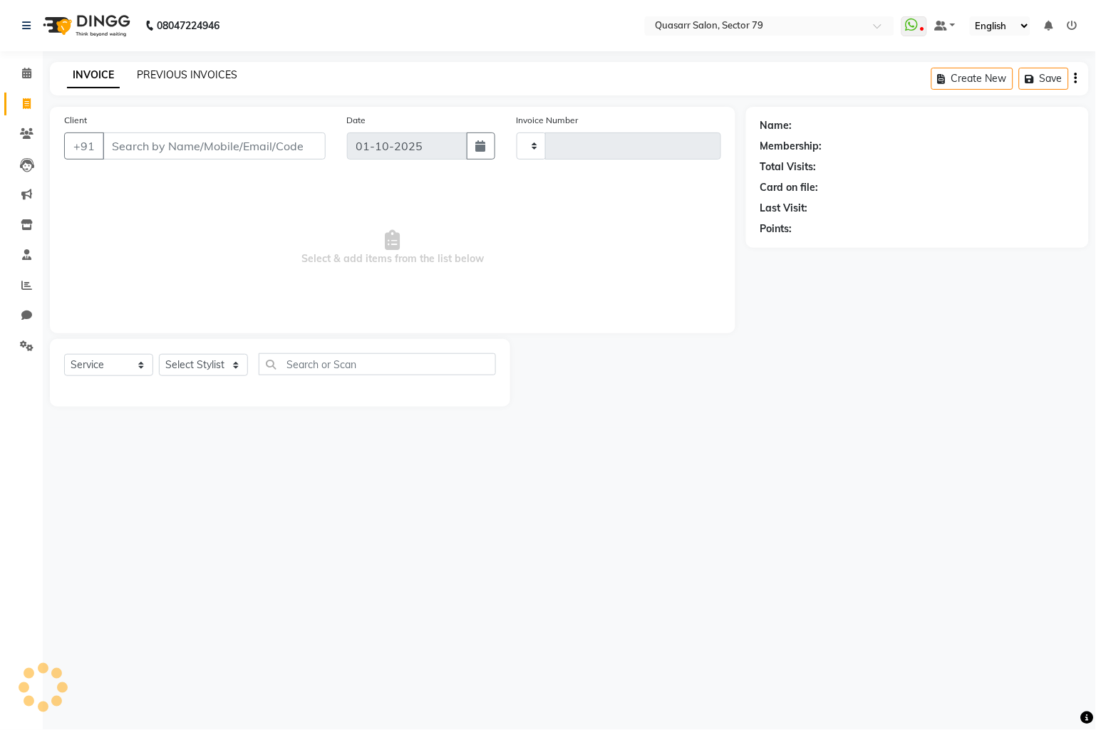
click at [197, 72] on link "PREVIOUS INVOICES" at bounding box center [187, 74] width 100 height 13
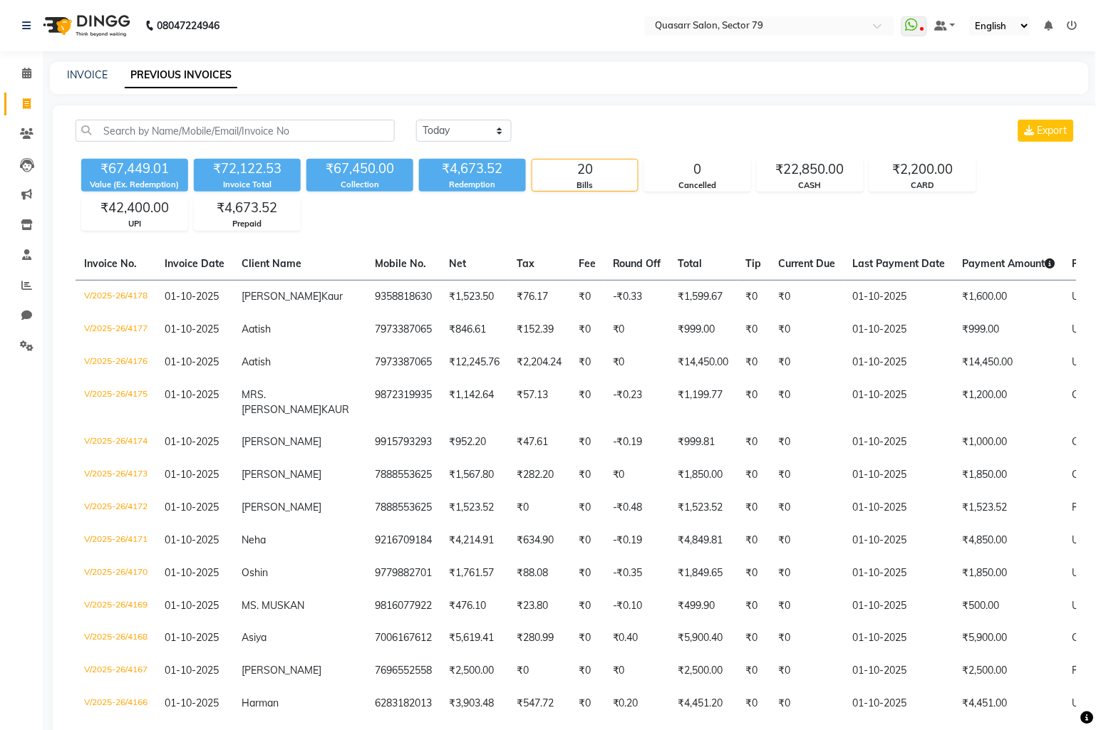
click at [367, 44] on nav "08047224946 Select Location × Quasarr Salon, Sector 79 WhatsApp Status ✕ Status…" at bounding box center [548, 25] width 1096 height 51
click at [564, 69] on div "INVOICE PREVIOUS INVOICES" at bounding box center [561, 75] width 1022 height 15
drag, startPoint x: 323, startPoint y: 171, endPoint x: 399, endPoint y: 172, distance: 76.2
click at [399, 172] on div "₹67,450.00" at bounding box center [359, 169] width 107 height 20
click at [696, 139] on div "[DATE] [DATE] Custom Range Export" at bounding box center [746, 131] width 661 height 22
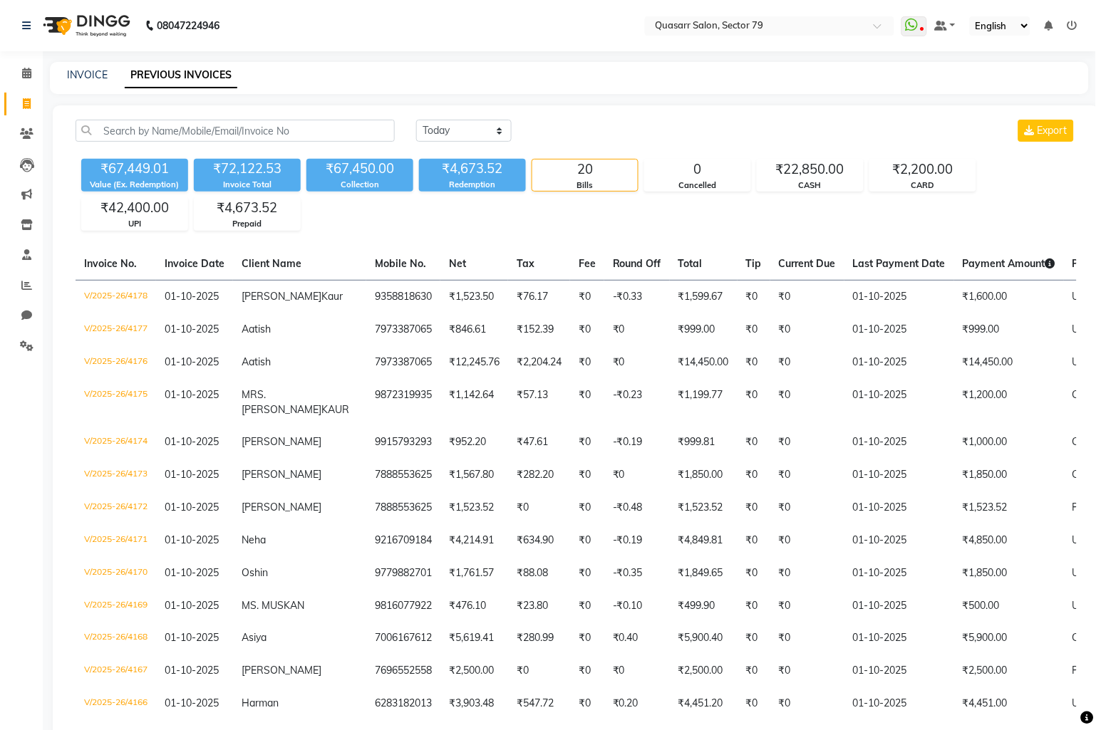
click at [559, 100] on main "INVOICE PREVIOUS INVOICES [DATE] [DATE] Custom Range Export ₹67,449.01 Value (E…" at bounding box center [569, 545] width 1053 height 966
click at [686, 98] on main "INVOICE PREVIOUS INVOICES [DATE] [DATE] Custom Range Export ₹67,449.01 Value (E…" at bounding box center [569, 545] width 1053 height 966
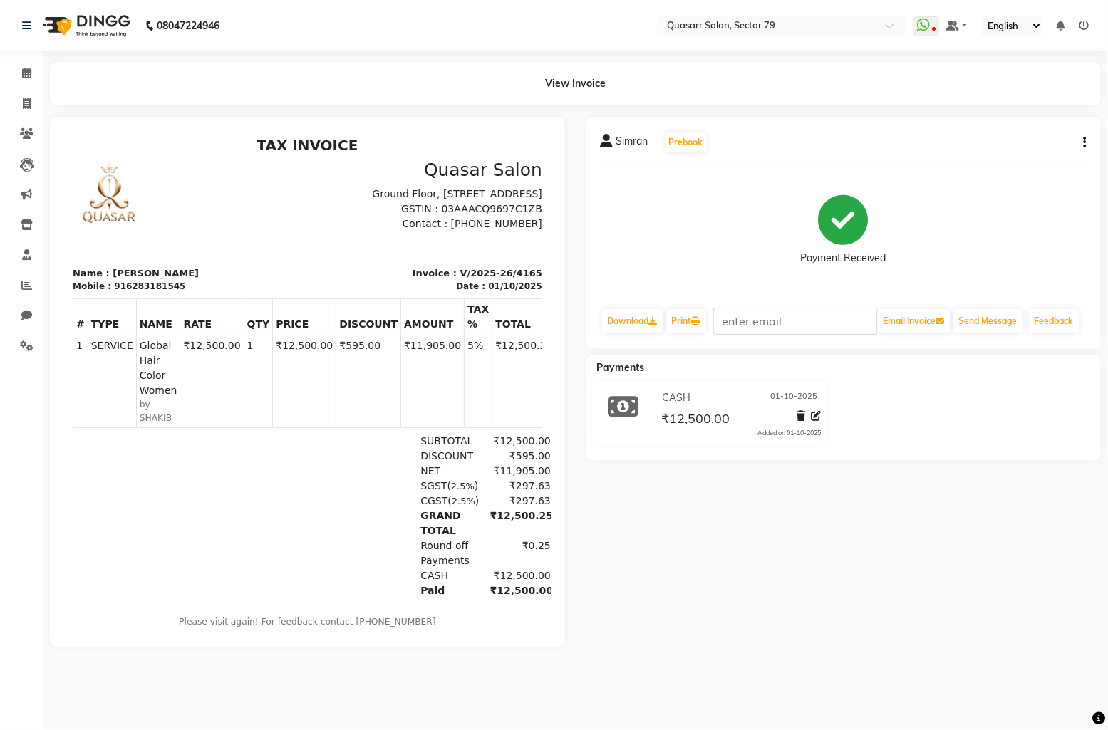
click at [1087, 138] on div "[PERSON_NAME] Prebook Payment Received Download Print Email Invoice Send Messag…" at bounding box center [843, 233] width 515 height 232
click at [1084, 143] on icon "button" at bounding box center [1085, 143] width 3 height 1
click at [998, 150] on div "Edit Invoice" at bounding box center [1015, 152] width 98 height 18
select select "service"
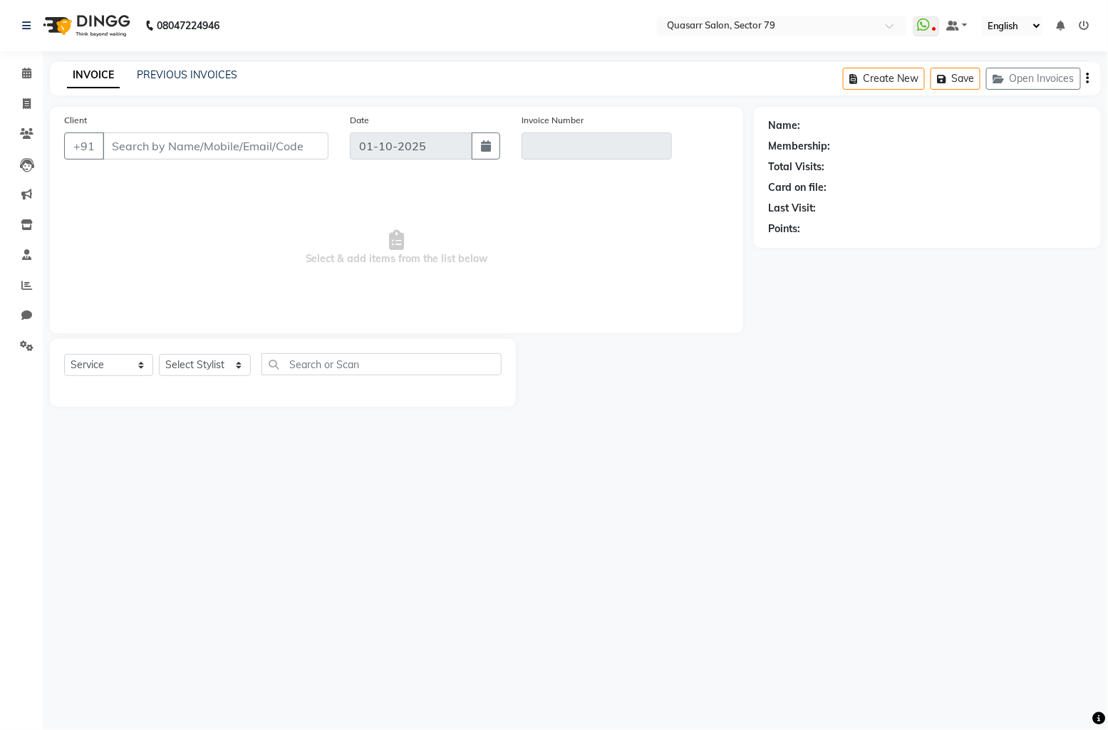
type input "6283181545"
type input "V/2025-26/4165"
select select "select"
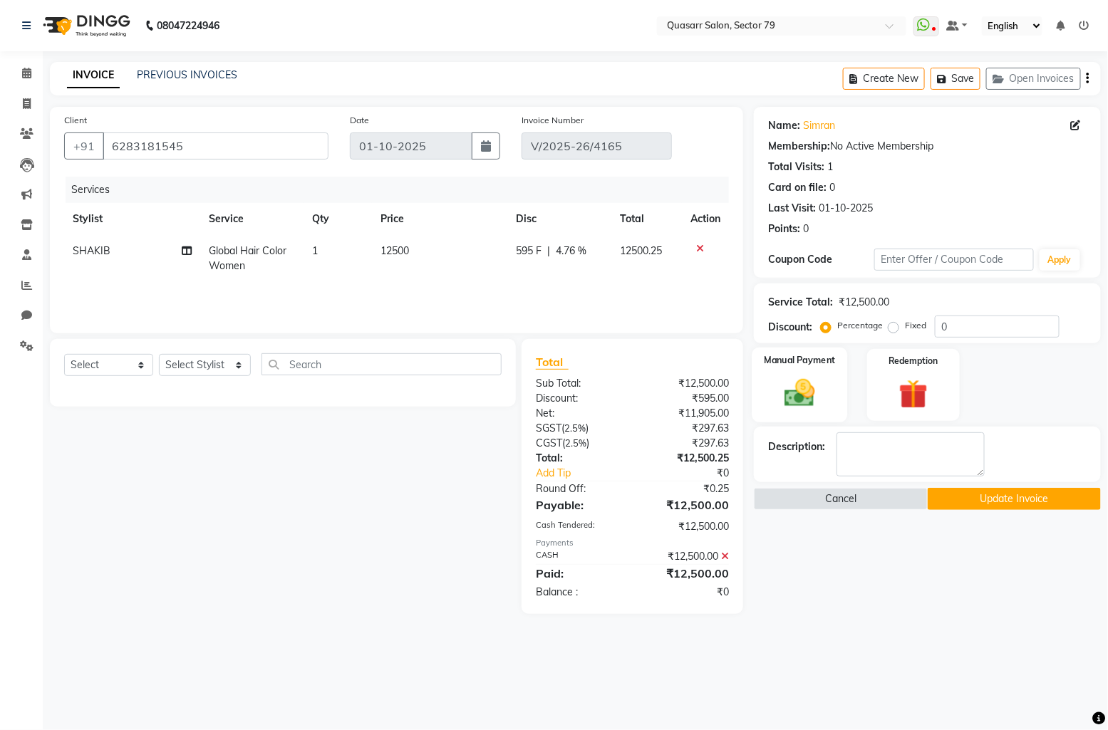
click at [797, 382] on img at bounding box center [800, 393] width 50 height 35
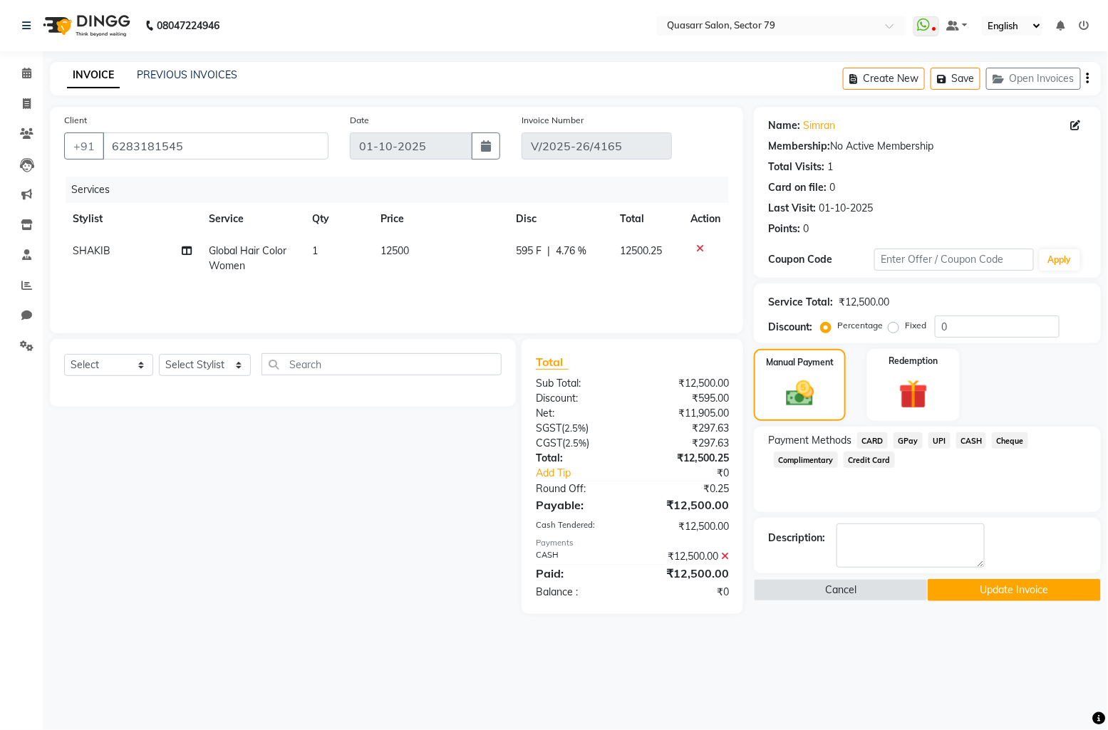
click at [936, 439] on span "UPI" at bounding box center [939, 441] width 22 height 16
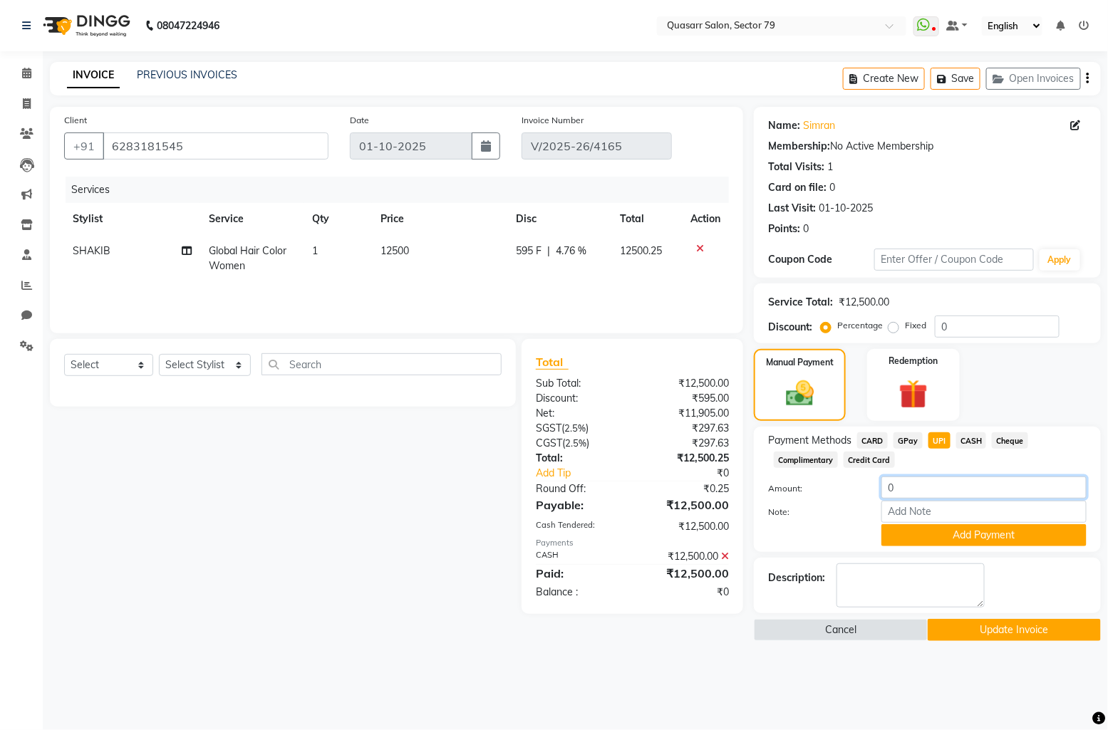
drag, startPoint x: 874, startPoint y: 487, endPoint x: 814, endPoint y: 486, distance: 59.9
click at [814, 486] on div "Amount: 0" at bounding box center [927, 489] width 340 height 24
type input "5000"
click at [828, 499] on div "Amount: 5000" at bounding box center [927, 489] width 340 height 24
click at [1005, 534] on button "Add Payment" at bounding box center [983, 535] width 205 height 22
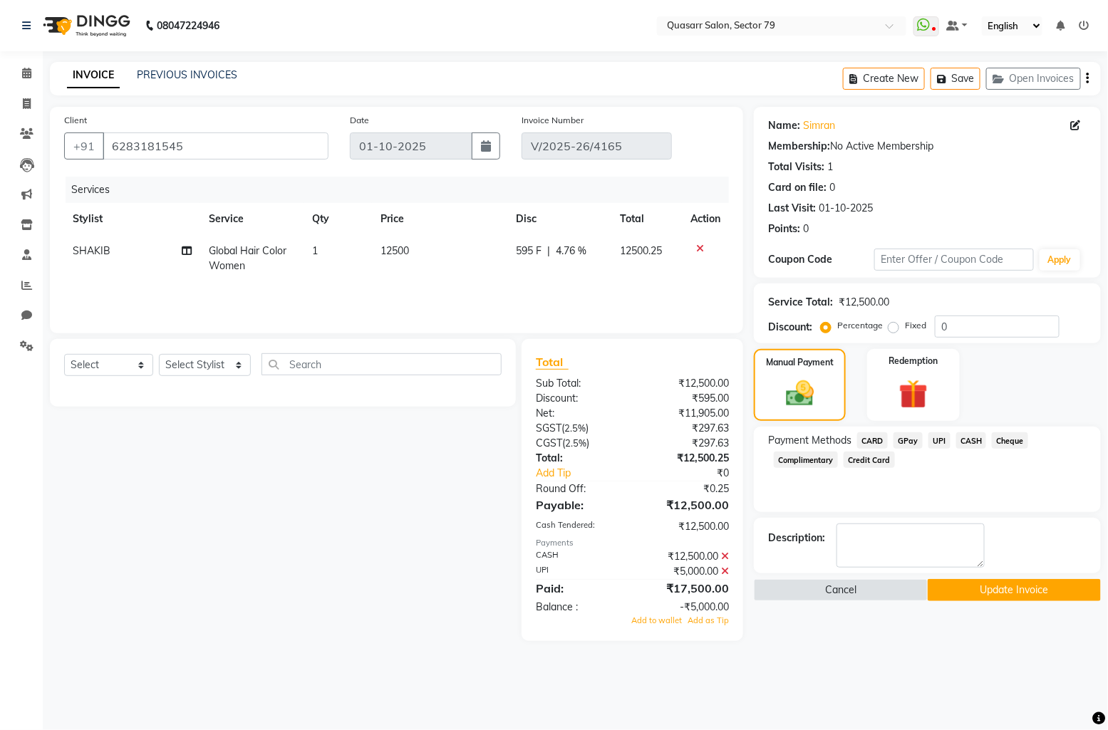
click at [968, 440] on span "CASH" at bounding box center [971, 441] width 31 height 16
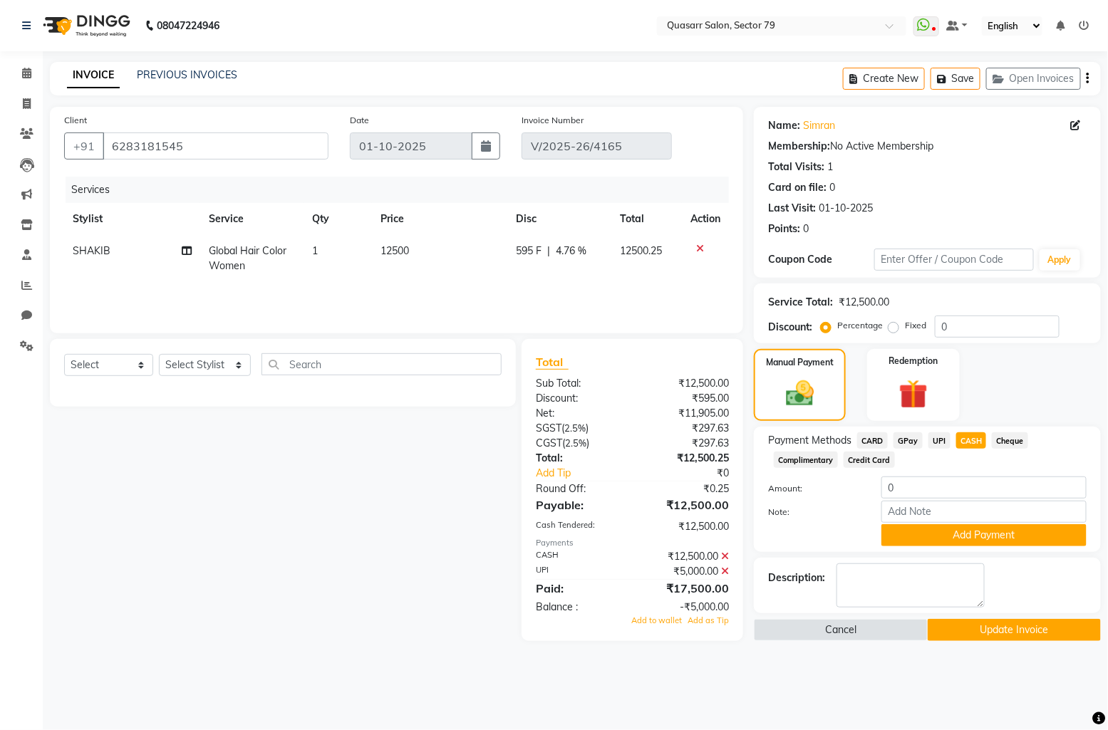
click at [723, 561] on icon at bounding box center [725, 557] width 8 height 10
click at [923, 443] on div "UPI" at bounding box center [937, 442] width 28 height 19
click at [948, 438] on span "UPI" at bounding box center [939, 441] width 22 height 16
type input "7500"
click at [973, 439] on span "CASH" at bounding box center [971, 441] width 31 height 16
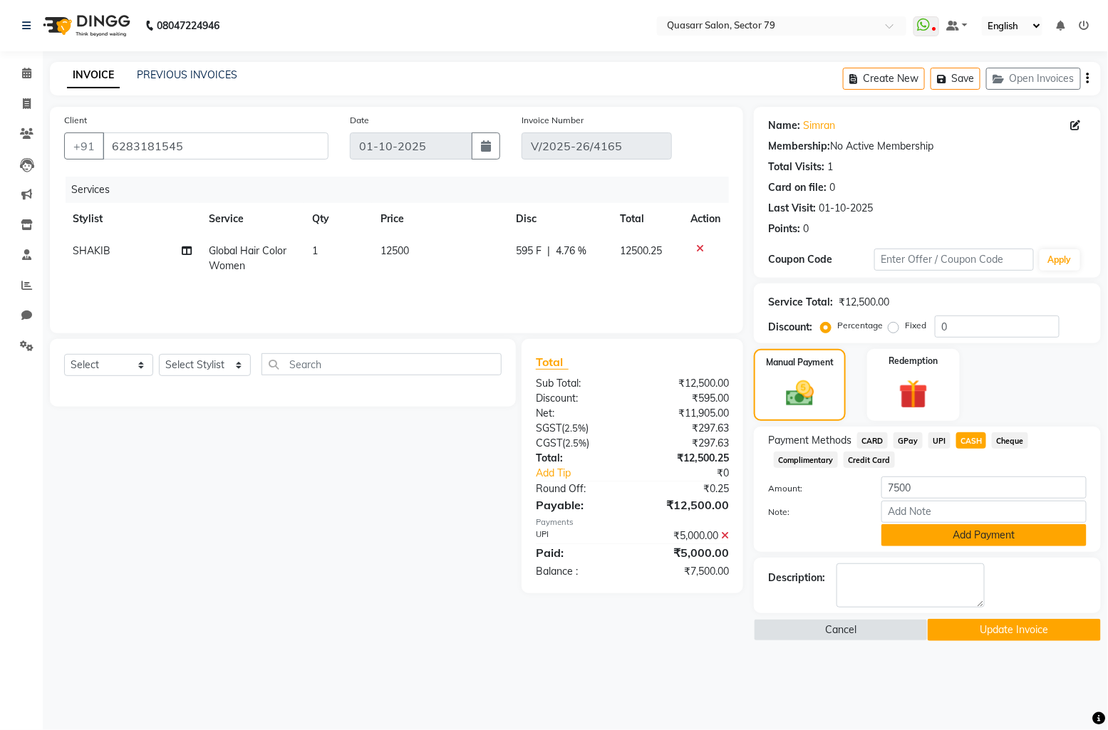
click at [1013, 532] on button "Add Payment" at bounding box center [983, 535] width 205 height 22
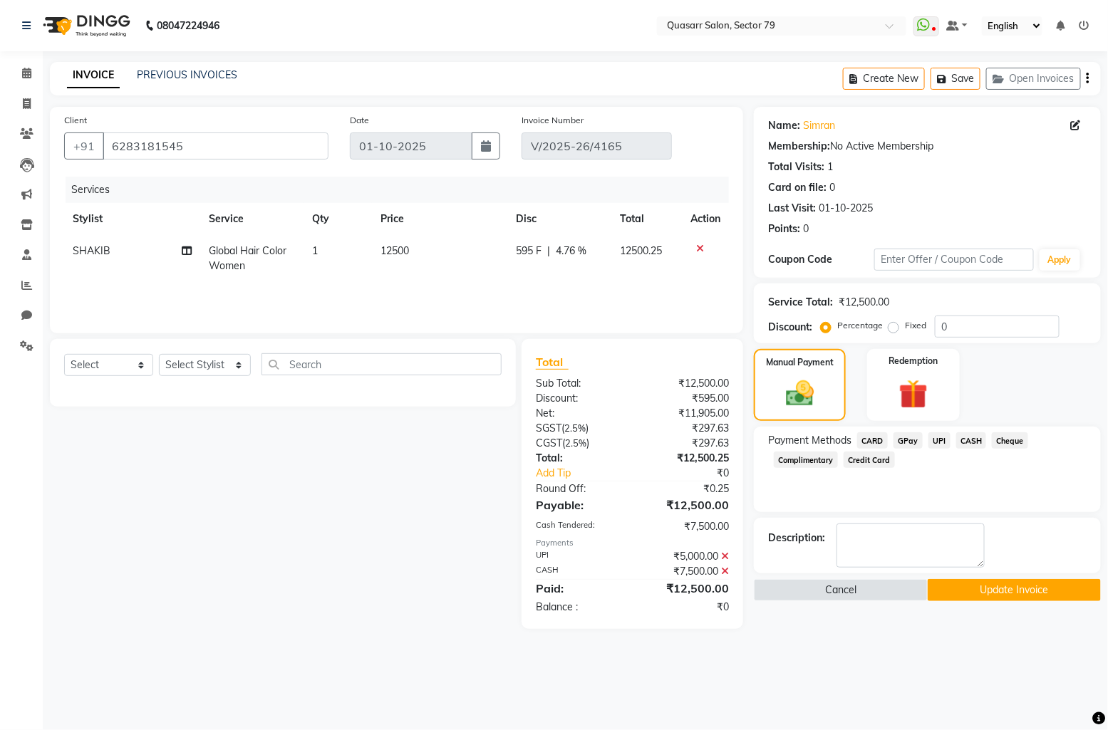
click at [1031, 583] on button "Update Invoice" at bounding box center [1014, 590] width 173 height 22
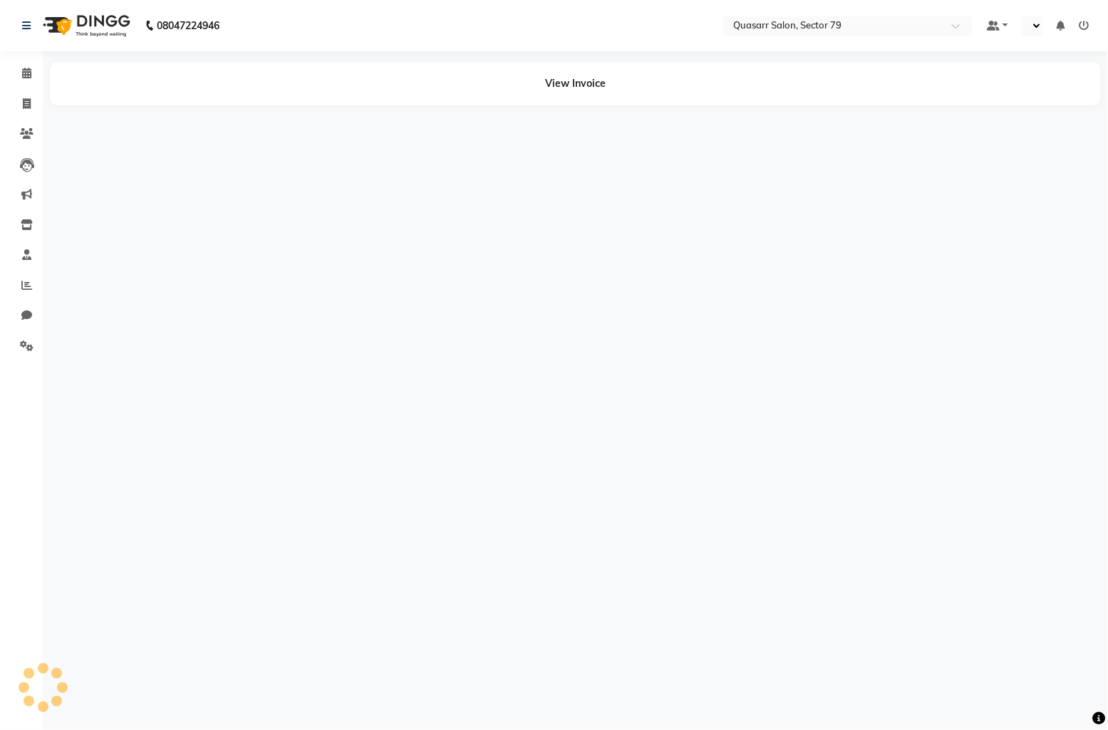
select select "en"
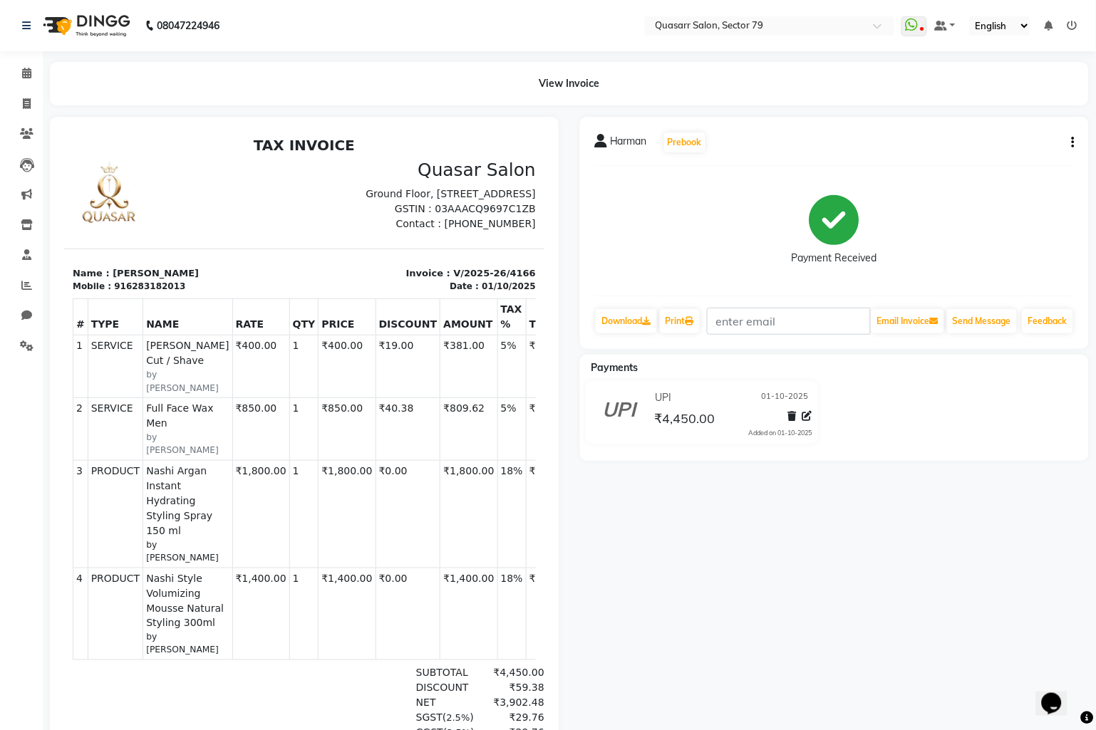
click at [1071, 140] on button "button" at bounding box center [1070, 142] width 9 height 15
click at [1012, 150] on div "Edit Invoice" at bounding box center [1002, 152] width 98 height 18
select select "service"
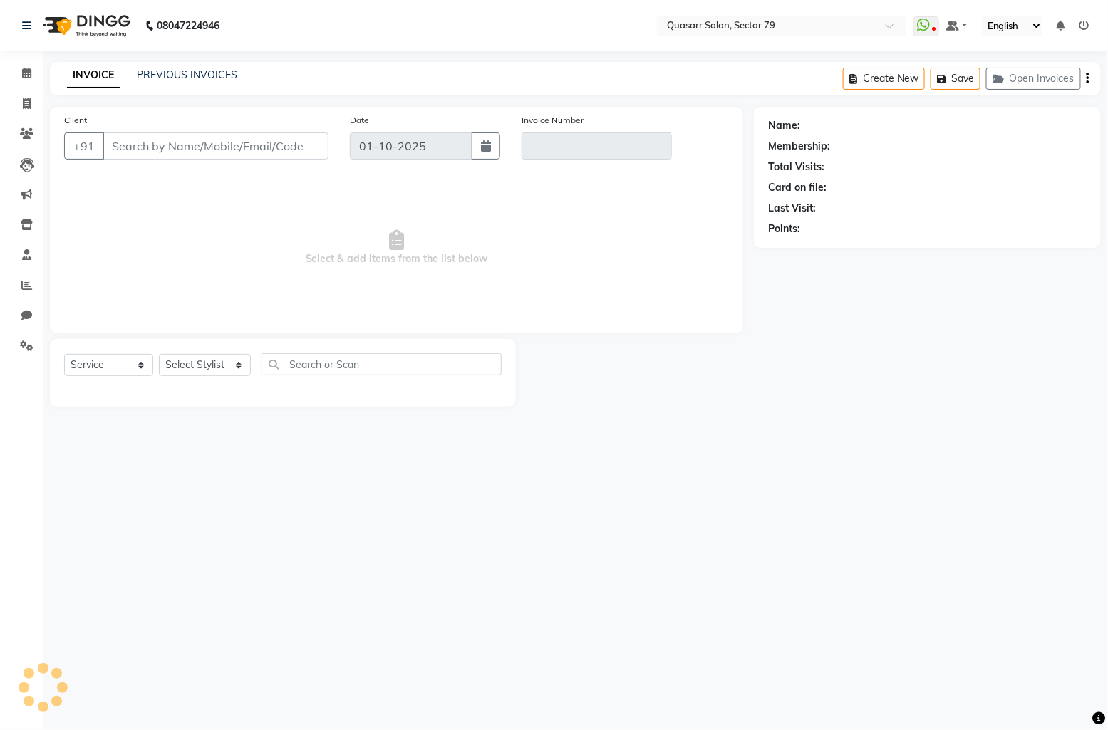
type input "6283182013"
type input "V/2025-26/4166"
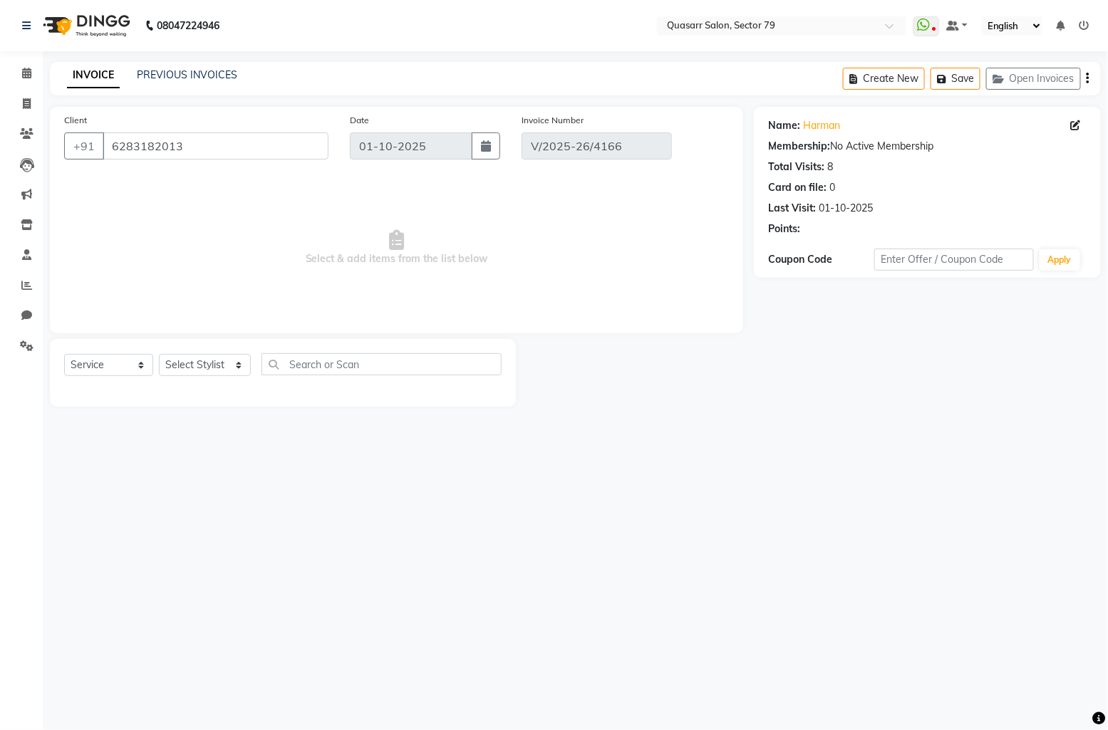
select select "select"
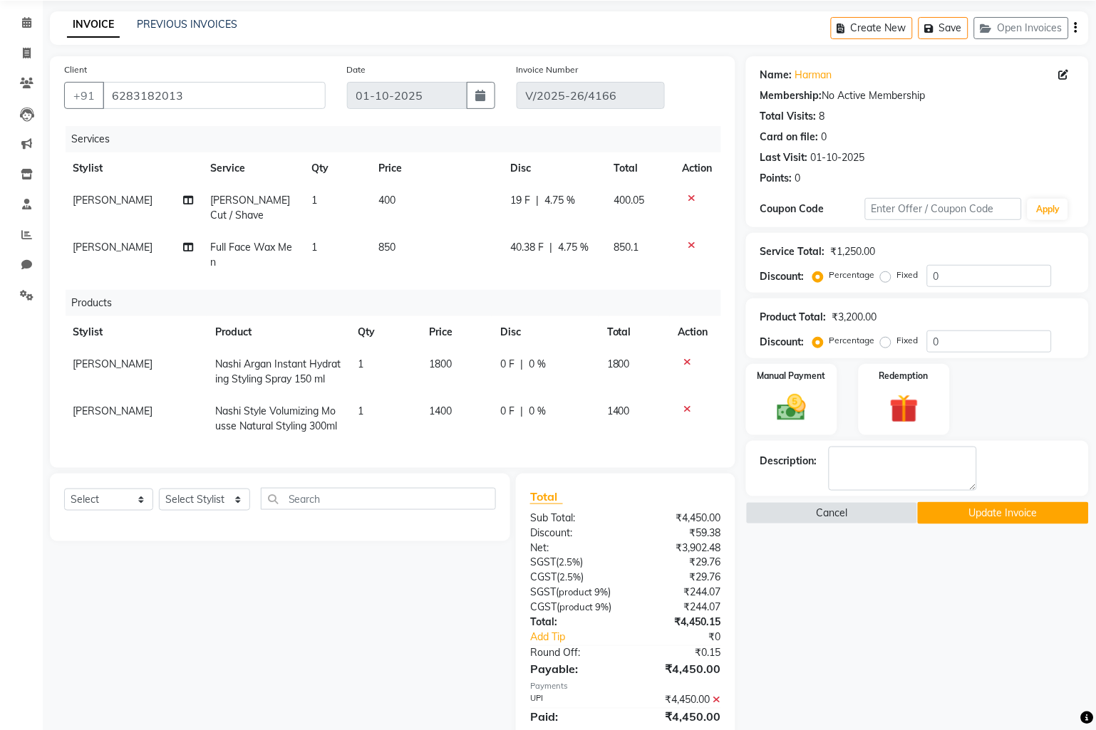
scroll to position [96, 0]
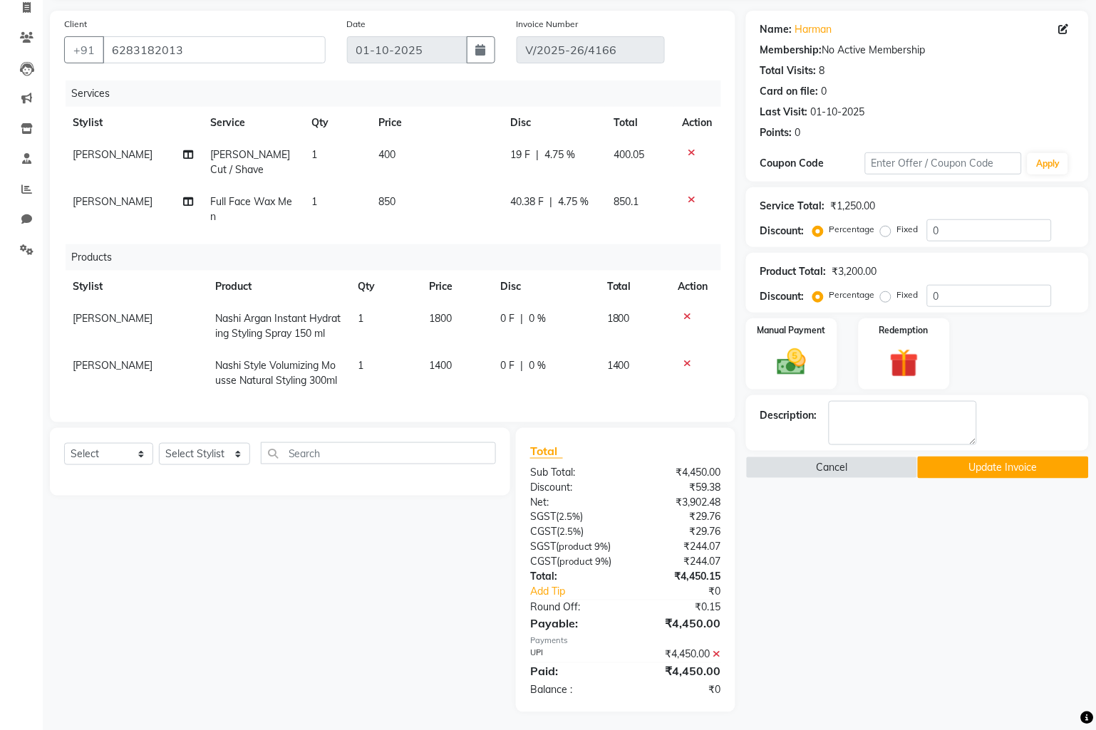
click at [396, 158] on td "400" at bounding box center [436, 162] width 132 height 47
select select "74664"
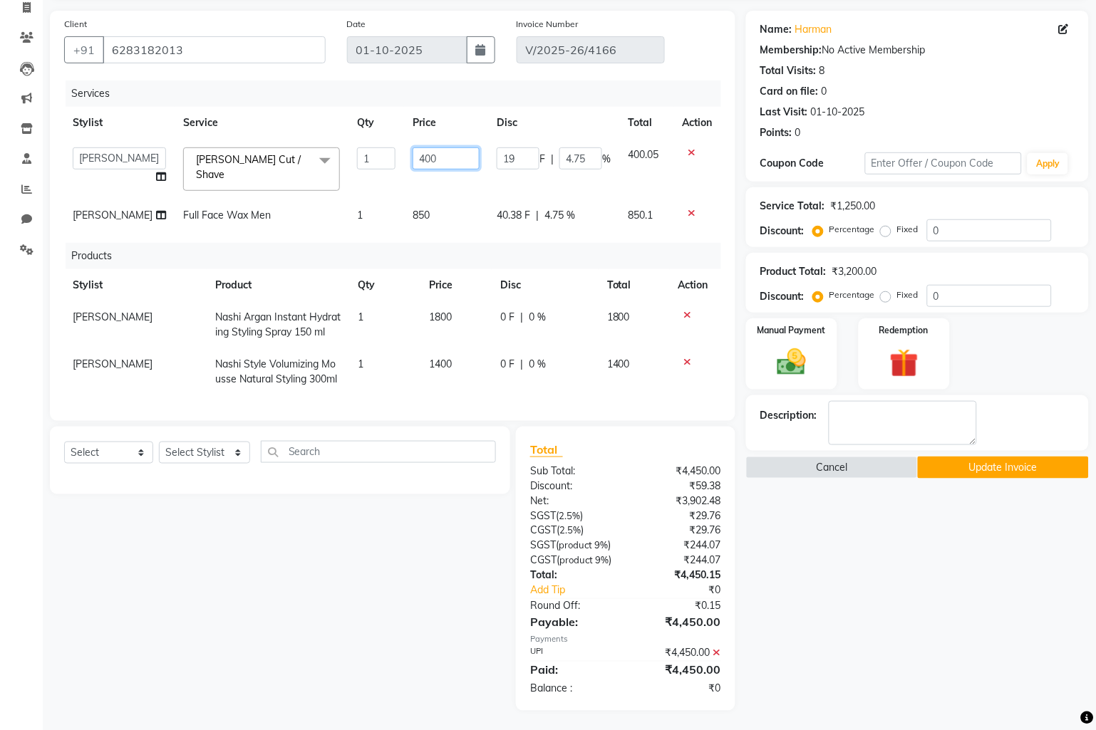
click at [420, 160] on input "400" at bounding box center [446, 158] width 67 height 22
click at [414, 204] on td "850" at bounding box center [446, 216] width 84 height 32
select select "83589"
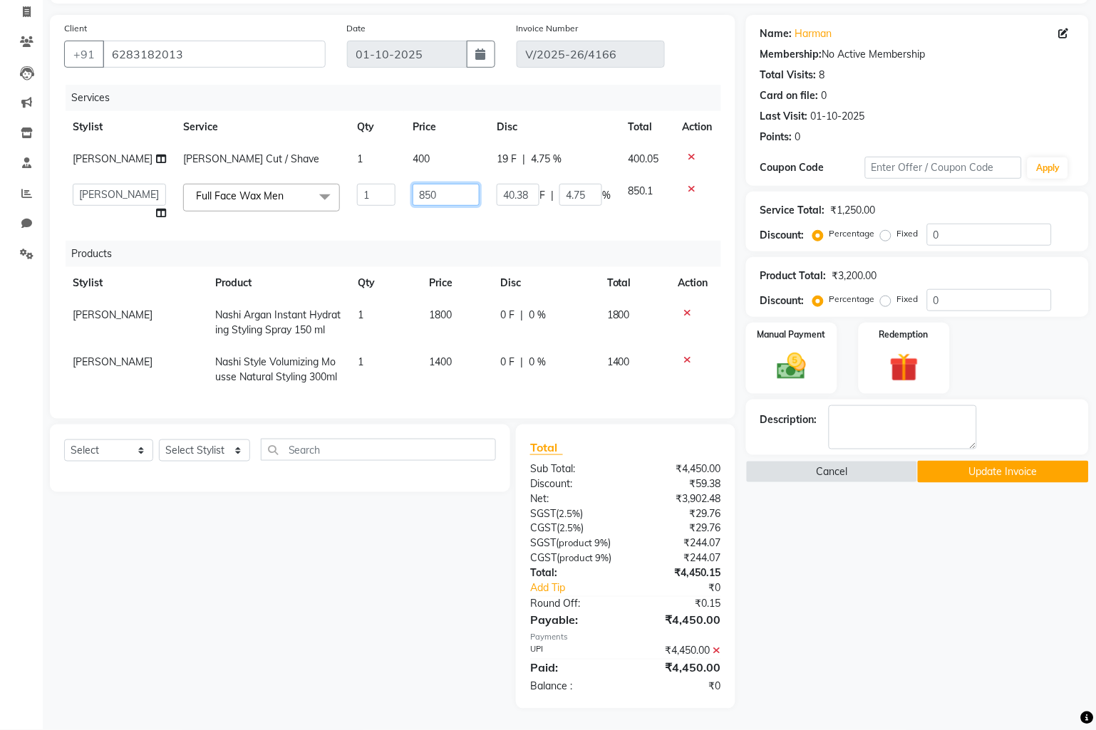
click at [418, 206] on input "850" at bounding box center [446, 195] width 67 height 22
type input "851"
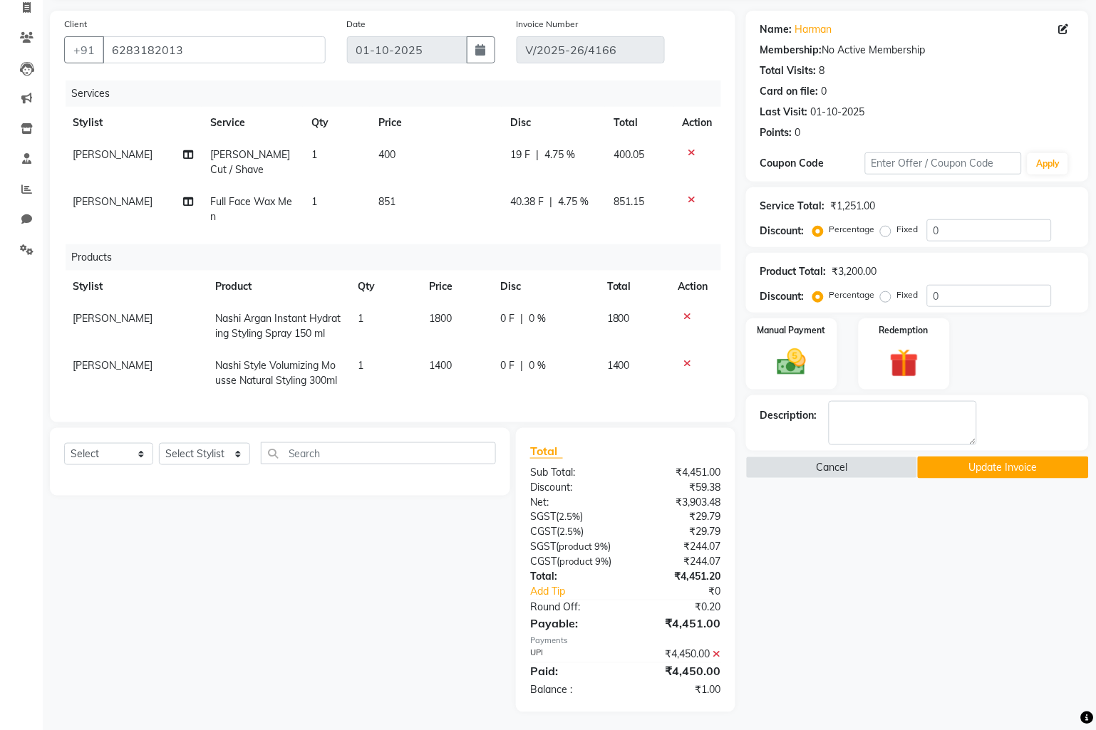
click at [1005, 361] on div "Manual Payment Redemption" at bounding box center [917, 354] width 364 height 71
click at [718, 650] on icon at bounding box center [717, 655] width 8 height 10
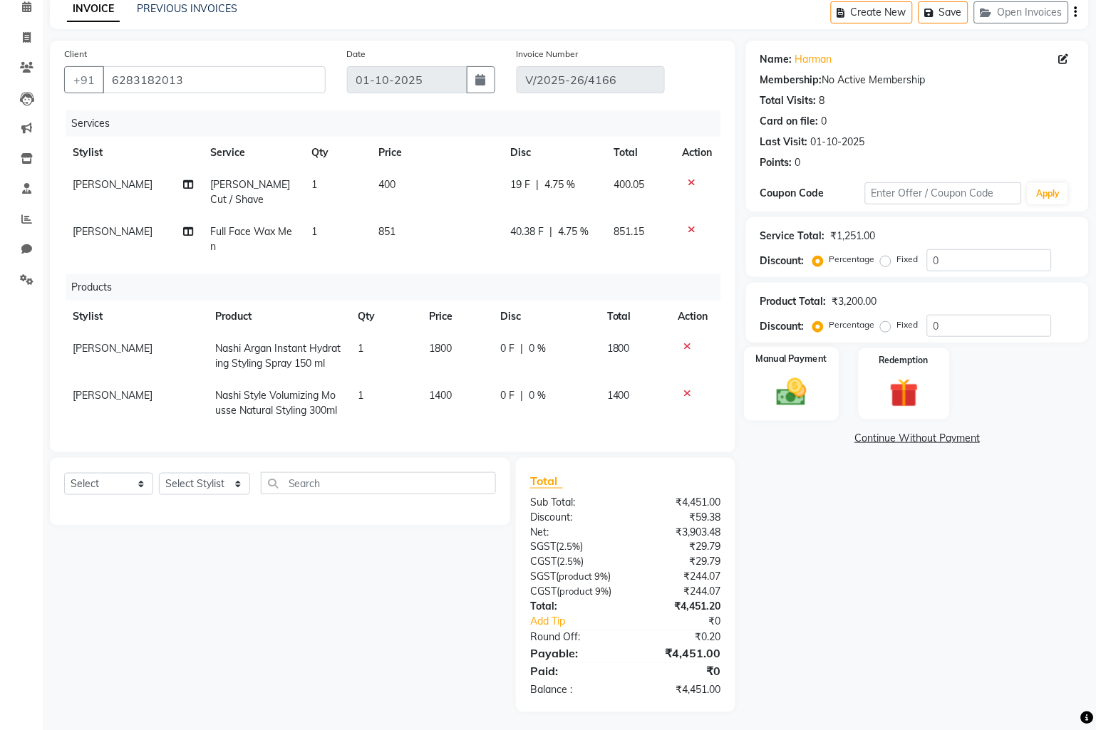
click at [805, 376] on img at bounding box center [791, 393] width 48 height 35
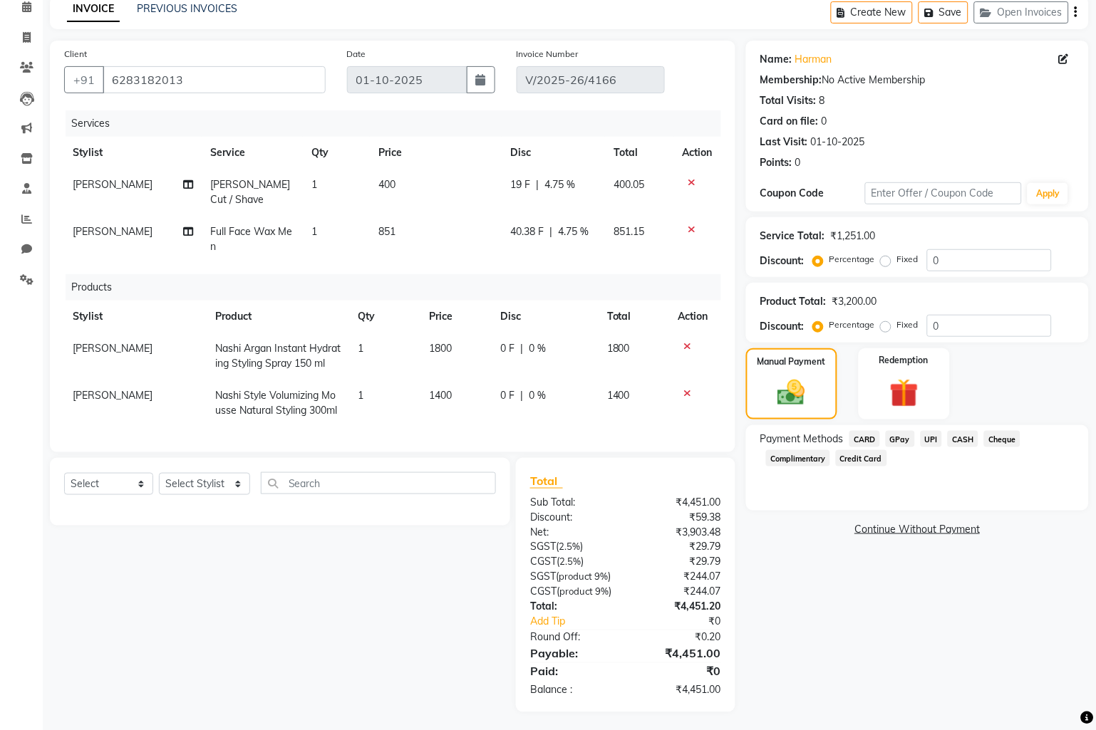
click at [936, 437] on span "UPI" at bounding box center [932, 439] width 22 height 16
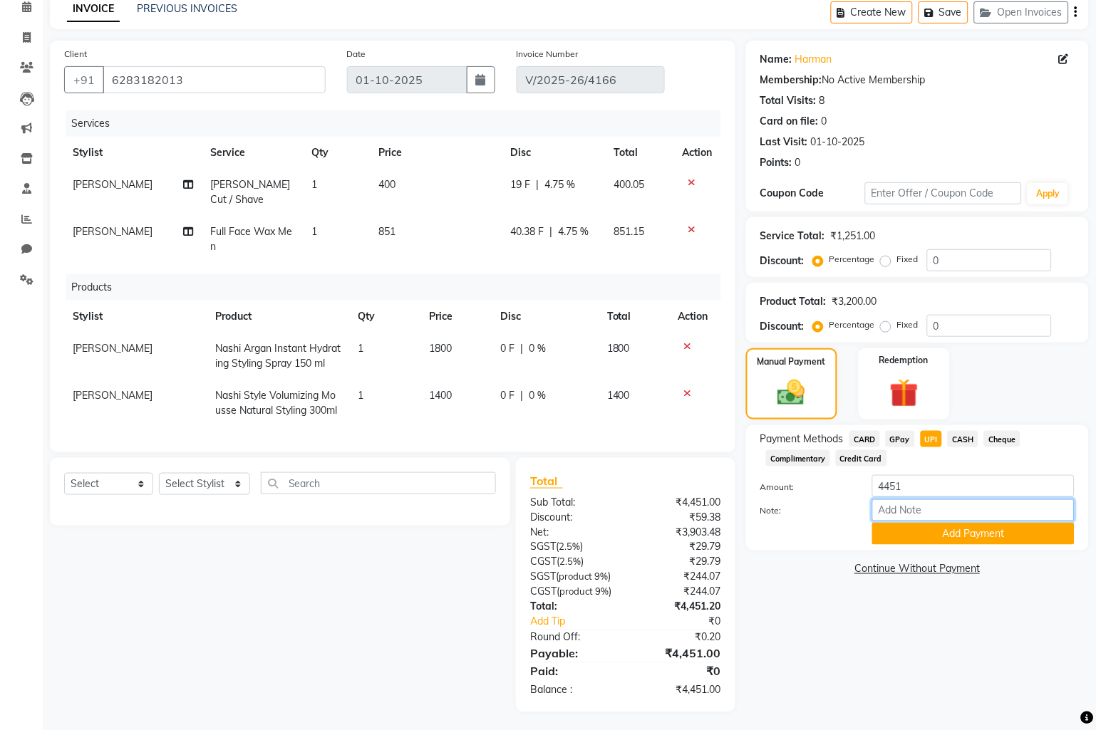
click at [956, 521] on input "Note:" at bounding box center [973, 510] width 202 height 22
click at [784, 542] on div at bounding box center [806, 534] width 112 height 22
click at [941, 531] on button "Add Payment" at bounding box center [973, 534] width 202 height 22
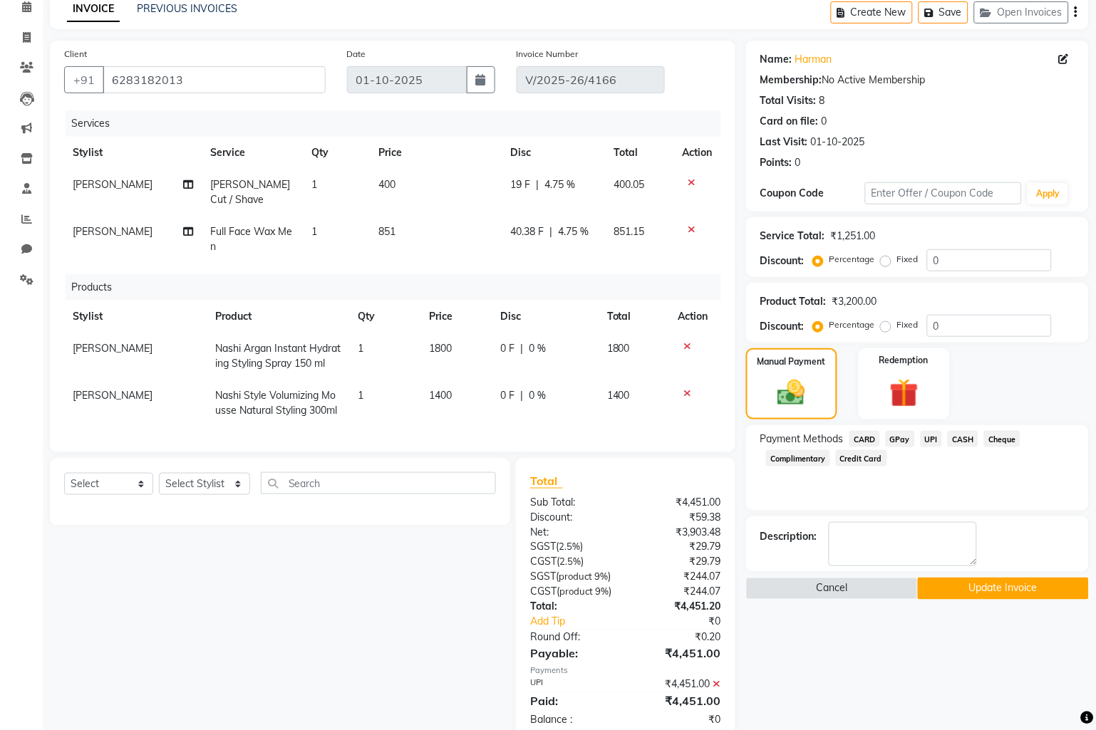
click at [1001, 583] on button "Update Invoice" at bounding box center [1004, 589] width 172 height 22
